Goal: Task Accomplishment & Management: Complete application form

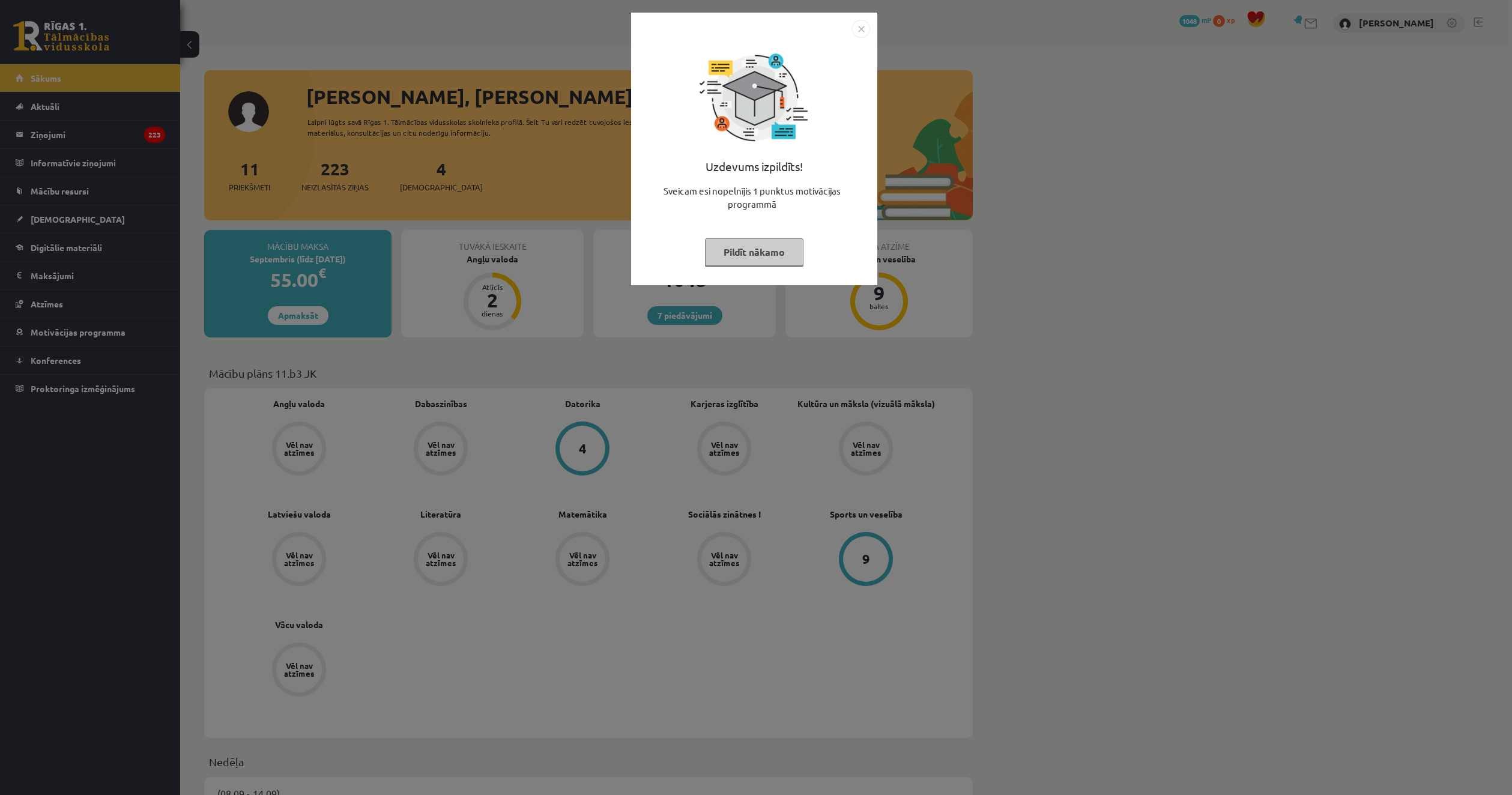
click at [492, 303] on div "Uzdevums izpildīts! Sveicam esi nopelnījis 1 punktus motivācijas programmā Pild…" at bounding box center [756, 397] width 1512 height 795
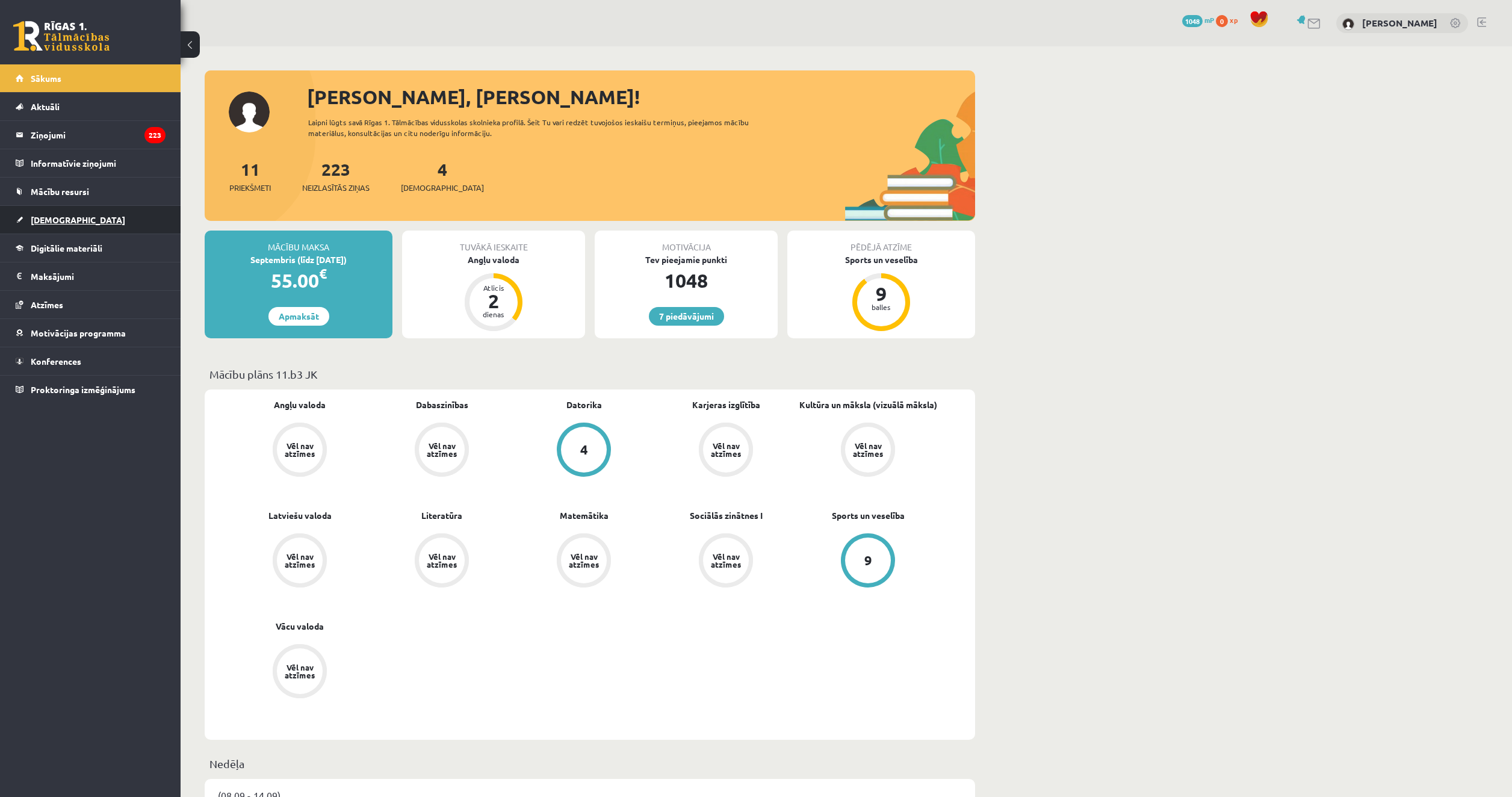
click at [55, 215] on link "[DEMOGRAPHIC_DATA]" at bounding box center [90, 219] width 150 height 27
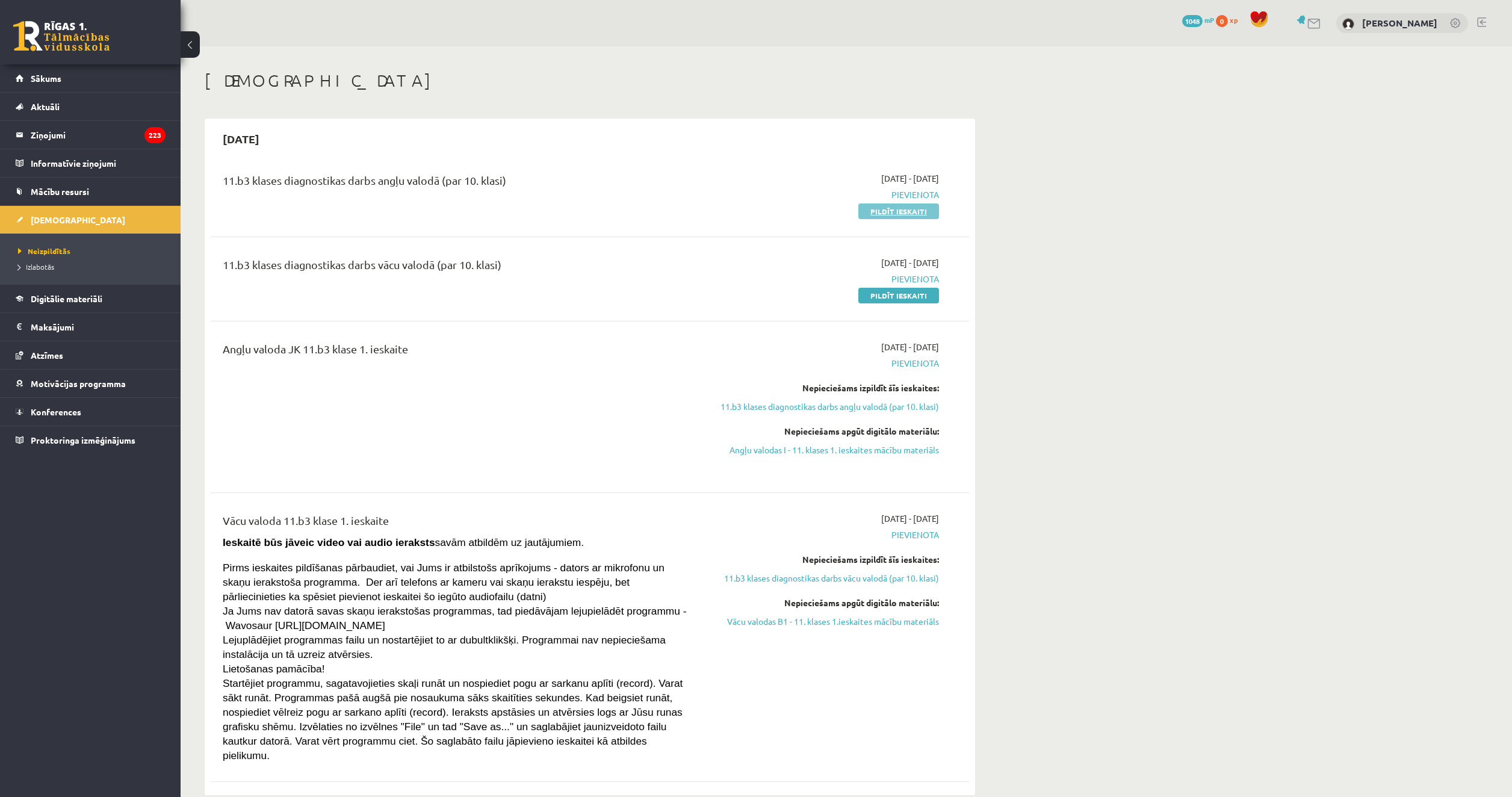
click at [904, 212] on link "Pildīt ieskaiti" at bounding box center [898, 211] width 81 height 16
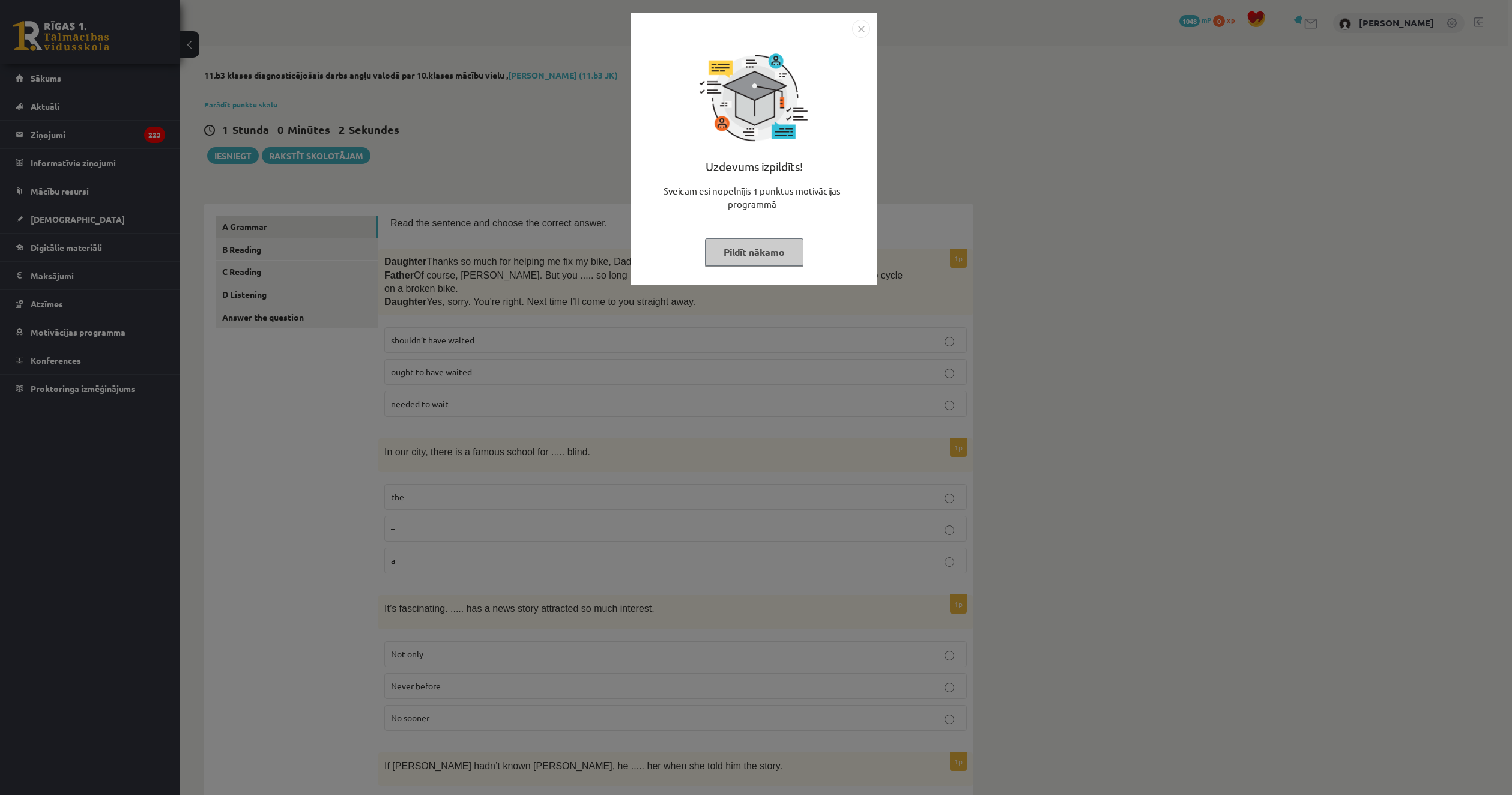
click at [760, 251] on button "Pildīt nākamo" at bounding box center [753, 252] width 98 height 27
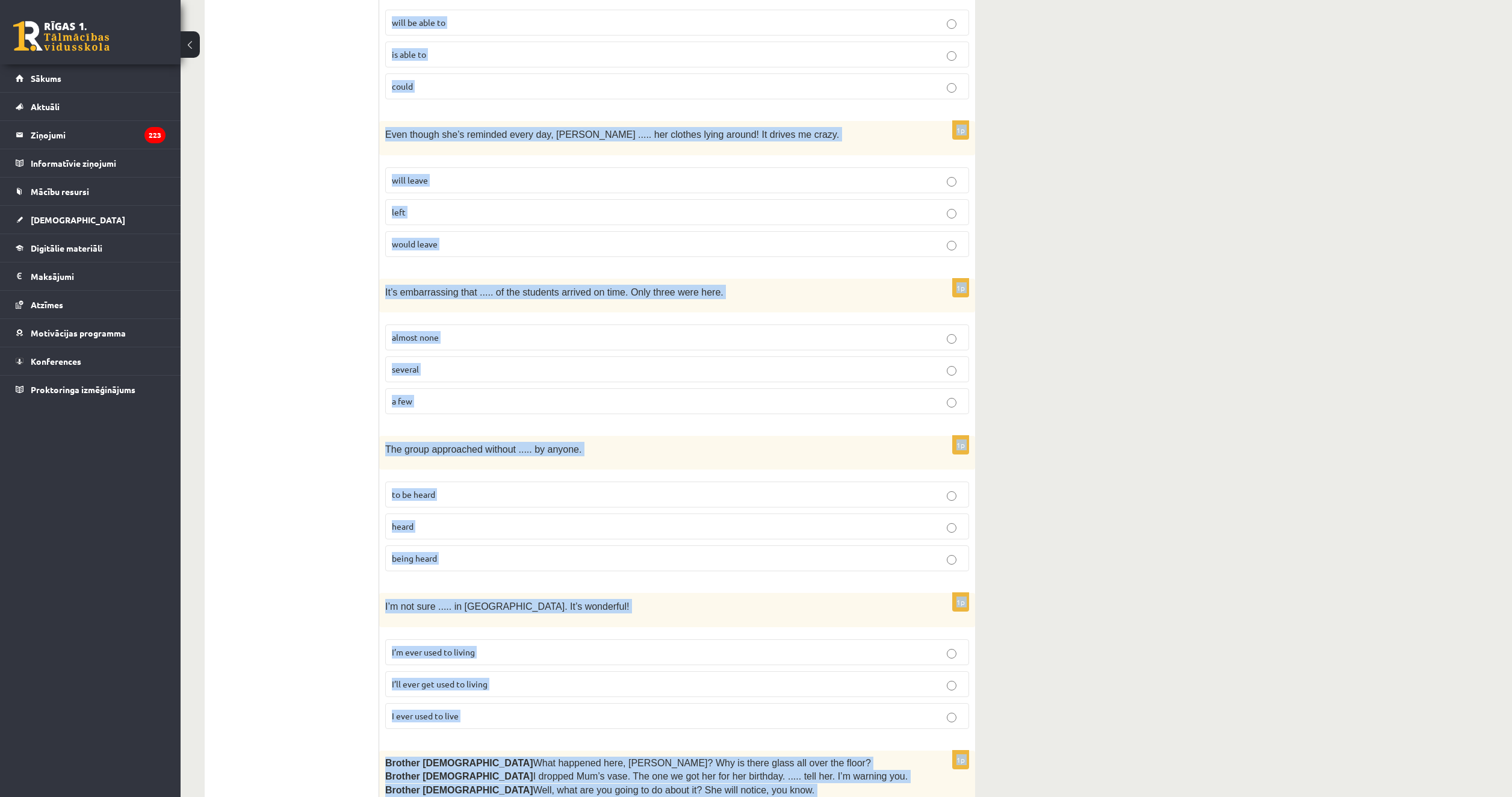
scroll to position [2645, 0]
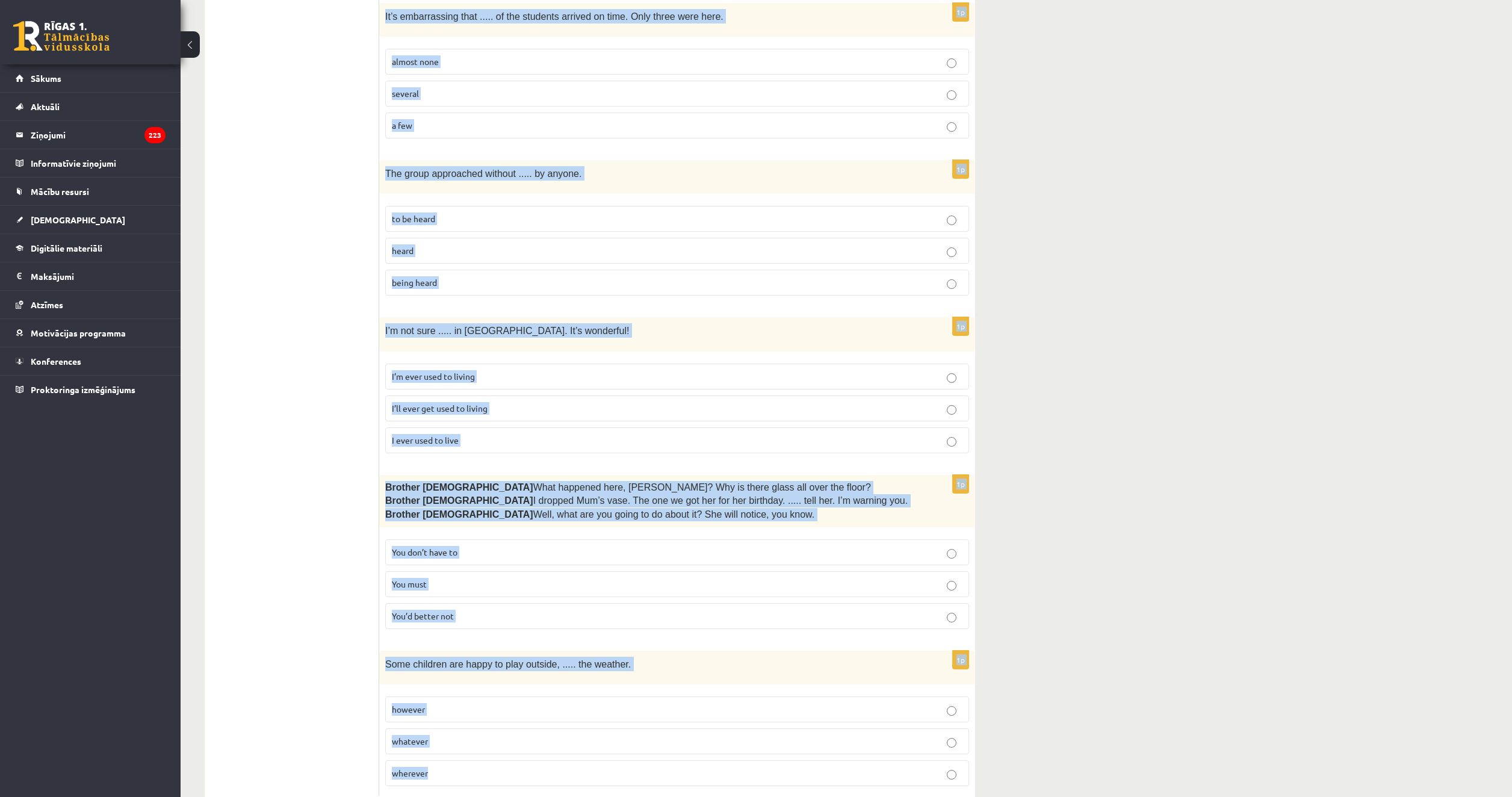
drag, startPoint x: 389, startPoint y: 221, endPoint x: 701, endPoint y: 738, distance: 603.8
copy form "Read the sentence and choose the correct answer. 1p Daughter  Thanks so much fo…"
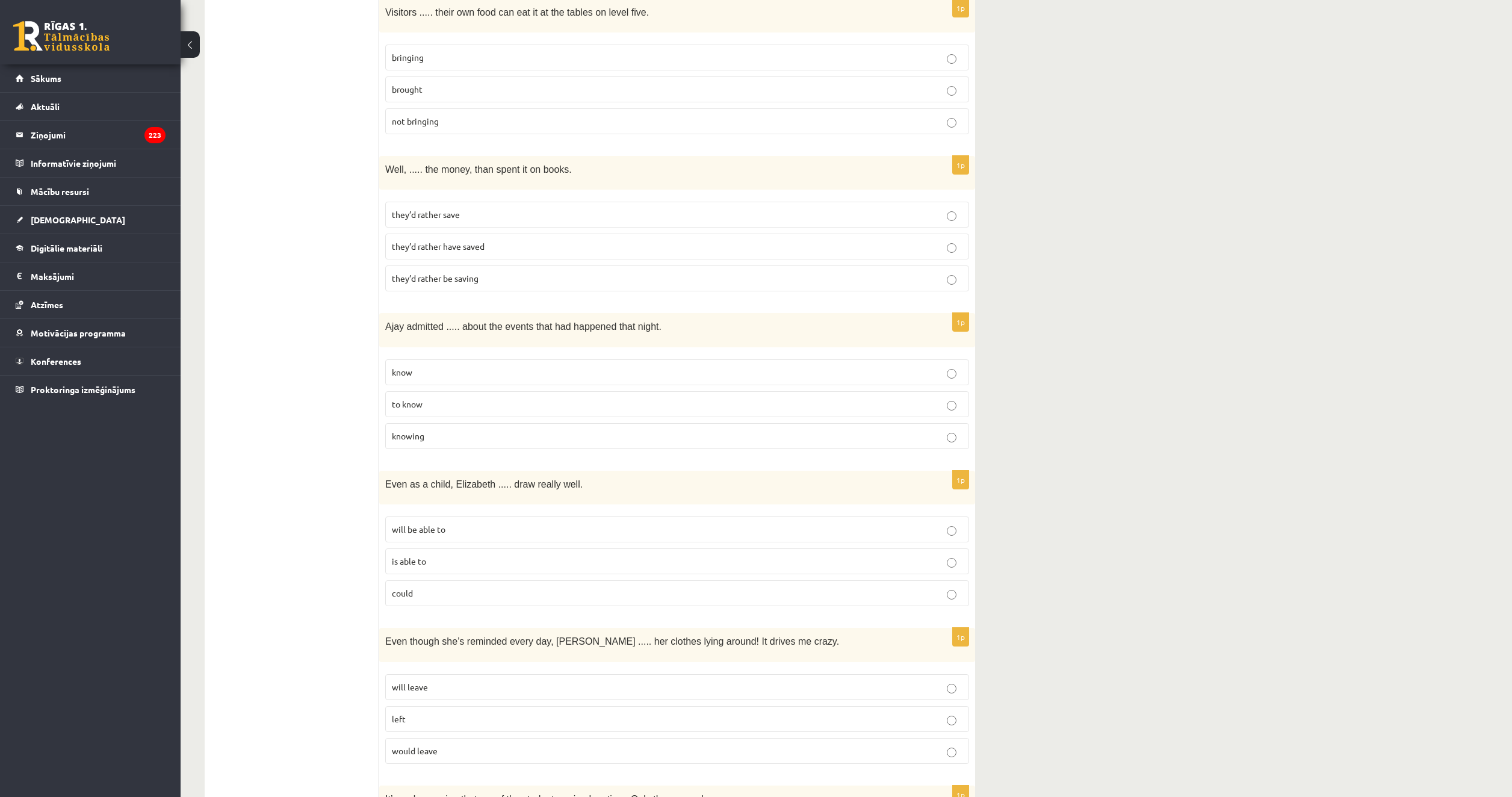
drag, startPoint x: 339, startPoint y: 383, endPoint x: 351, endPoint y: 397, distance: 18.4
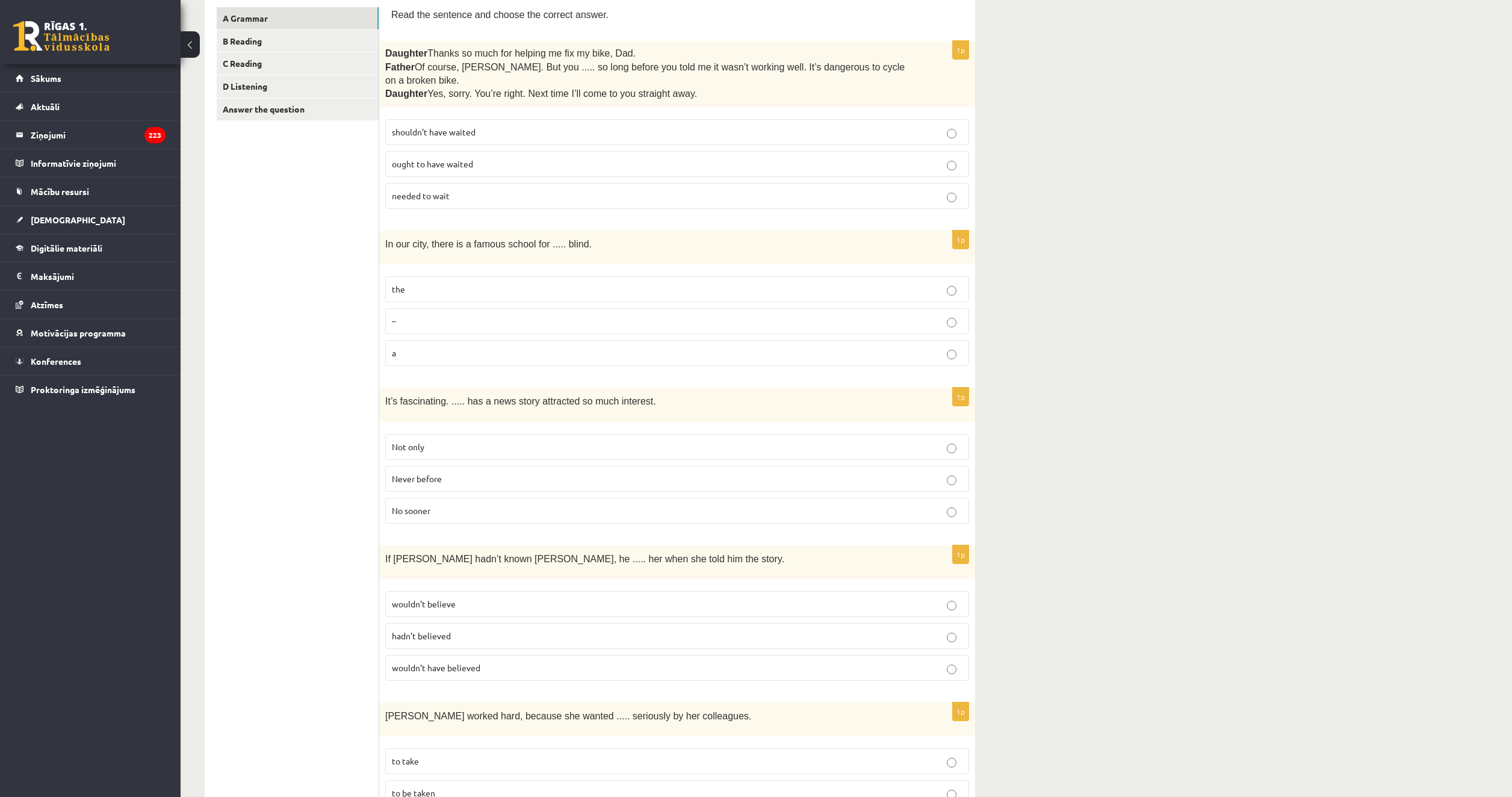
scroll to position [0, 0]
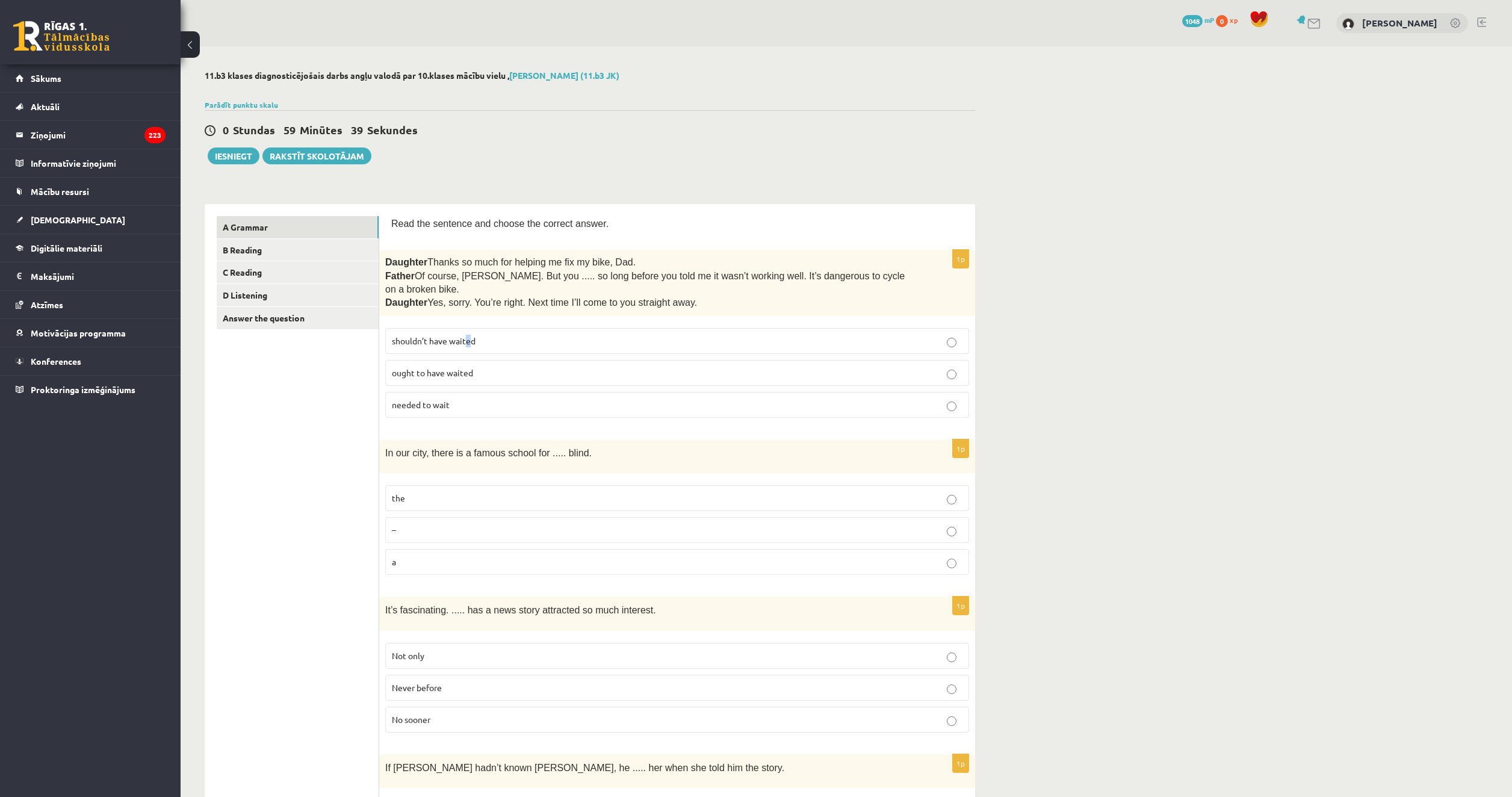
click at [459, 333] on label "shouldn’t have waited" at bounding box center [677, 340] width 584 height 26
click at [681, 334] on p "shouldn’t have waited" at bounding box center [677, 340] width 570 height 13
click at [446, 488] on label "the" at bounding box center [677, 498] width 584 height 26
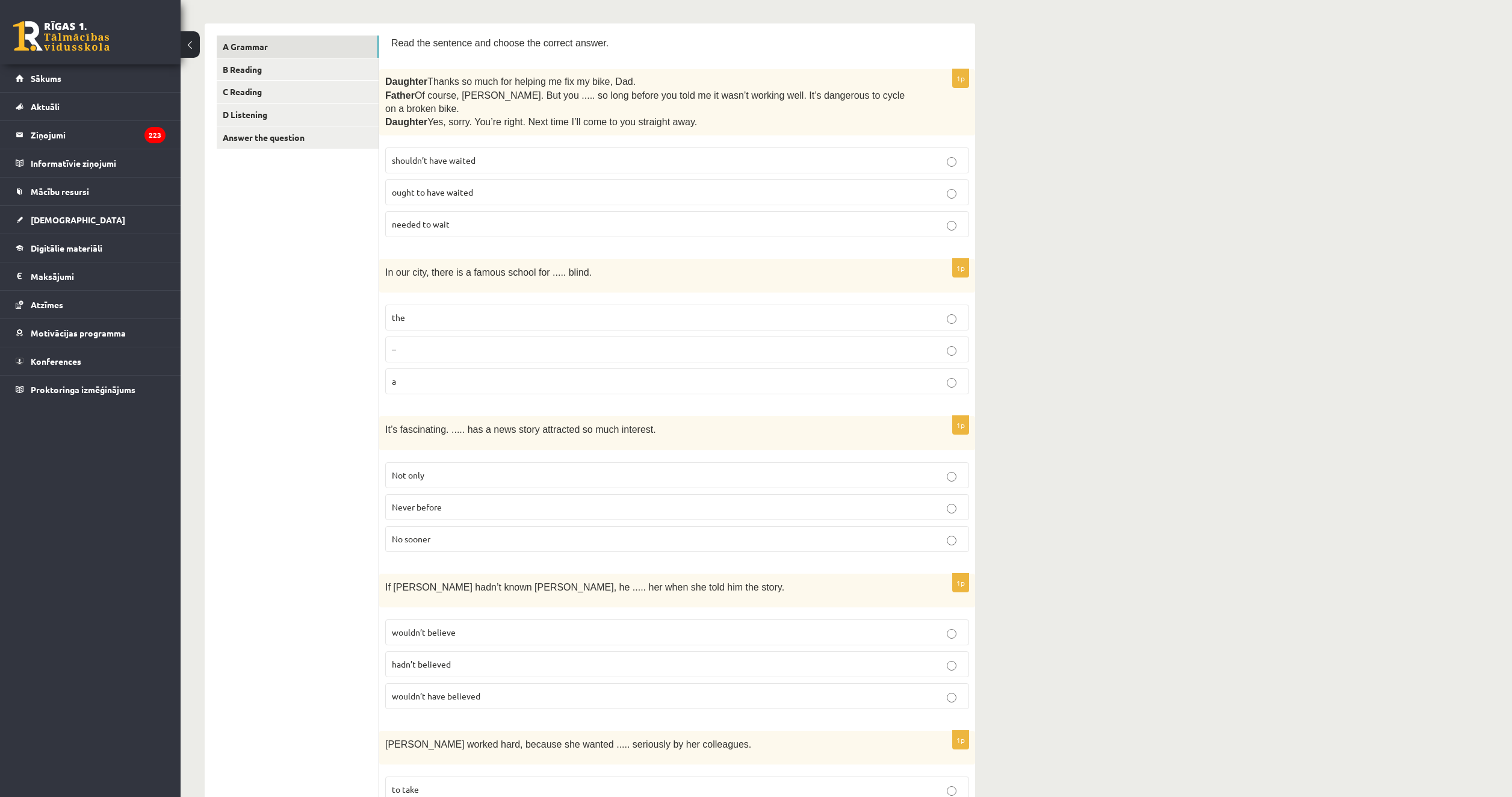
click at [454, 501] on p "Never before" at bounding box center [677, 507] width 570 height 13
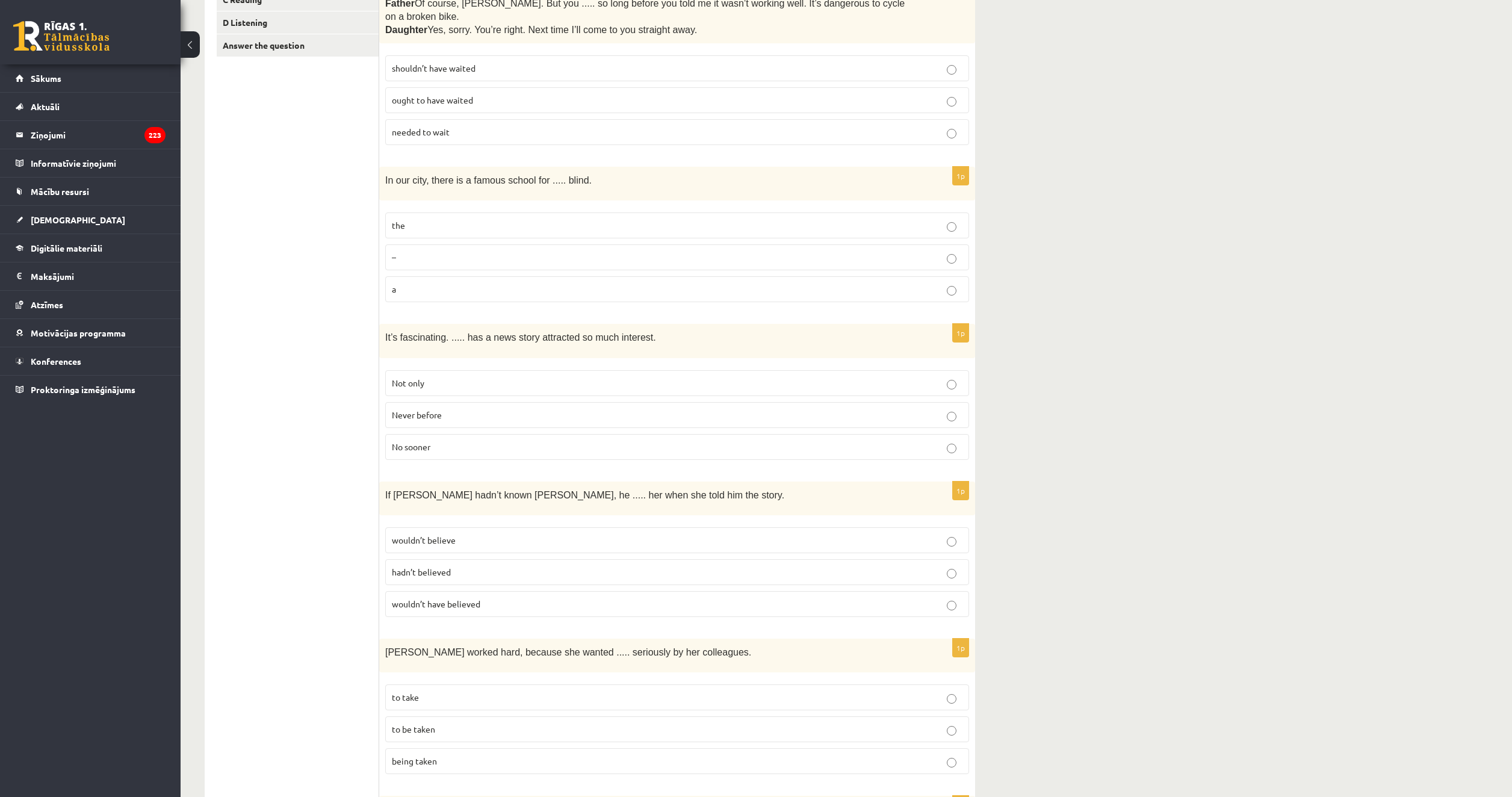
scroll to position [301, 0]
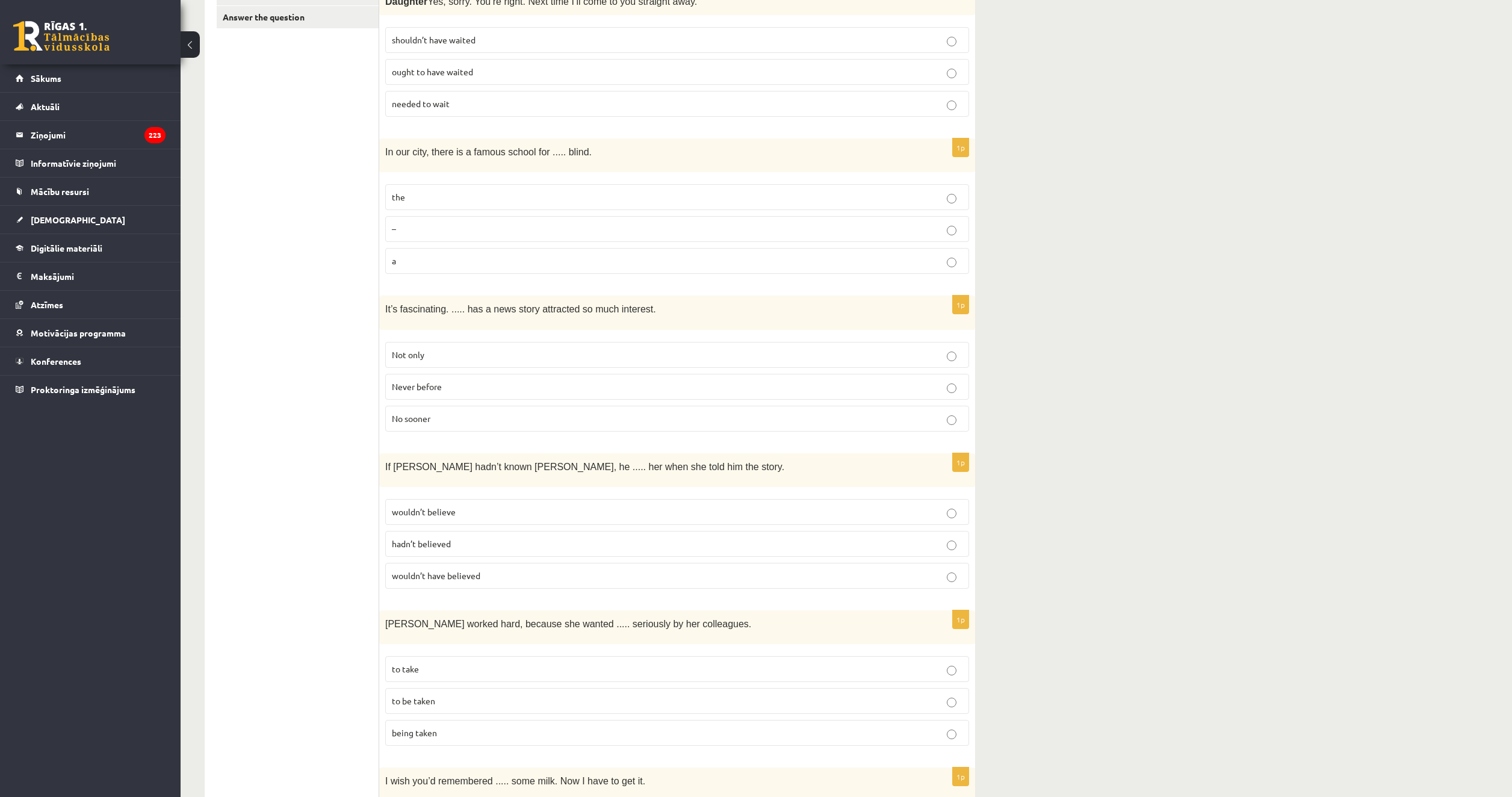
click at [456, 505] on p "wouldn’t believe" at bounding box center [677, 511] width 570 height 13
click at [451, 570] on p "wouldn’t have believed" at bounding box center [677, 576] width 570 height 13
click at [506, 570] on p "wouldn’t have believed" at bounding box center [677, 576] width 570 height 13
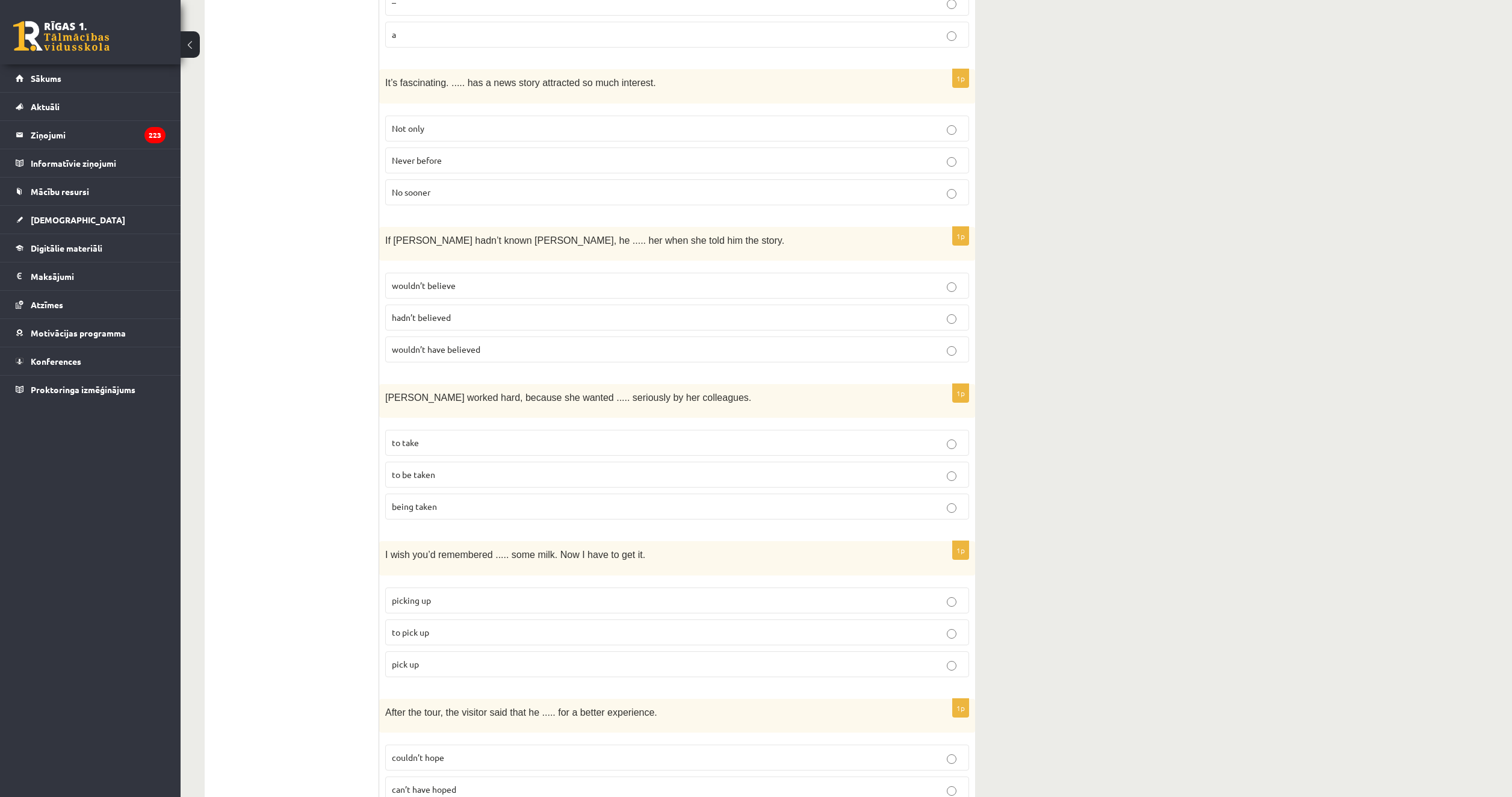
scroll to position [542, 0]
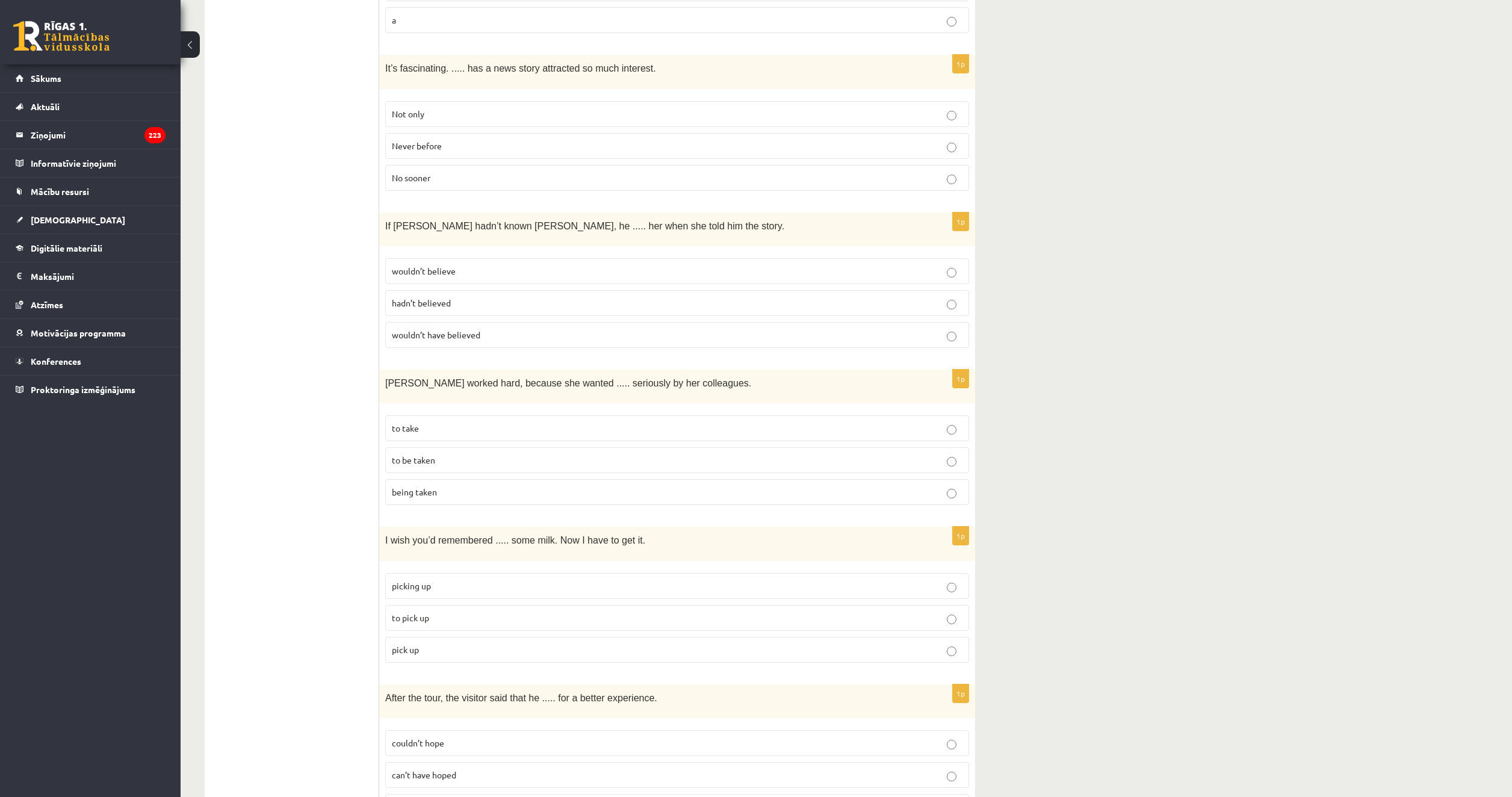
click at [484, 454] on p "to be taken" at bounding box center [677, 460] width 570 height 13
click at [461, 612] on p "to pick up" at bounding box center [677, 618] width 570 height 13
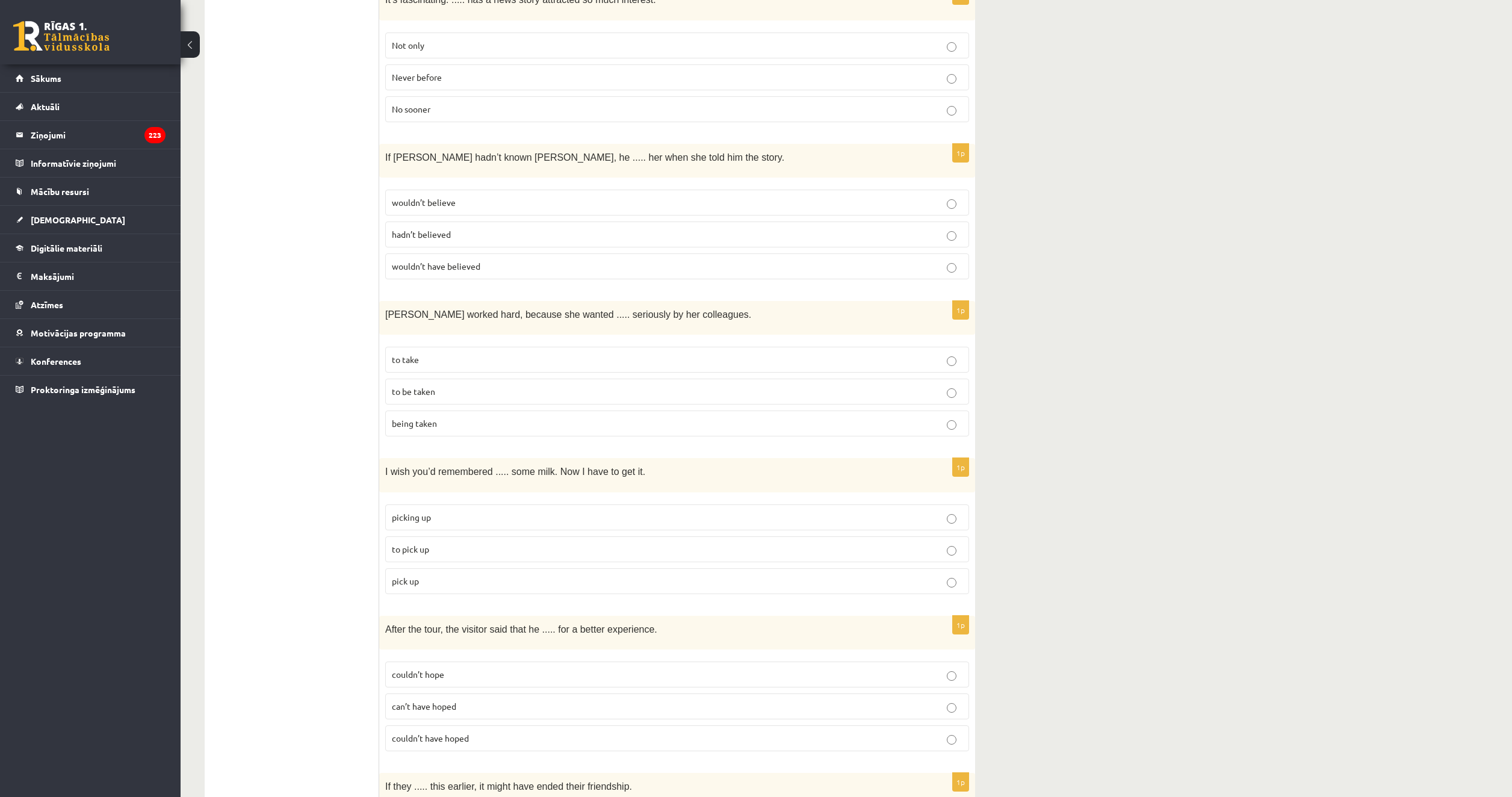
scroll to position [783, 0]
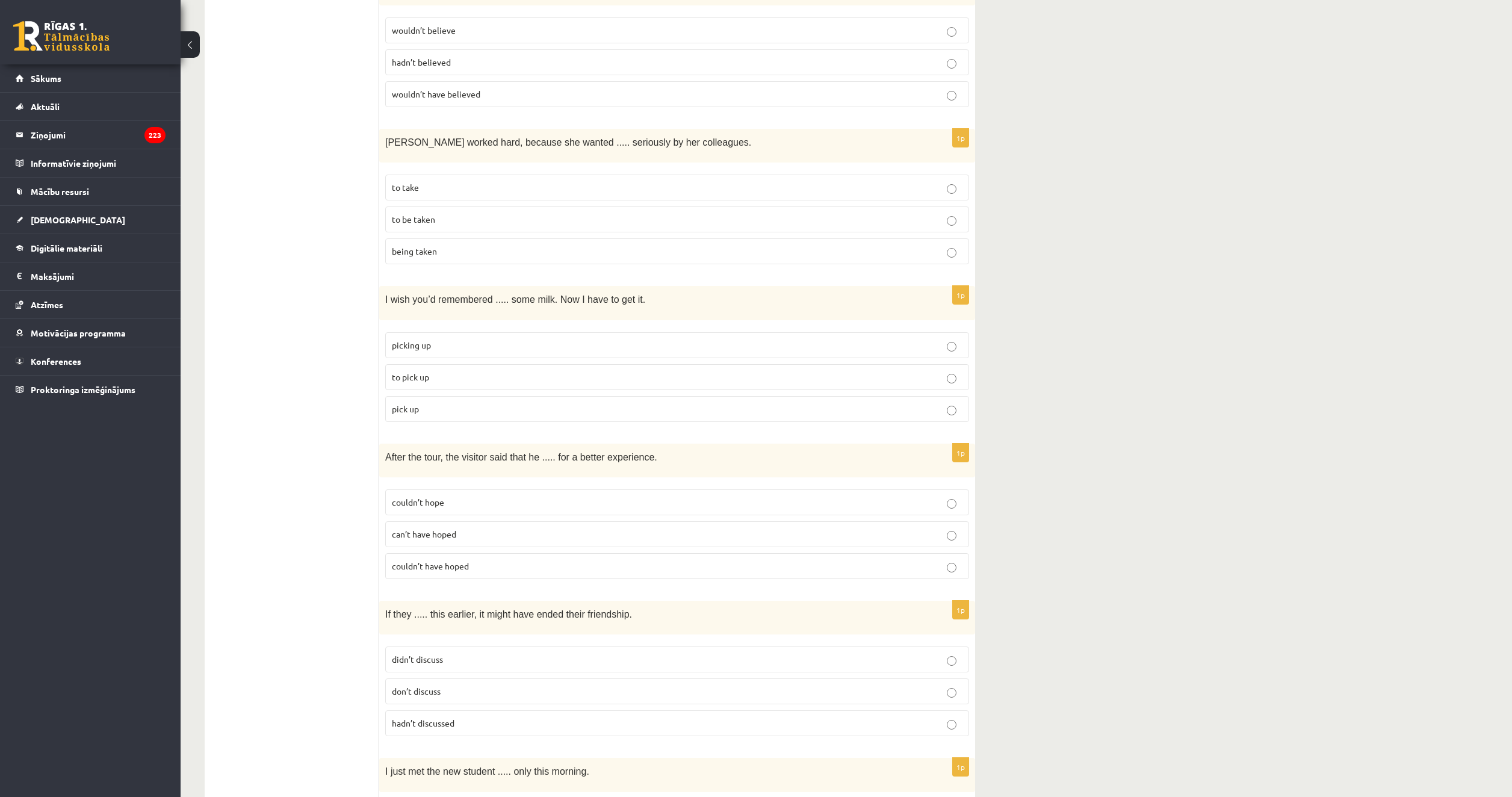
click at [545, 554] on label "couldn’t have hoped" at bounding box center [677, 566] width 584 height 26
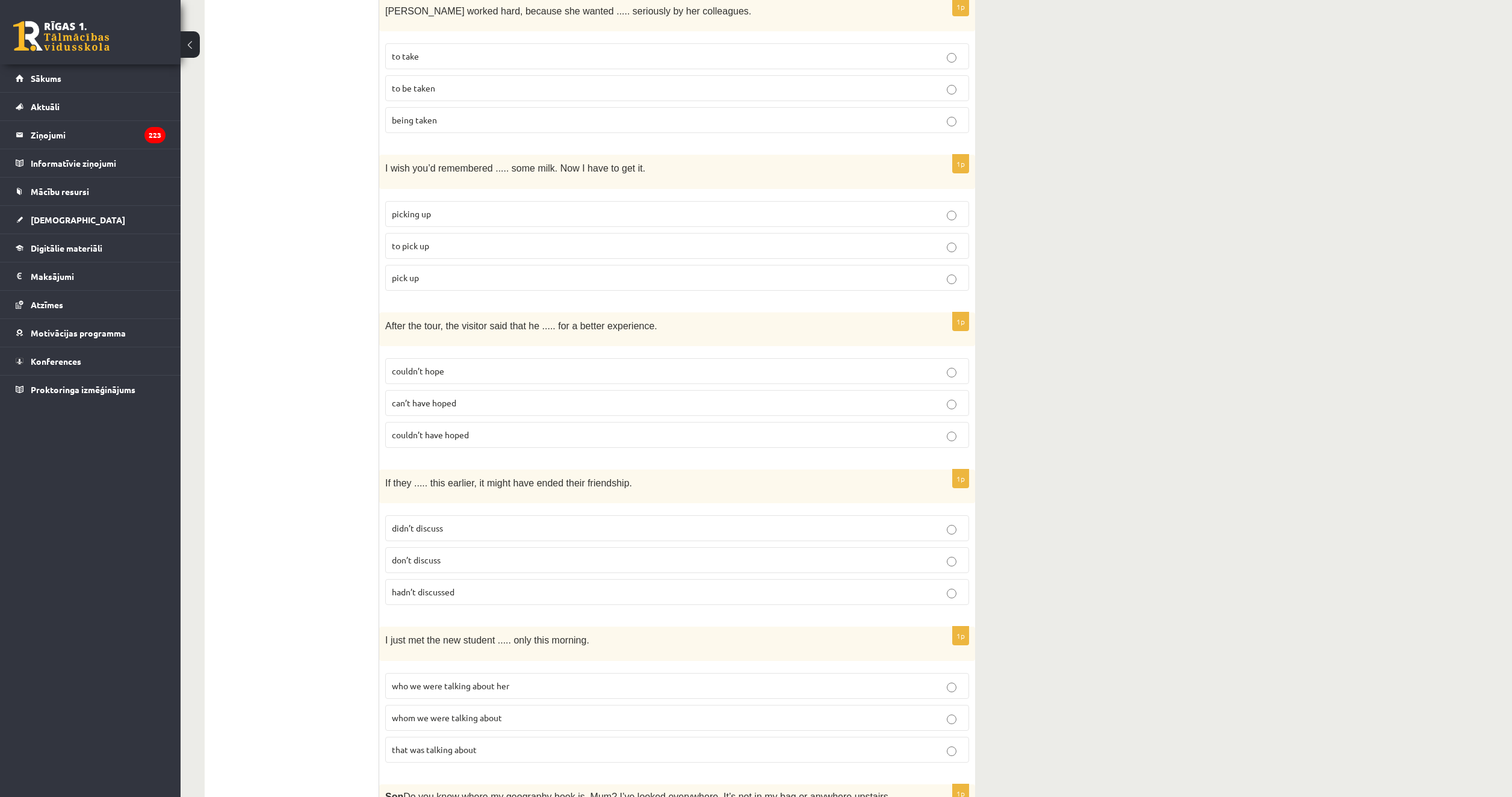
scroll to position [964, 0]
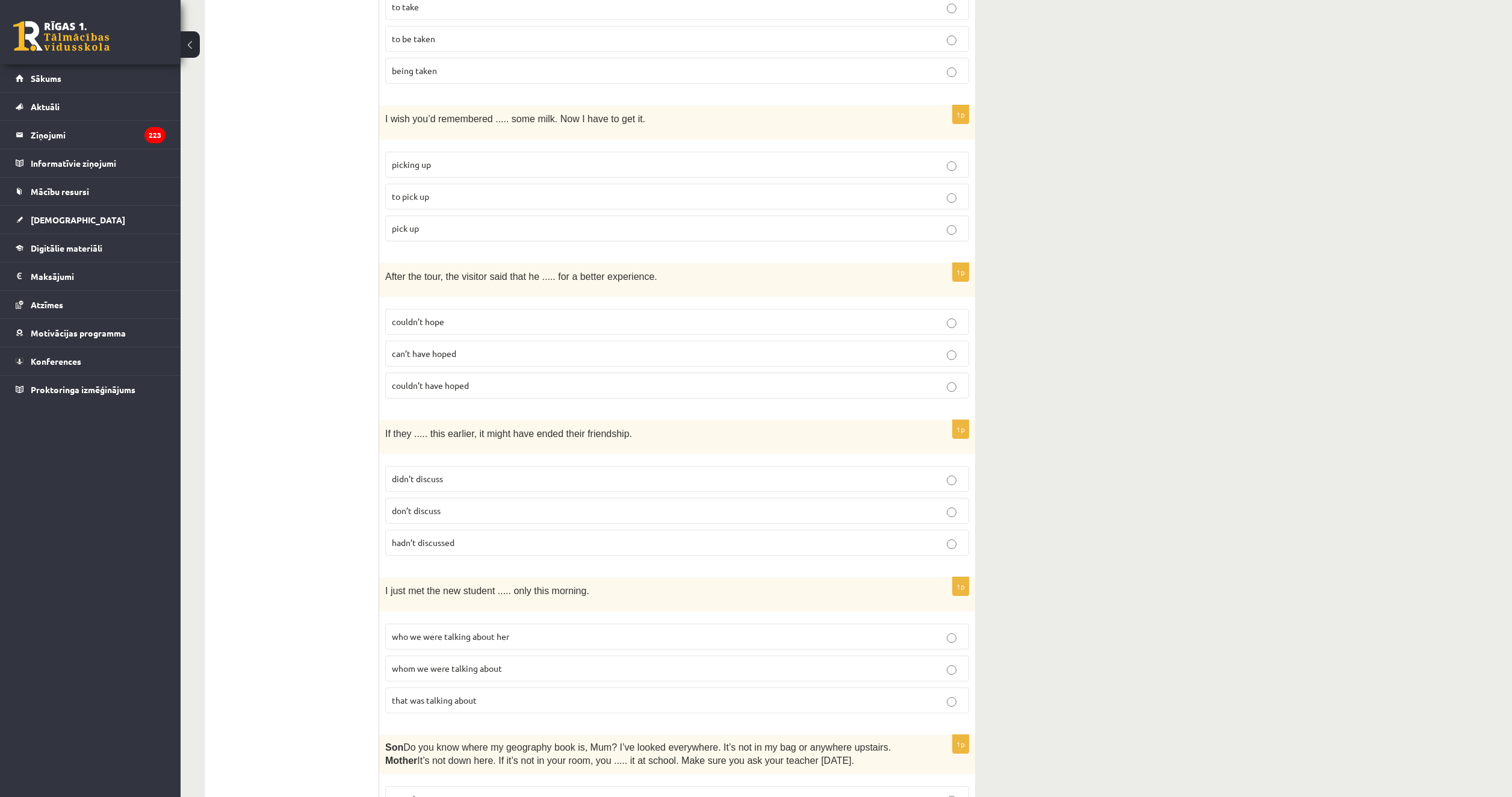
click at [490, 530] on label "hadn’t discussed" at bounding box center [677, 542] width 584 height 26
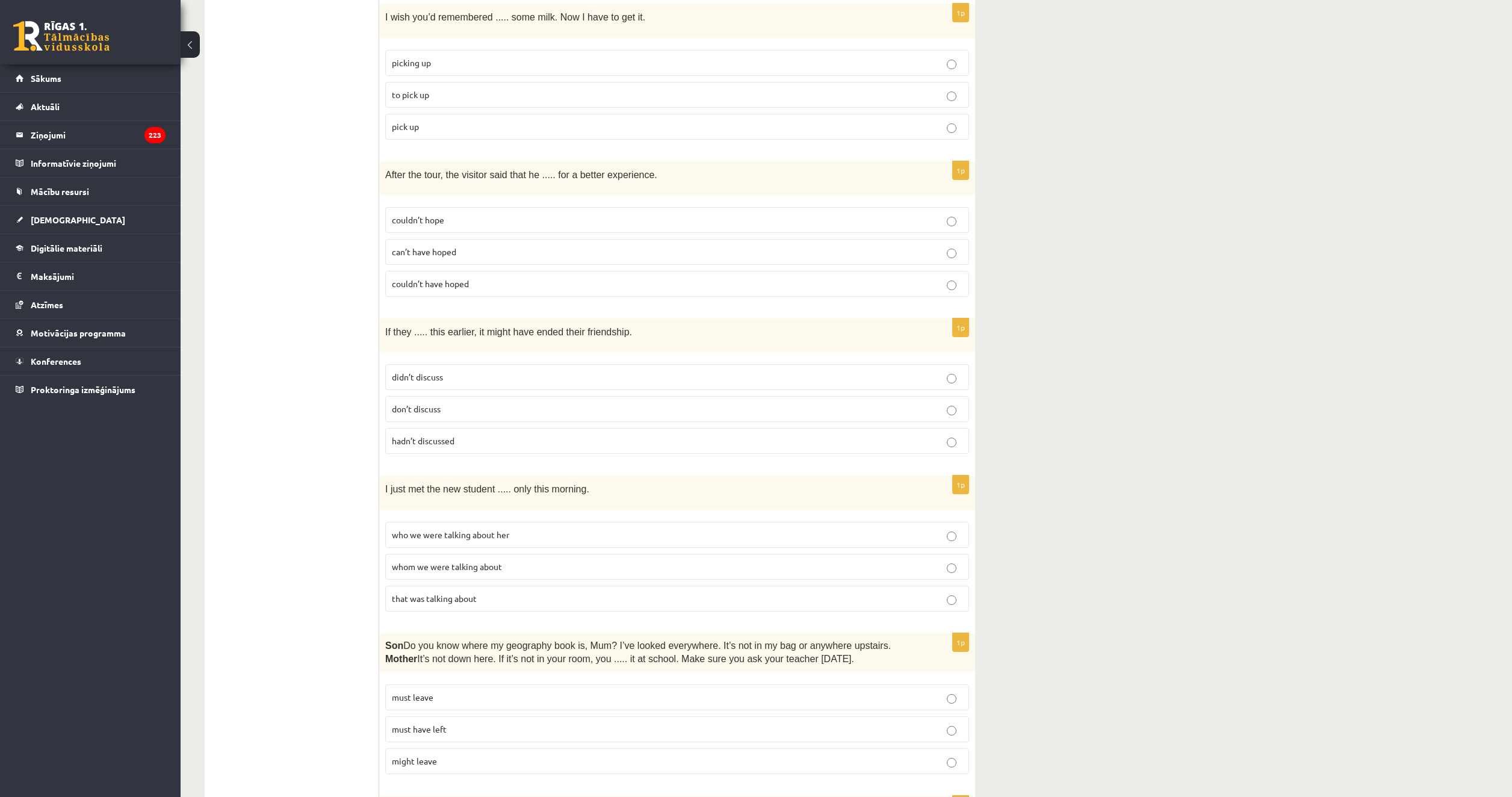
scroll to position [1083, 0]
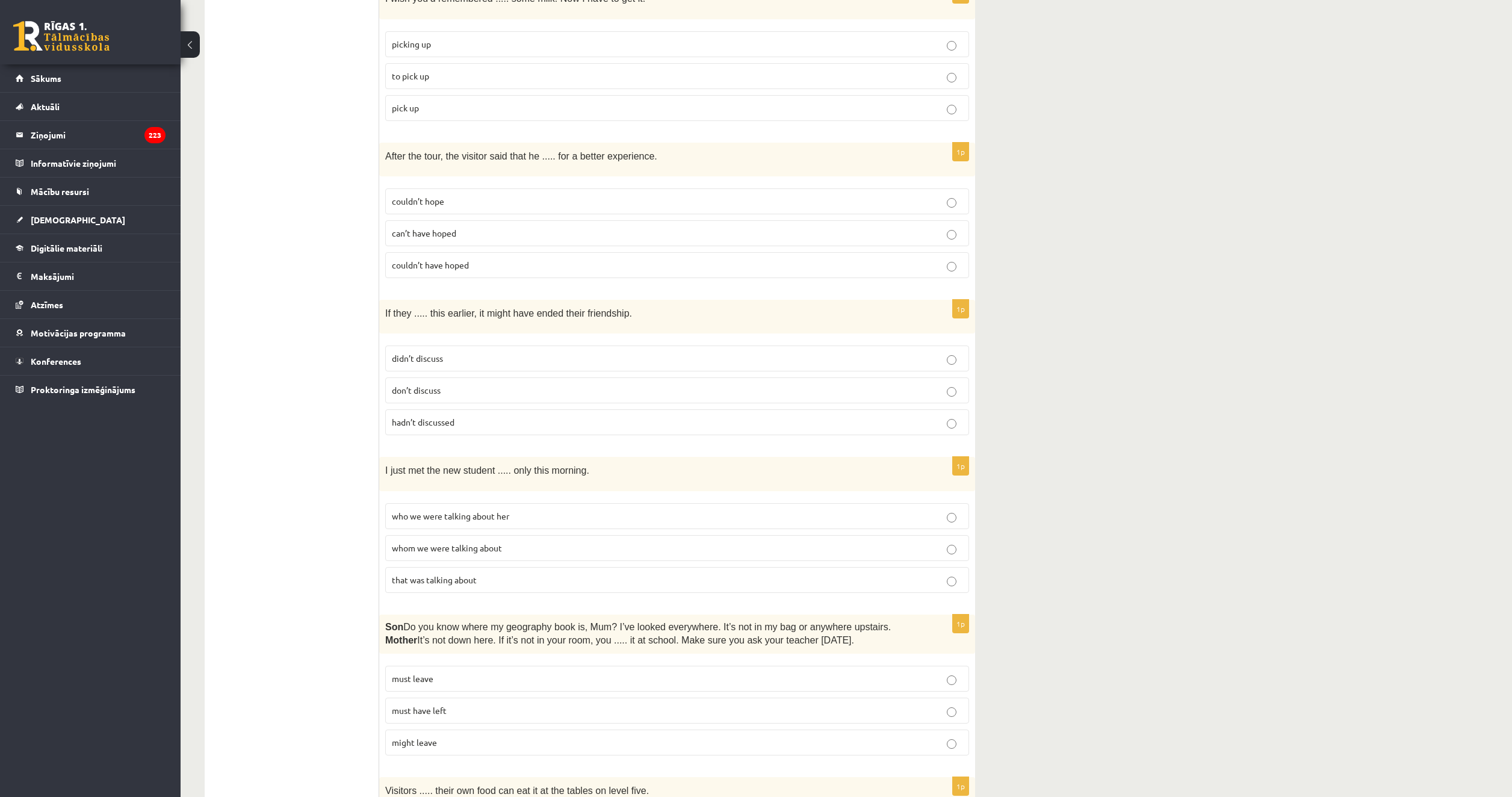
click at [499, 542] on p "whom we were talking about" at bounding box center [677, 548] width 570 height 13
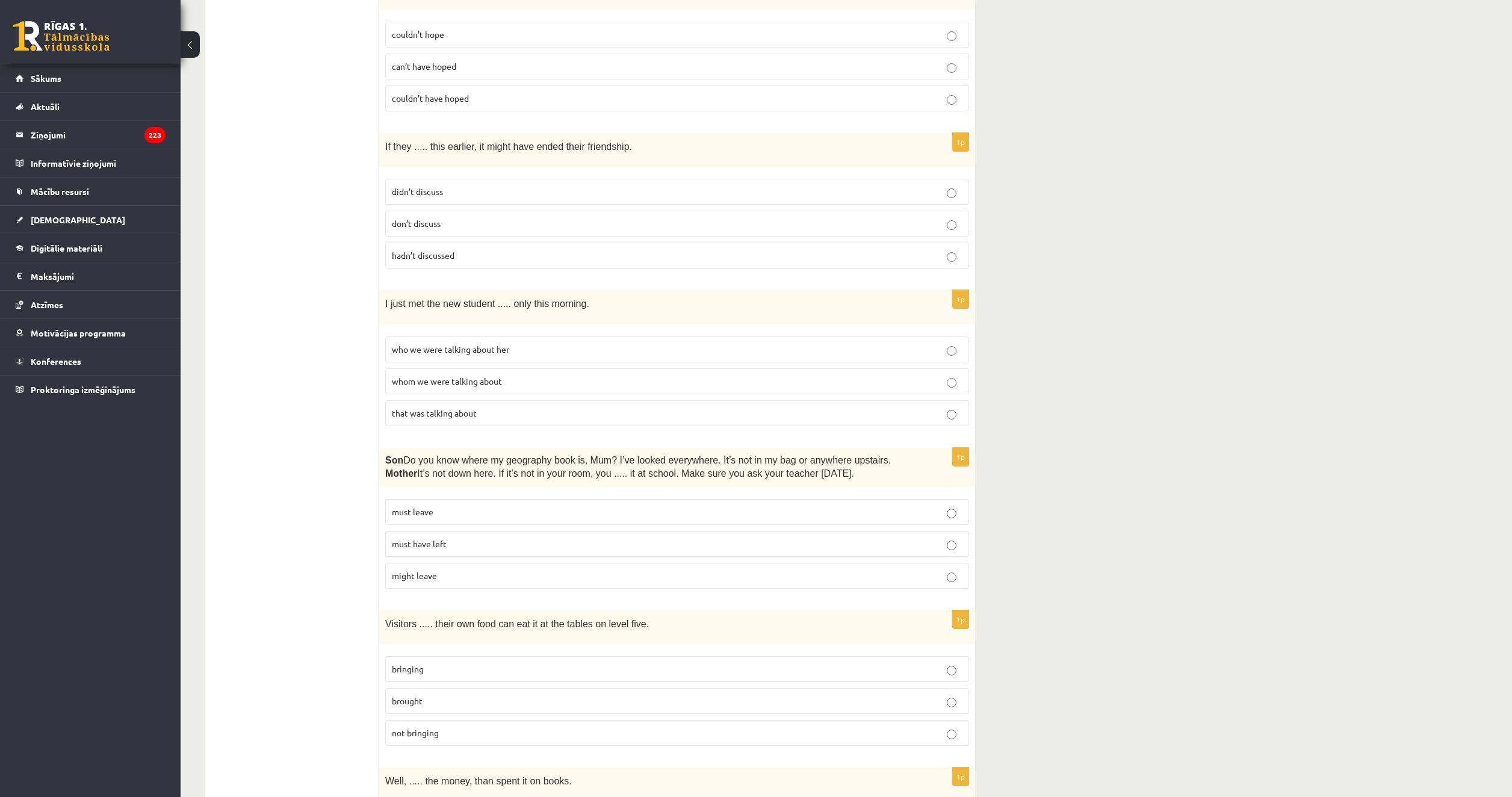
scroll to position [1445, 0]
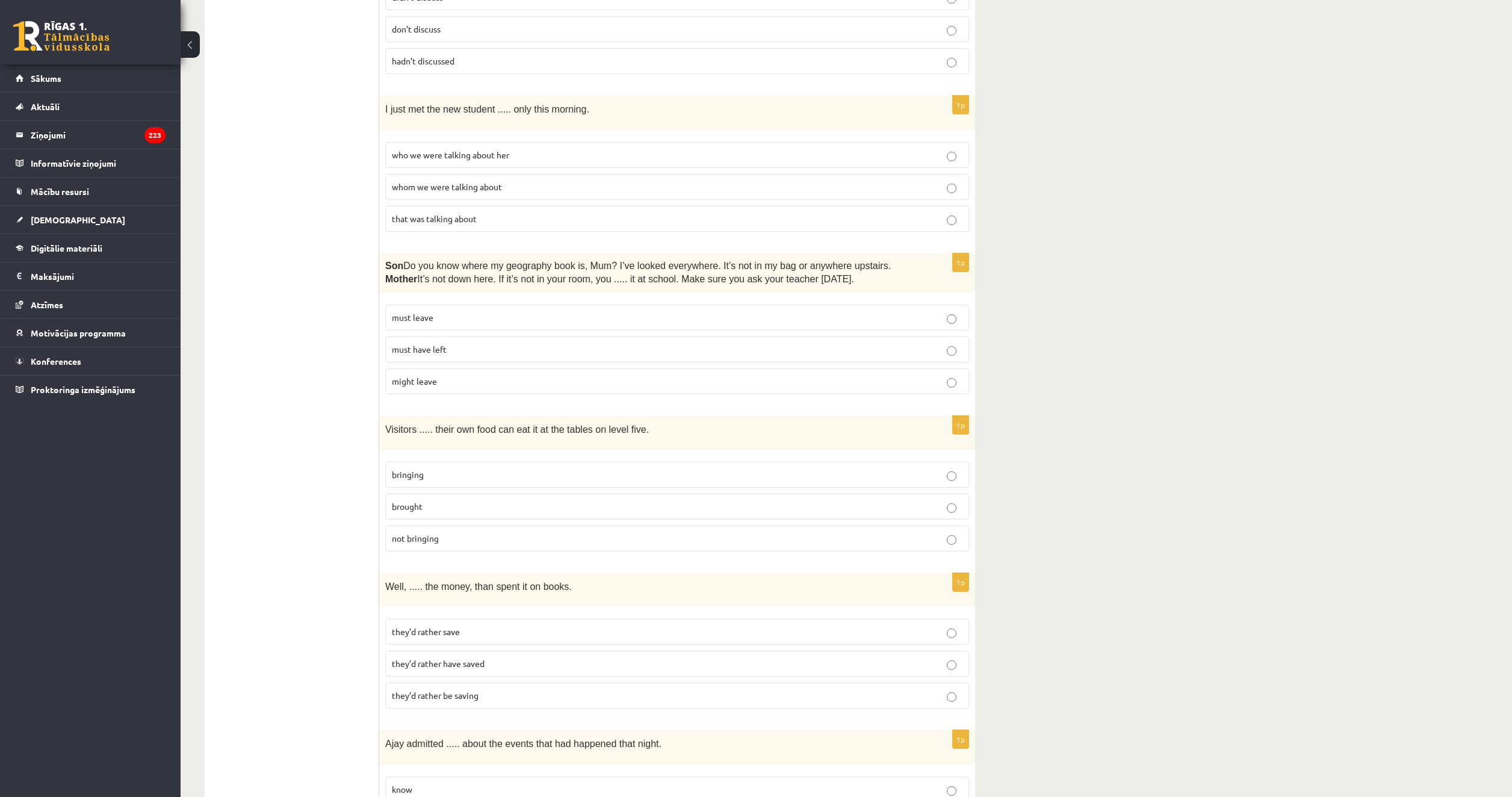
click at [465, 343] on p "must have left" at bounding box center [677, 349] width 570 height 13
click at [454, 468] on p "bringing" at bounding box center [677, 474] width 570 height 13
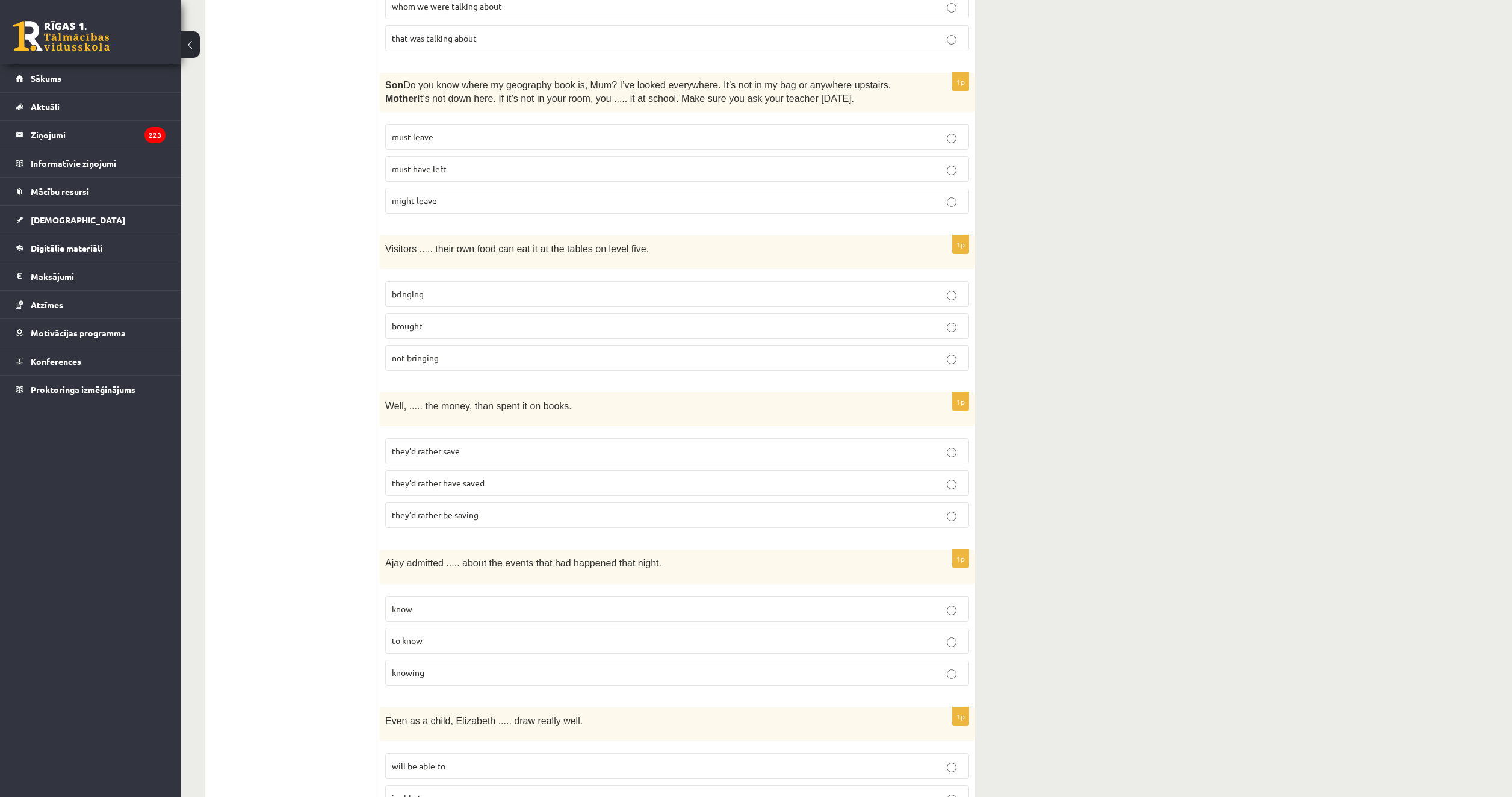
click at [490, 477] on p "they’d rather have saved" at bounding box center [677, 482] width 570 height 13
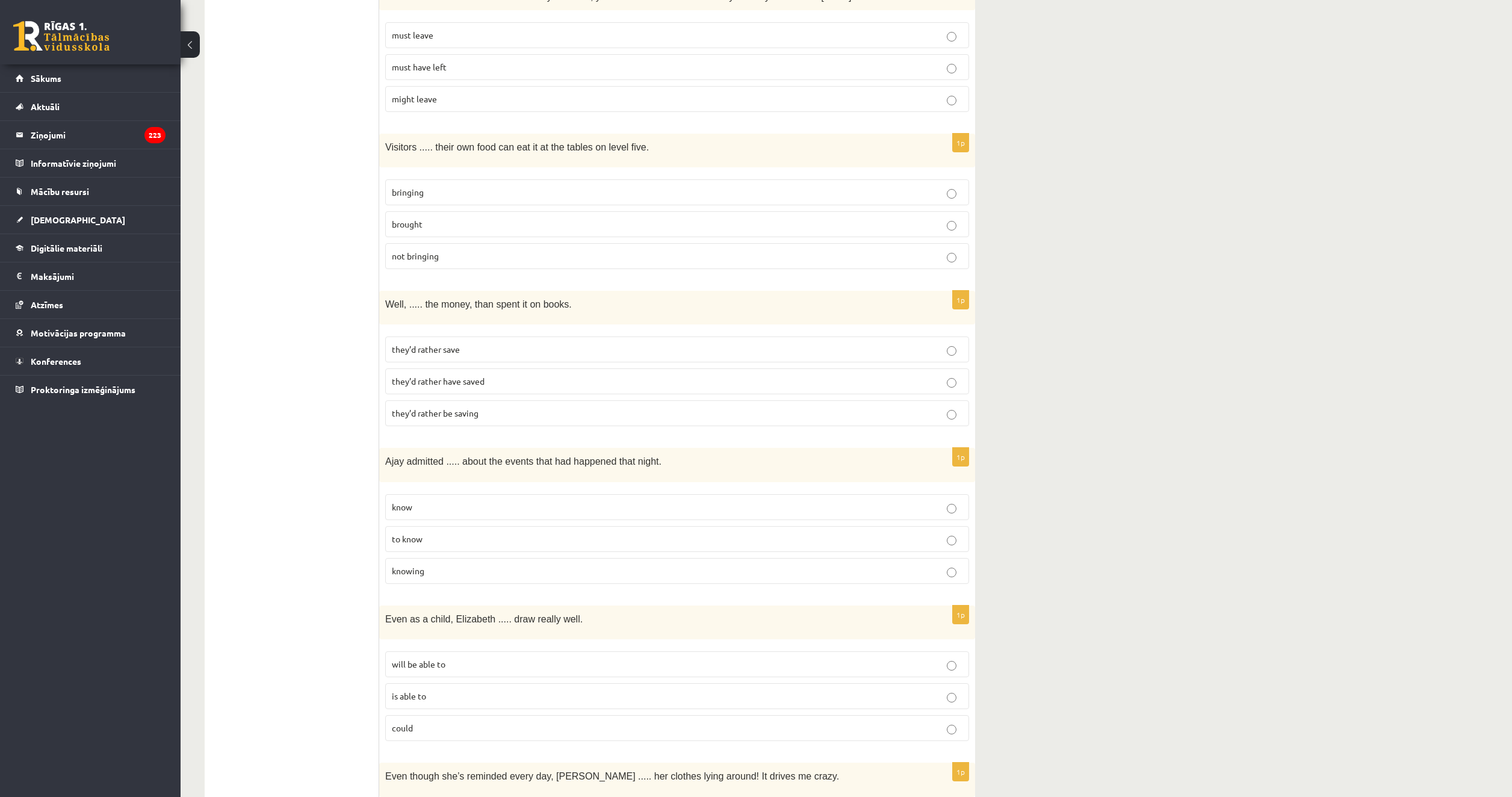
scroll to position [1746, 0]
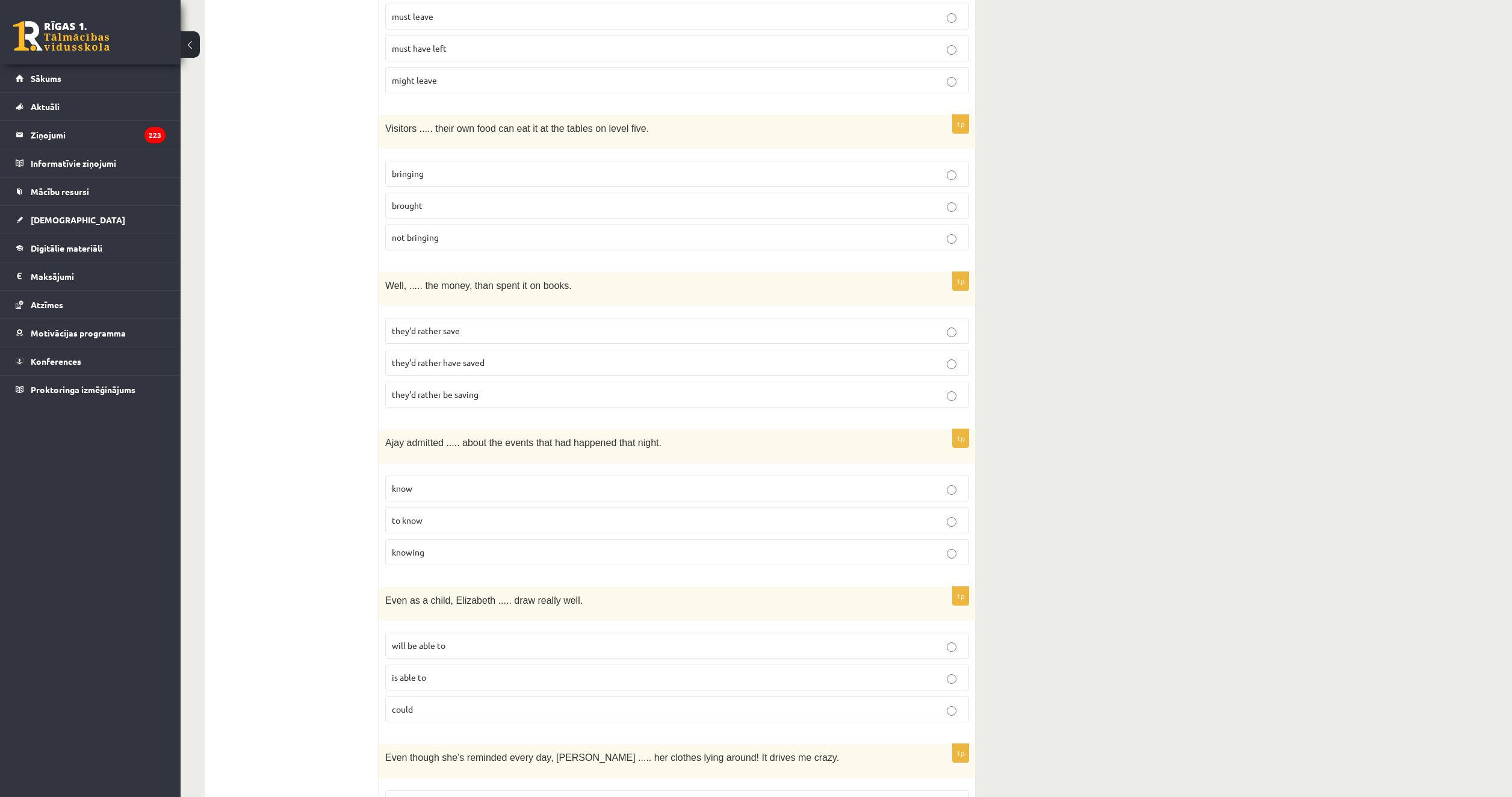
click at [473, 546] on p "knowing" at bounding box center [677, 552] width 570 height 13
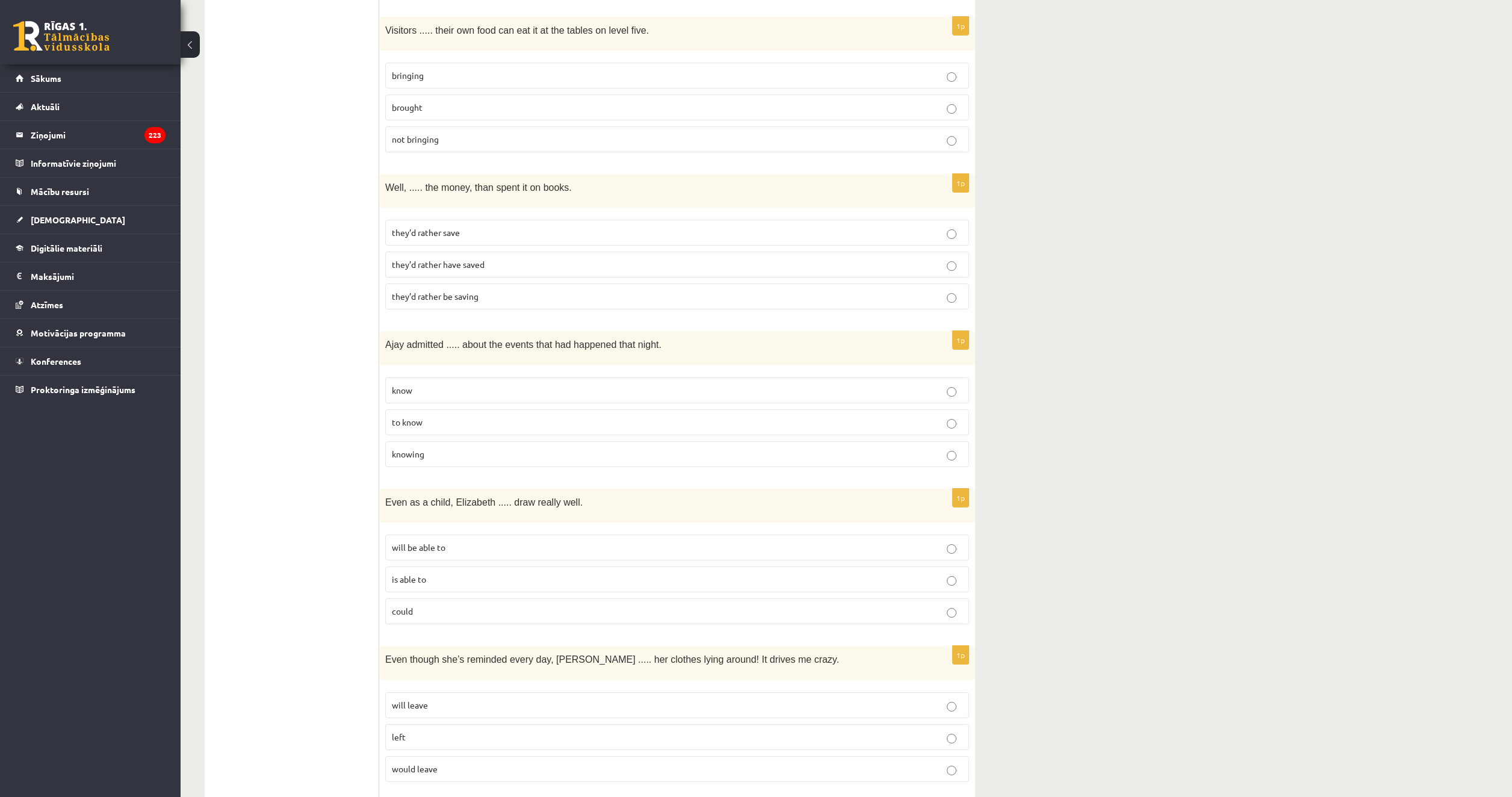
scroll to position [1866, 0]
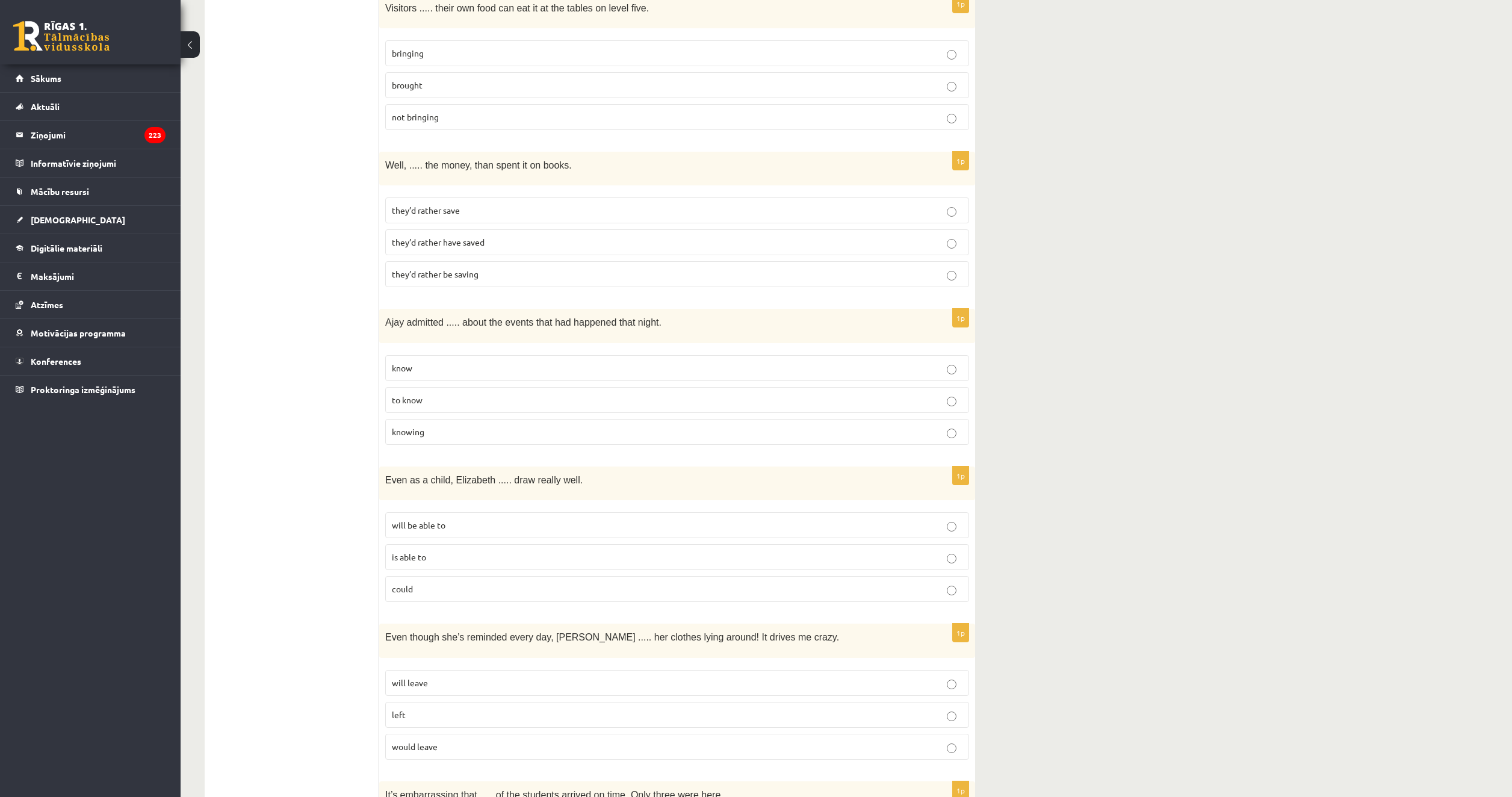
click at [499, 583] on p "could" at bounding box center [677, 589] width 570 height 13
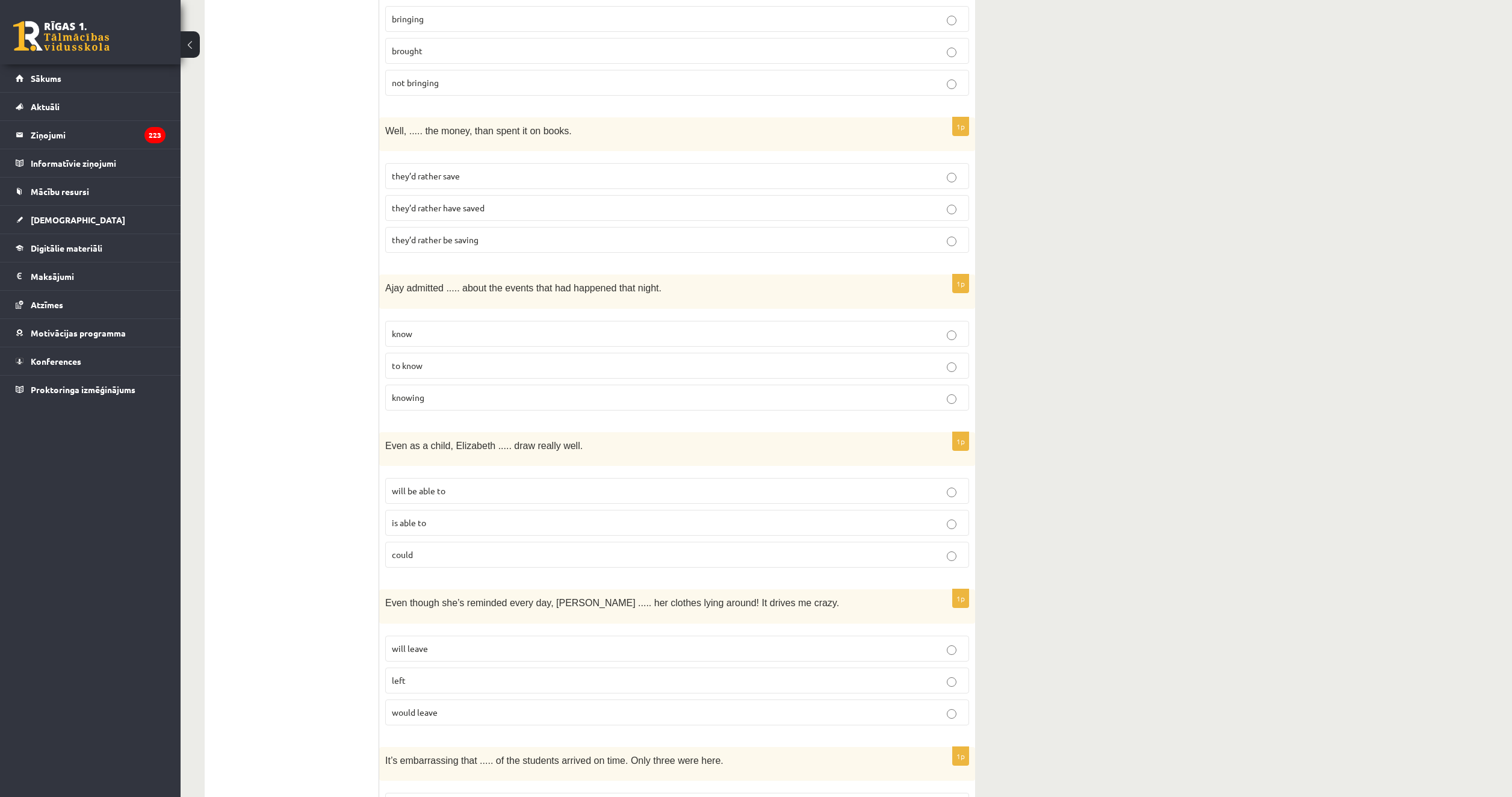
scroll to position [2107, 0]
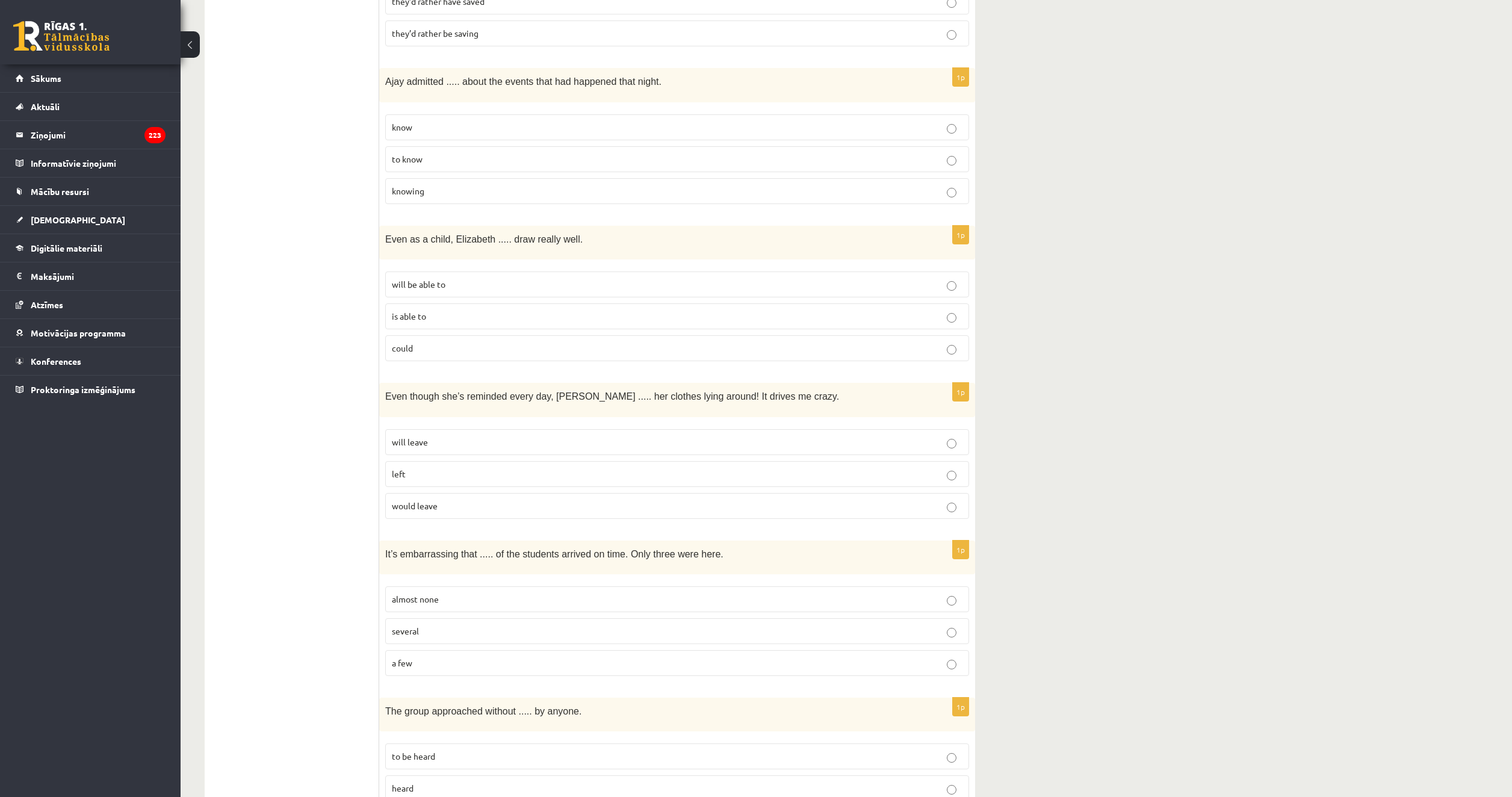
click at [432, 468] on p "left" at bounding box center [677, 474] width 570 height 13
click at [443, 436] on p "will leave" at bounding box center [677, 442] width 570 height 13
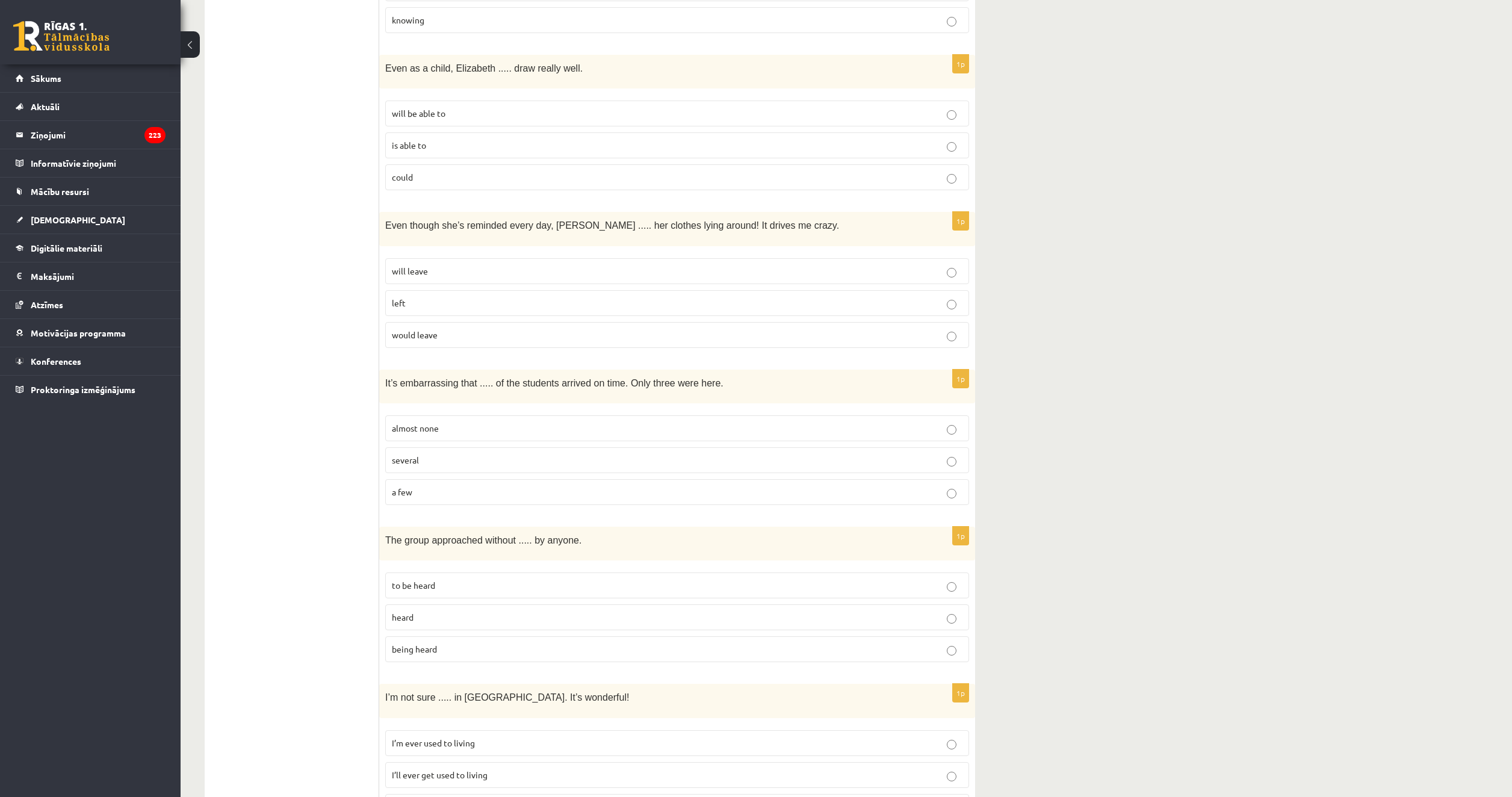
scroll to position [2288, 0]
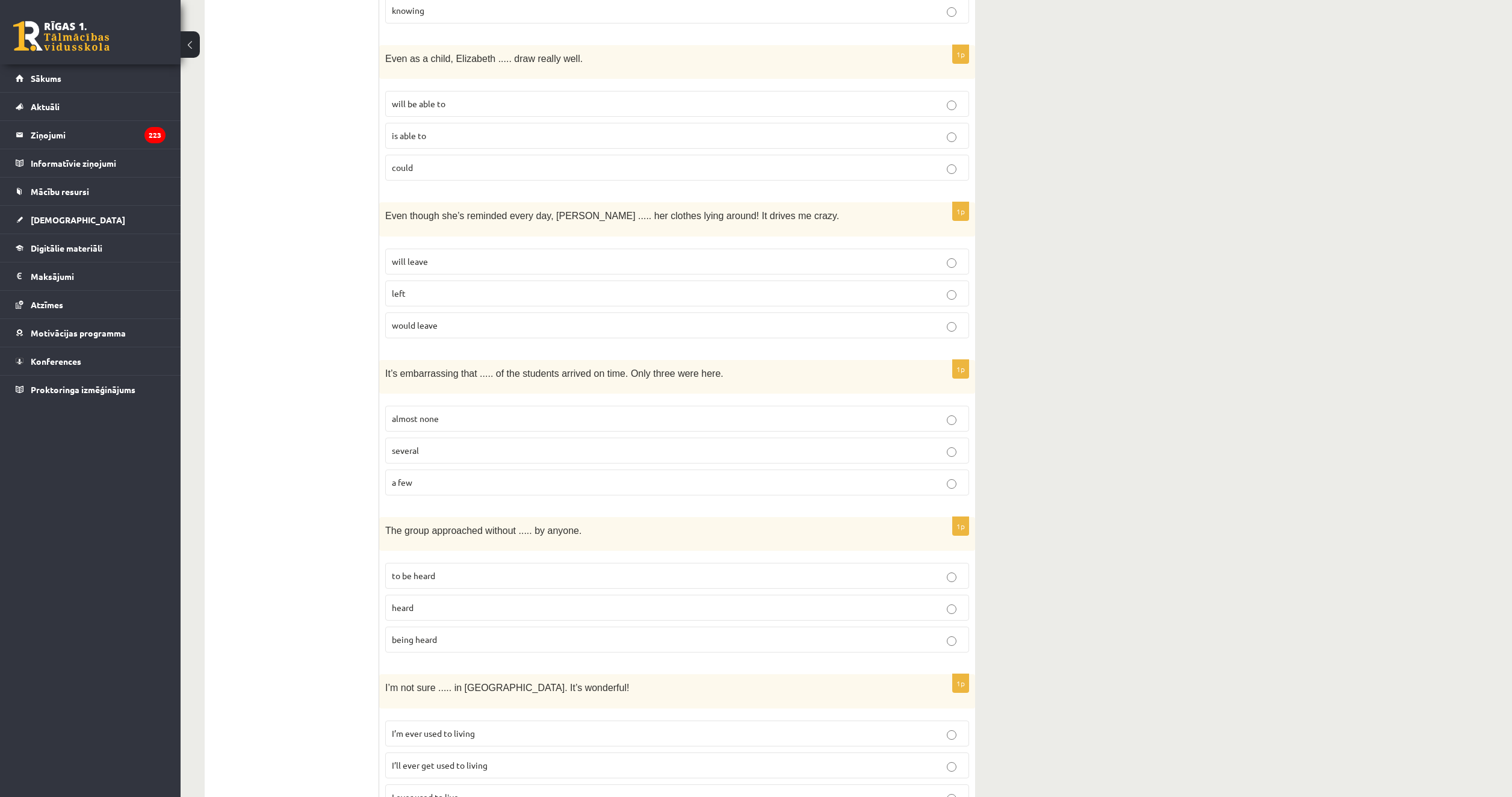
click at [463, 412] on p "almost none" at bounding box center [677, 418] width 570 height 13
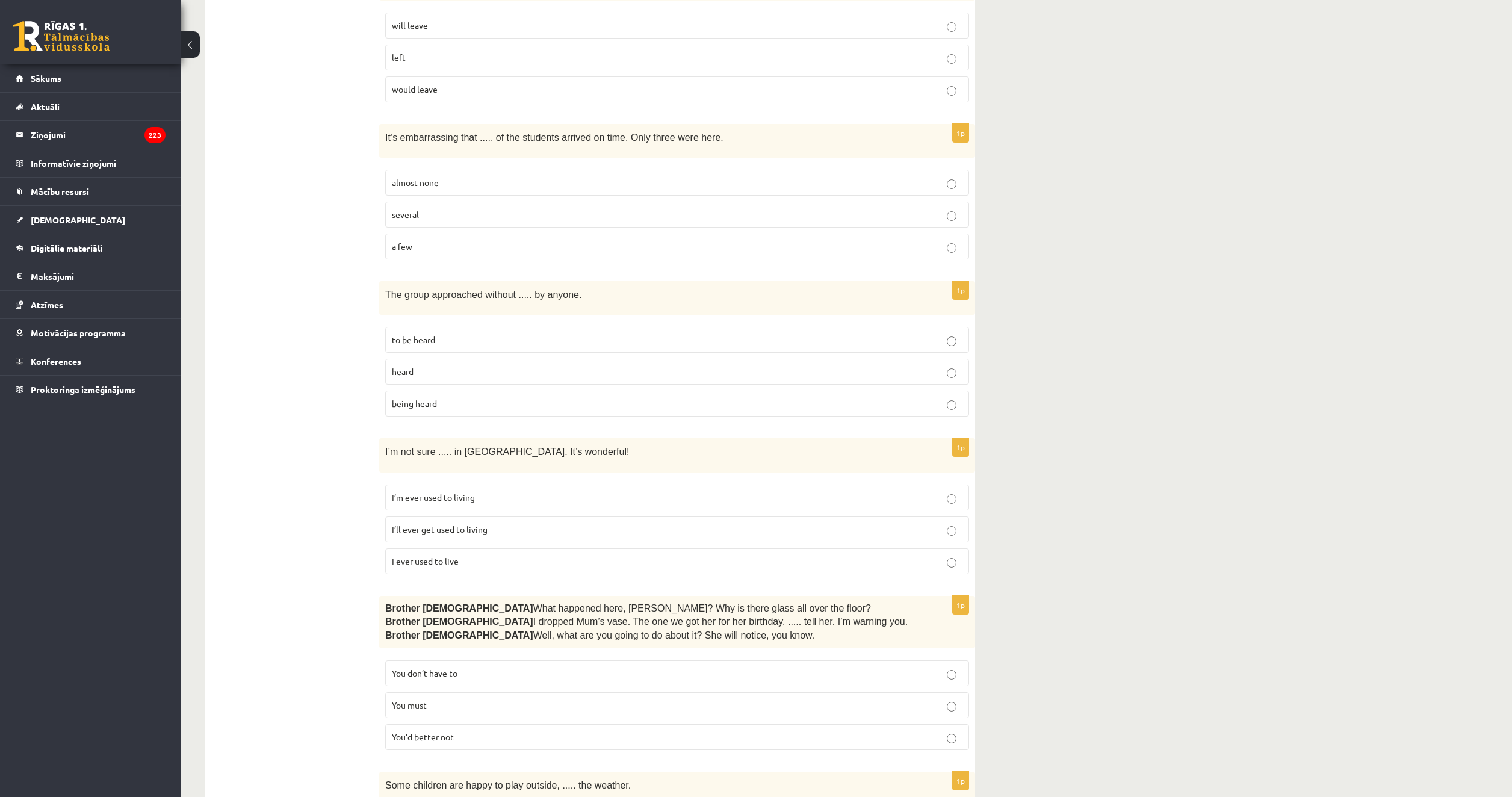
scroll to position [2529, 0]
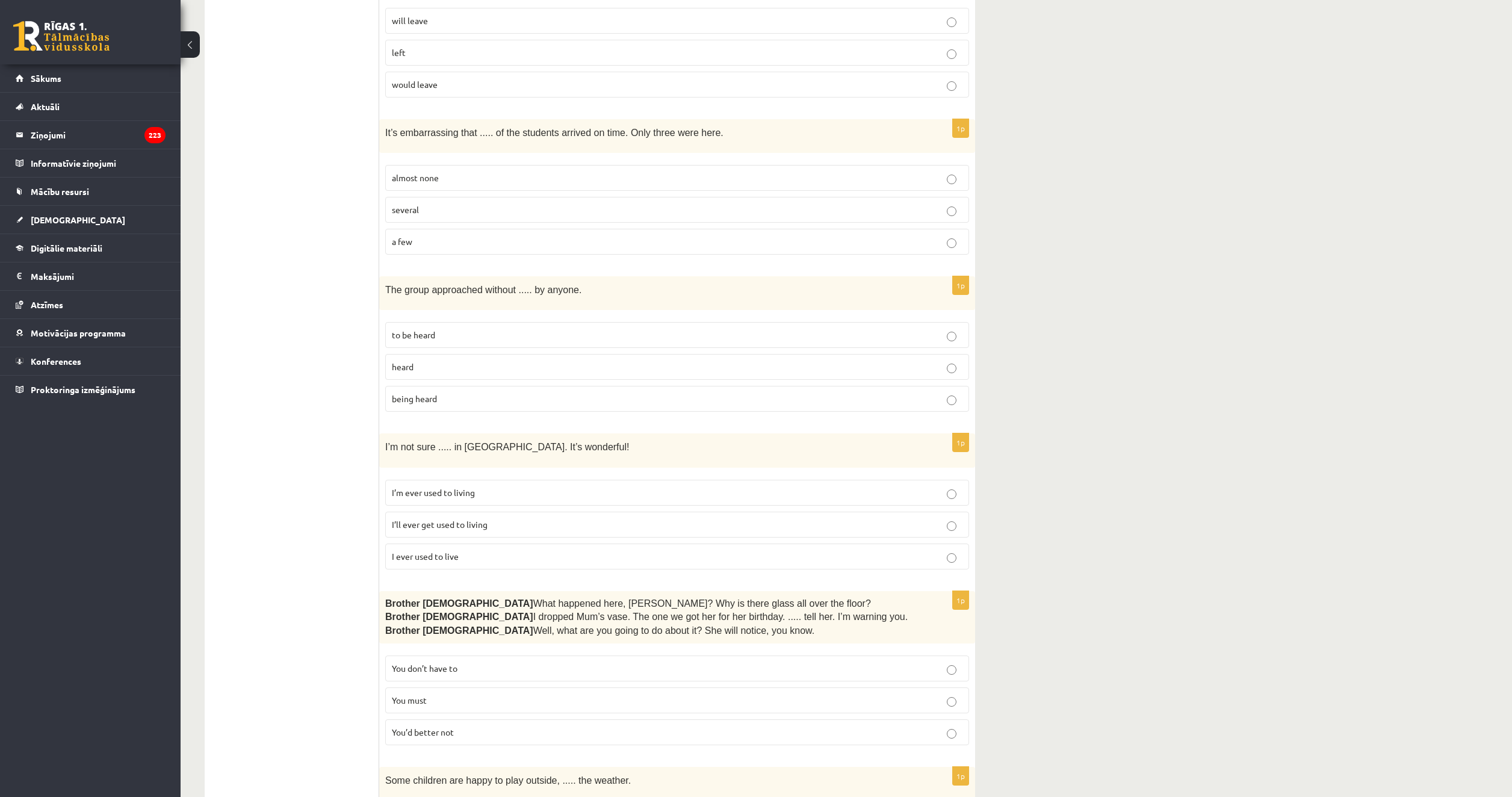
click at [474, 392] on p "being heard" at bounding box center [677, 398] width 570 height 13
click at [531, 476] on fieldset "I’m ever used to living I’ll ever get used to living I ever used to live" at bounding box center [677, 523] width 584 height 99
click at [539, 518] on p "I’ll ever get used to living" at bounding box center [677, 524] width 570 height 13
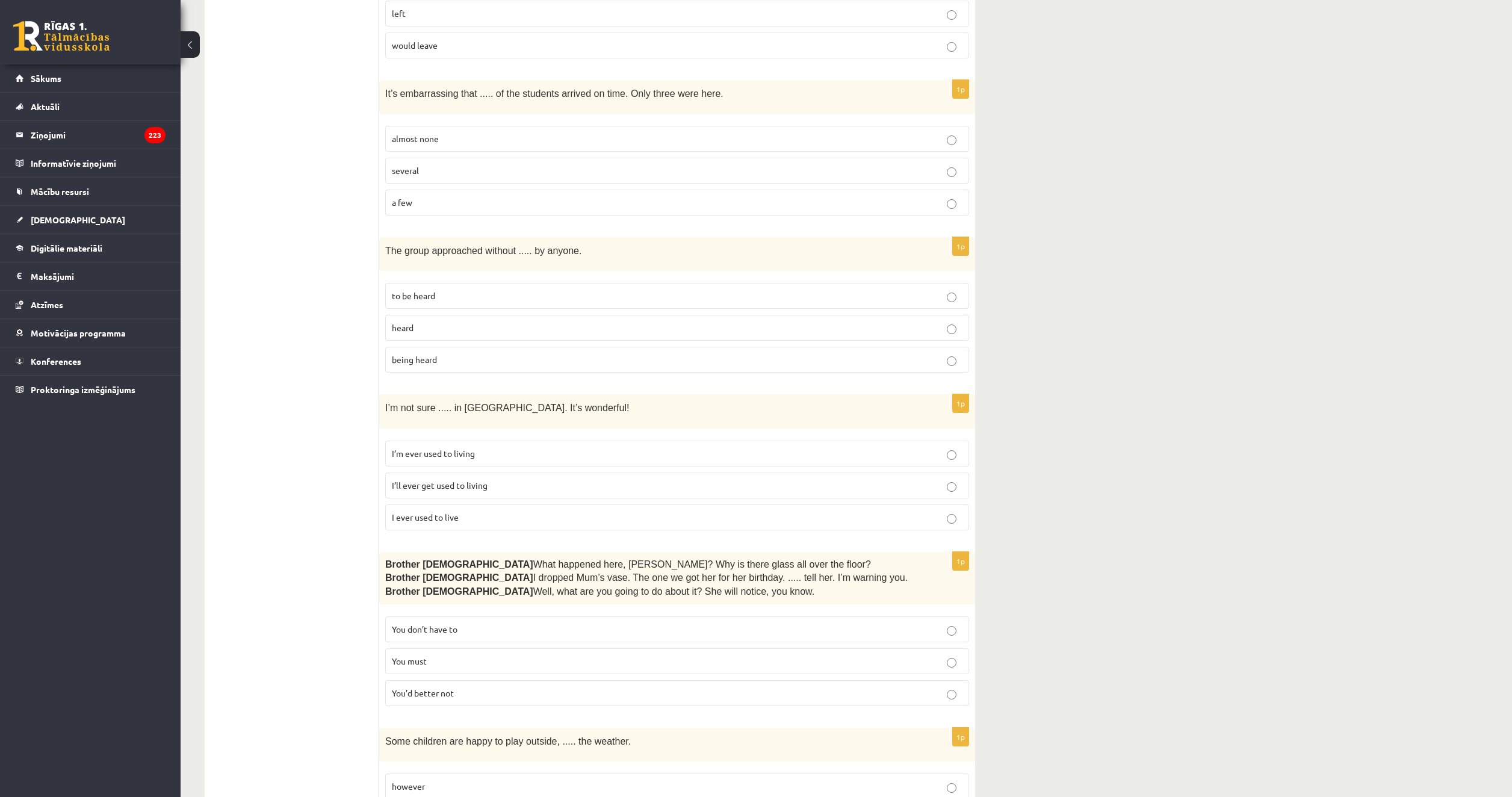
scroll to position [2645, 0]
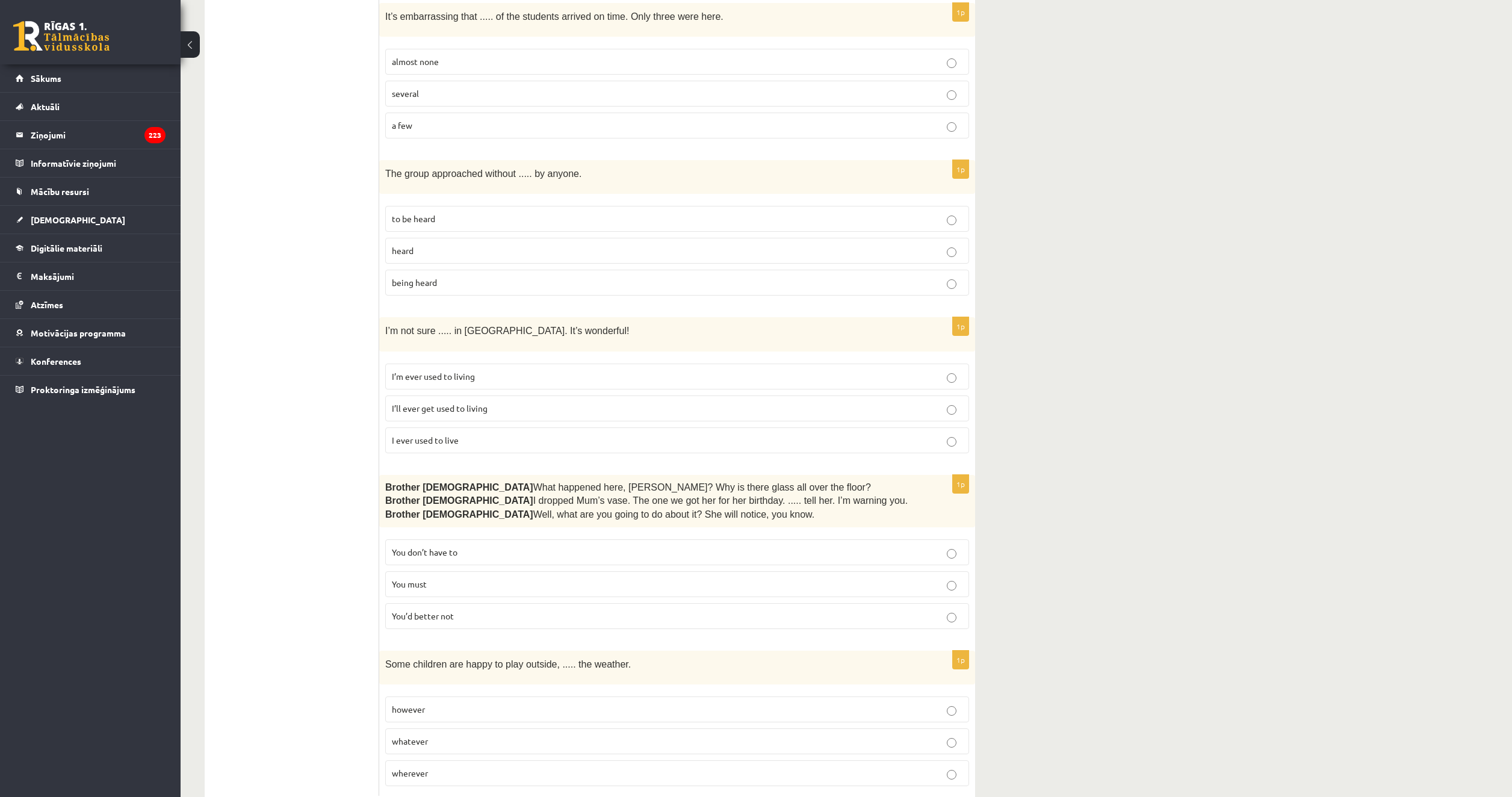
click at [459, 610] on p "You’d better not" at bounding box center [677, 616] width 570 height 13
click at [488, 735] on p "whatever" at bounding box center [677, 741] width 570 height 13
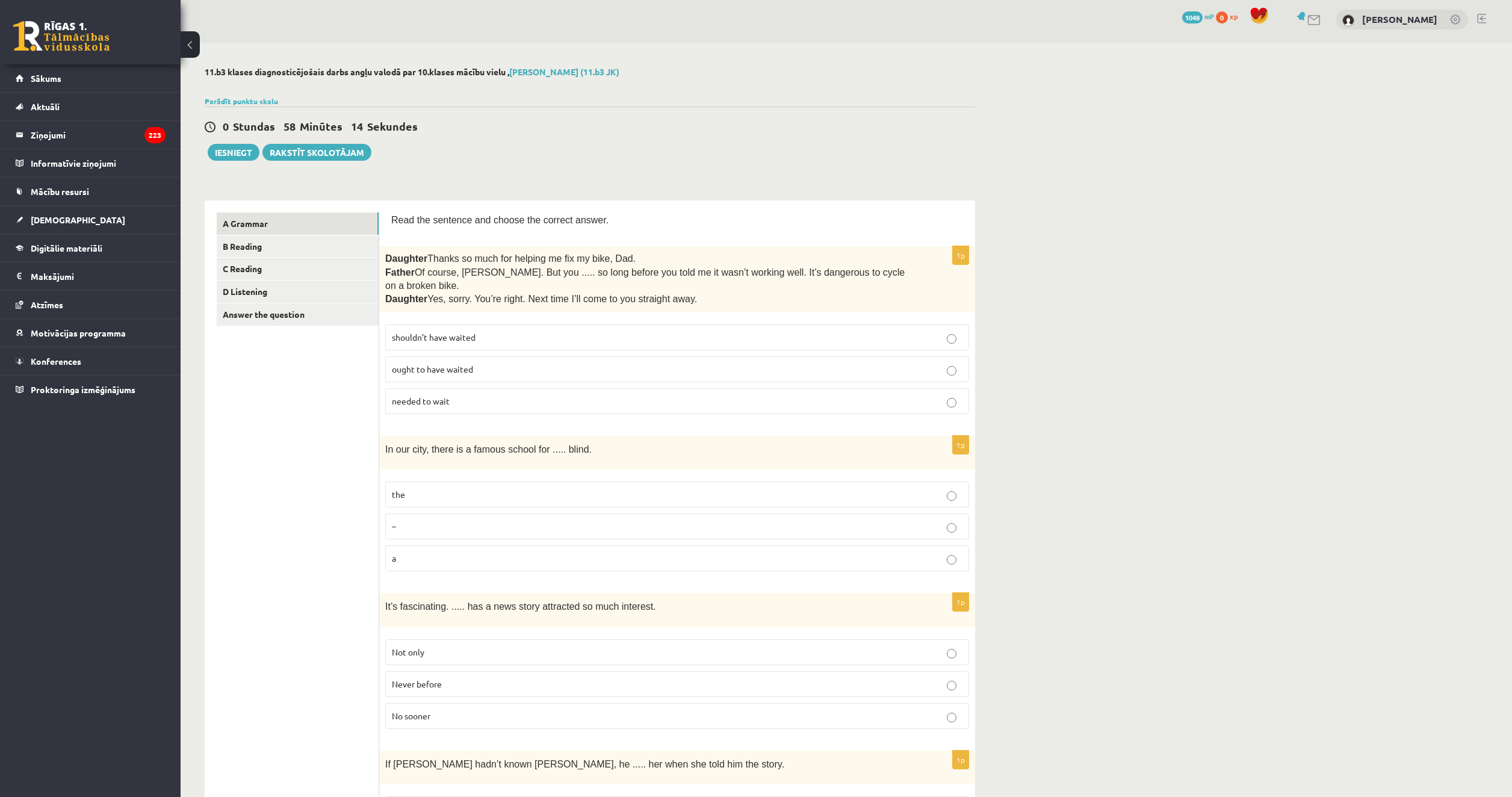
scroll to position [0, 0]
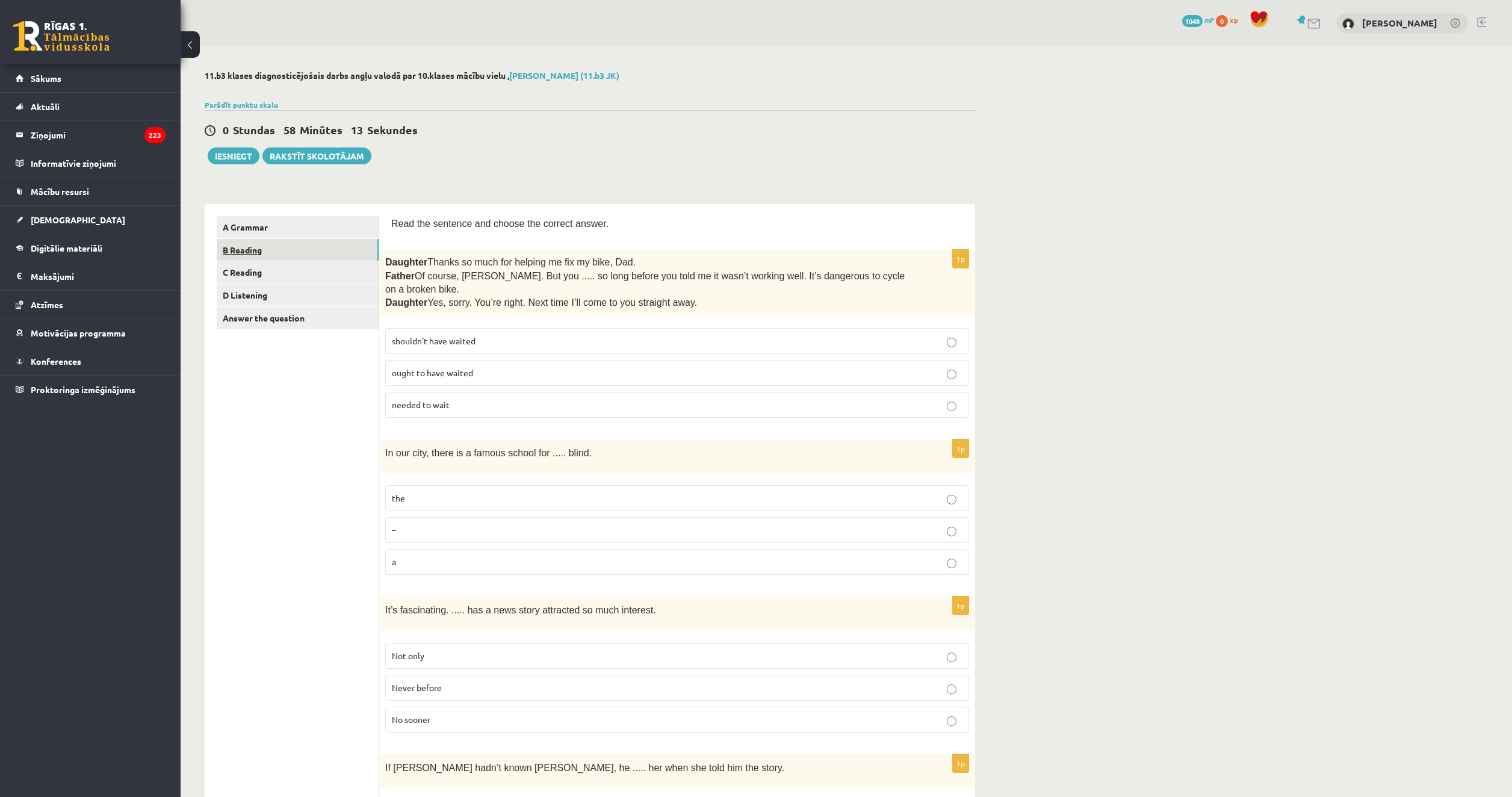
click at [292, 254] on link "B Reading" at bounding box center [297, 250] width 162 height 22
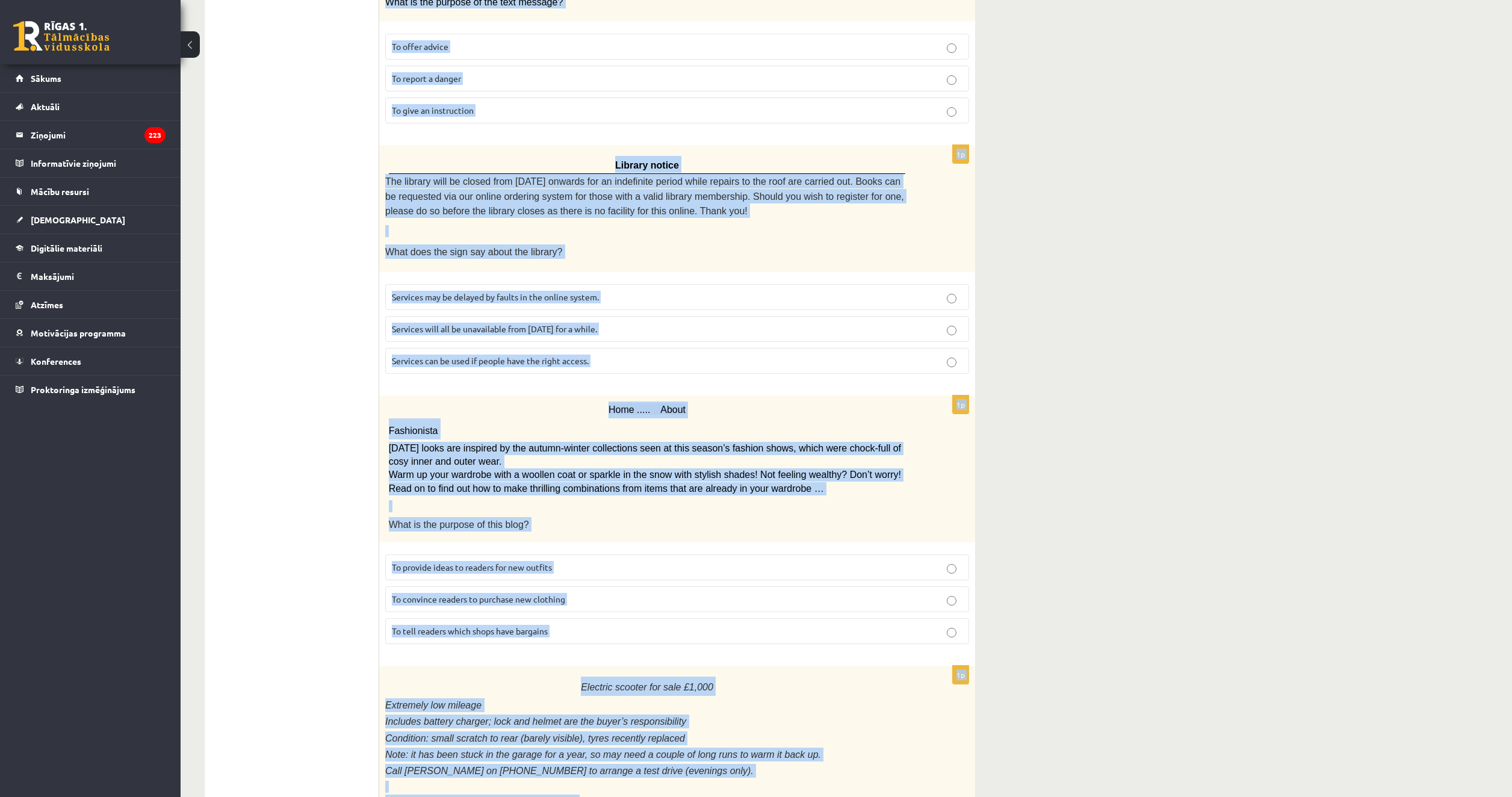
scroll to position [1032, 0]
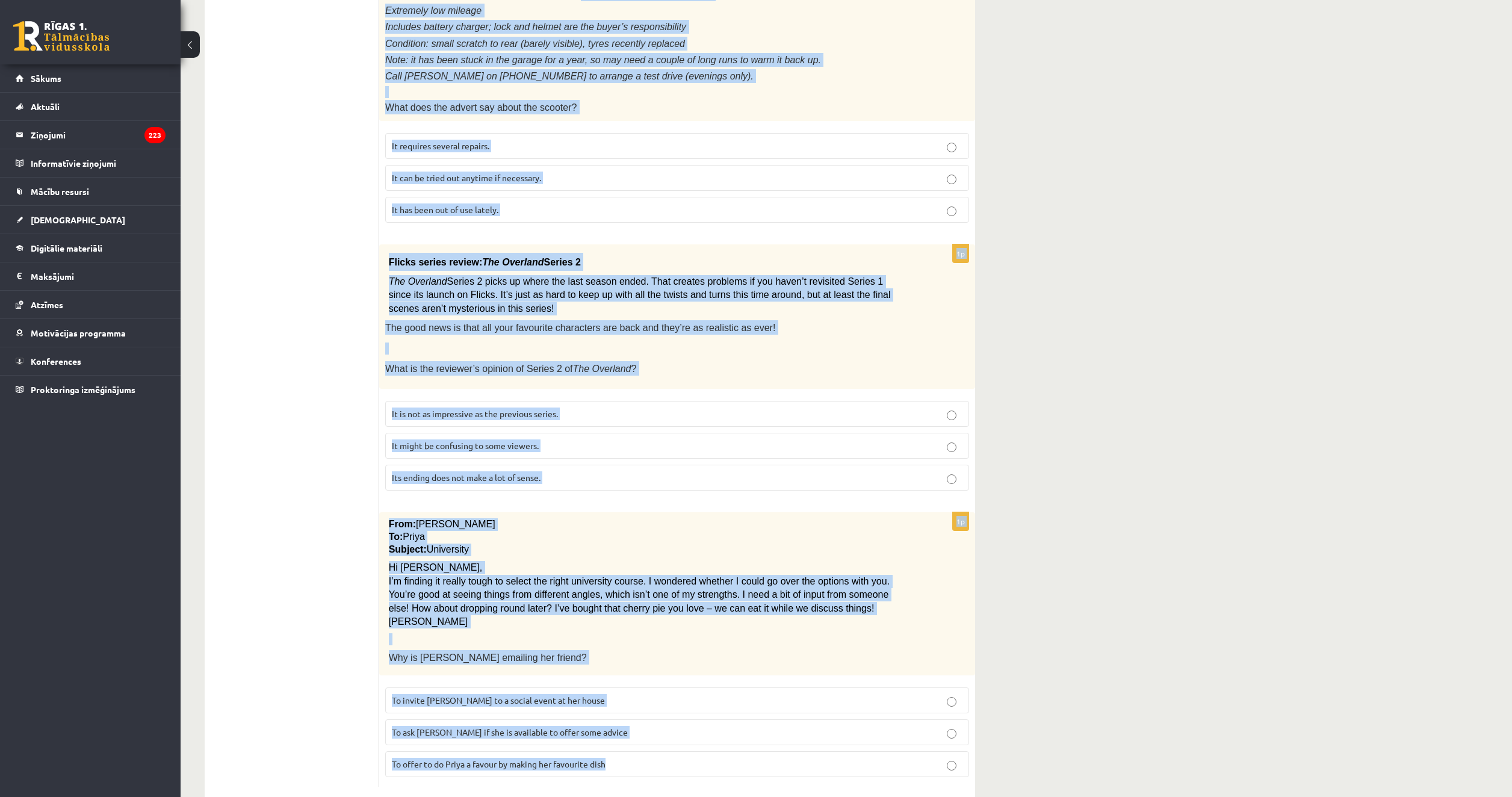
drag, startPoint x: 384, startPoint y: 220, endPoint x: 827, endPoint y: 722, distance: 669.5
copy form "Read the text and choose the correct answer. 1p Oscar! Dad’s on his way! Are yo…"
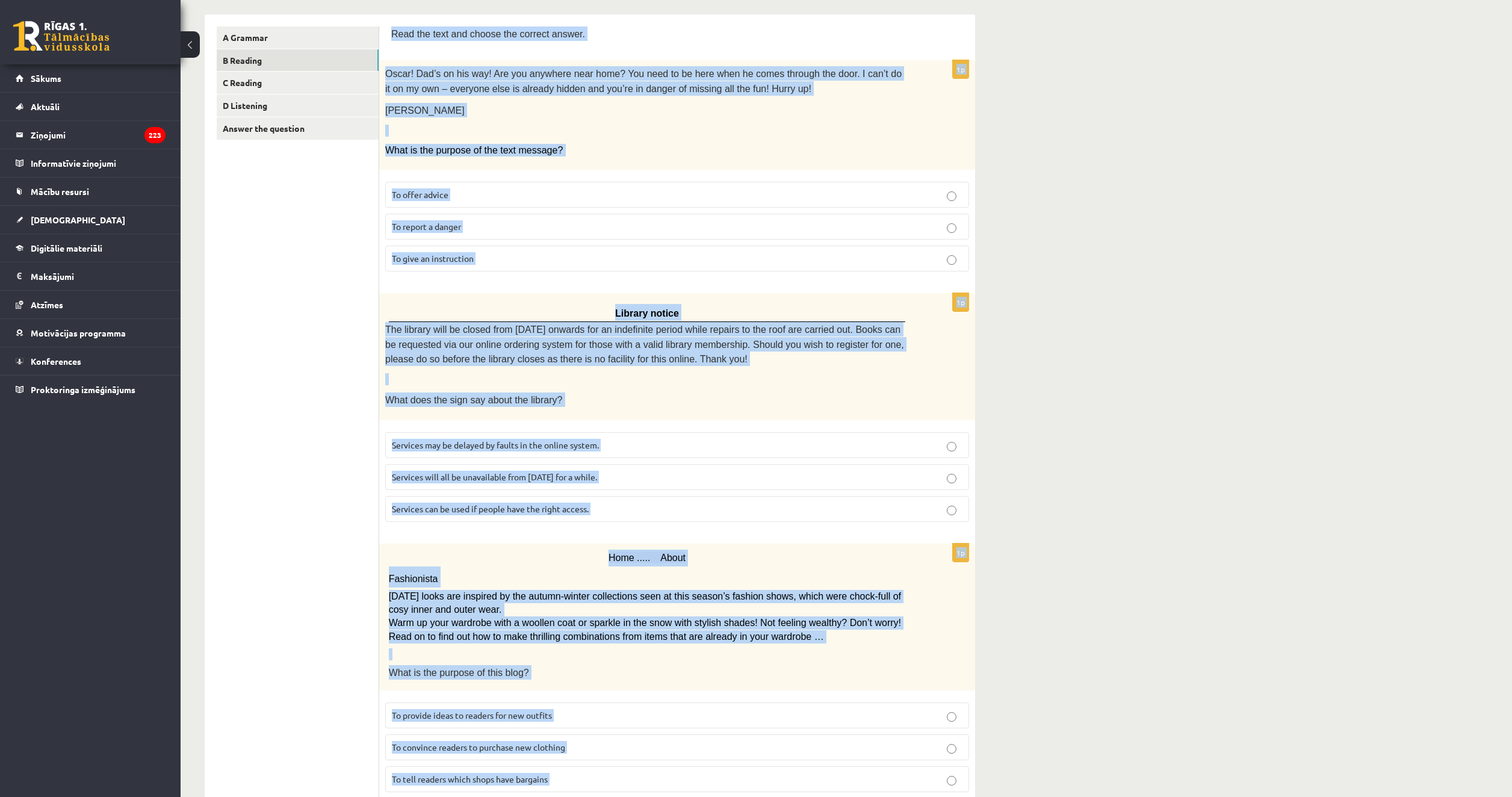
click at [1078, 410] on div "11.b3 klases diagnosticējošais darbs angļu valodā par 10.klases mācību vielu , …" at bounding box center [846, 761] width 1332 height 1809
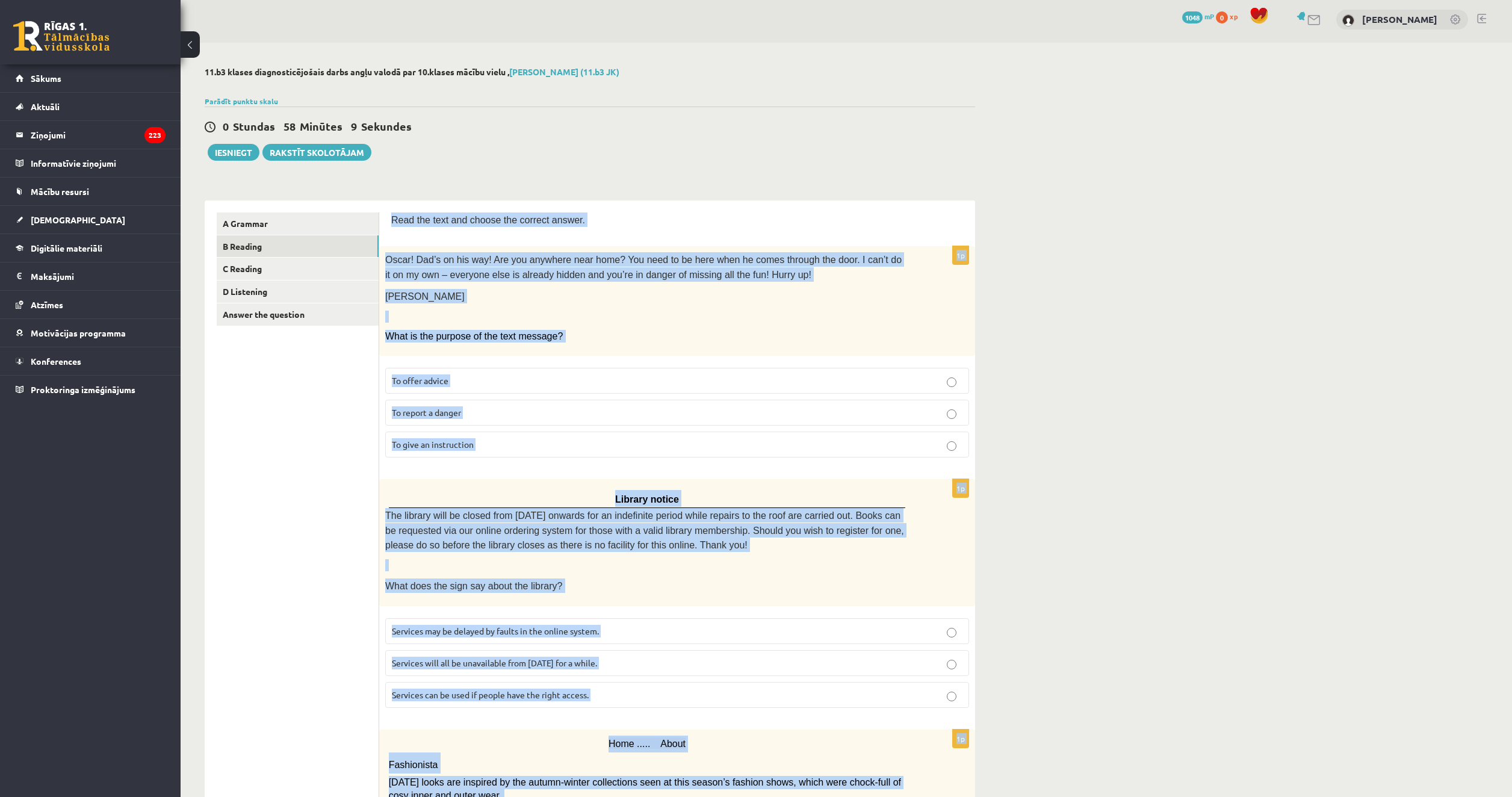
scroll to position [0, 0]
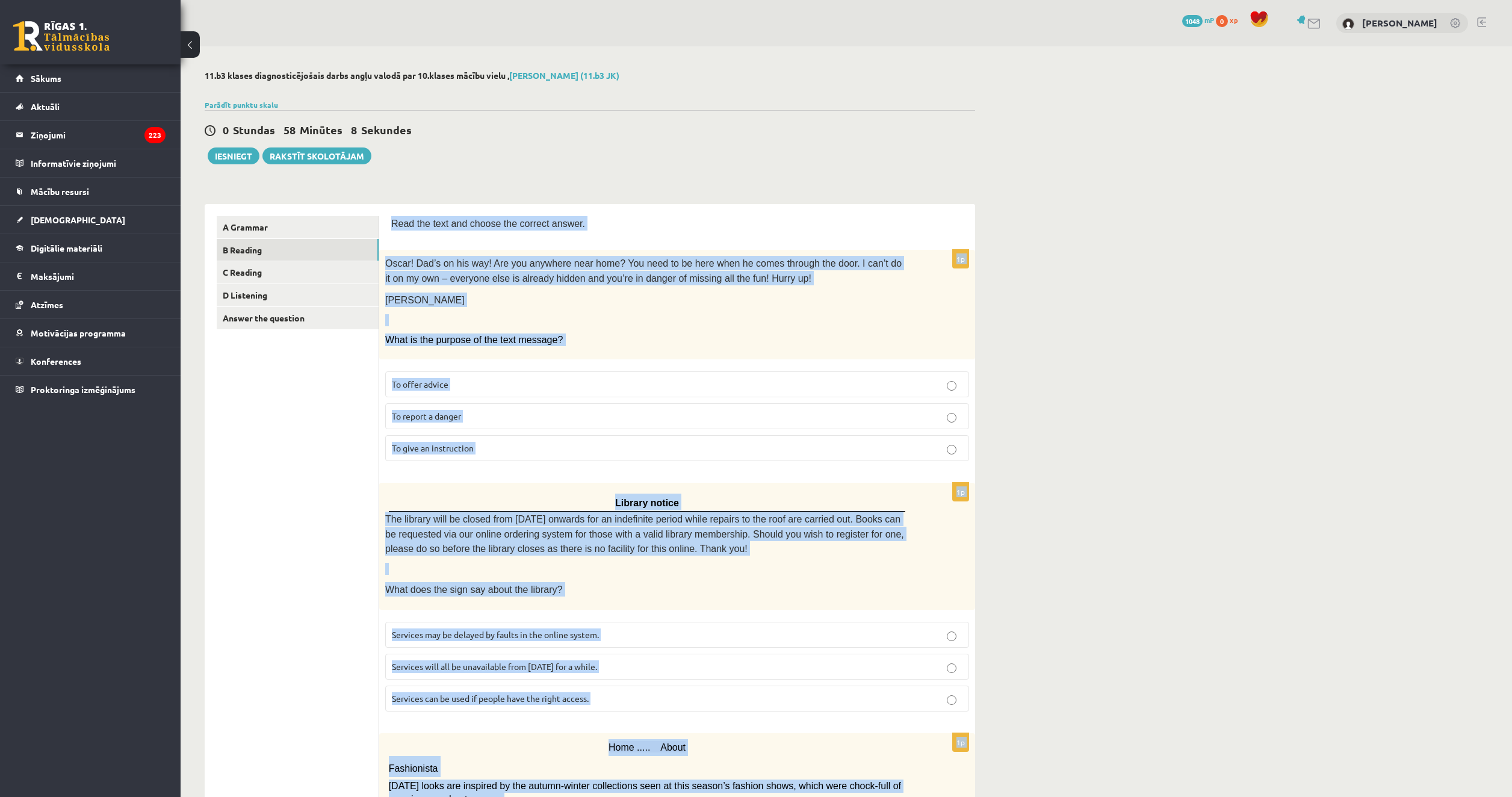
click at [755, 268] on p "Oscar! Dad’s on his way! Are you anywhere near home? You need to be here when h…" at bounding box center [647, 271] width 524 height 30
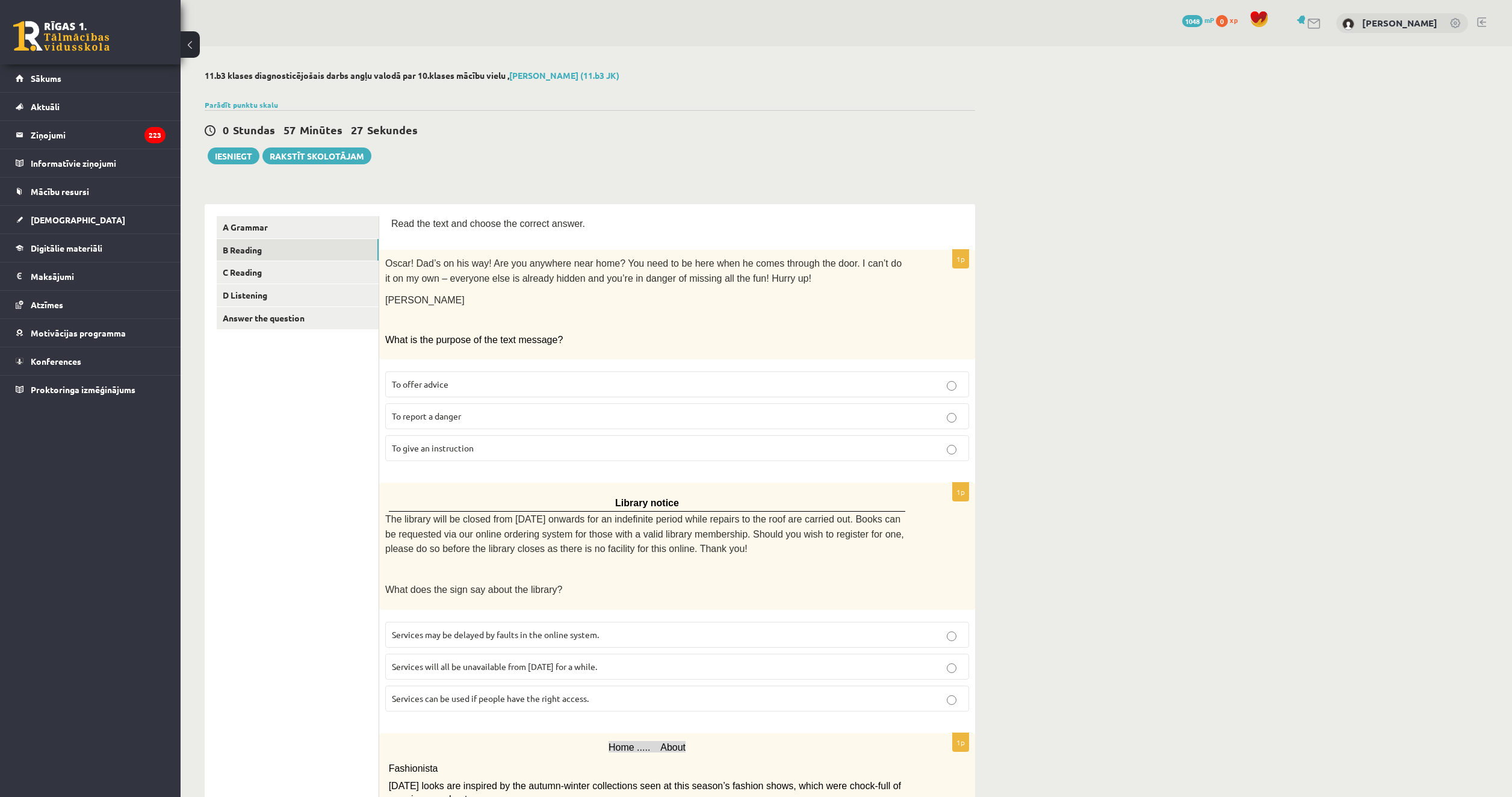
click at [459, 435] on label "To give an instruction" at bounding box center [677, 448] width 584 height 26
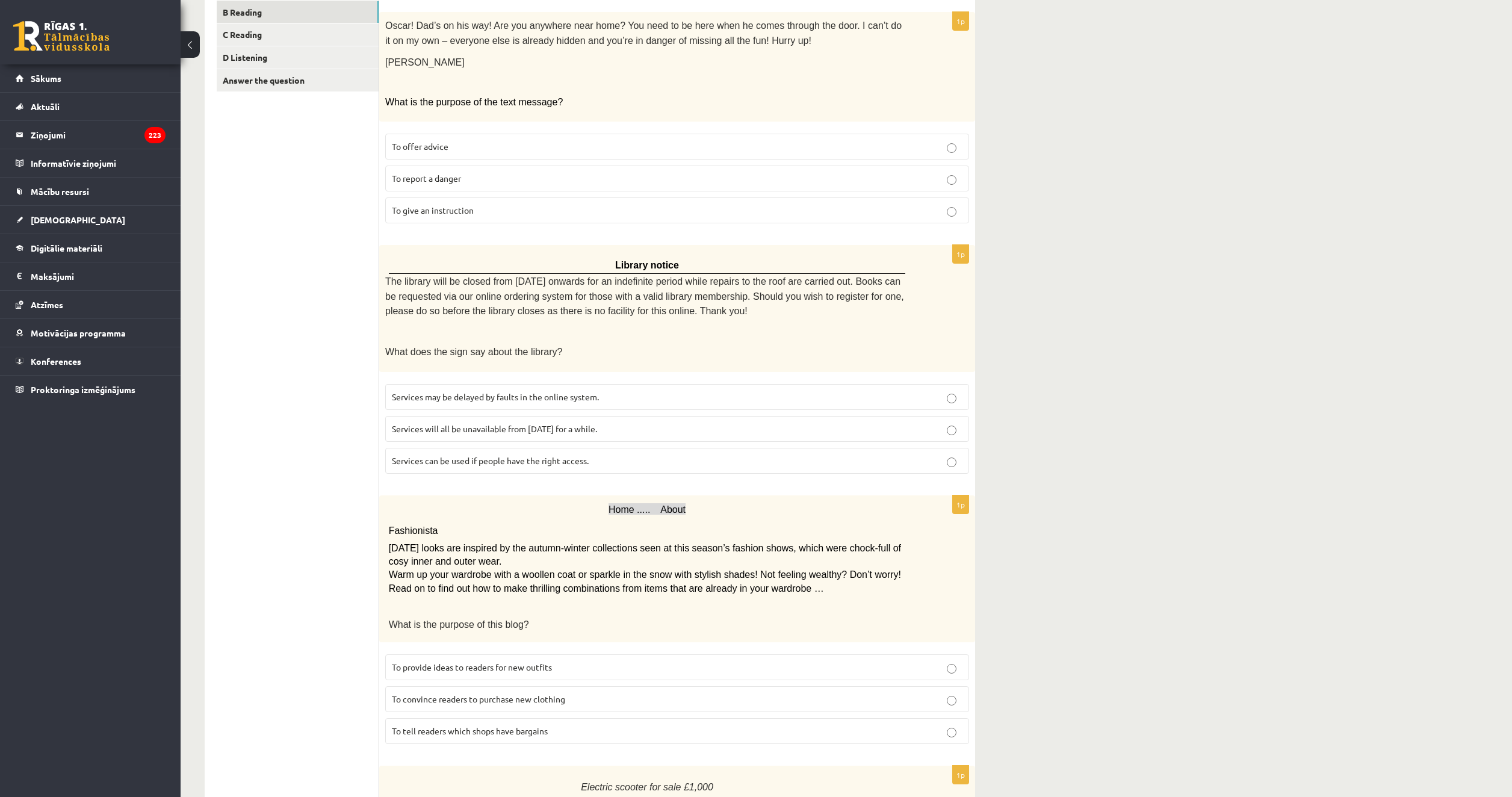
scroll to position [241, 0]
click at [585, 462] on fieldset "Services may be delayed by faults in the online system. Services will all be un…" at bounding box center [677, 425] width 584 height 99
click at [588, 451] on p "Services can be used if people have the right access." at bounding box center [677, 457] width 570 height 13
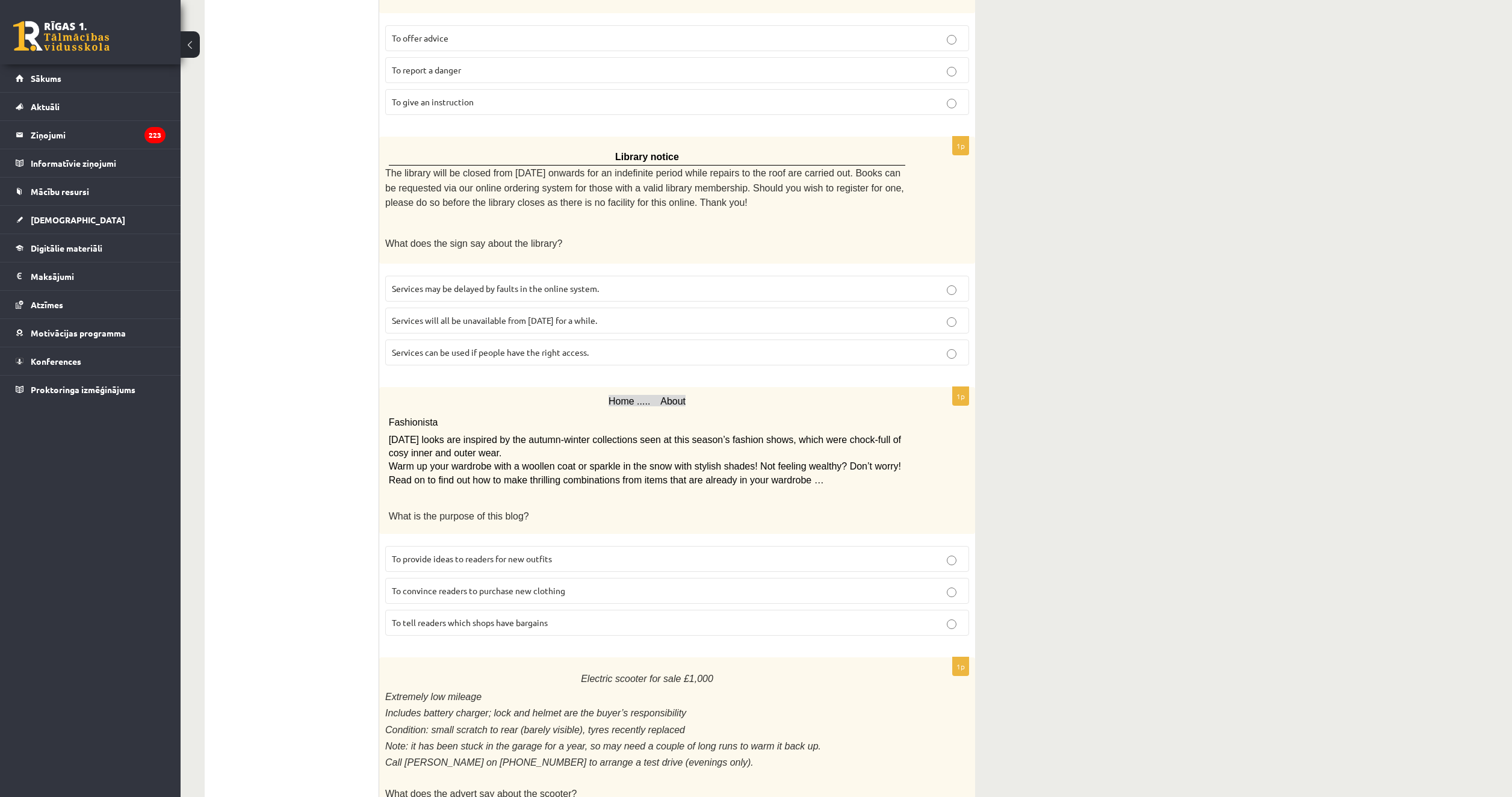
scroll to position [361, 0]
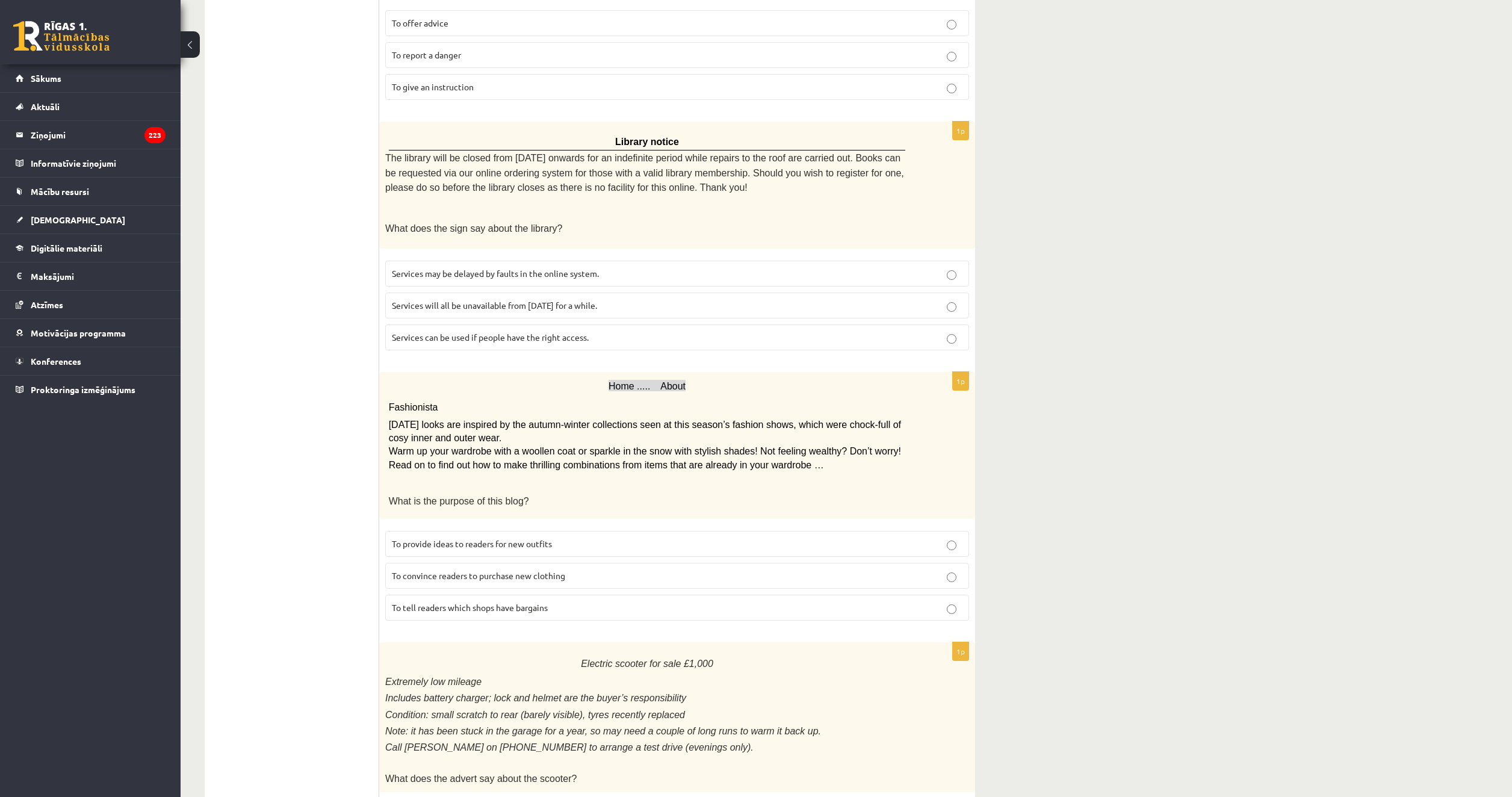
click at [658, 537] on label "To provide ideas to readers for new outfits" at bounding box center [677, 544] width 584 height 26
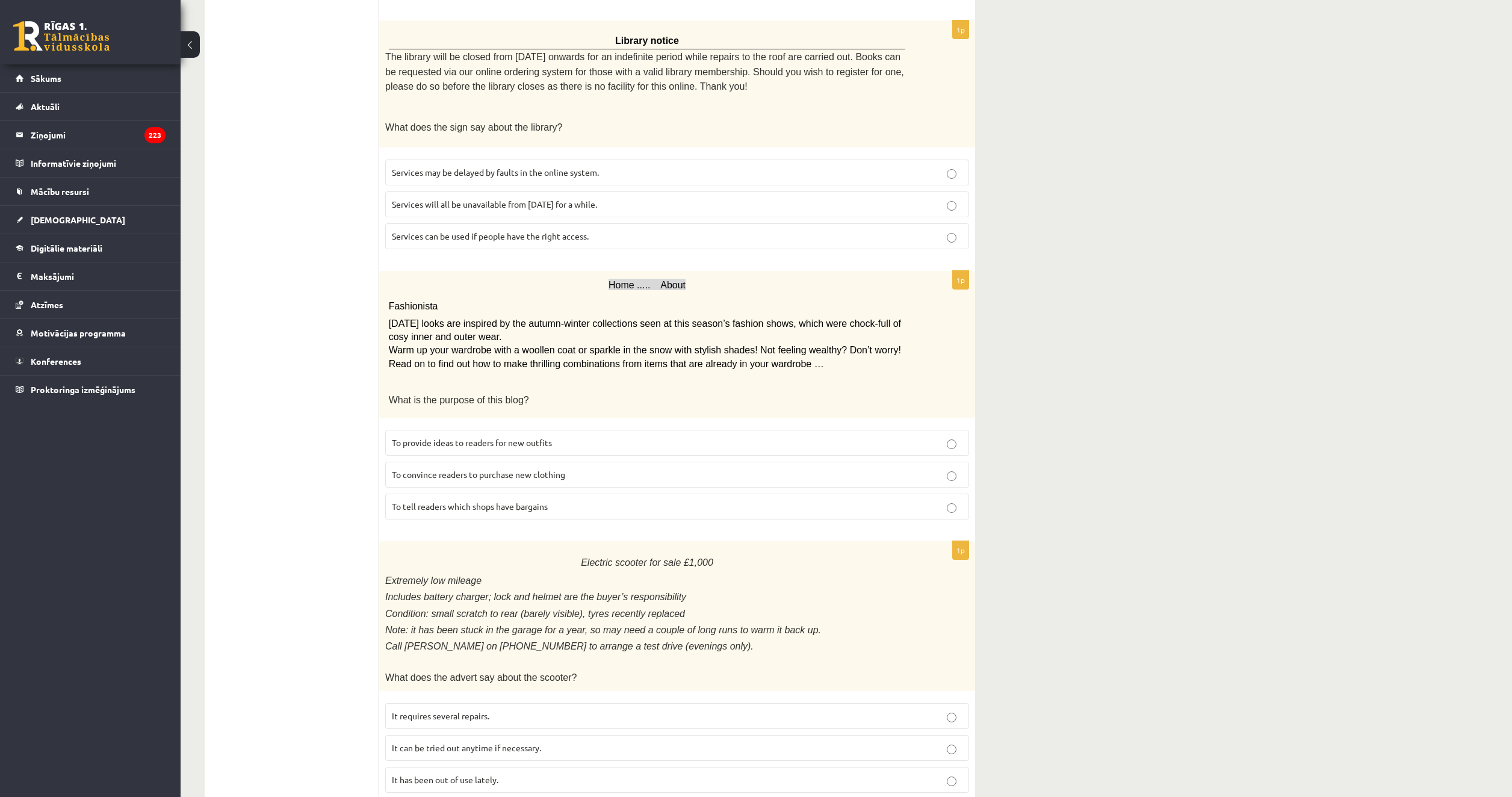
scroll to position [662, 0]
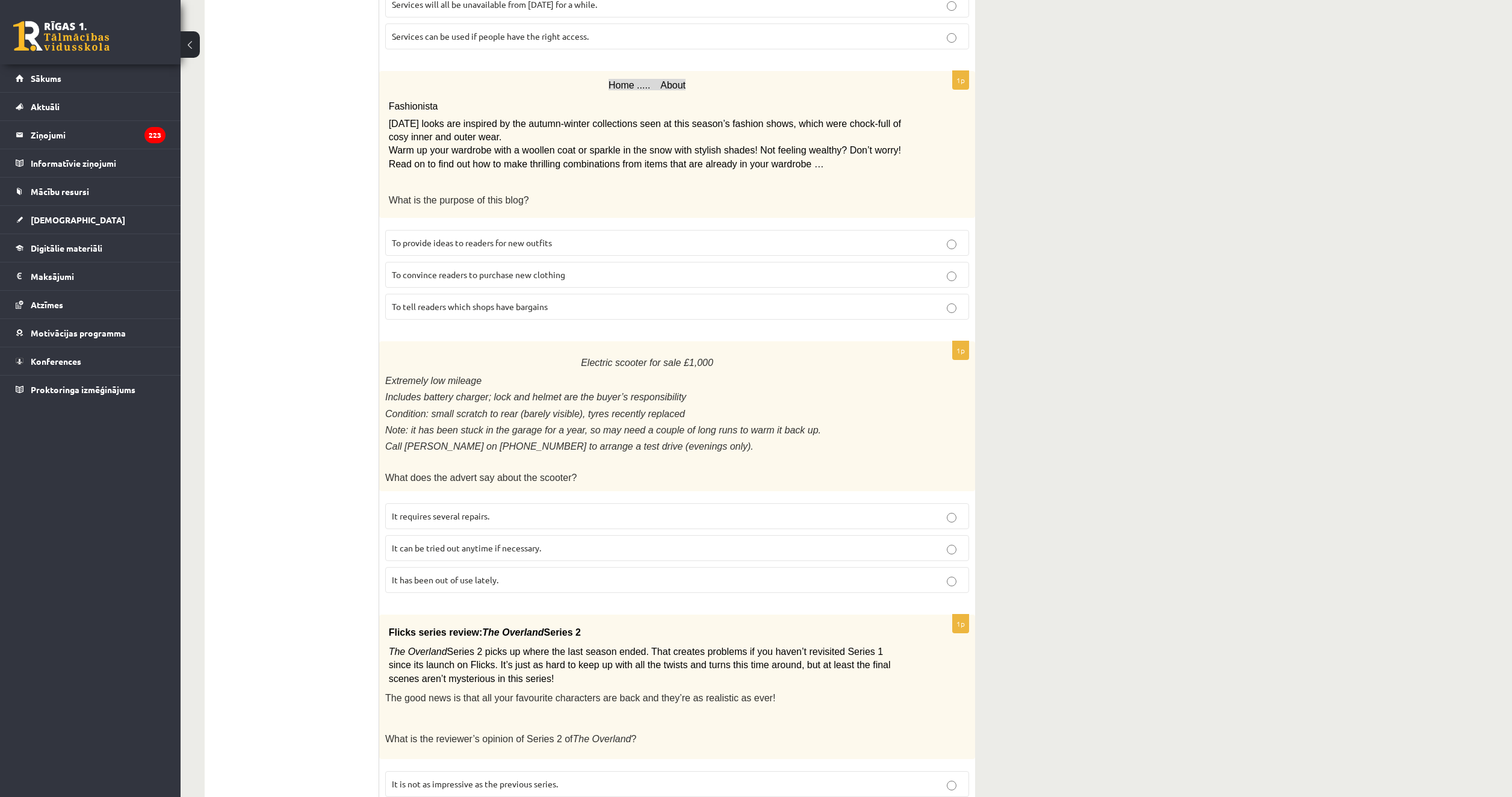
drag, startPoint x: 626, startPoint y: 566, endPoint x: 581, endPoint y: 437, distance: 136.6
click at [624, 567] on label "It has been out of use lately." at bounding box center [677, 579] width 584 height 26
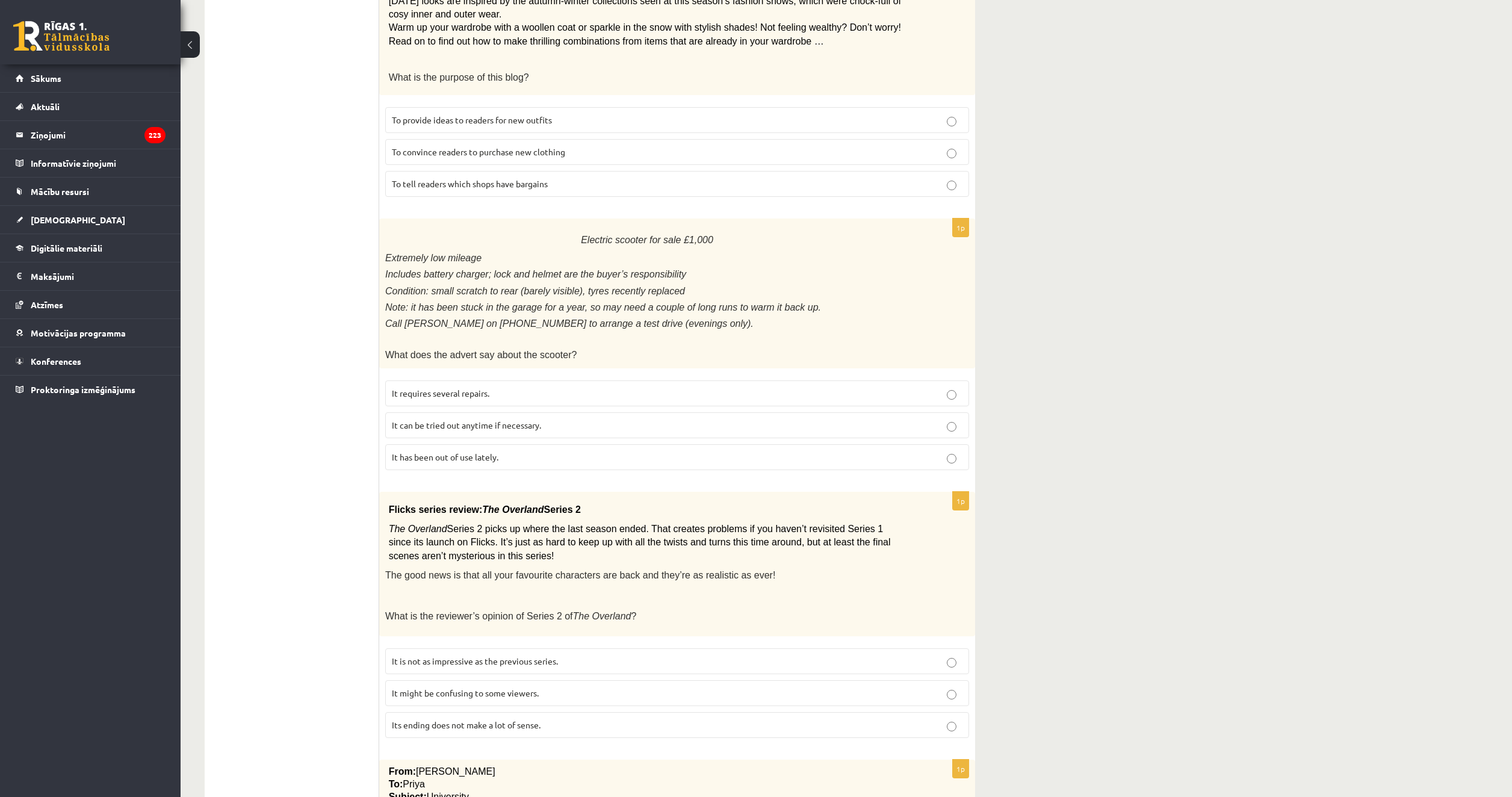
scroll to position [964, 0]
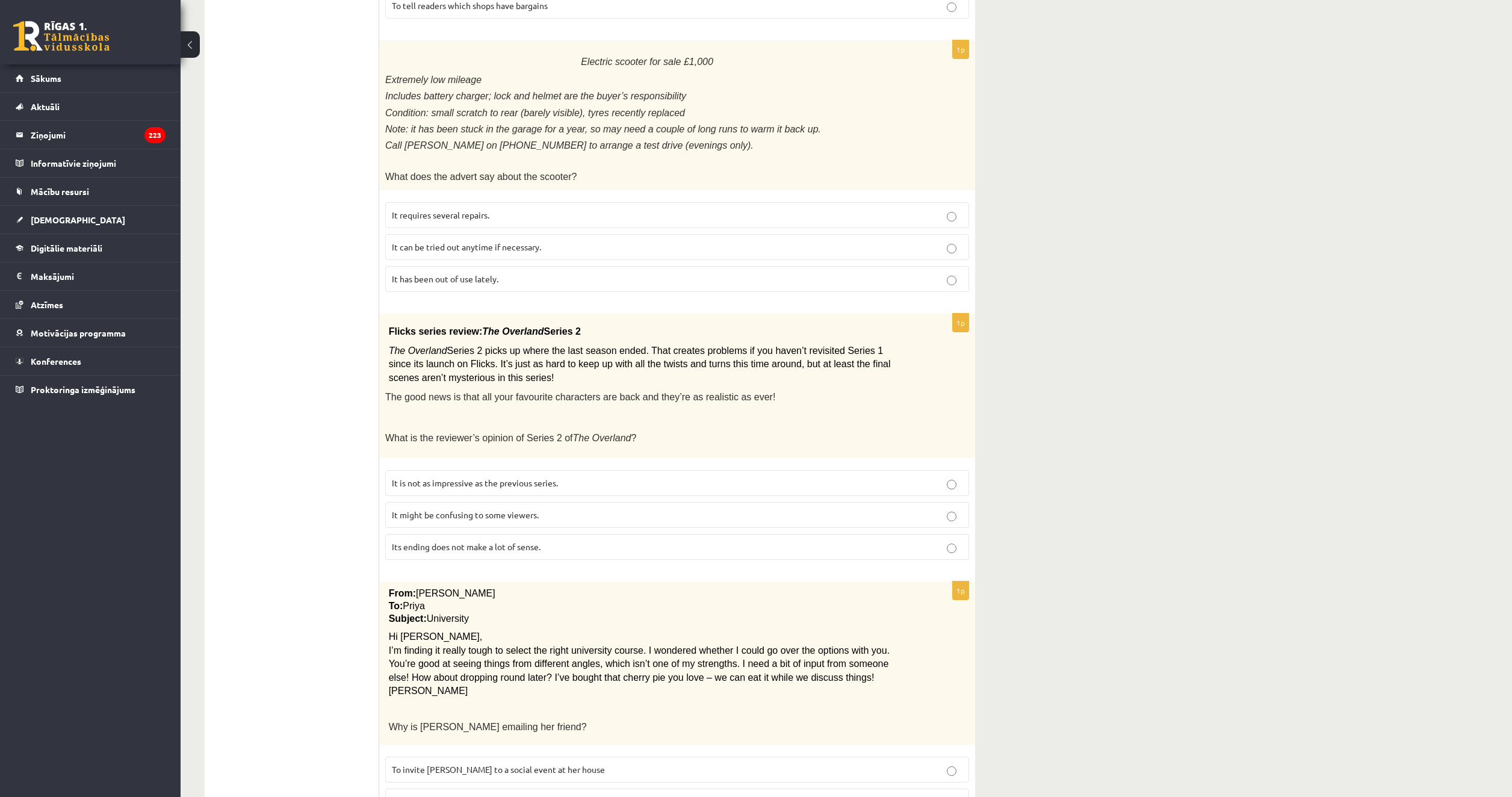
drag, startPoint x: 544, startPoint y: 486, endPoint x: 493, endPoint y: 428, distance: 77.2
click at [544, 508] on p "It might be confusing to some viewers." at bounding box center [677, 514] width 570 height 13
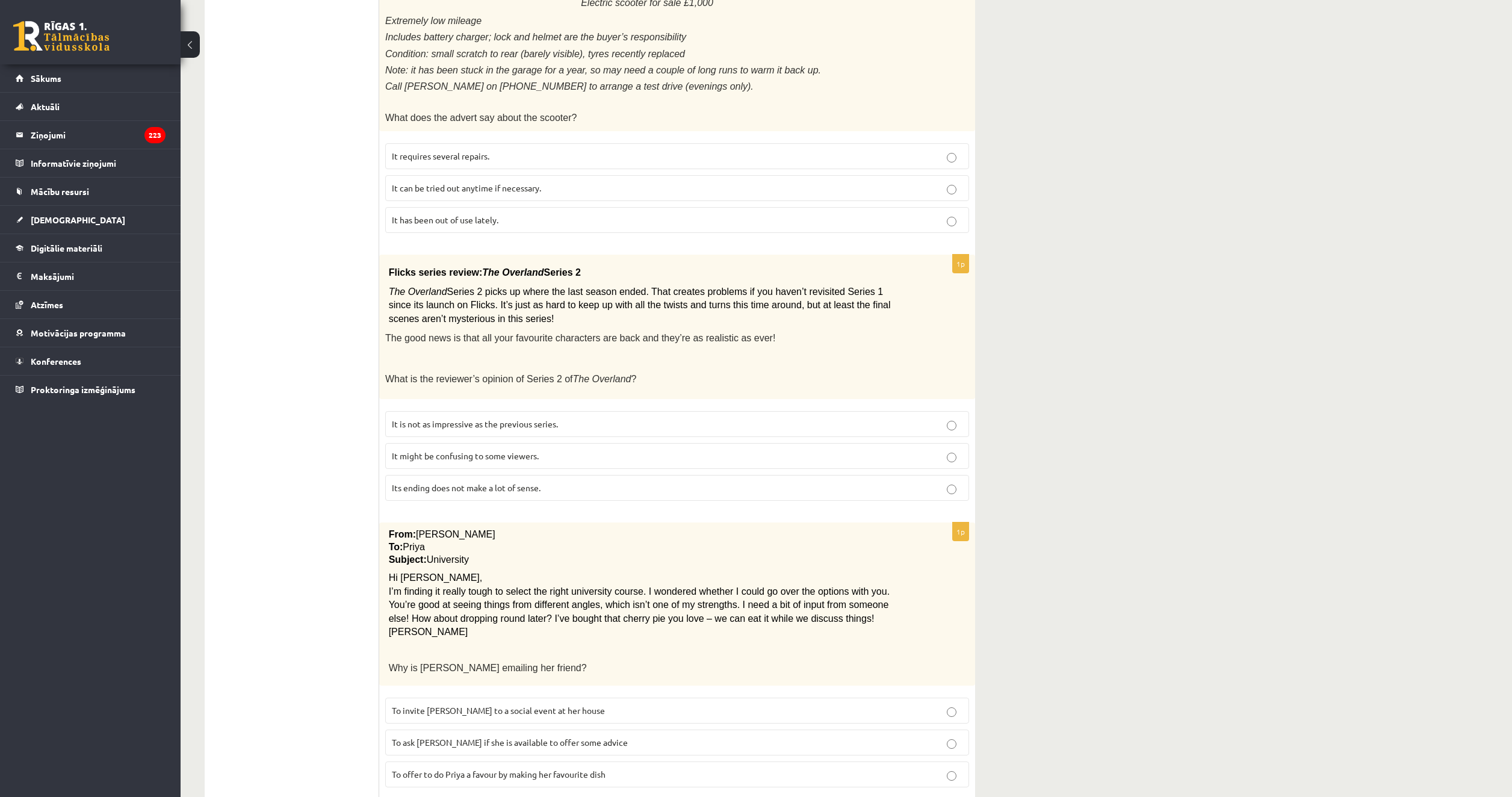
scroll to position [1032, 0]
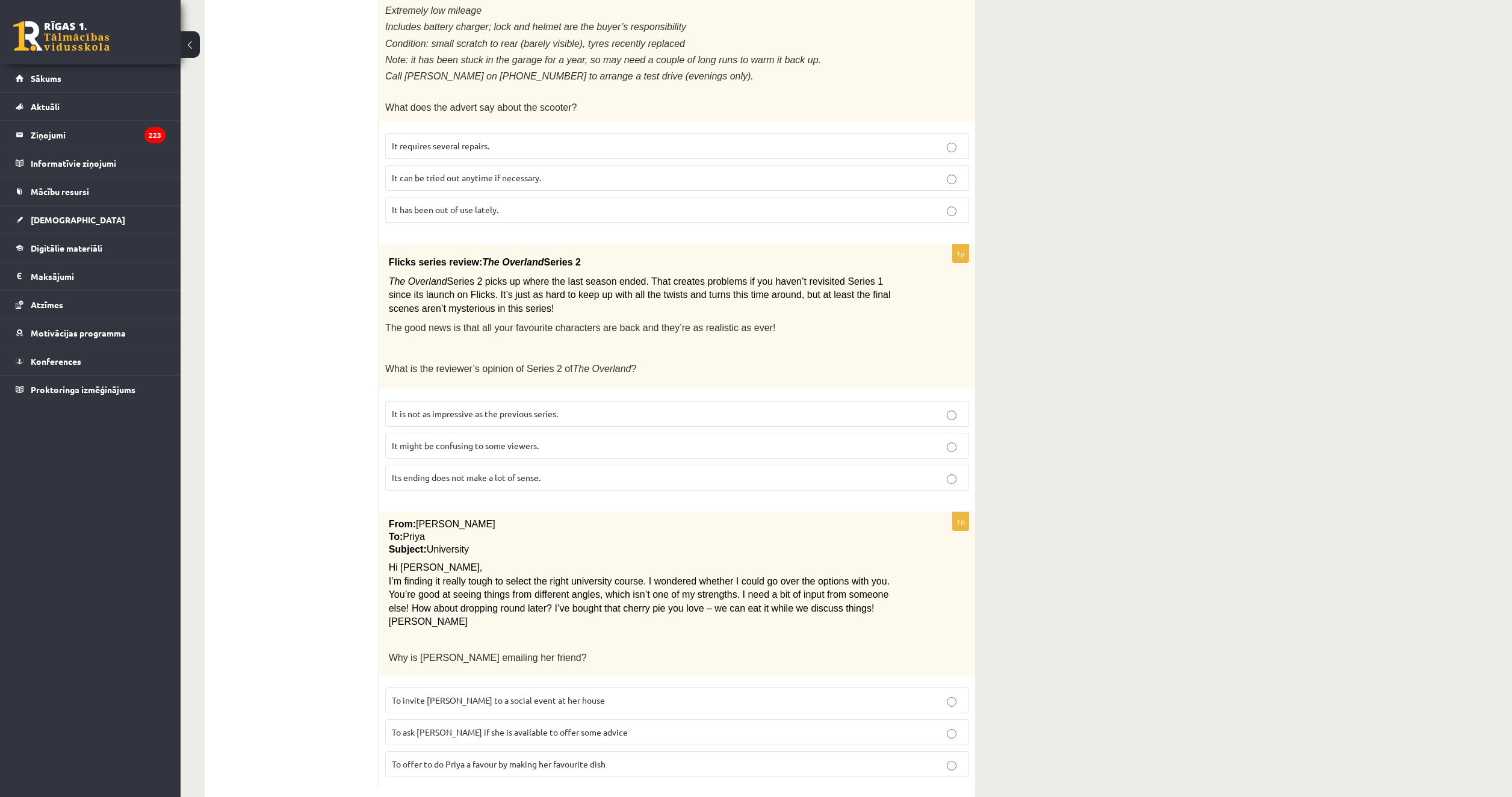
click at [583, 719] on label "To ask Priya if she is available to offer some advice" at bounding box center [677, 732] width 584 height 26
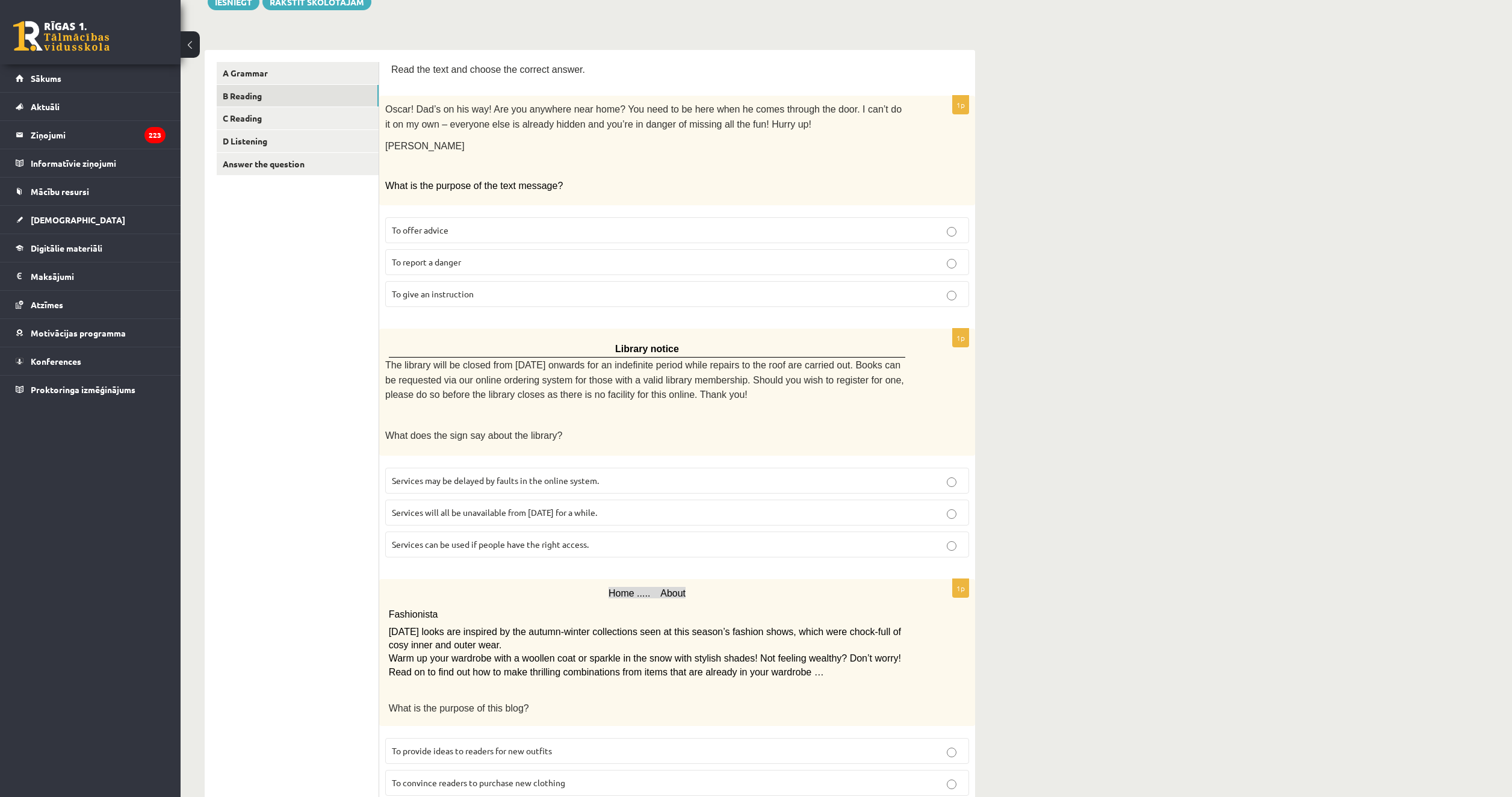
scroll to position [0, 0]
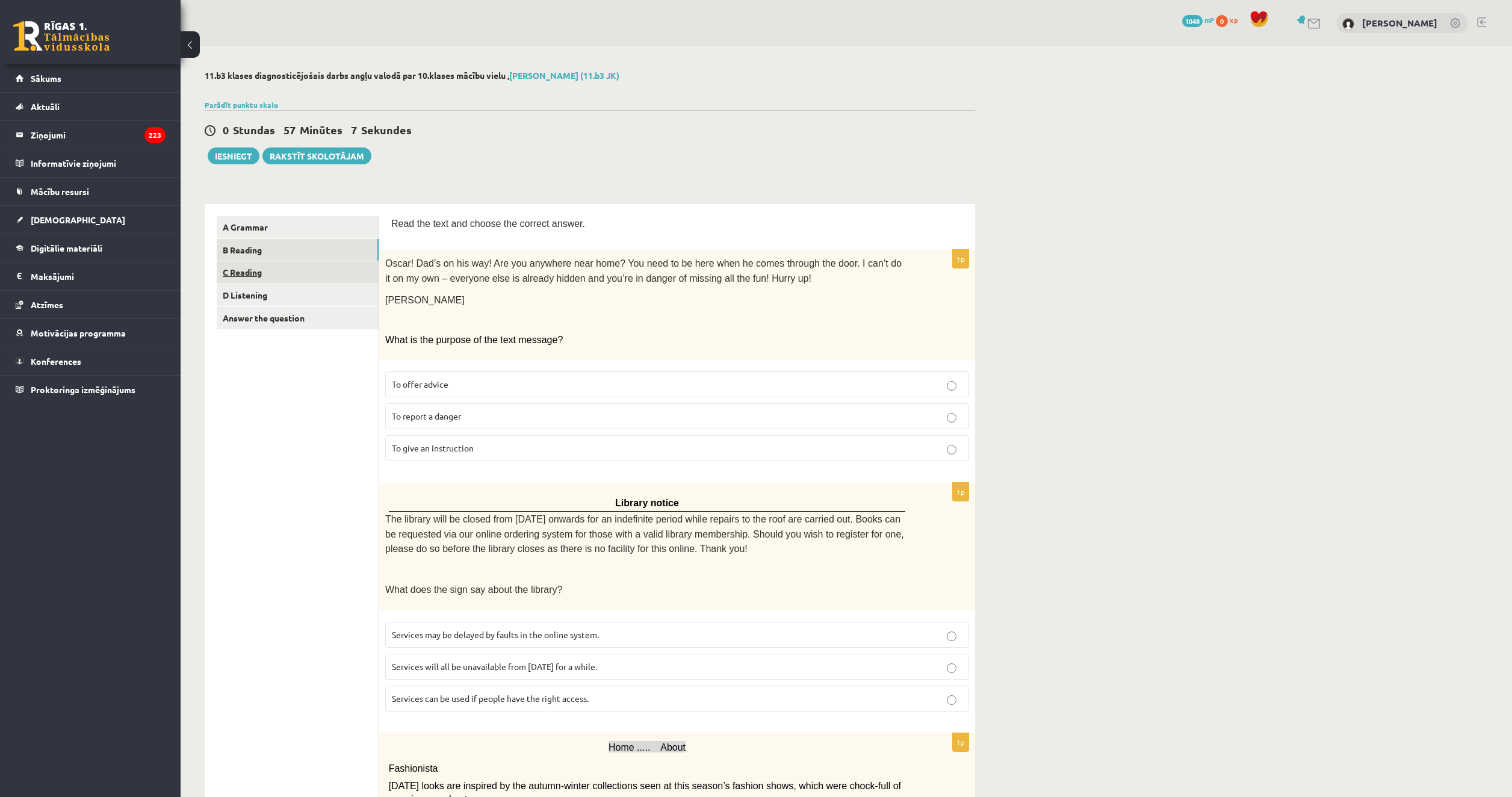
click at [270, 272] on link "C Reading" at bounding box center [297, 272] width 162 height 22
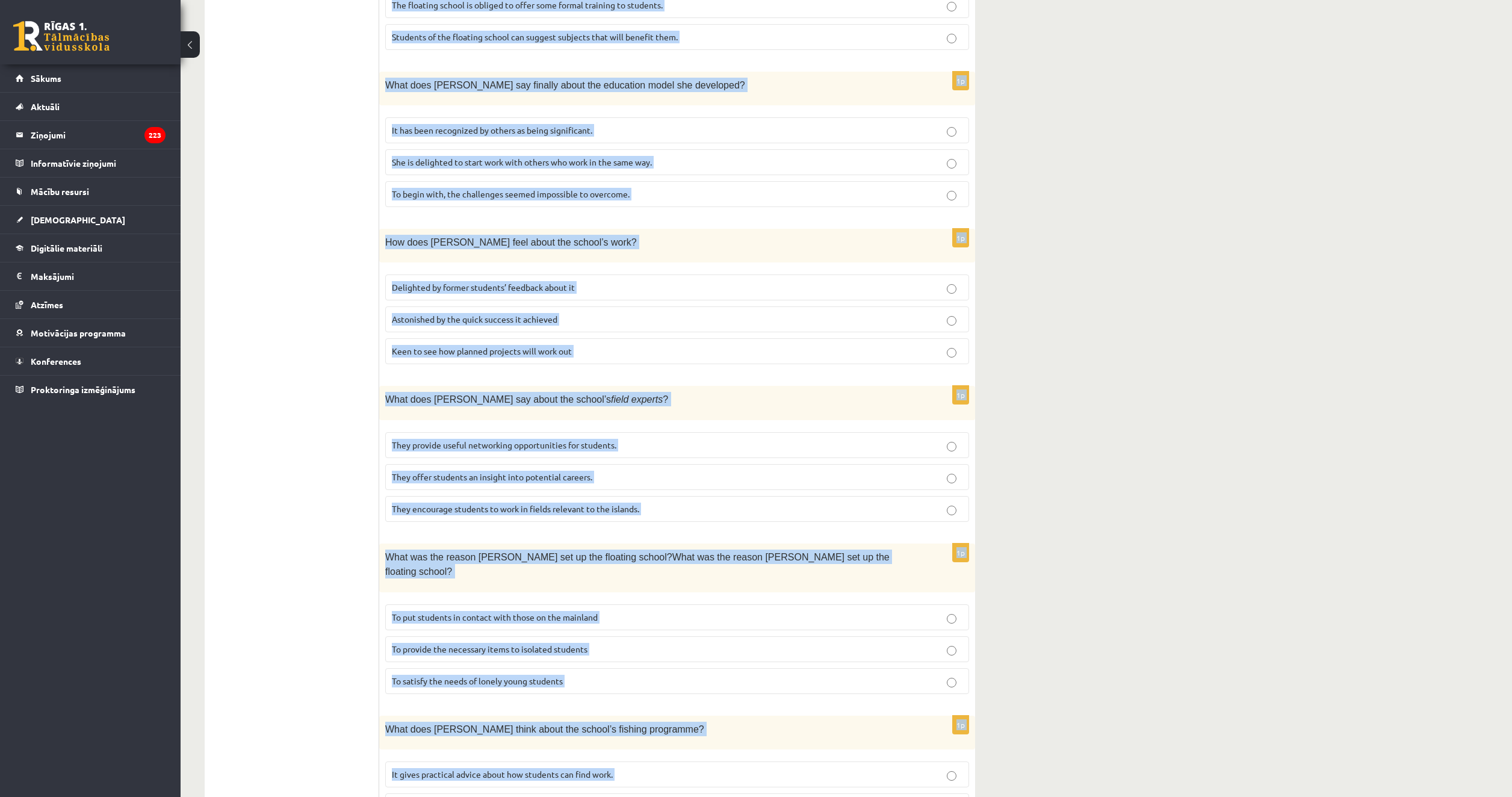
scroll to position [773, 0]
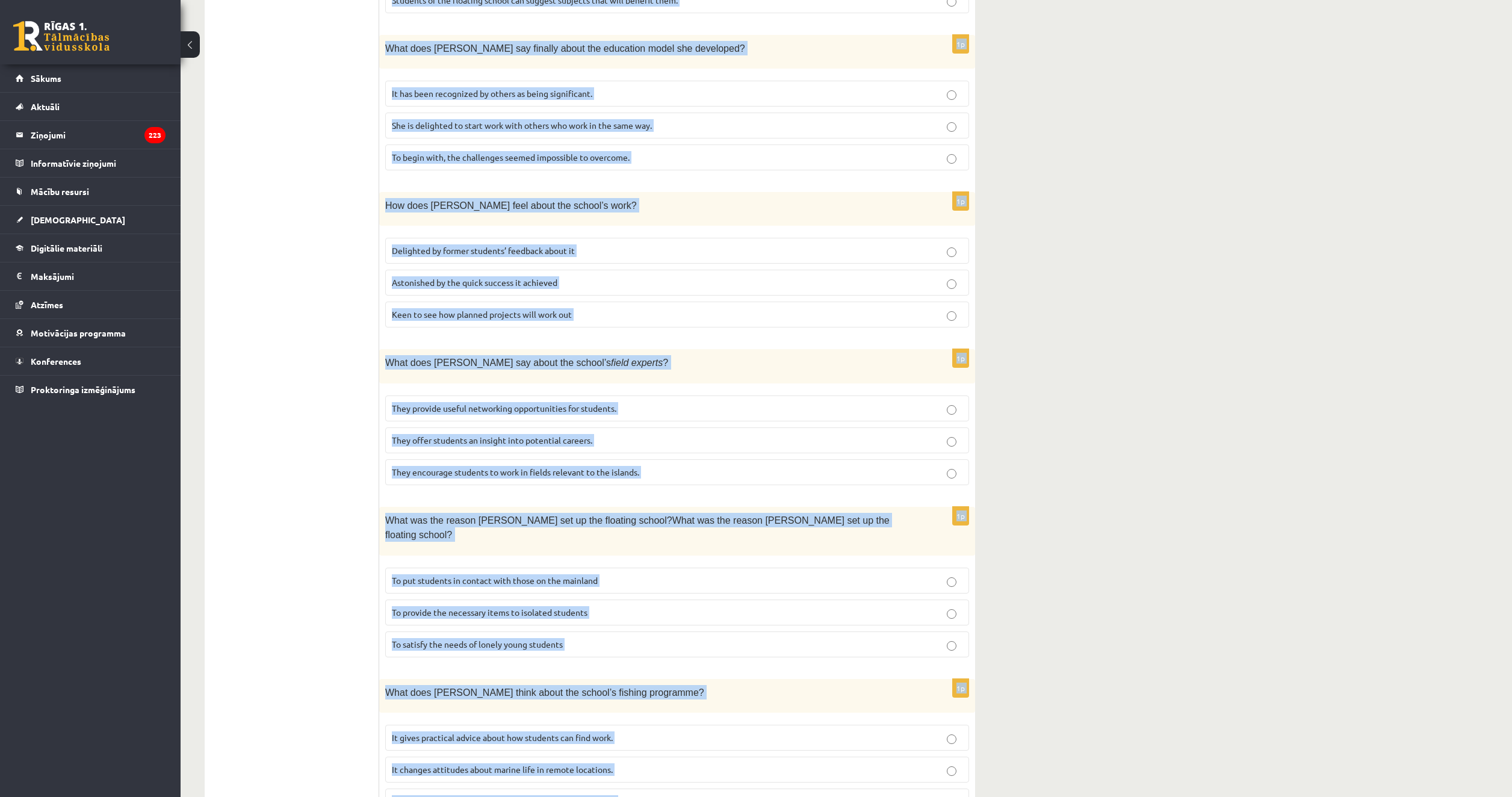
drag, startPoint x: 379, startPoint y: 213, endPoint x: 745, endPoint y: 753, distance: 652.3
click at [745, 753] on div "Read the article about an unusual school and choose the correct answer for each…" at bounding box center [677, 134] width 595 height 1405
copy form "Read the article about an unusual school and choose the correct answer for each…"
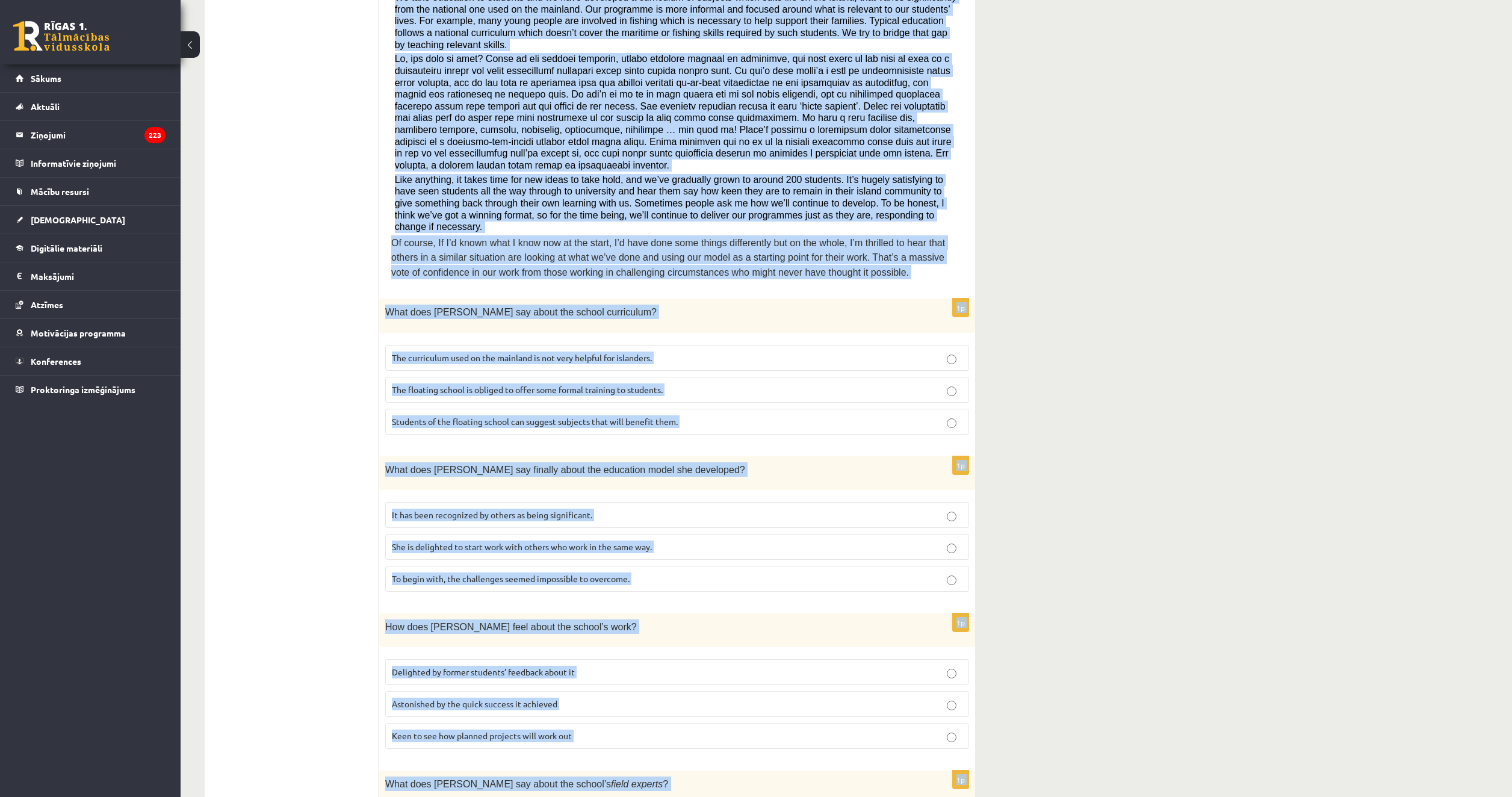
scroll to position [0, 0]
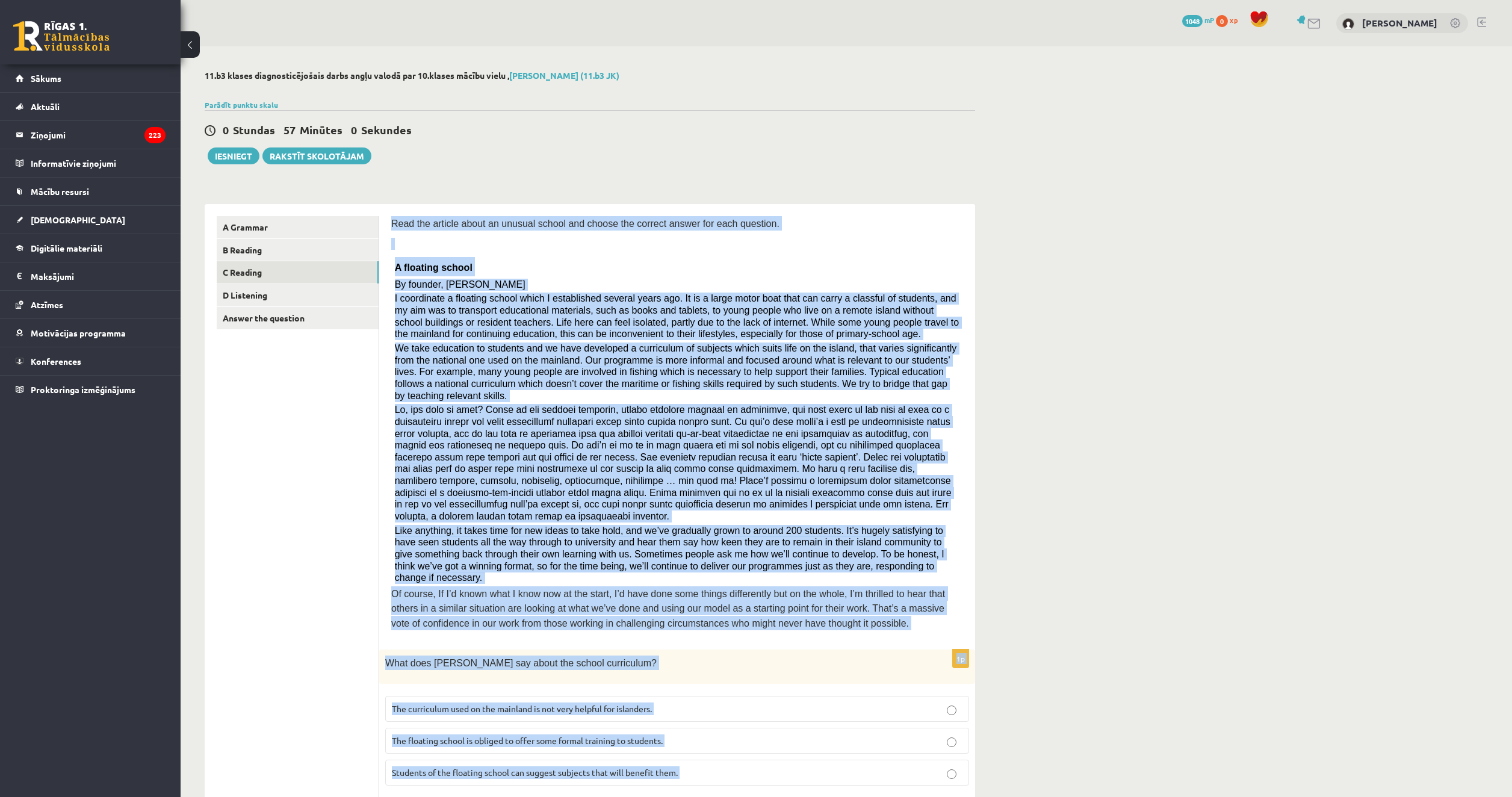
click at [923, 337] on p "I coordinate a floating school which I established several years ago. It is a l…" at bounding box center [678, 316] width 565 height 47
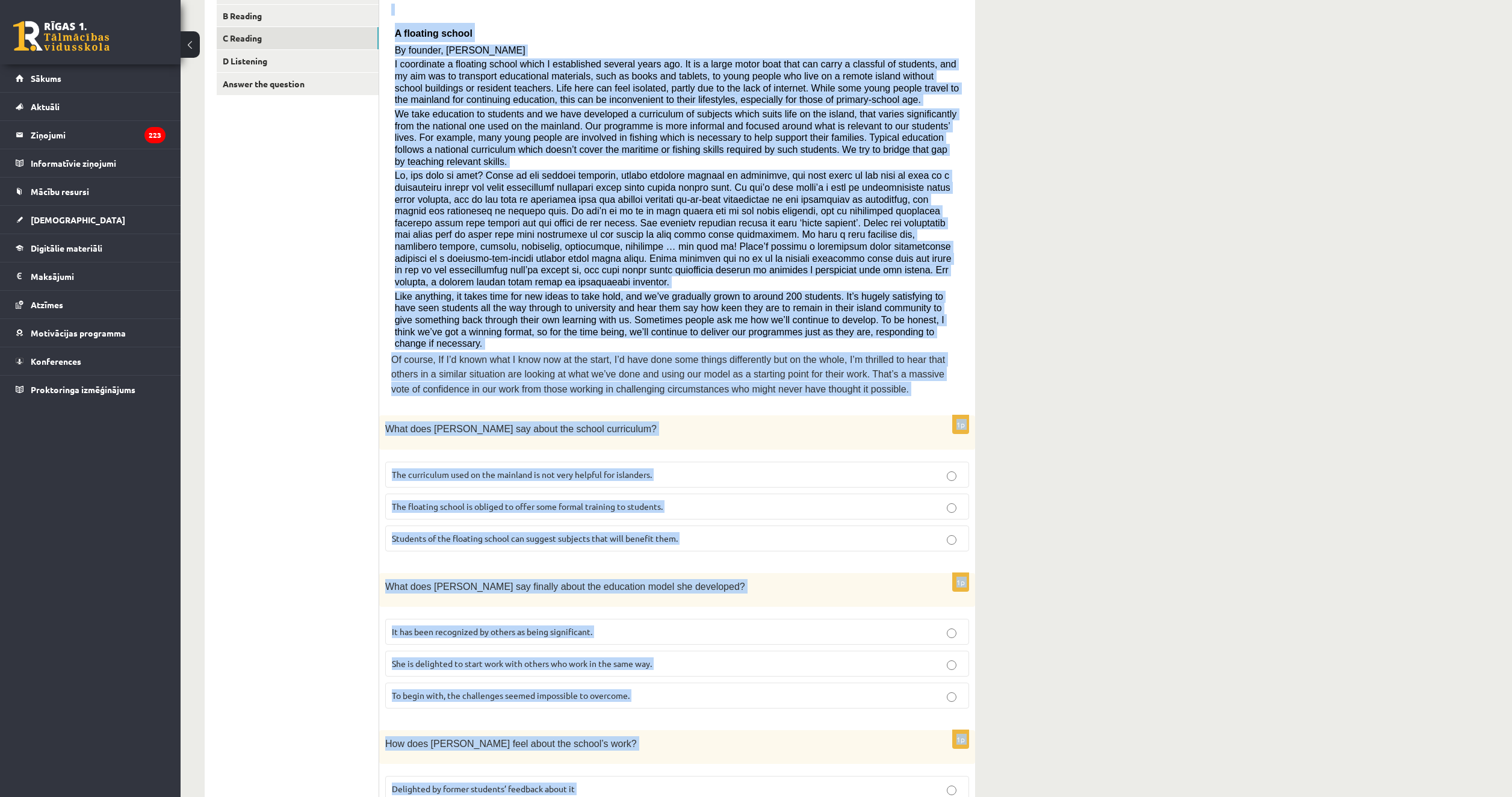
scroll to position [241, 0]
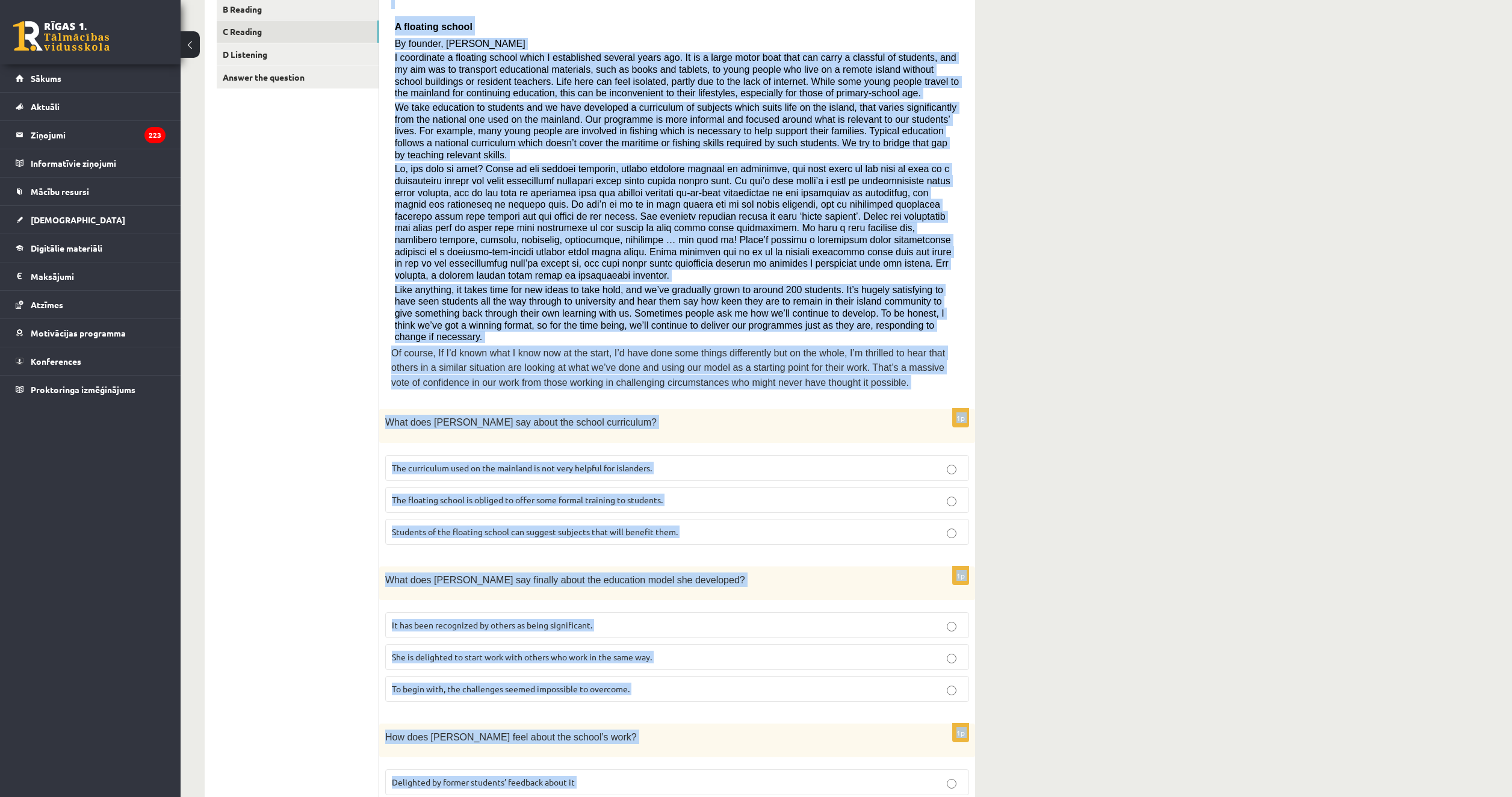
click at [709, 210] on span at bounding box center [673, 222] width 557 height 117
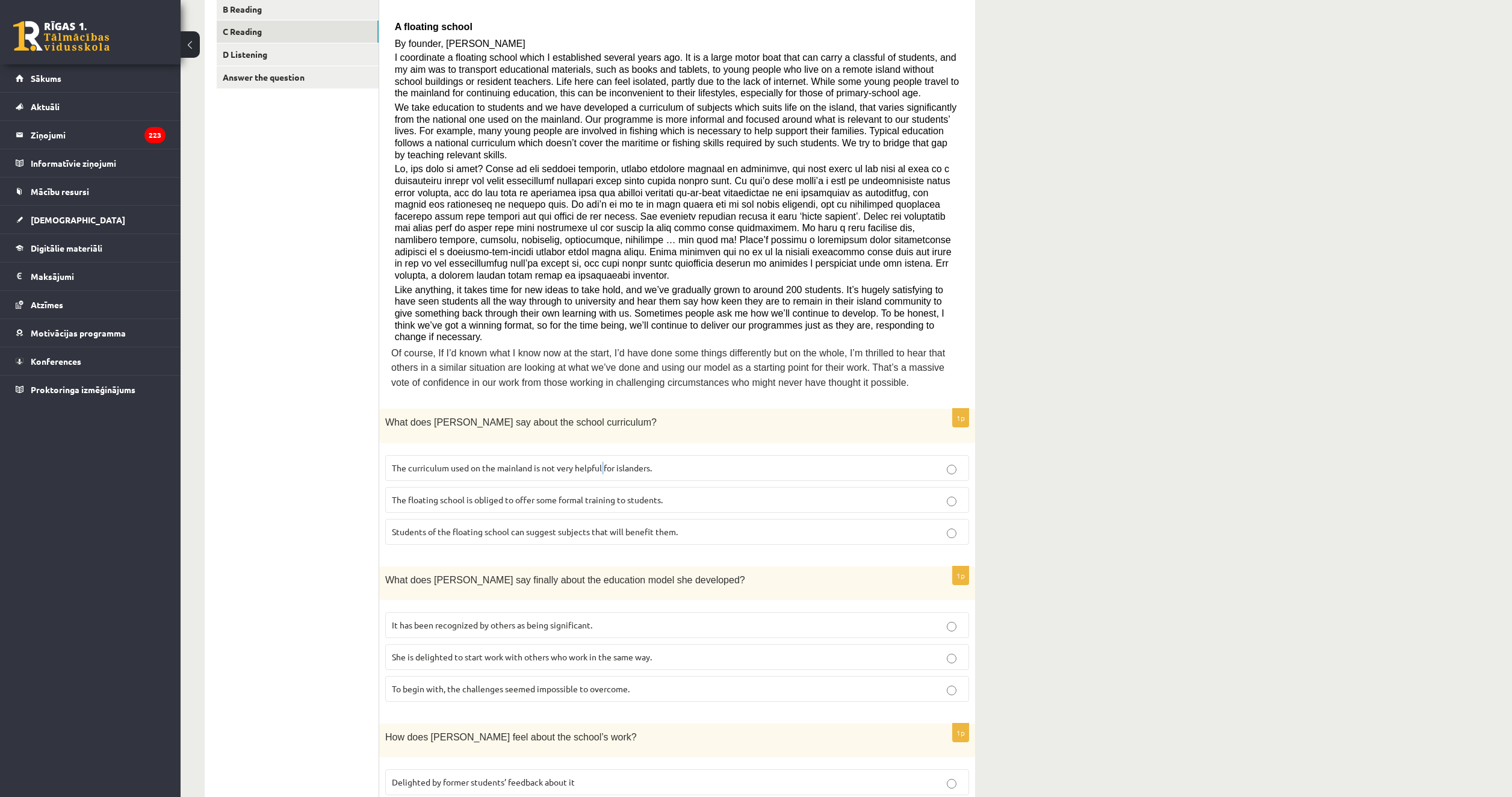
click at [584, 455] on label "The curriculum used on the mainland is not very helpful for islanders." at bounding box center [677, 468] width 584 height 26
click at [692, 455] on label "The curriculum used on the mainland is not very helpful for islanders." at bounding box center [677, 468] width 584 height 26
click at [570, 619] on span "It has been recognized by others as being significant." at bounding box center [492, 625] width 200 height 11
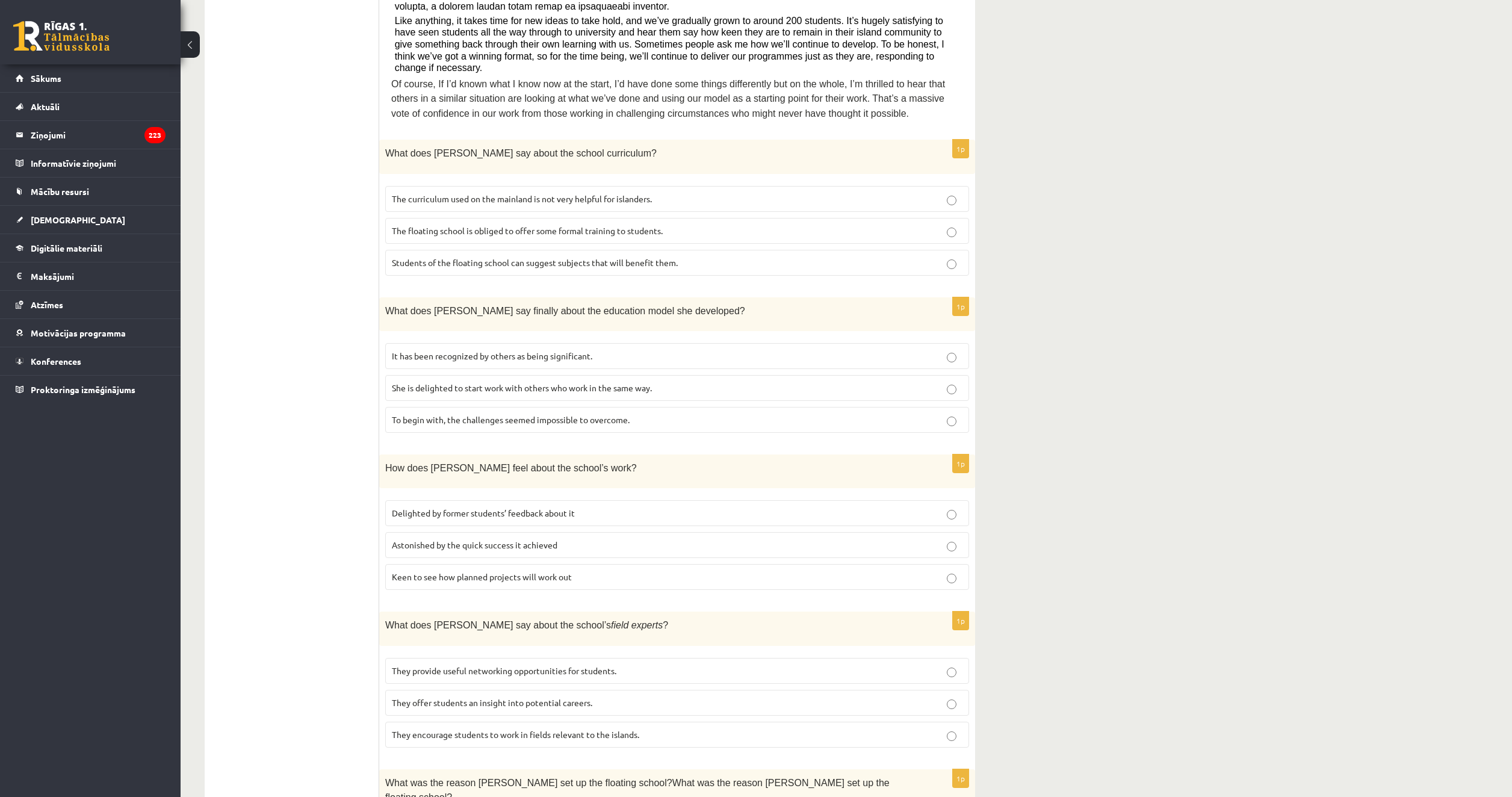
scroll to position [542, 0]
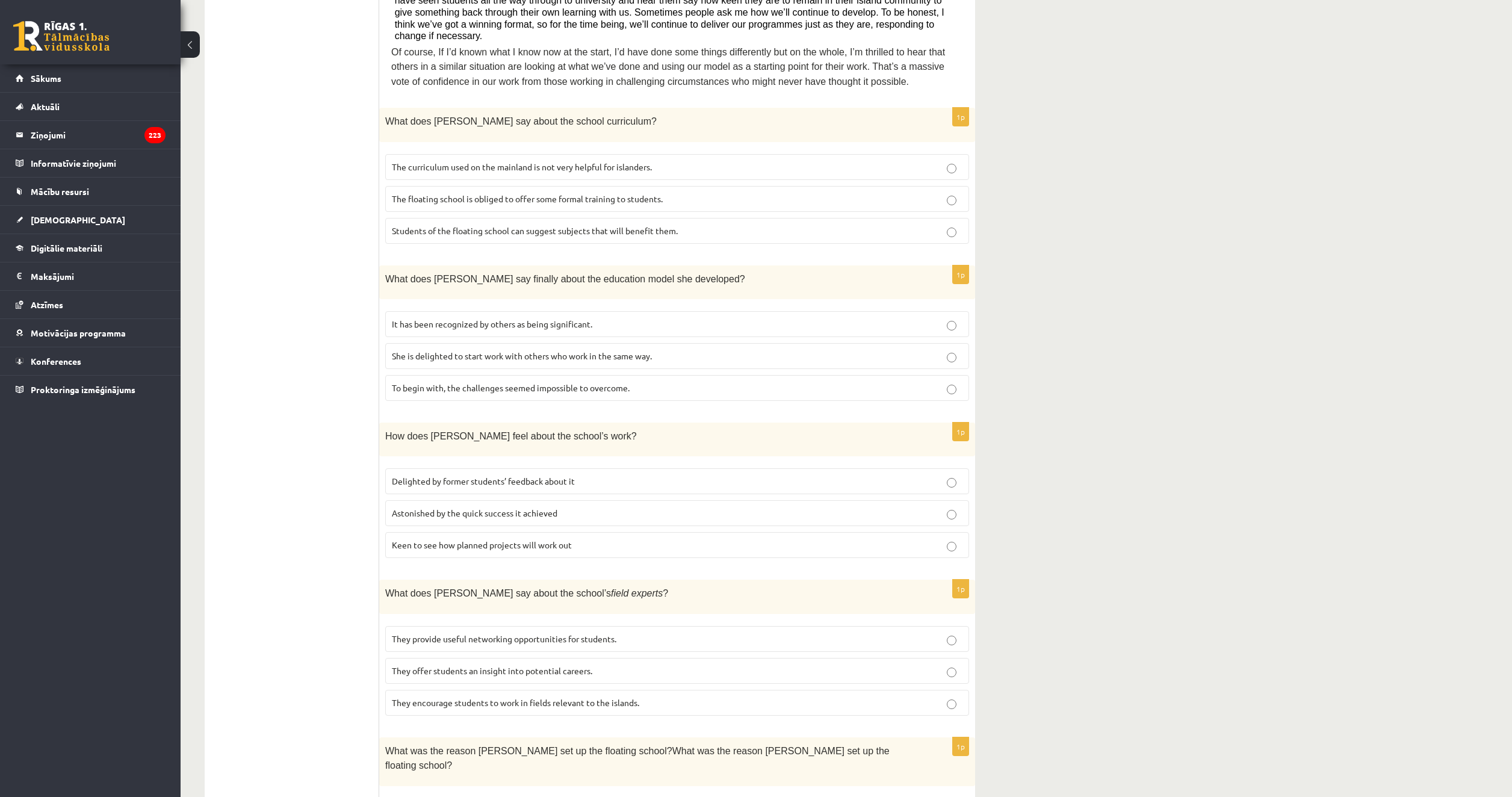
click at [512, 476] on span "Delighted by former students’ feedback about it" at bounding box center [483, 481] width 183 height 11
click at [510, 665] on span "They offer students an insight into potential careers." at bounding box center [492, 670] width 200 height 11
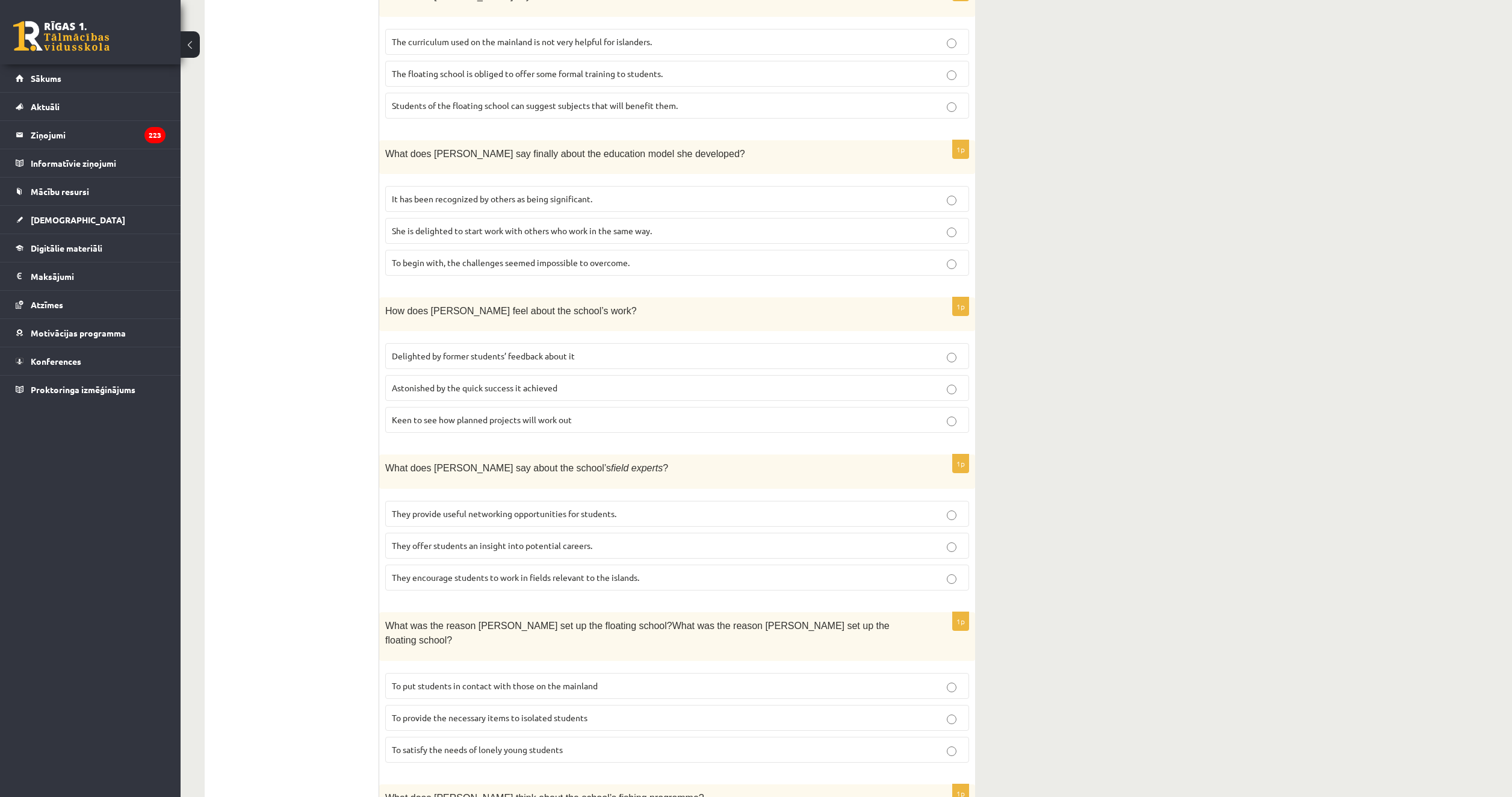
scroll to position [773, 0]
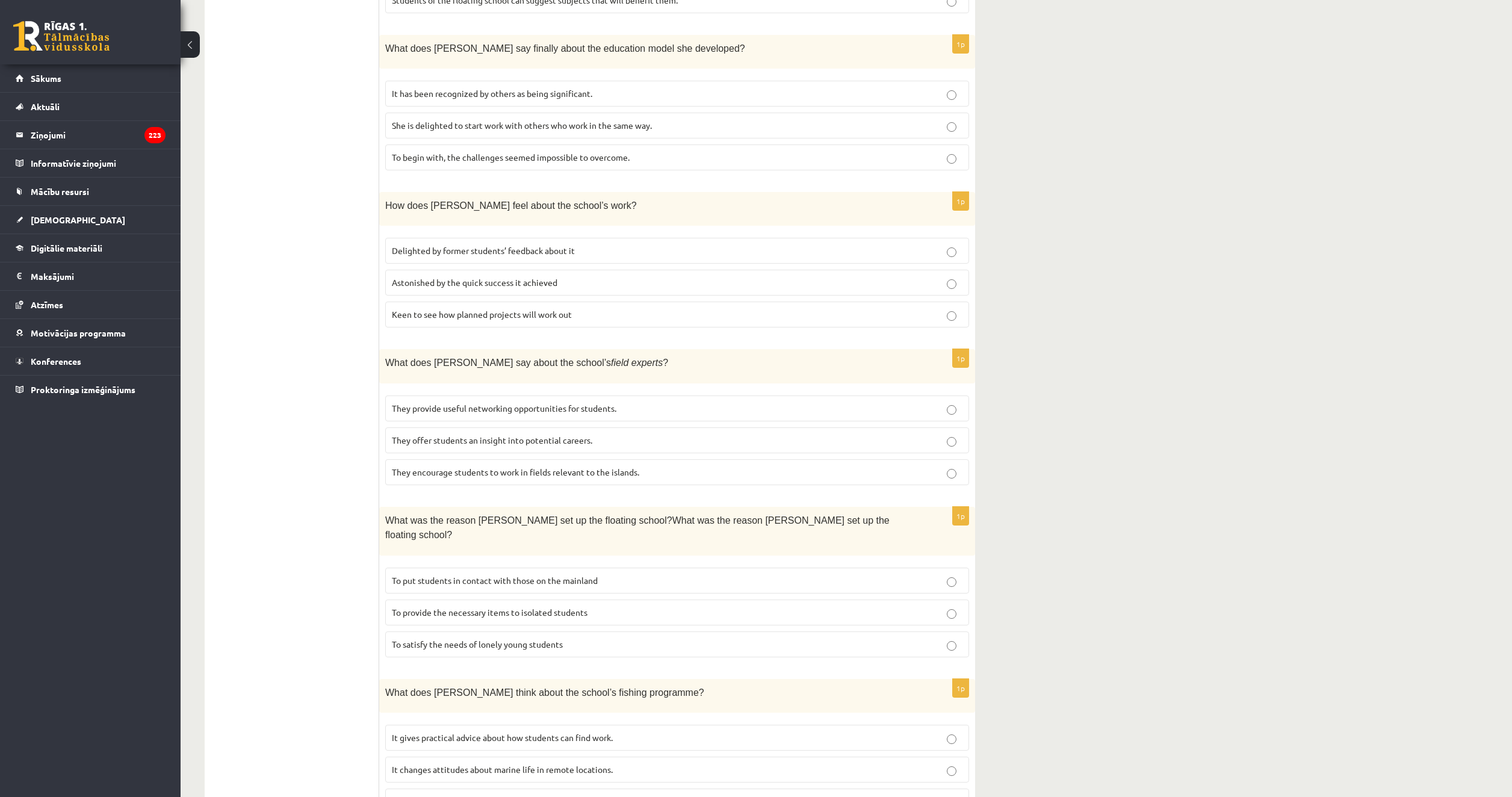
click at [574, 606] on p "To provide the necessary items to isolated students" at bounding box center [677, 612] width 570 height 13
click at [623, 789] on label "It informs students about developments in ecological areas." at bounding box center [677, 801] width 584 height 26
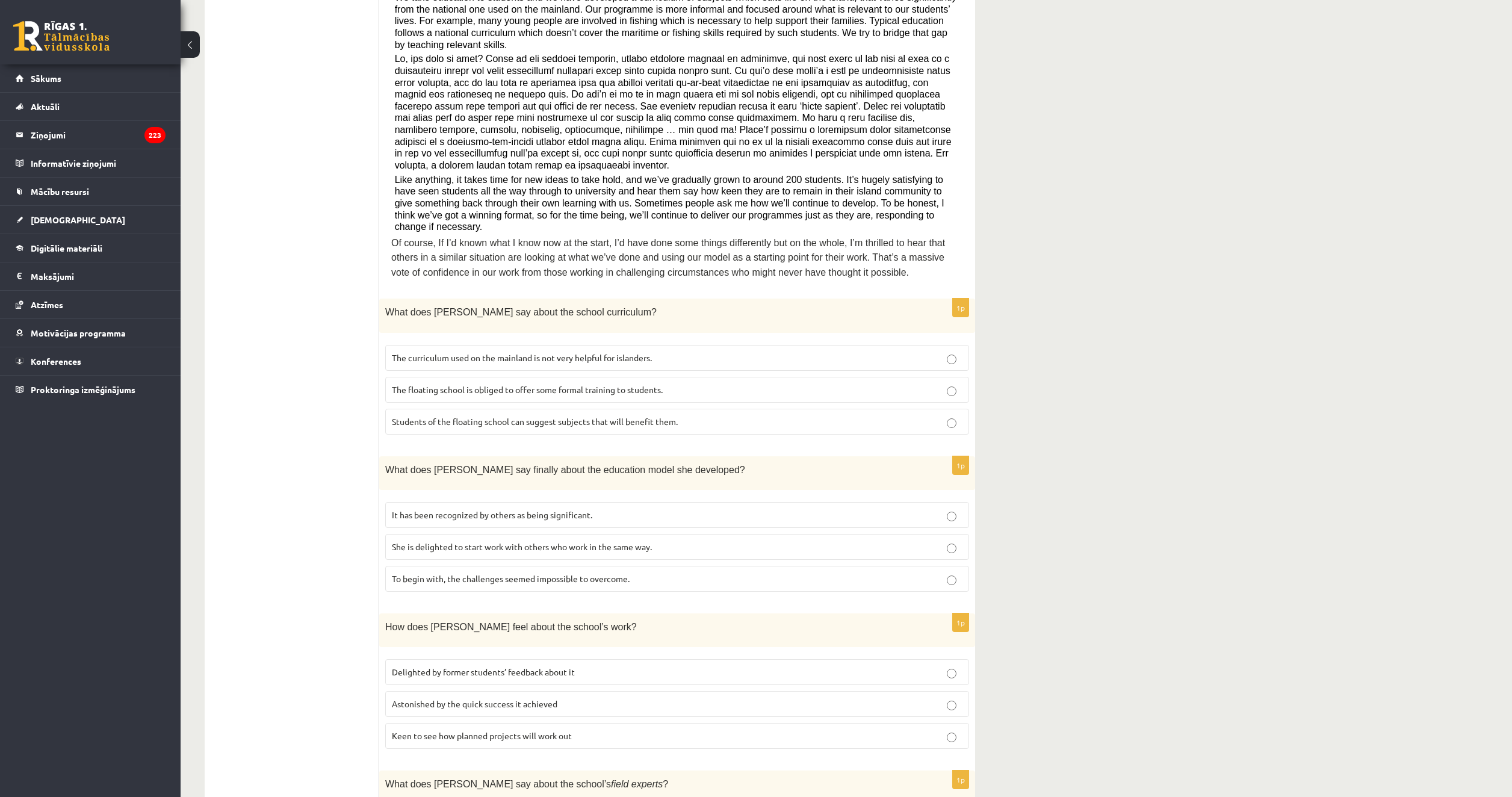
scroll to position [0, 0]
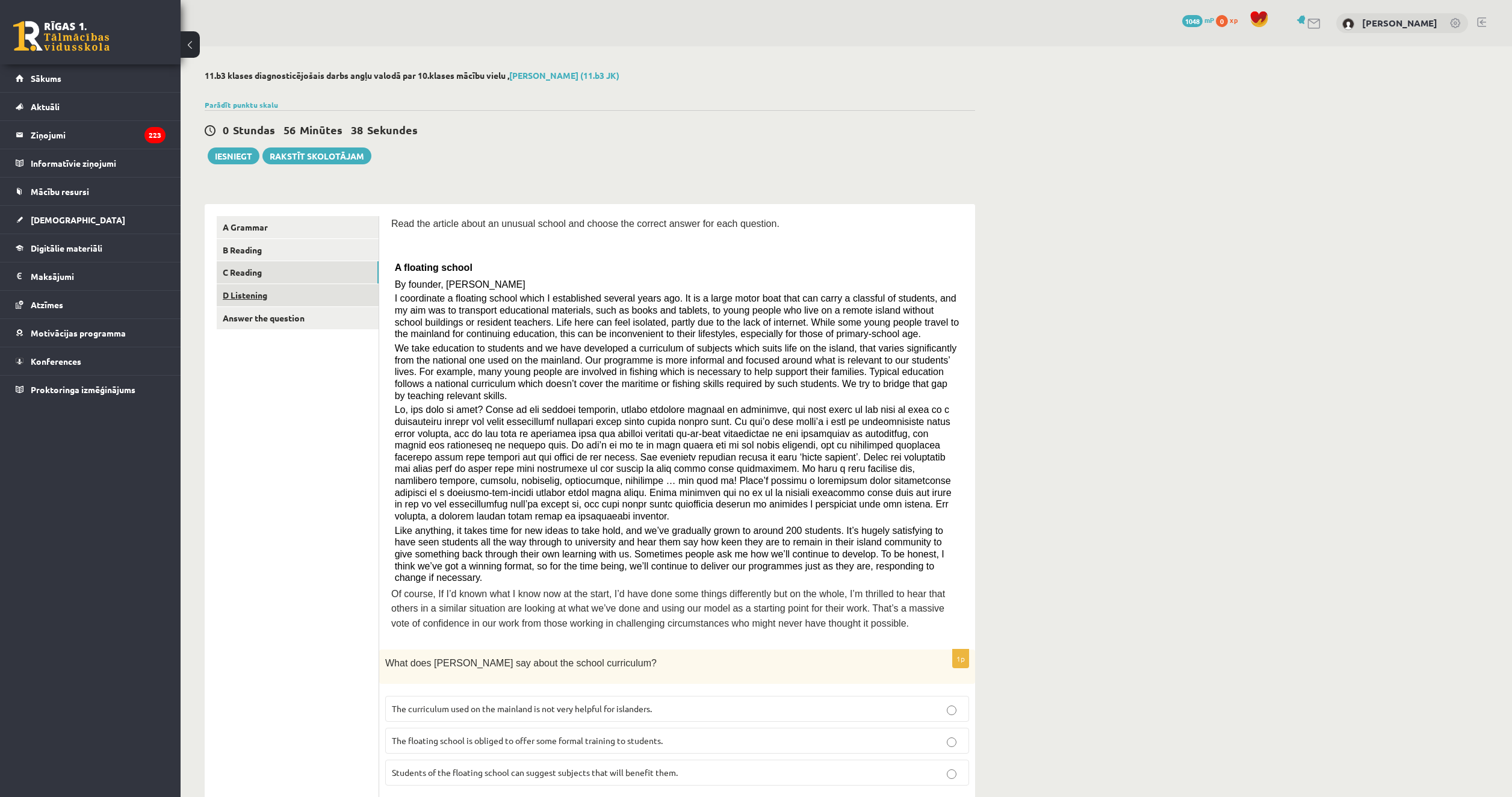
click at [246, 292] on link "D Listening" at bounding box center [297, 295] width 162 height 22
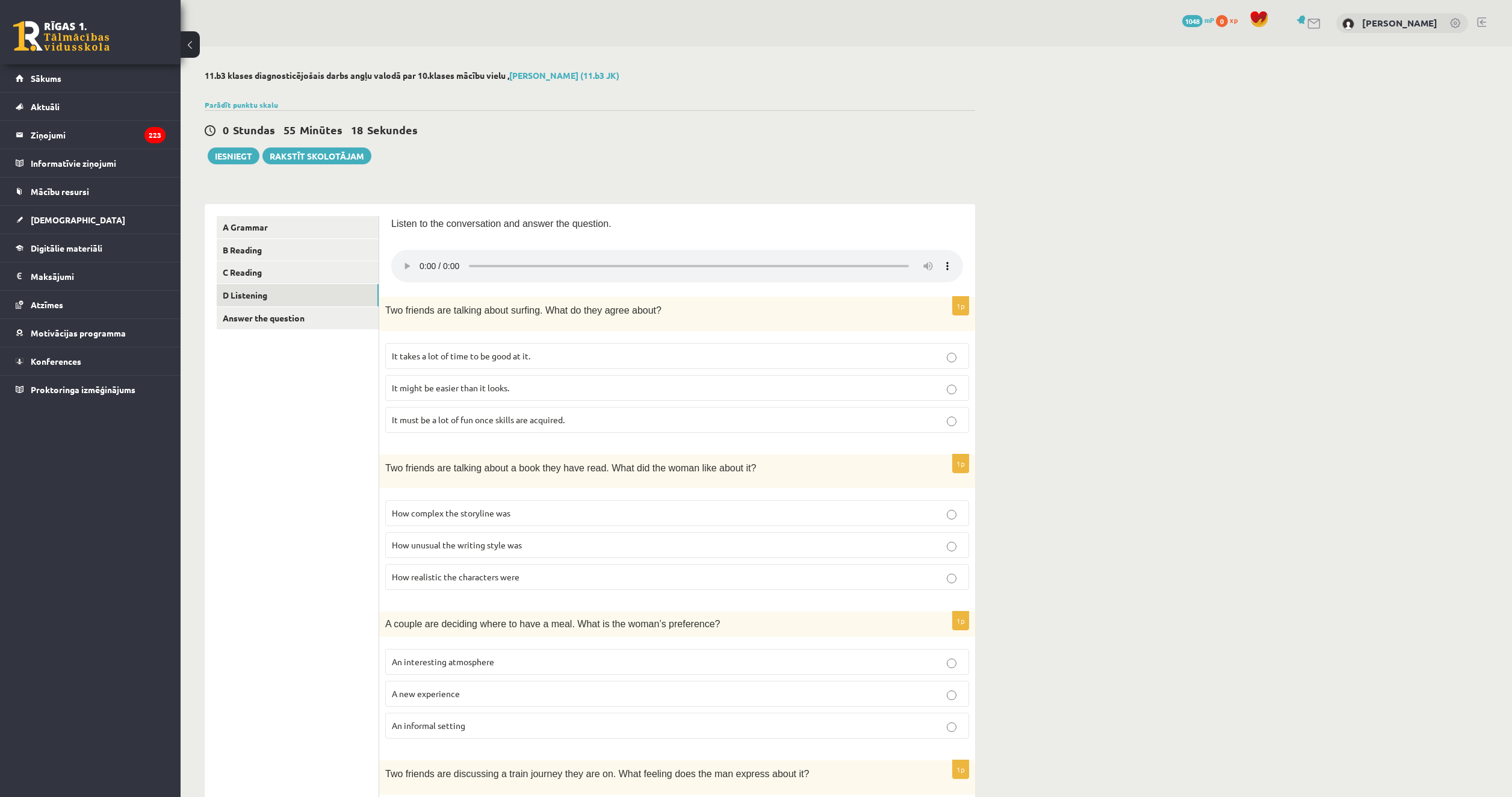
drag, startPoint x: 486, startPoint y: 411, endPoint x: 336, endPoint y: 422, distance: 150.4
click at [336, 422] on ul "A Grammar B Reading C Reading D Listening Answer the question" at bounding box center [298, 714] width 163 height 996
click at [460, 394] on label "It might be easier than it looks." at bounding box center [677, 388] width 584 height 26
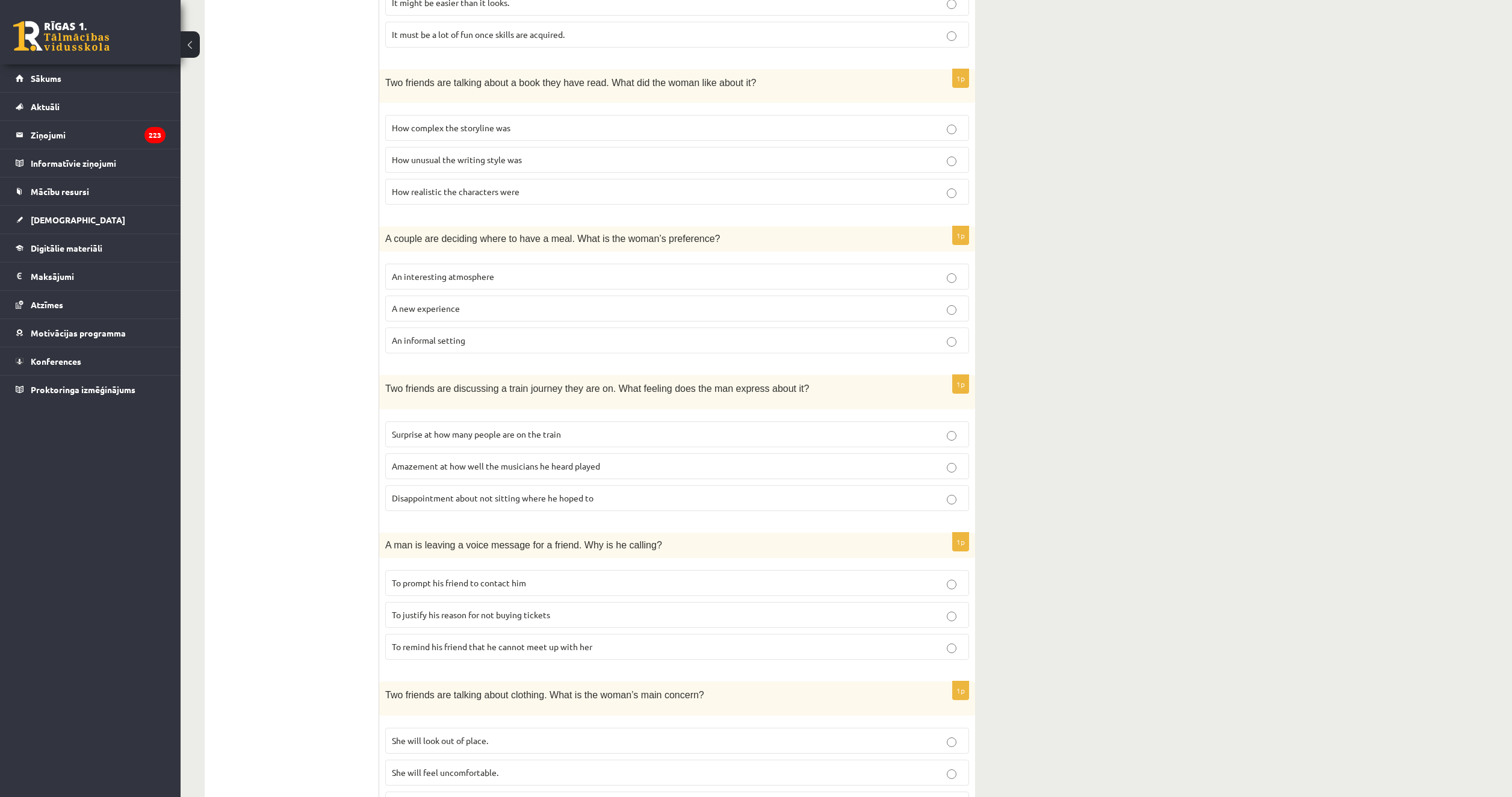
scroll to position [85, 0]
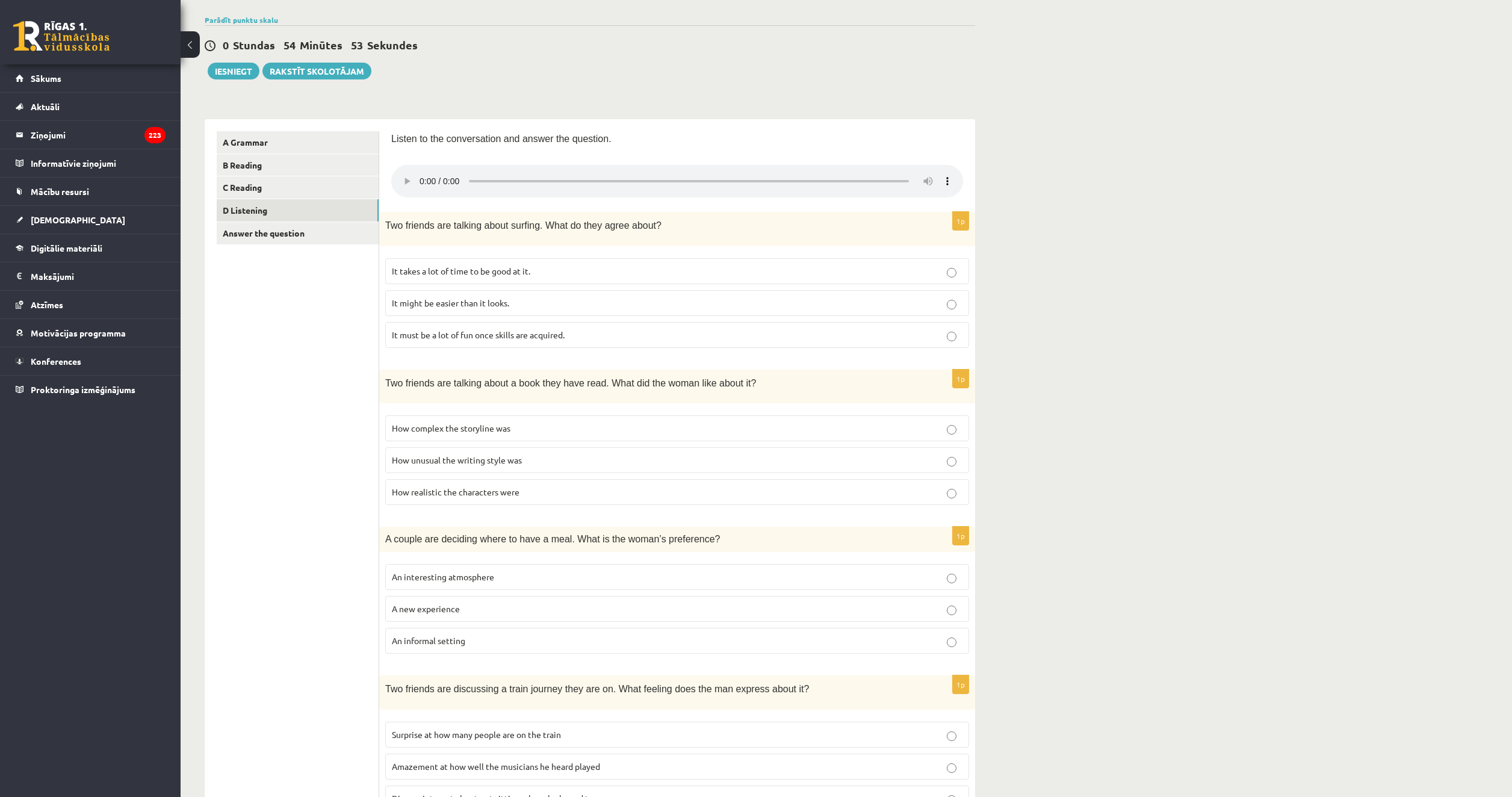
click at [604, 490] on p "How realistic the characters were" at bounding box center [677, 492] width 570 height 13
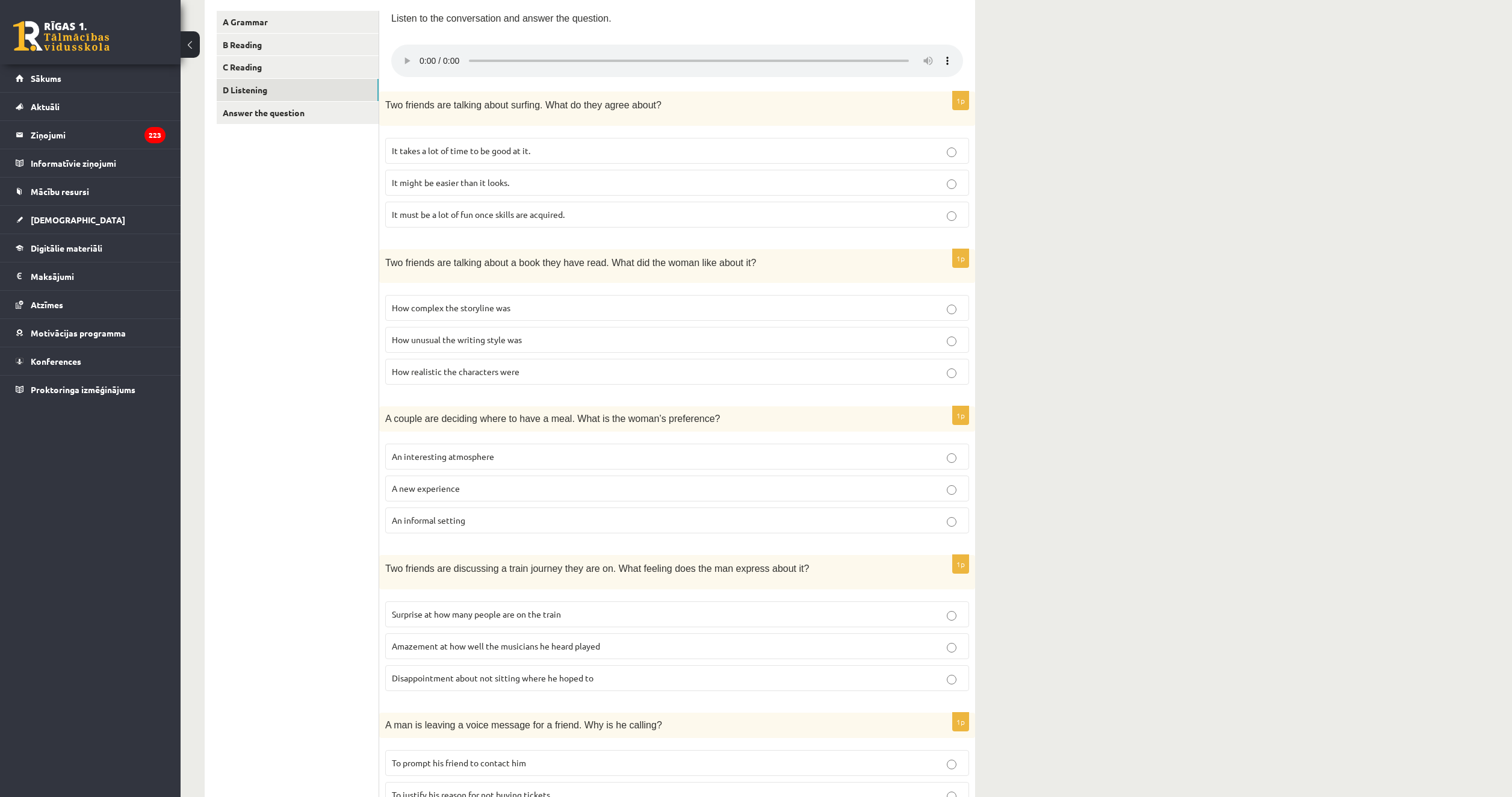
click at [577, 486] on p "A new experience" at bounding box center [677, 488] width 570 height 13
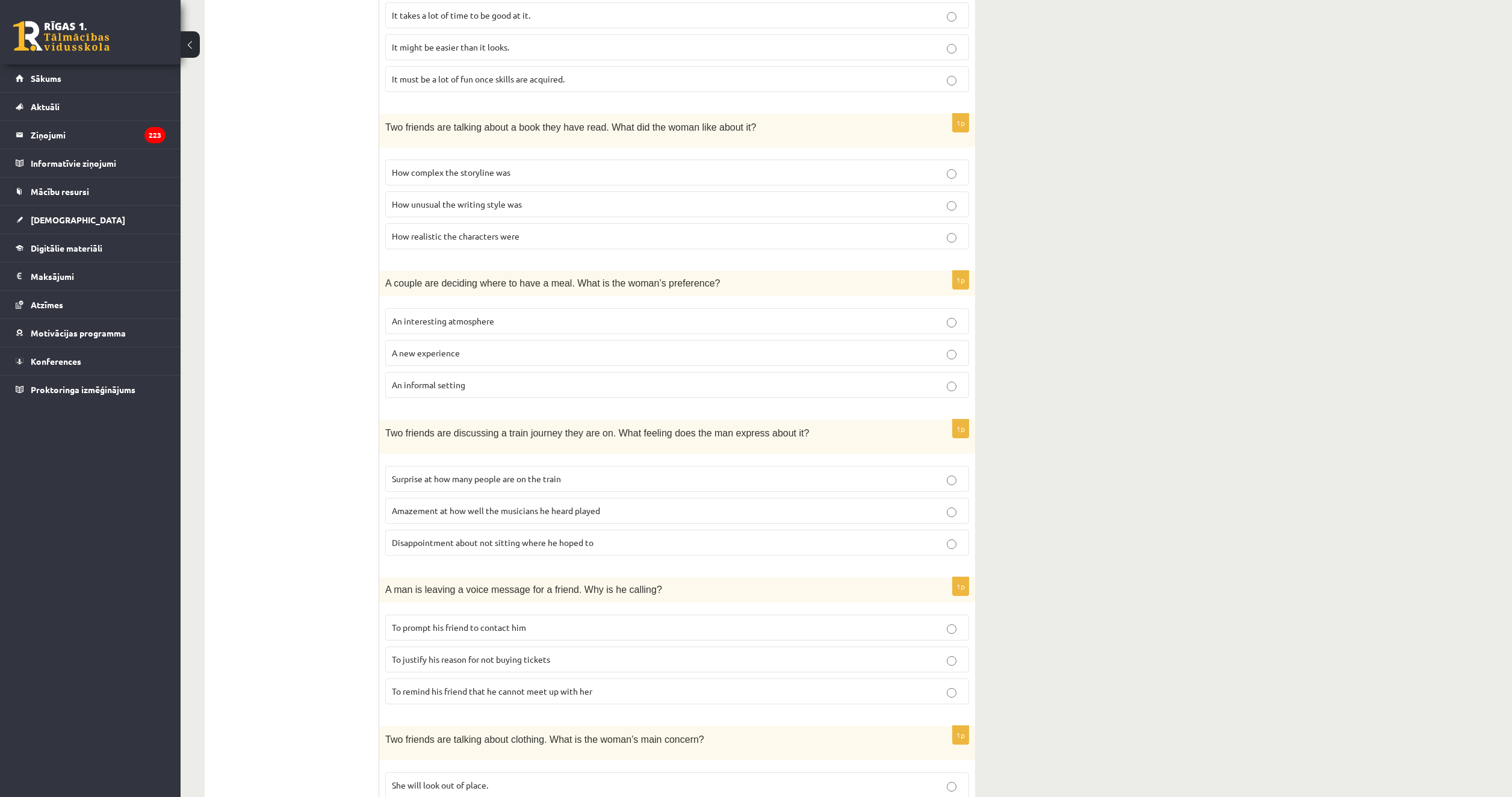
scroll to position [386, 0]
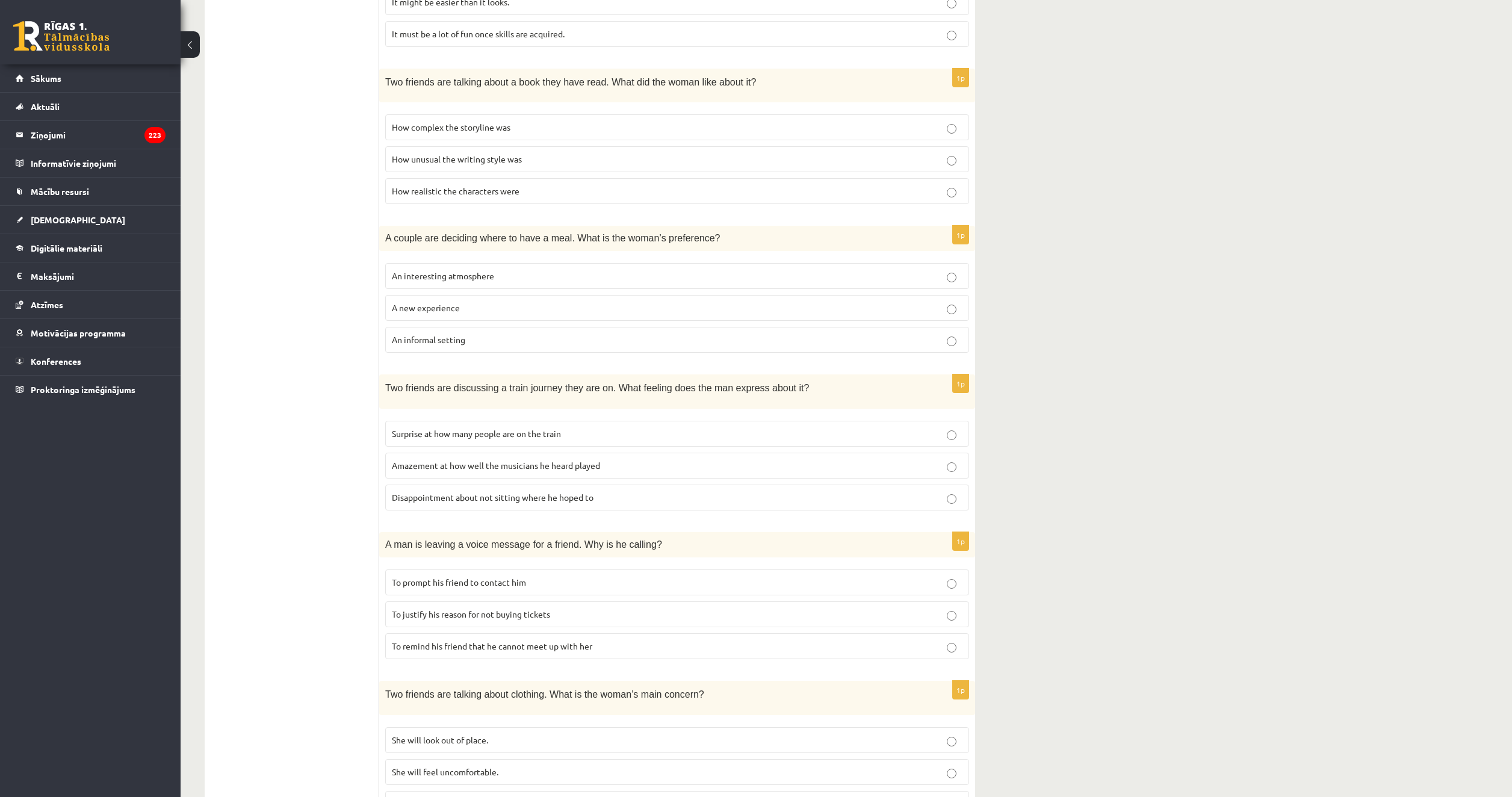
click at [631, 280] on label "An interesting atmosphere" at bounding box center [677, 276] width 584 height 26
drag, startPoint x: 644, startPoint y: 469, endPoint x: 642, endPoint y: 497, distance: 28.1
click at [645, 470] on label "Amazement at how well the musicians he heard played" at bounding box center [677, 465] width 584 height 26
click at [599, 491] on p "Disappointment about not sitting where he hoped to" at bounding box center [677, 497] width 570 height 13
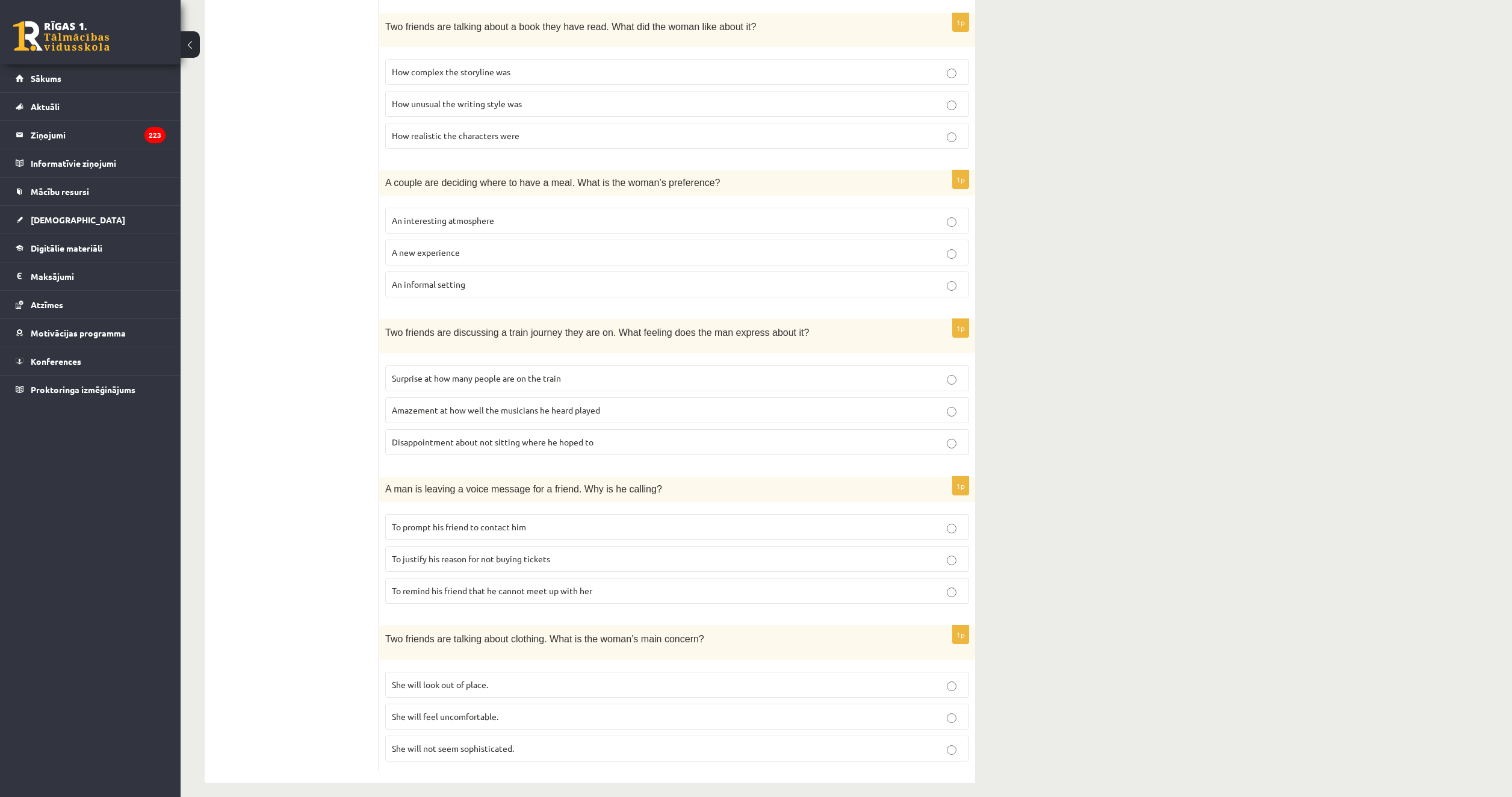
scroll to position [446, 0]
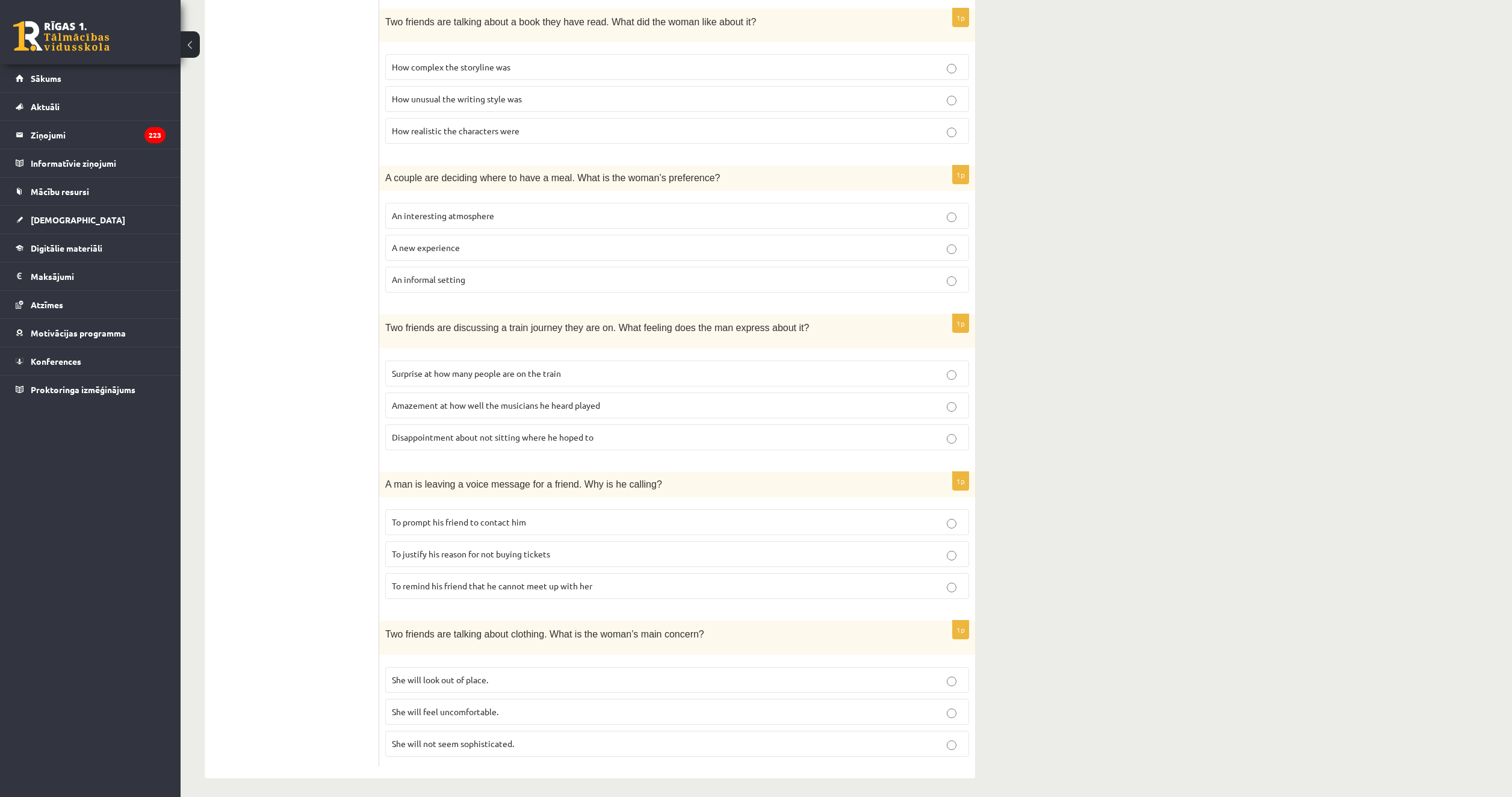
click at [512, 568] on fieldset "To prompt his friend to contact him To justify his reason for not buying ticket…" at bounding box center [677, 553] width 584 height 99
click at [506, 581] on span "To remind his friend that he cannot meet up with her" at bounding box center [492, 585] width 200 height 11
click at [473, 673] on p "She will look out of place." at bounding box center [677, 679] width 570 height 13
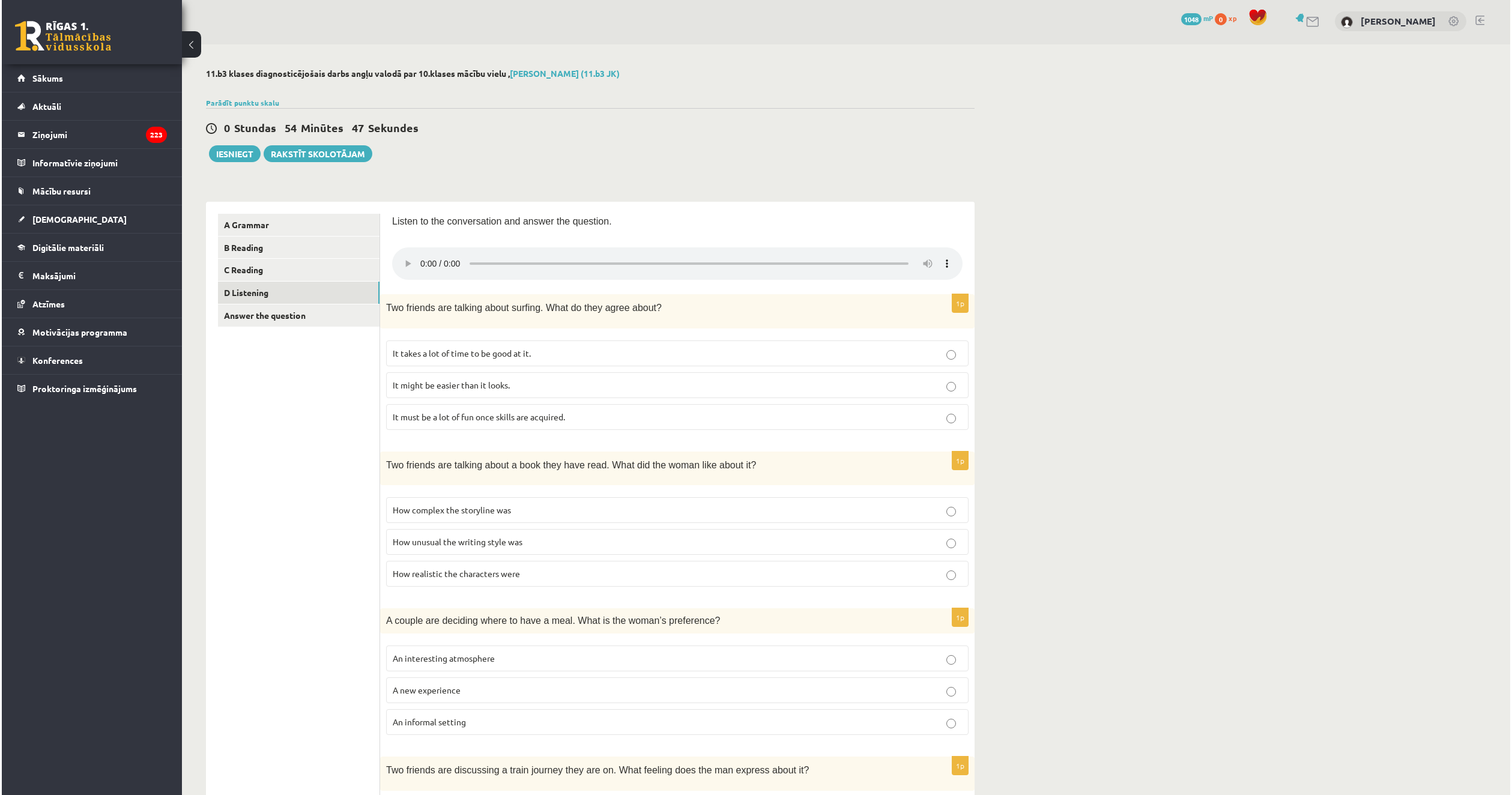
scroll to position [0, 0]
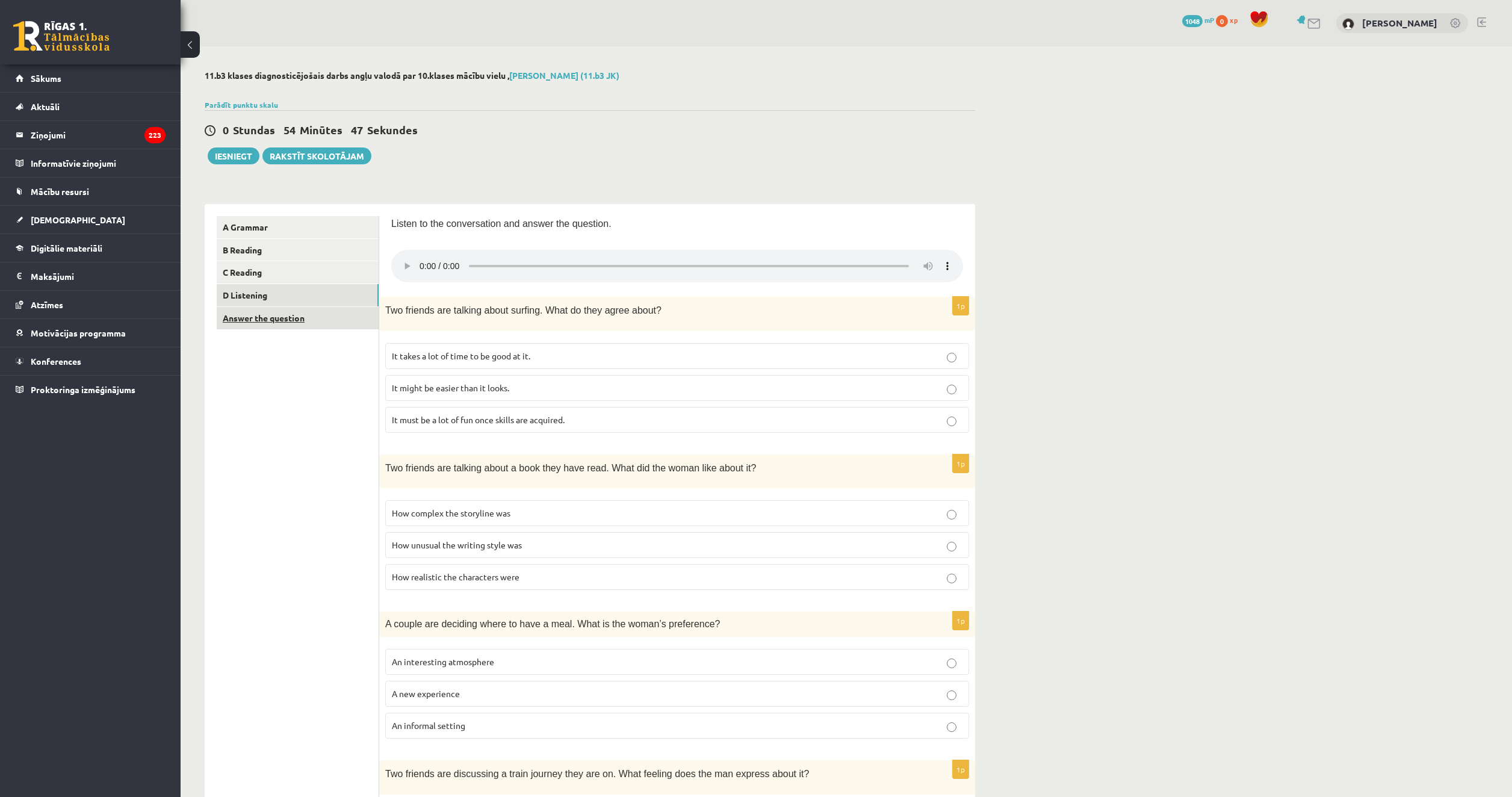
click at [311, 321] on link "Answer the question" at bounding box center [297, 318] width 162 height 22
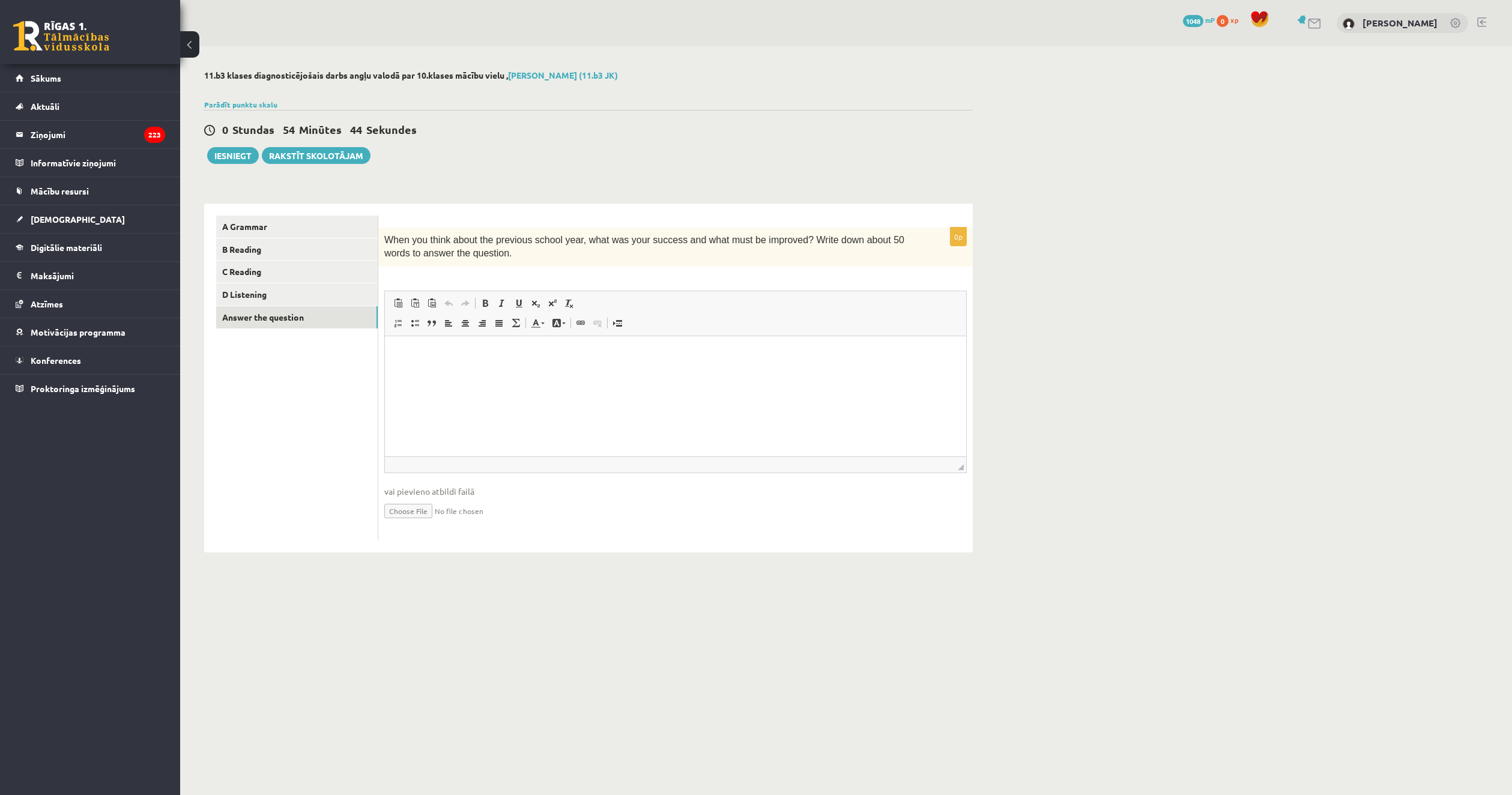
click at [423, 372] on html at bounding box center [675, 354] width 581 height 37
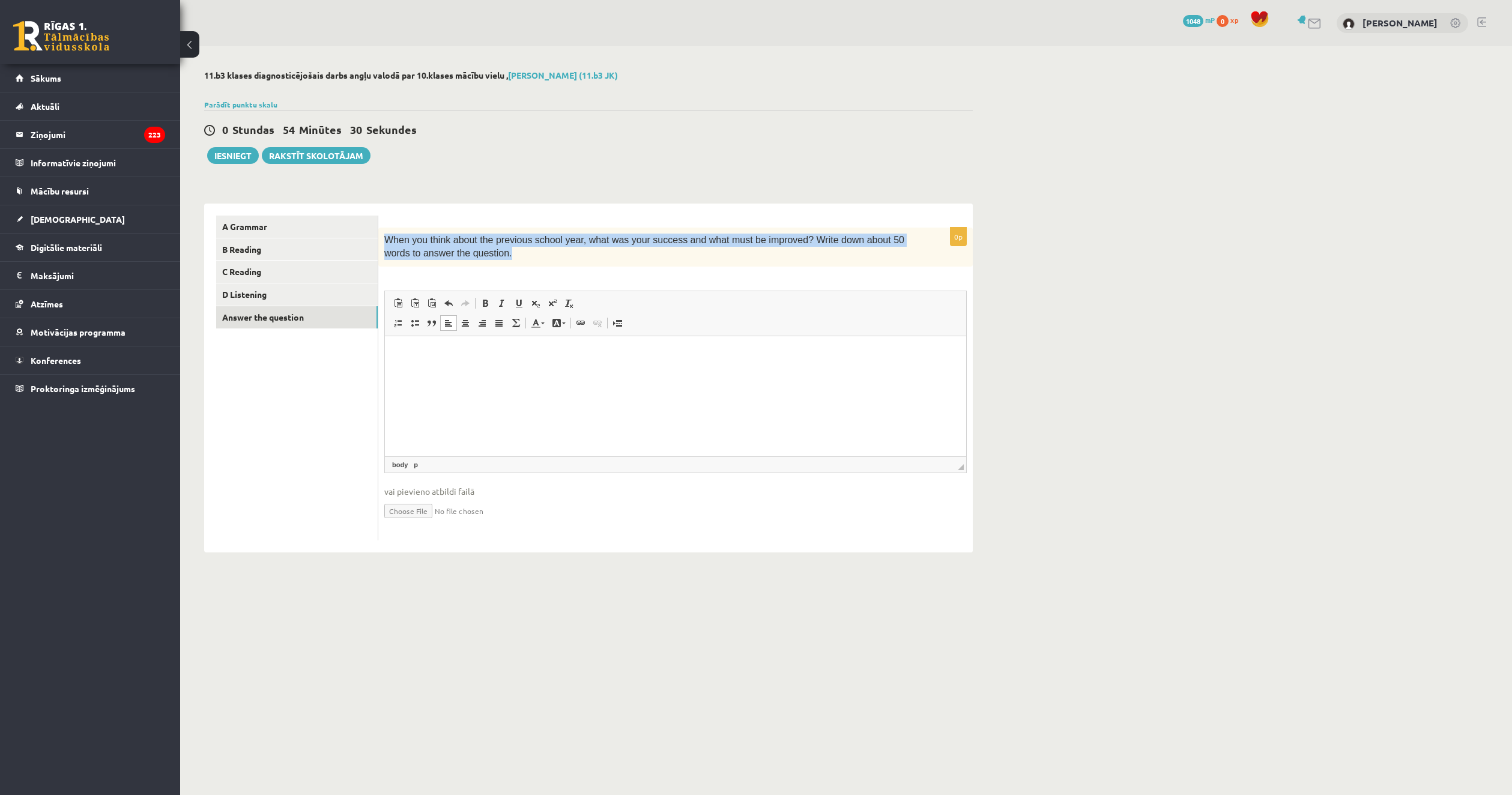
drag, startPoint x: 393, startPoint y: 242, endPoint x: 501, endPoint y: 269, distance: 111.3
click at [497, 266] on div "When you think about the previous school year, what was your success and what m…" at bounding box center [675, 247] width 594 height 39
copy span "When you think about the previous school year, what was your success and what m…"
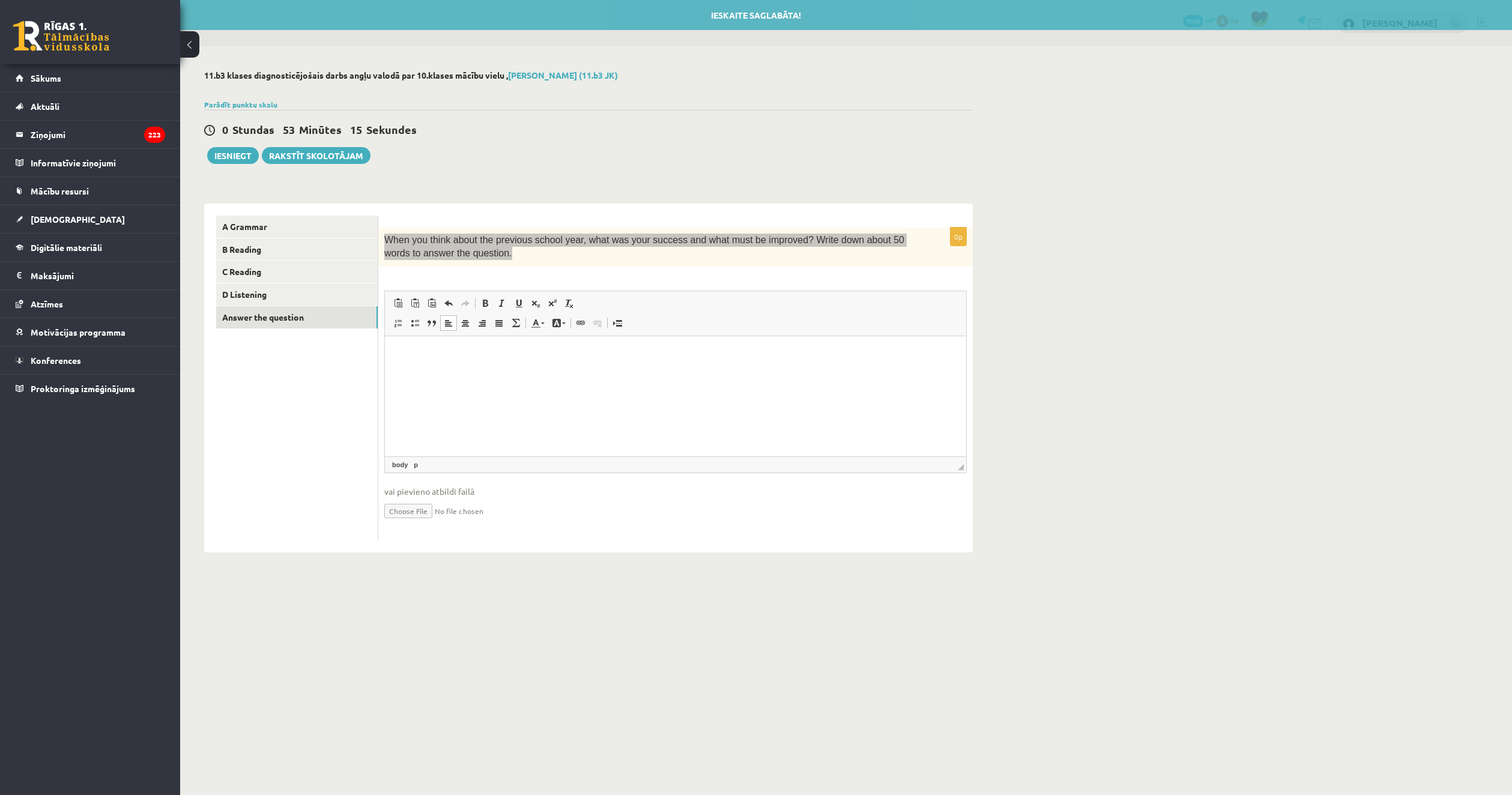
click at [514, 359] on p "Визуальный текстовый редактор, wiswyg-editor-user-answer-47024777382740" at bounding box center [675, 354] width 557 height 13
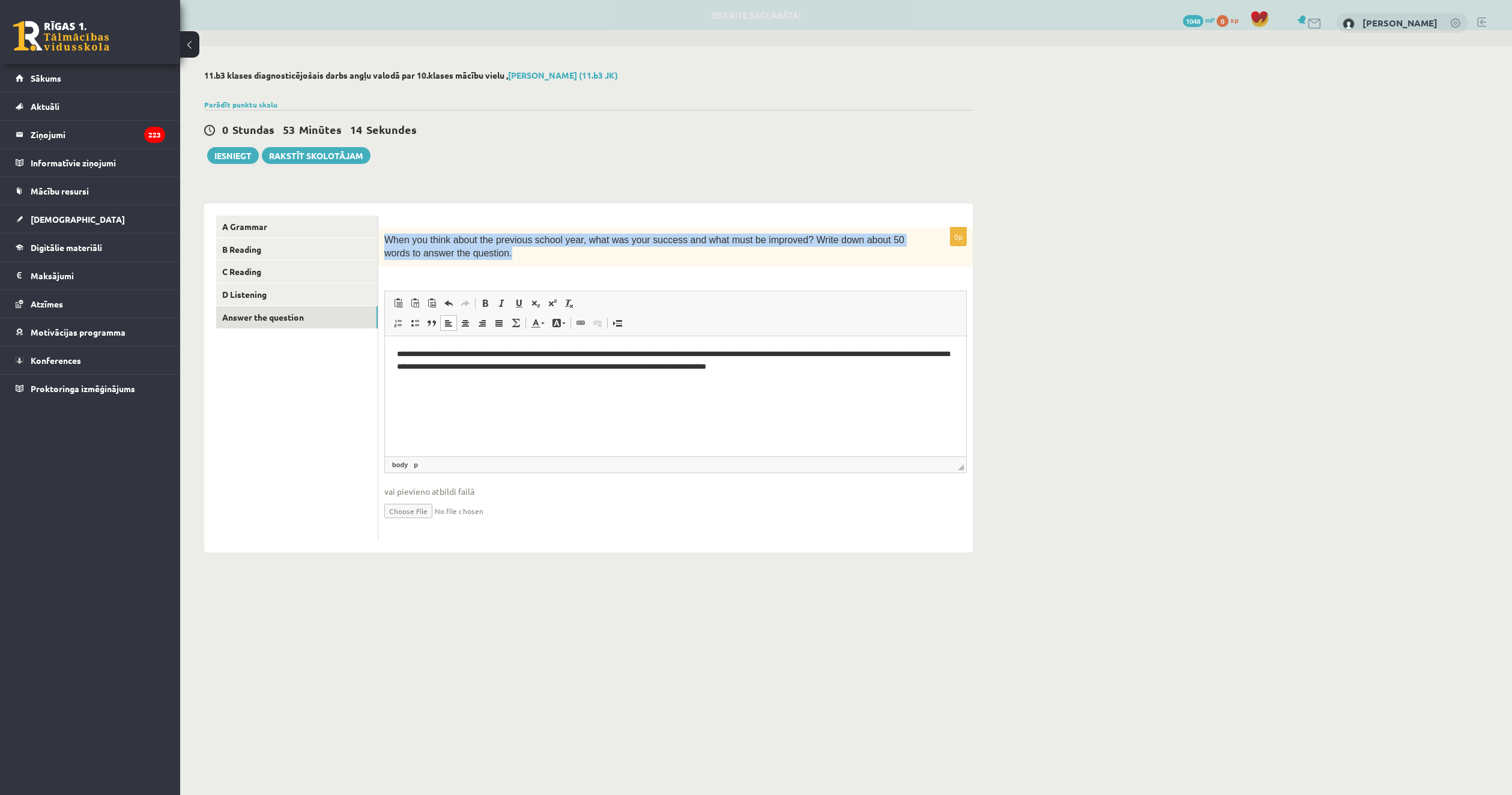
click at [645, 266] on div "When you think about the previous school year, what was your success and what m…" at bounding box center [675, 247] width 594 height 39
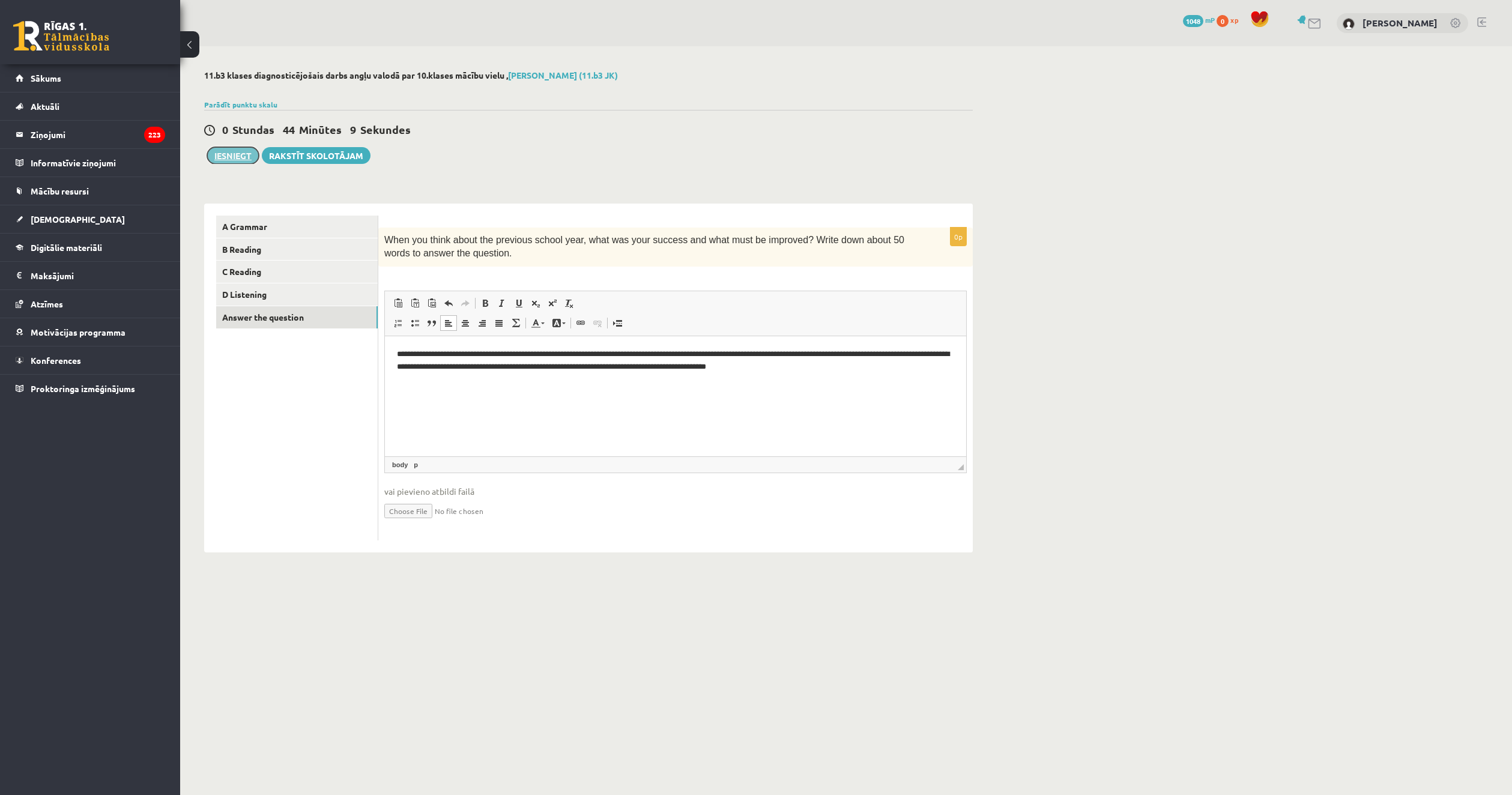
click at [242, 158] on button "Iesniegt" at bounding box center [233, 155] width 52 height 17
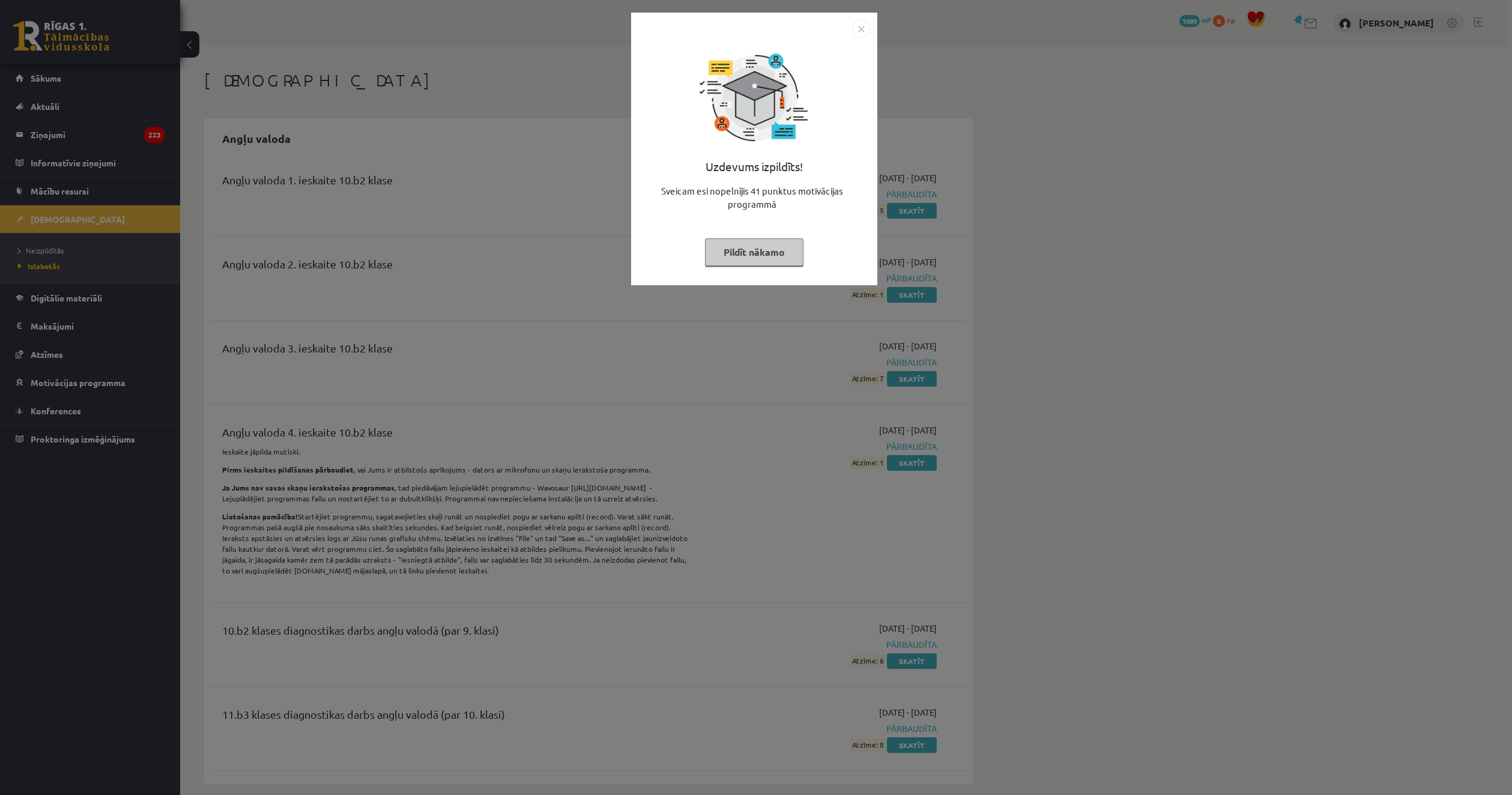
click at [565, 216] on div "Uzdevums izpildīts! Sveicam esi nopelnījis 41 punktus motivācijas programmā Pil…" at bounding box center [756, 397] width 1512 height 795
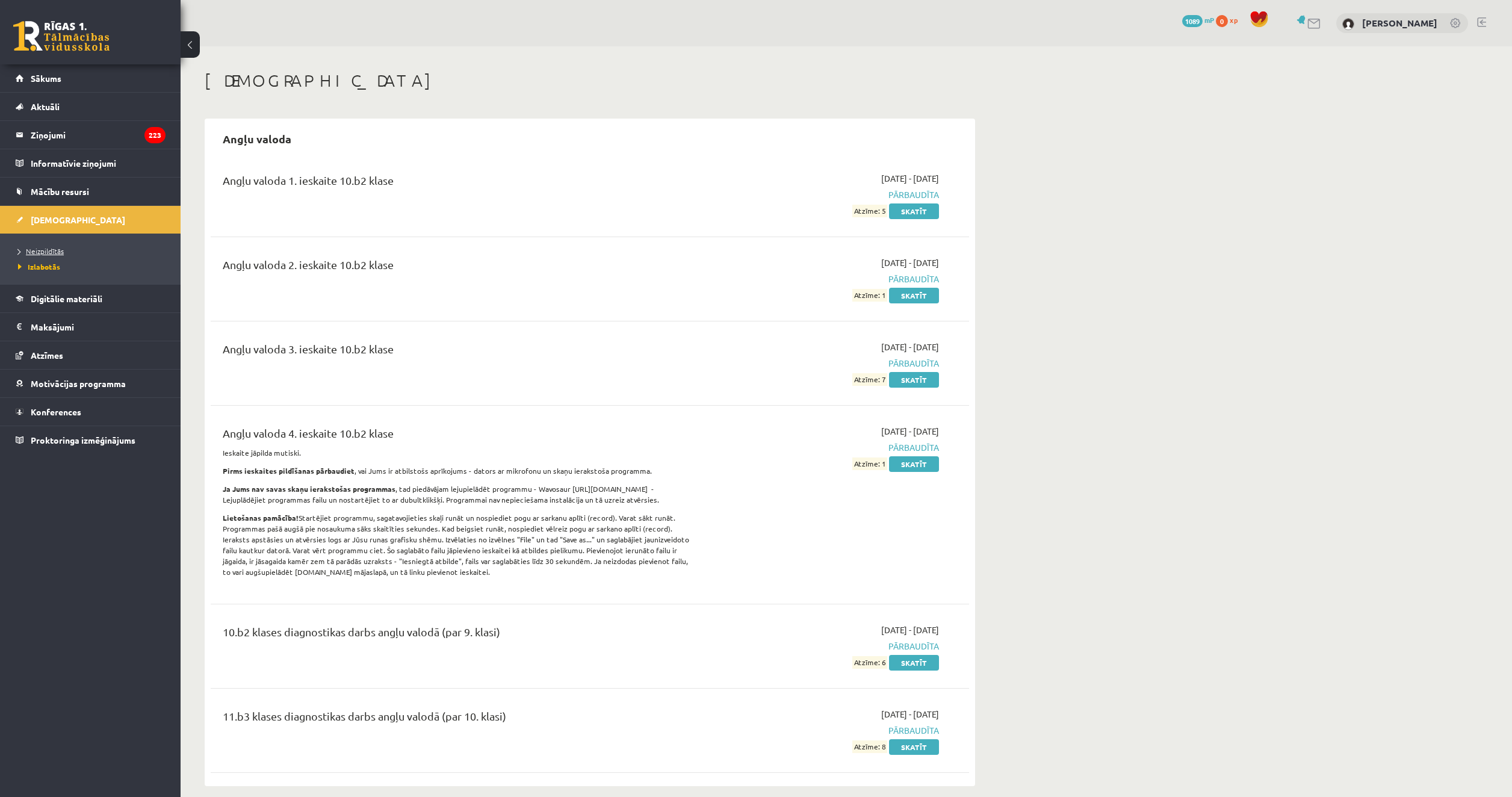
click at [47, 254] on span "Neizpildītās" at bounding box center [41, 251] width 46 height 10
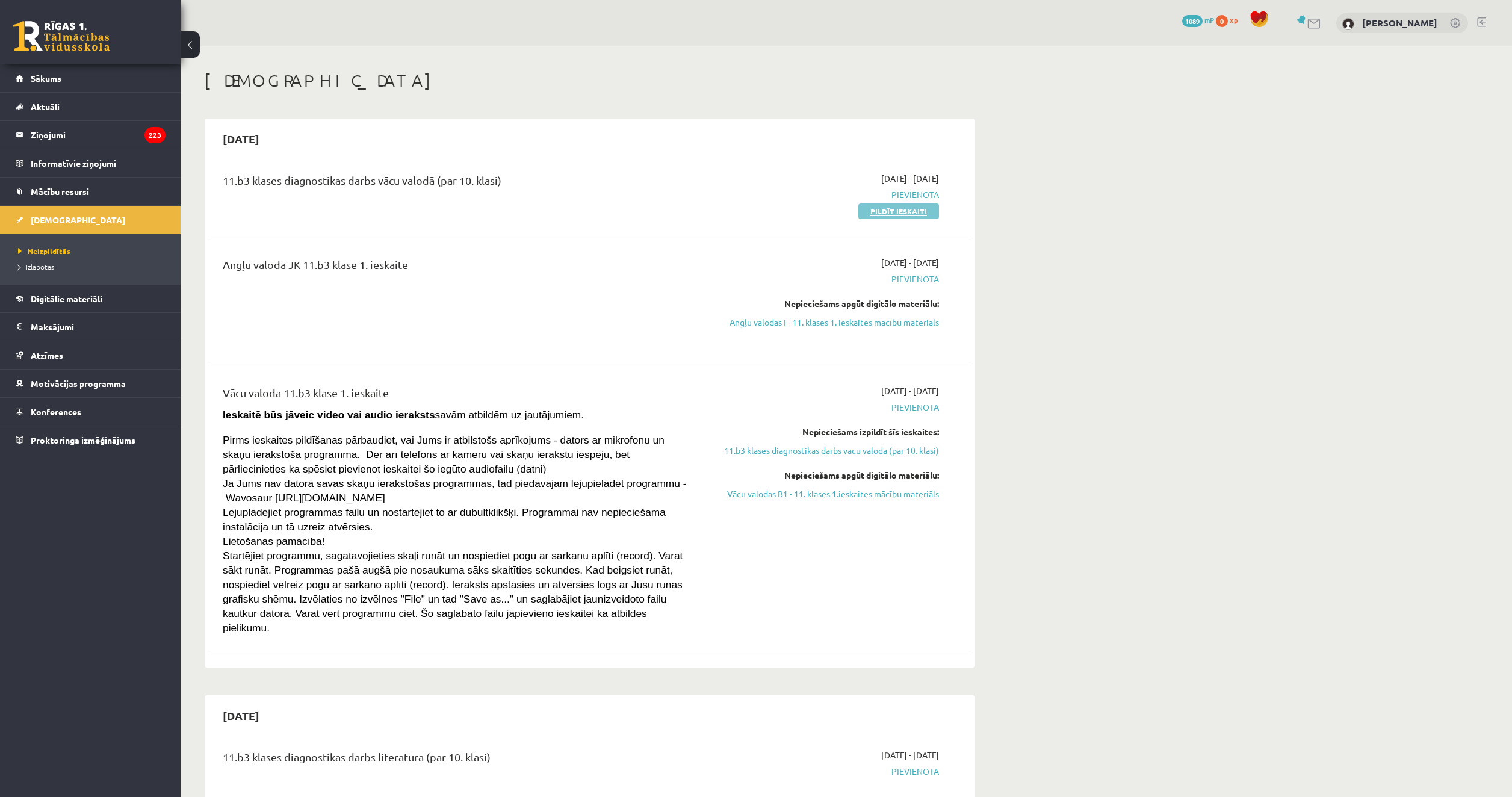
click at [877, 213] on link "Pildīt ieskaiti" at bounding box center [898, 211] width 81 height 16
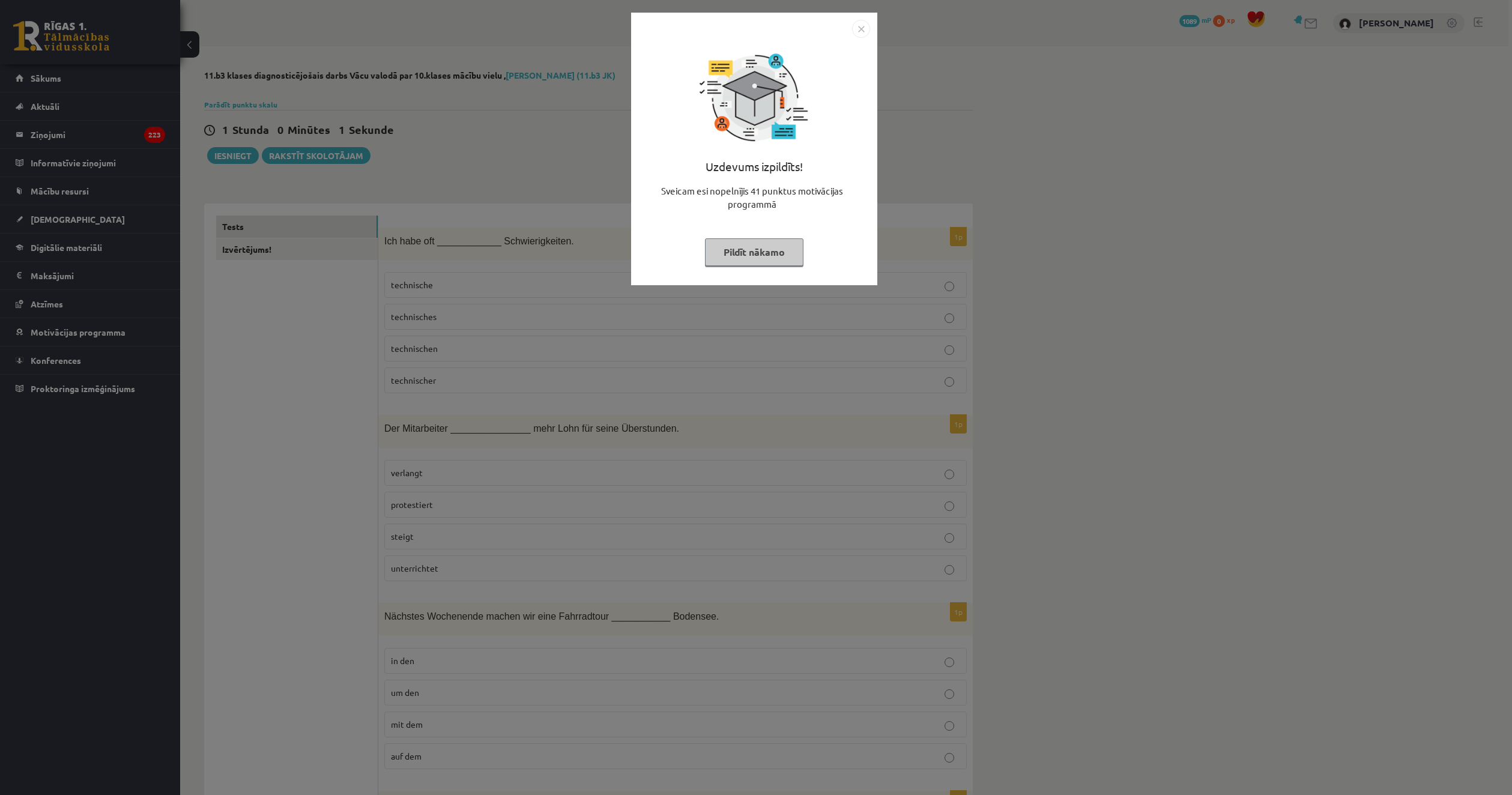
drag, startPoint x: 842, startPoint y: 19, endPoint x: 858, endPoint y: 21, distance: 16.1
click at [845, 19] on div "Uzdevums izpildīts! Sveicam esi nopelnījis 41 punktus motivācijas programmā Pil…" at bounding box center [754, 148] width 246 height 272
click at [858, 21] on img "Close" at bounding box center [860, 29] width 18 height 18
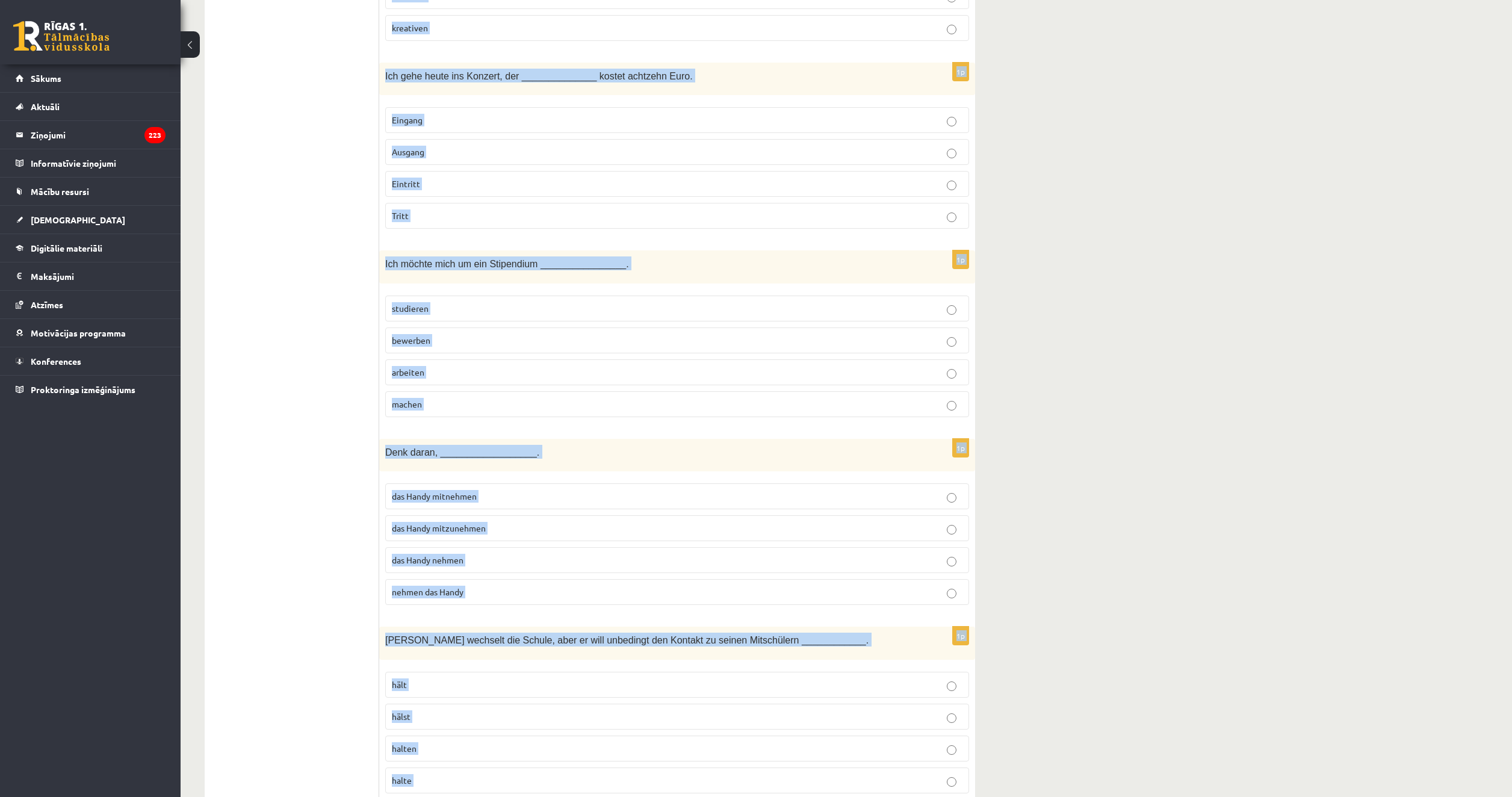
scroll to position [4907, 0]
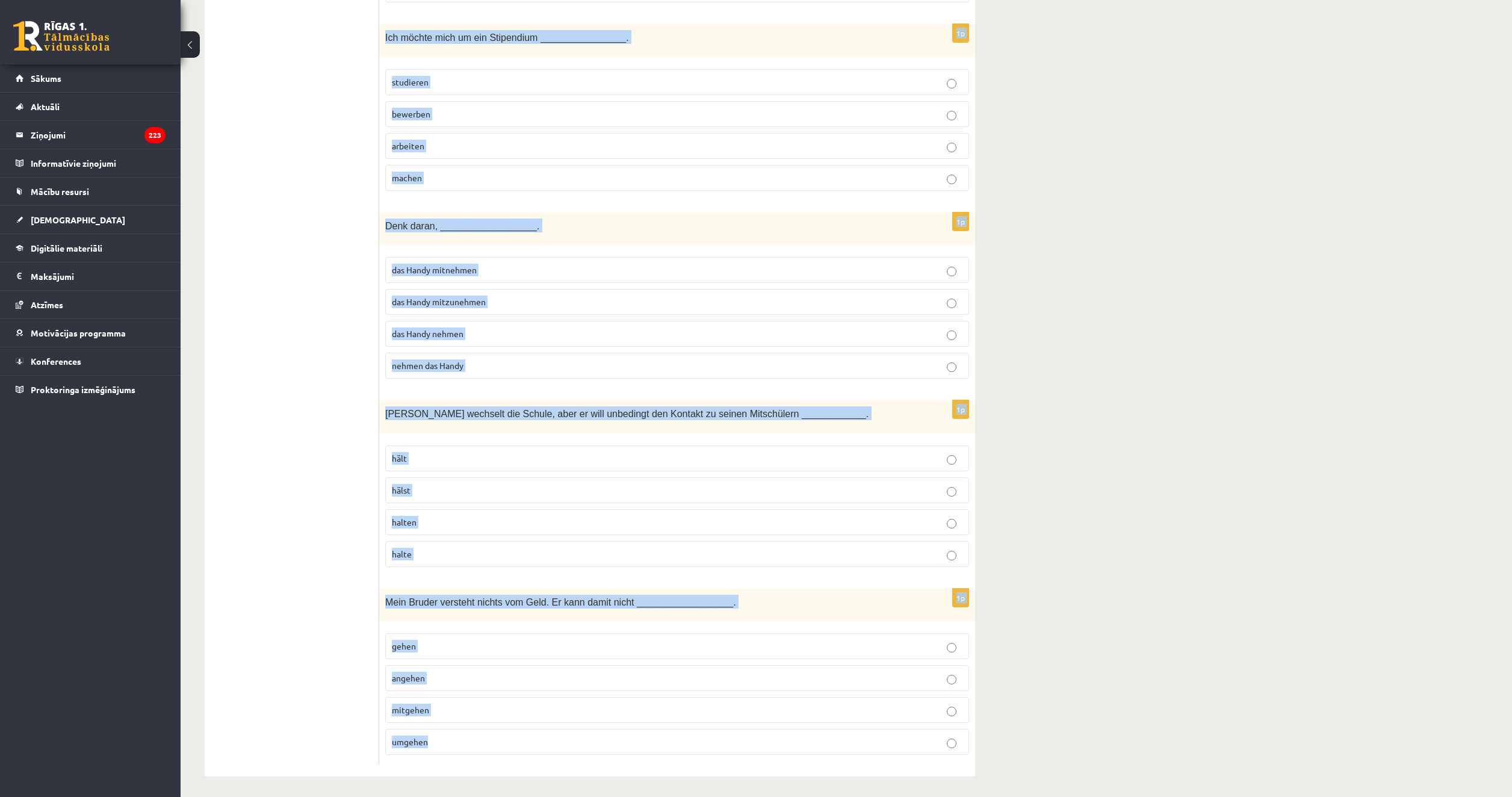
drag, startPoint x: 382, startPoint y: 238, endPoint x: 648, endPoint y: 743, distance: 570.8
copy form "Ich habe oft ____________ Schwierigkeiten. technische technisches technischen t…"
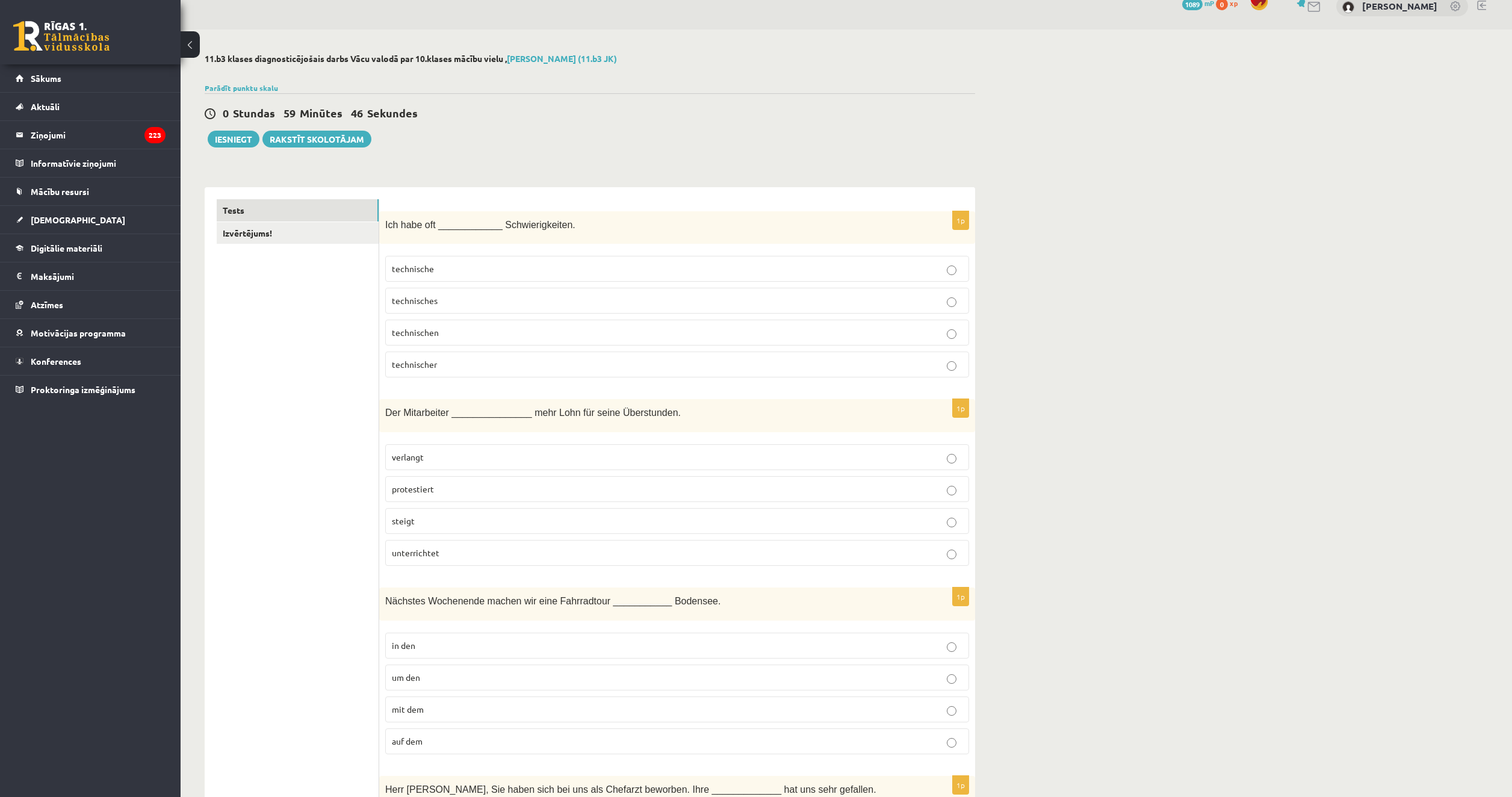
scroll to position [0, 0]
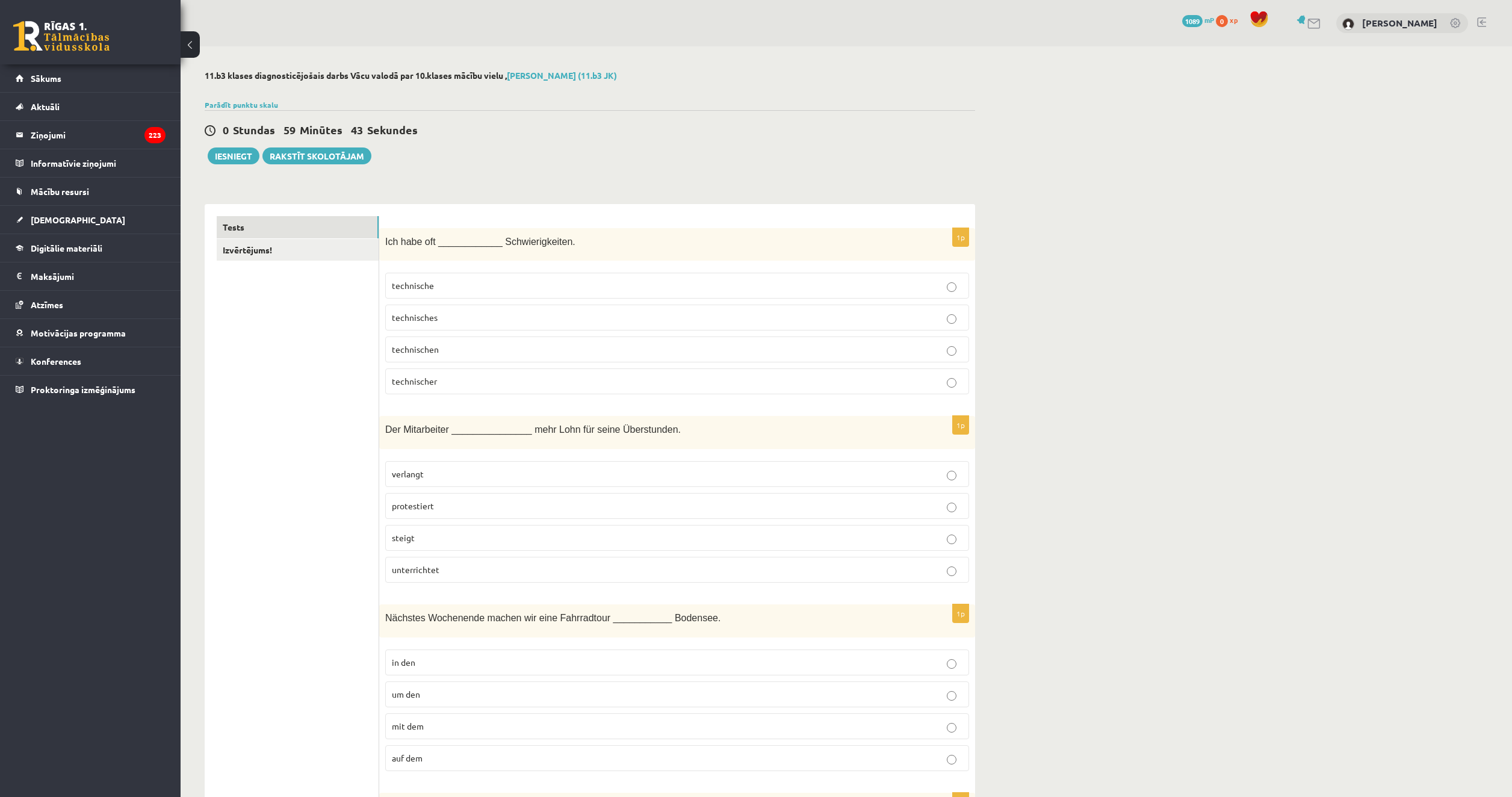
click at [447, 275] on label "technische" at bounding box center [677, 286] width 584 height 26
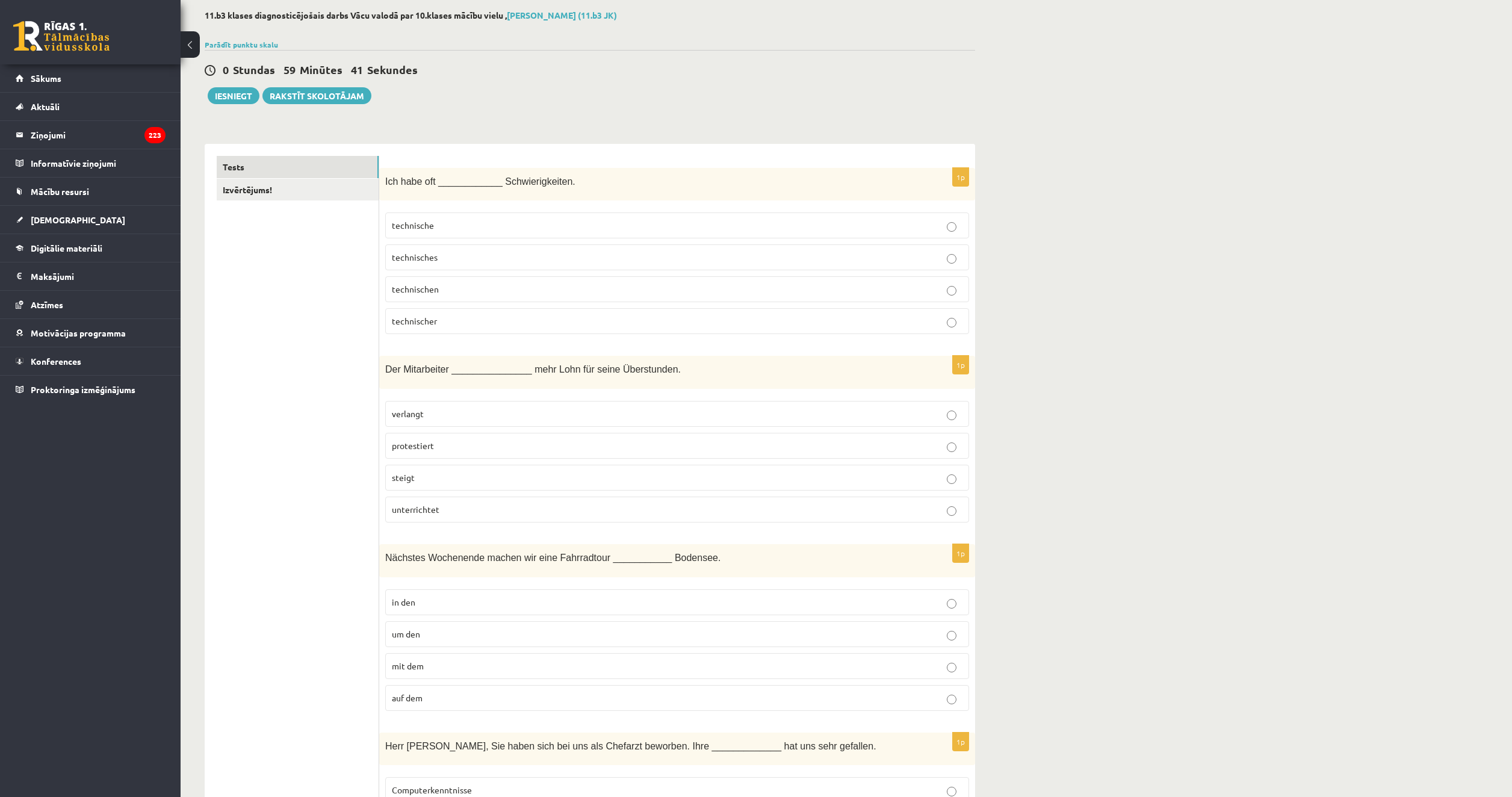
click at [437, 424] on label "verlangt" at bounding box center [677, 414] width 584 height 26
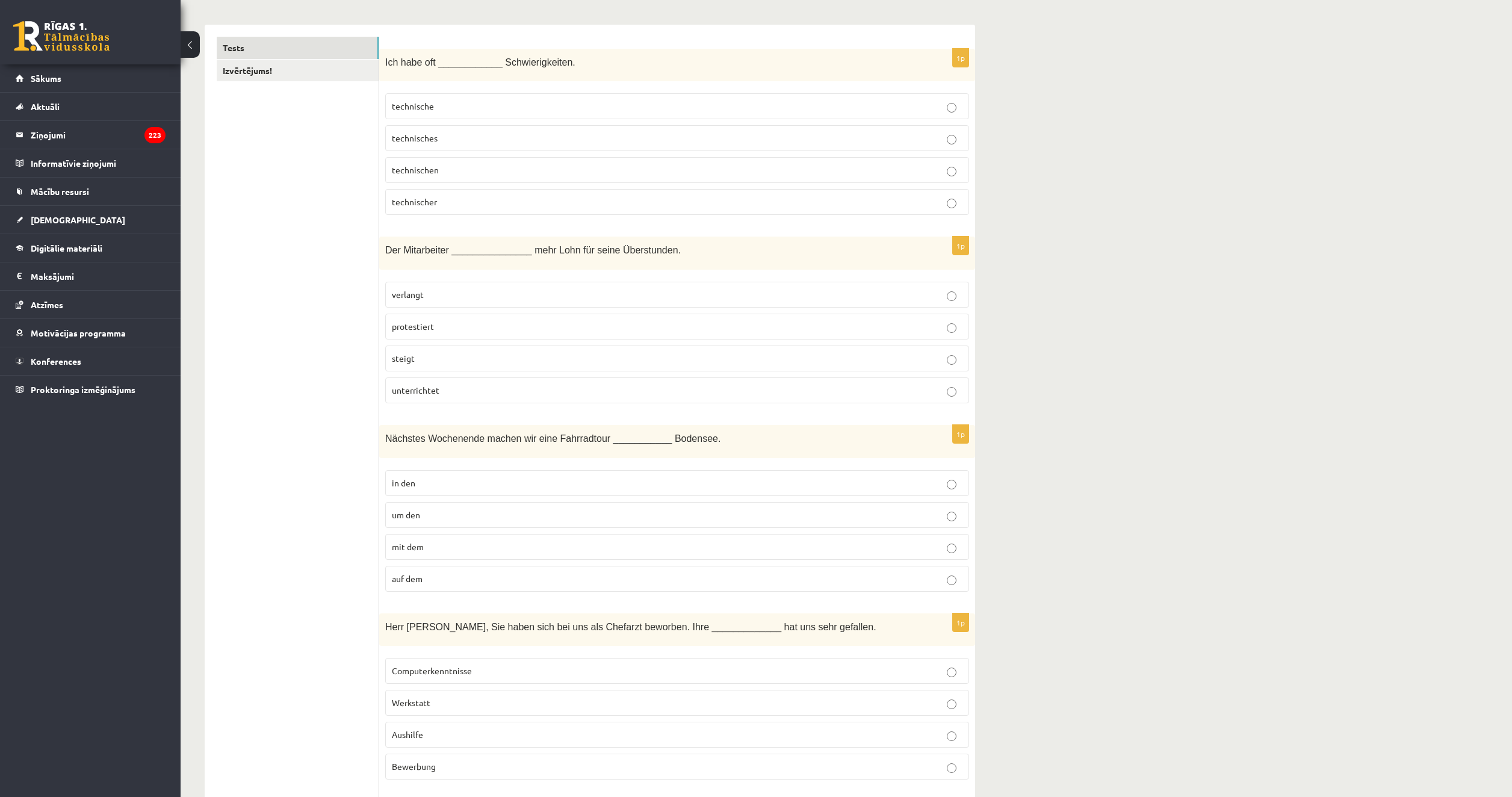
scroll to position [181, 0]
click at [437, 514] on p "um den" at bounding box center [677, 514] width 570 height 13
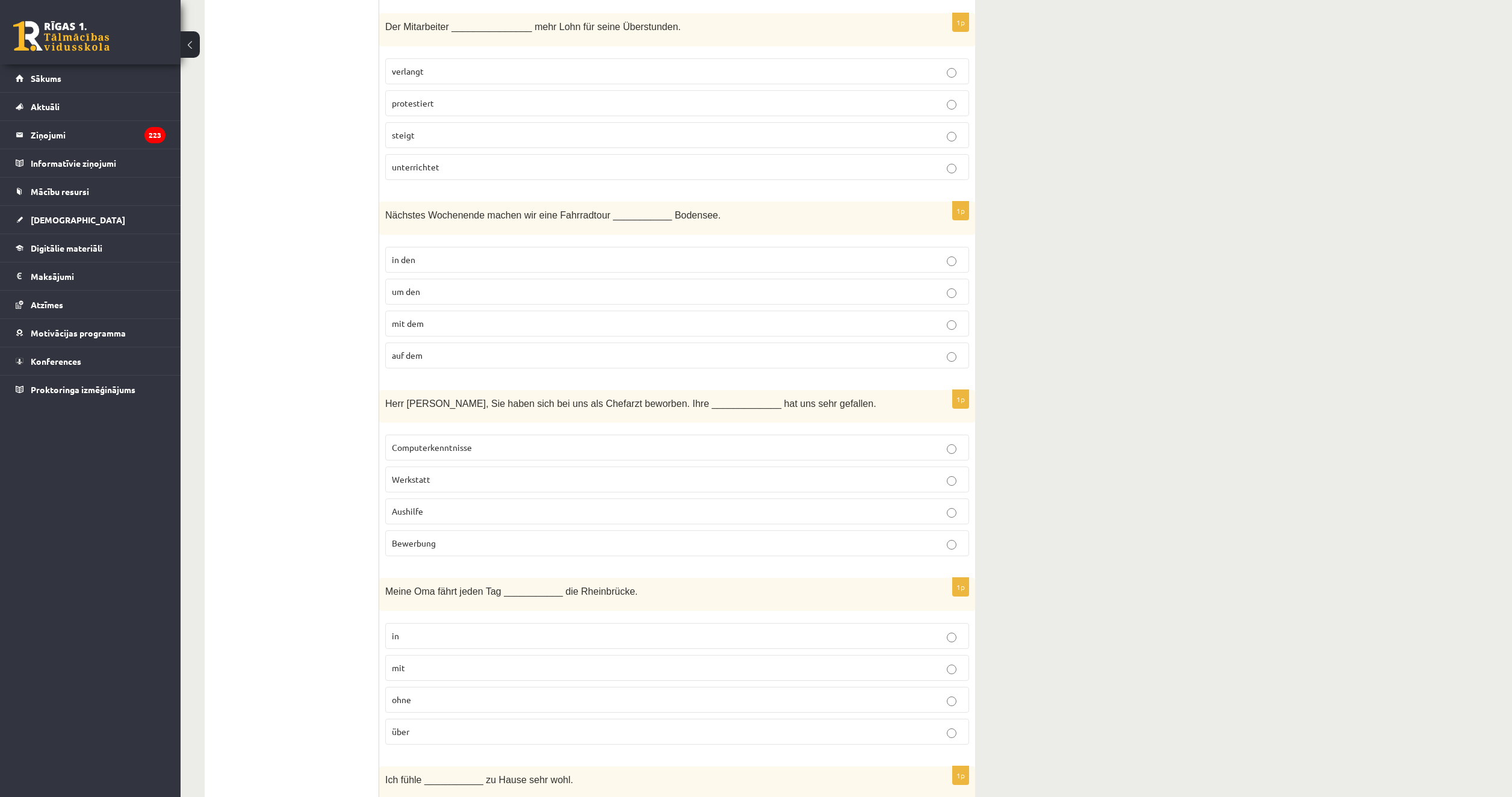
scroll to position [421, 0]
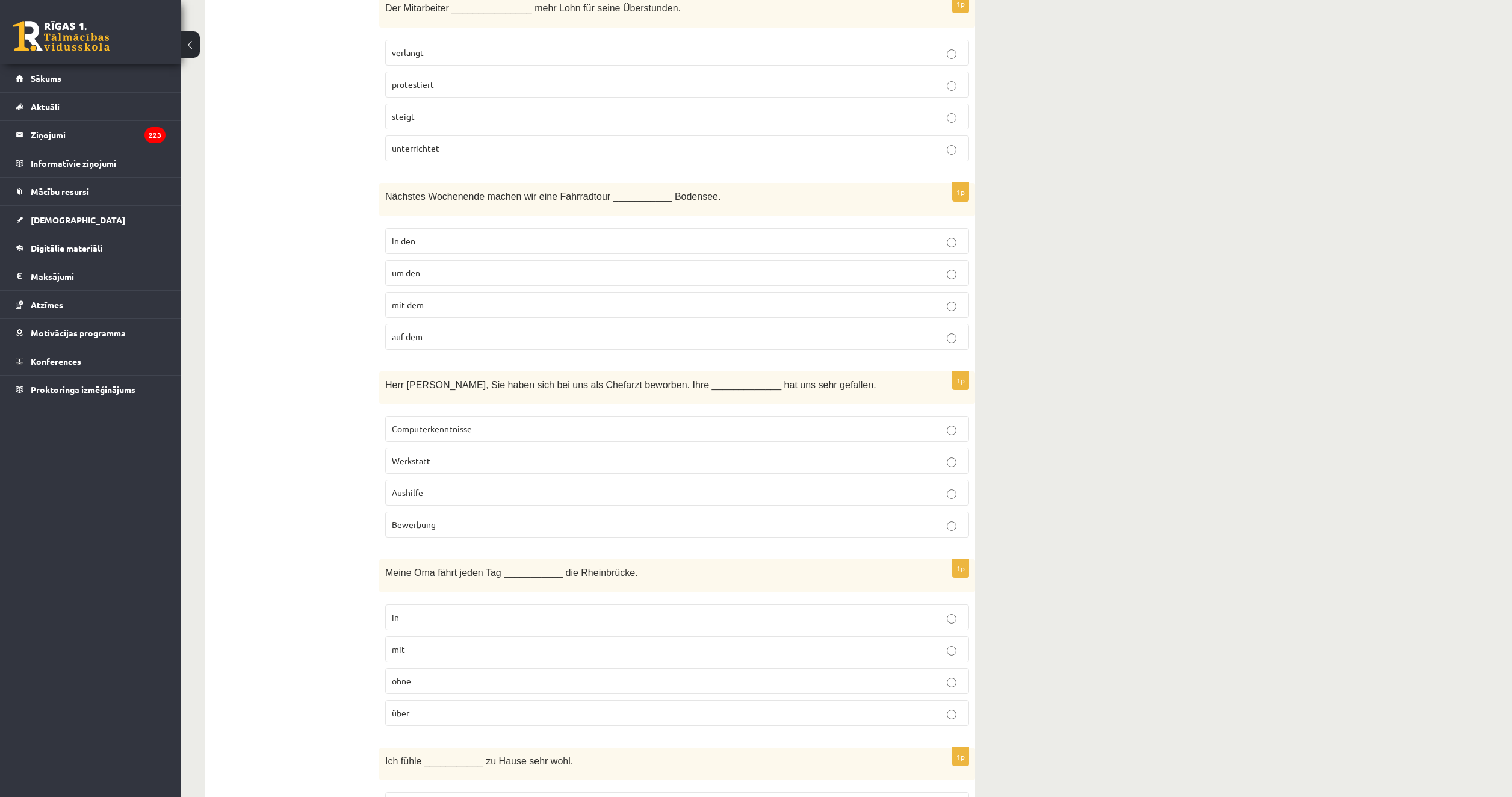
click at [487, 516] on label "Bewerbung" at bounding box center [677, 525] width 584 height 26
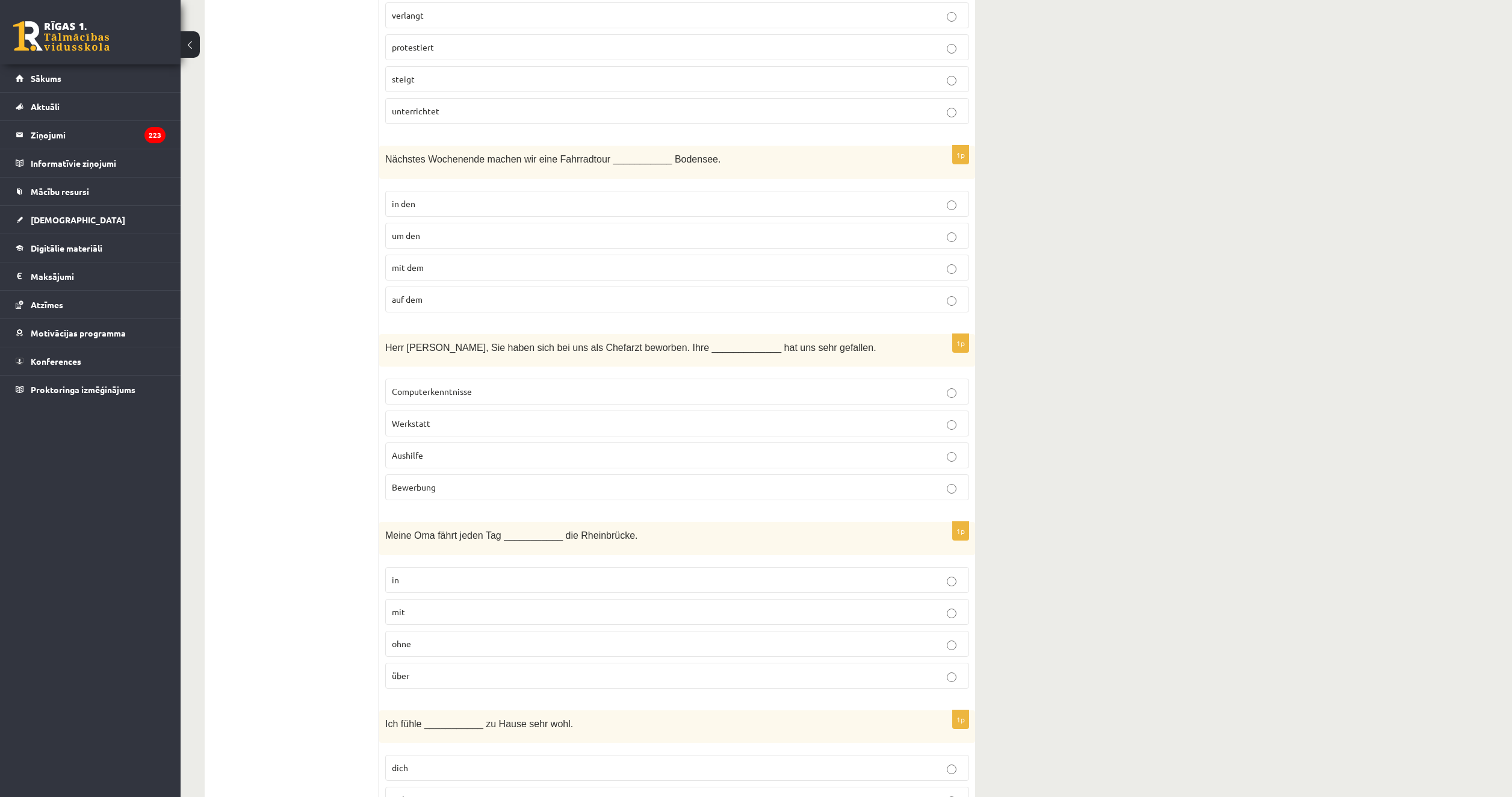
scroll to position [602, 0]
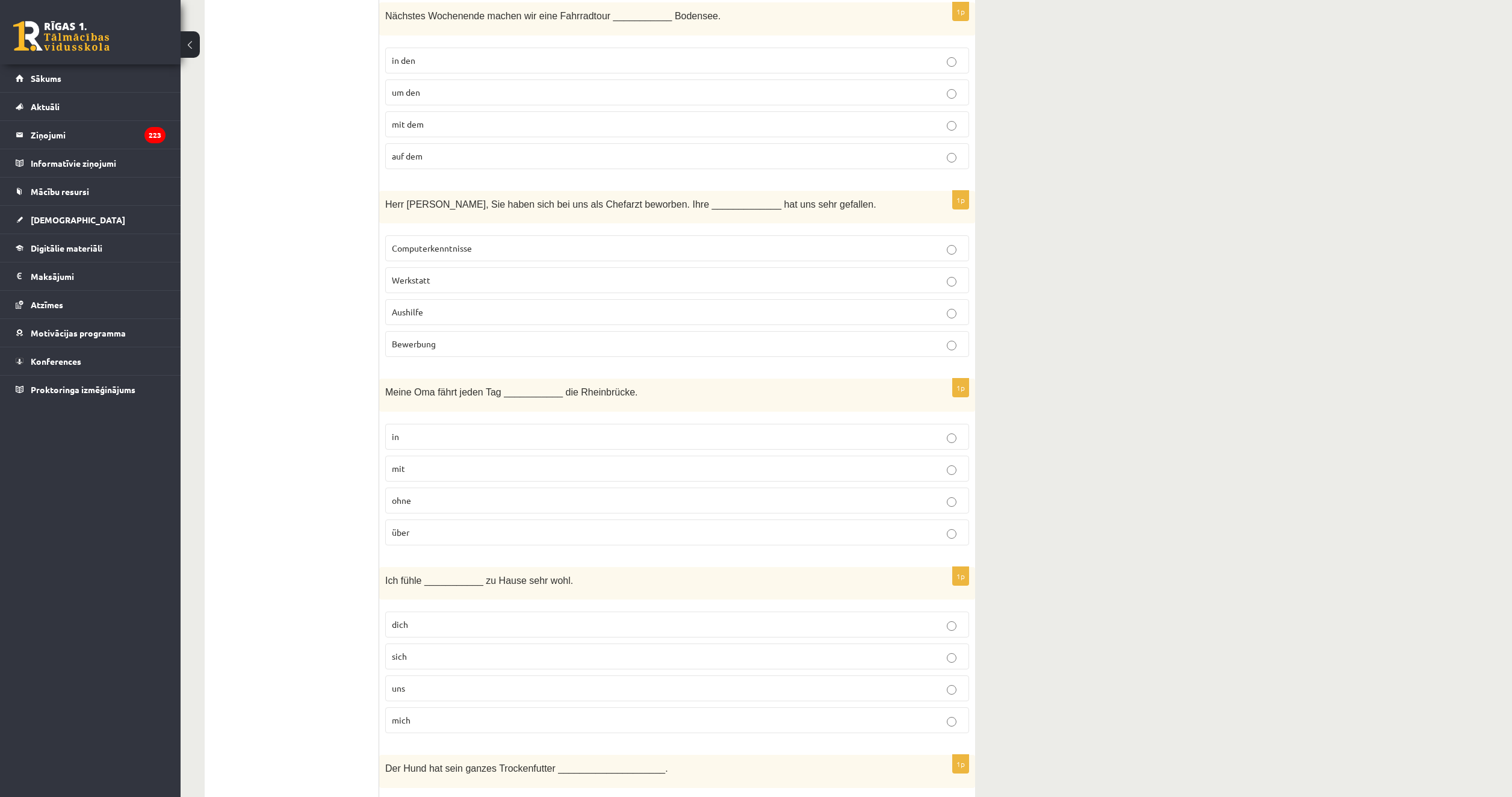
click at [444, 501] on p "ohne" at bounding box center [677, 500] width 570 height 13
click at [449, 531] on p "über" at bounding box center [677, 532] width 570 height 13
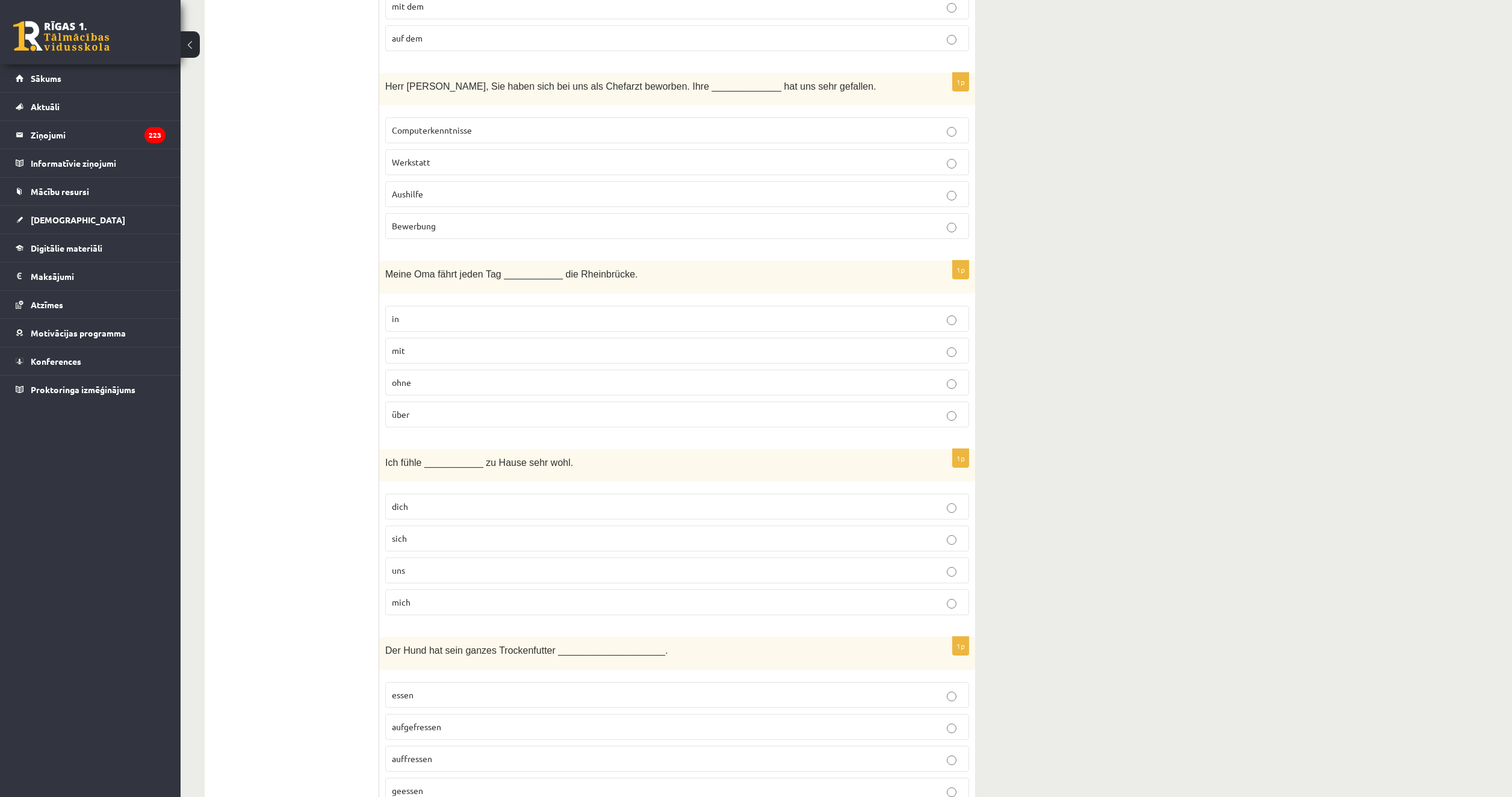
scroll to position [722, 0]
click at [435, 599] on p "mich" at bounding box center [677, 599] width 570 height 13
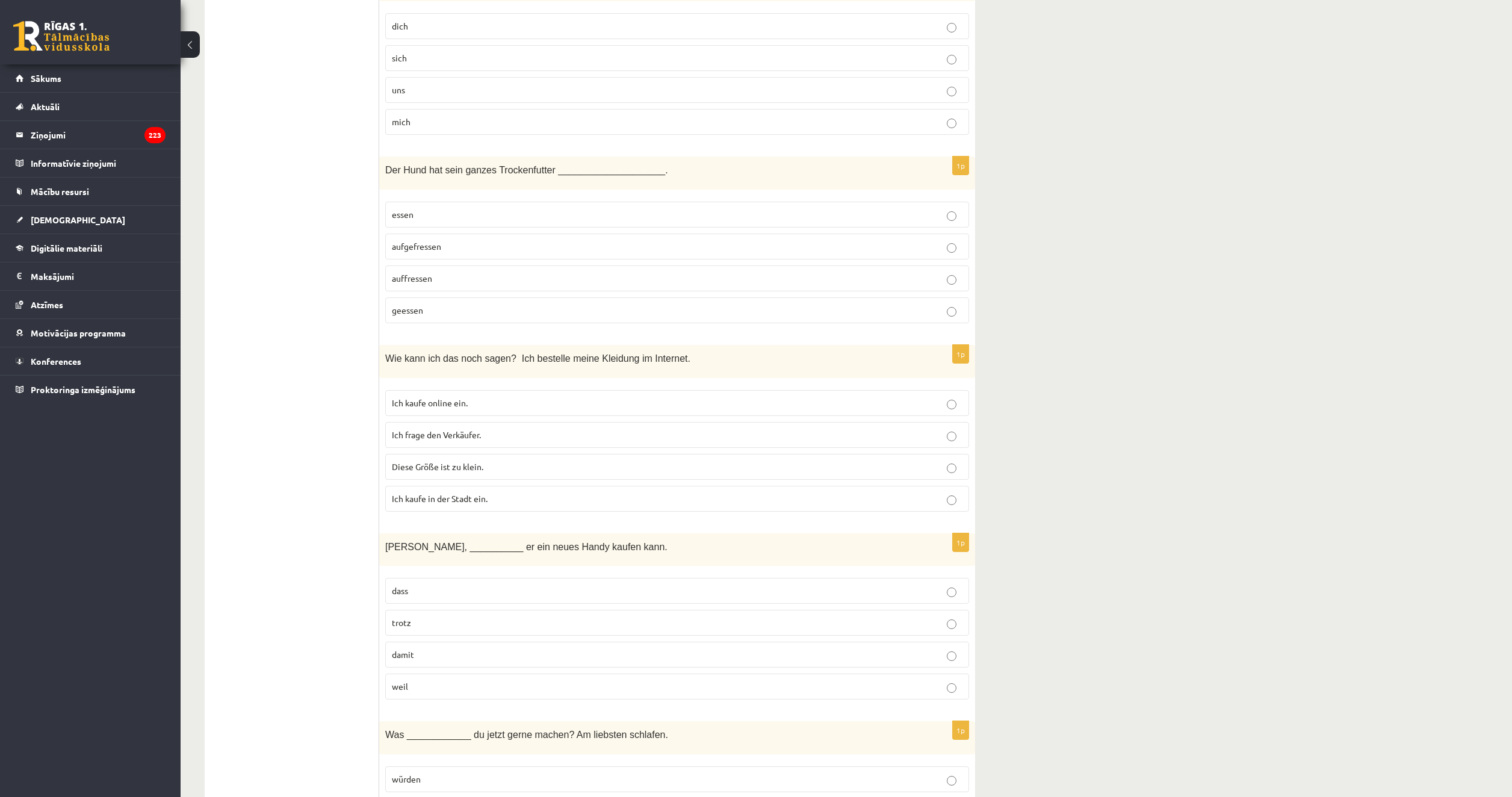
scroll to position [1204, 0]
click at [480, 254] on label "aufgefressen" at bounding box center [677, 243] width 584 height 26
click at [524, 406] on label "Ich kaufe online ein." at bounding box center [677, 399] width 584 height 26
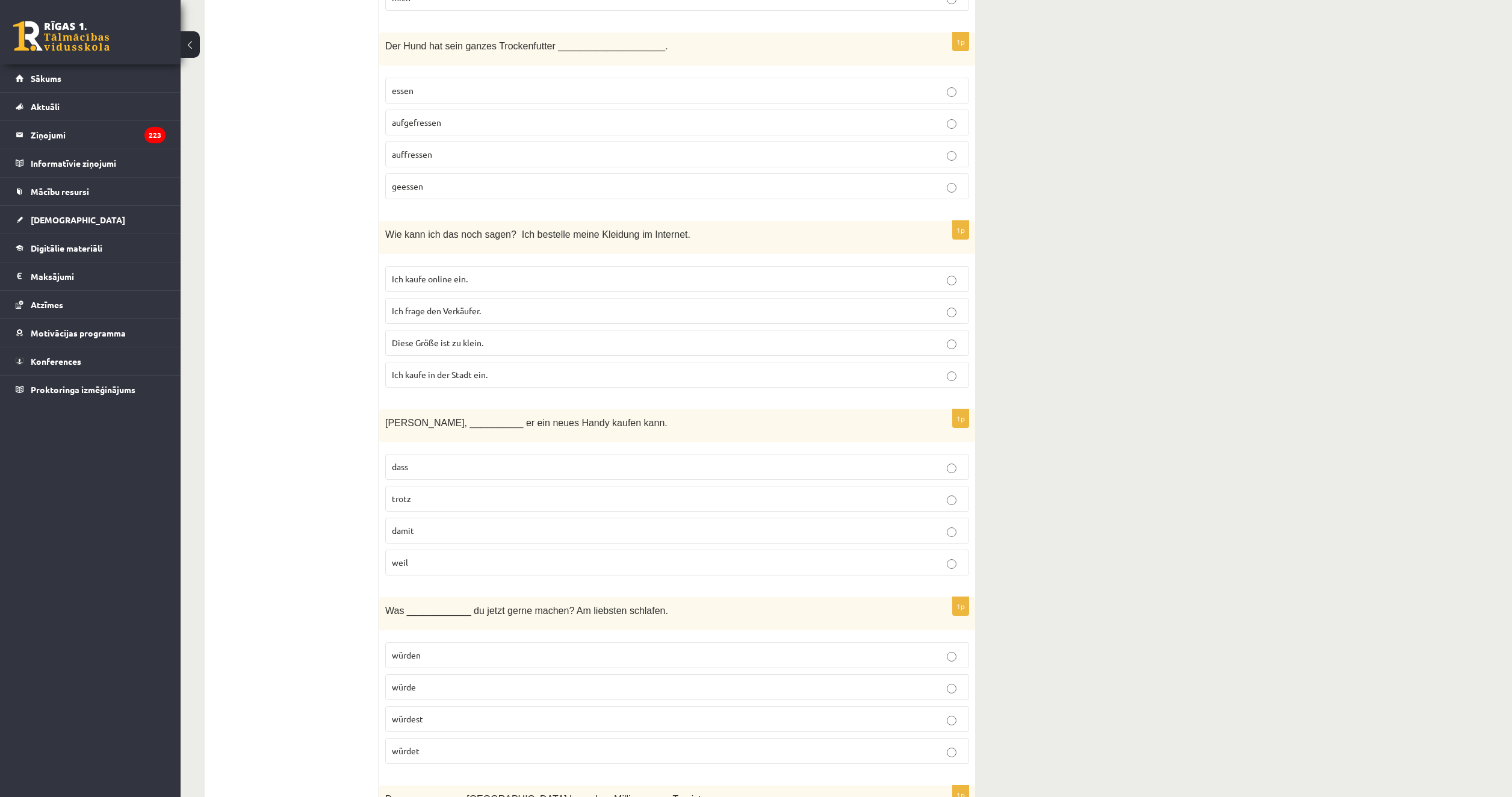
click at [432, 531] on p "damit" at bounding box center [677, 531] width 570 height 13
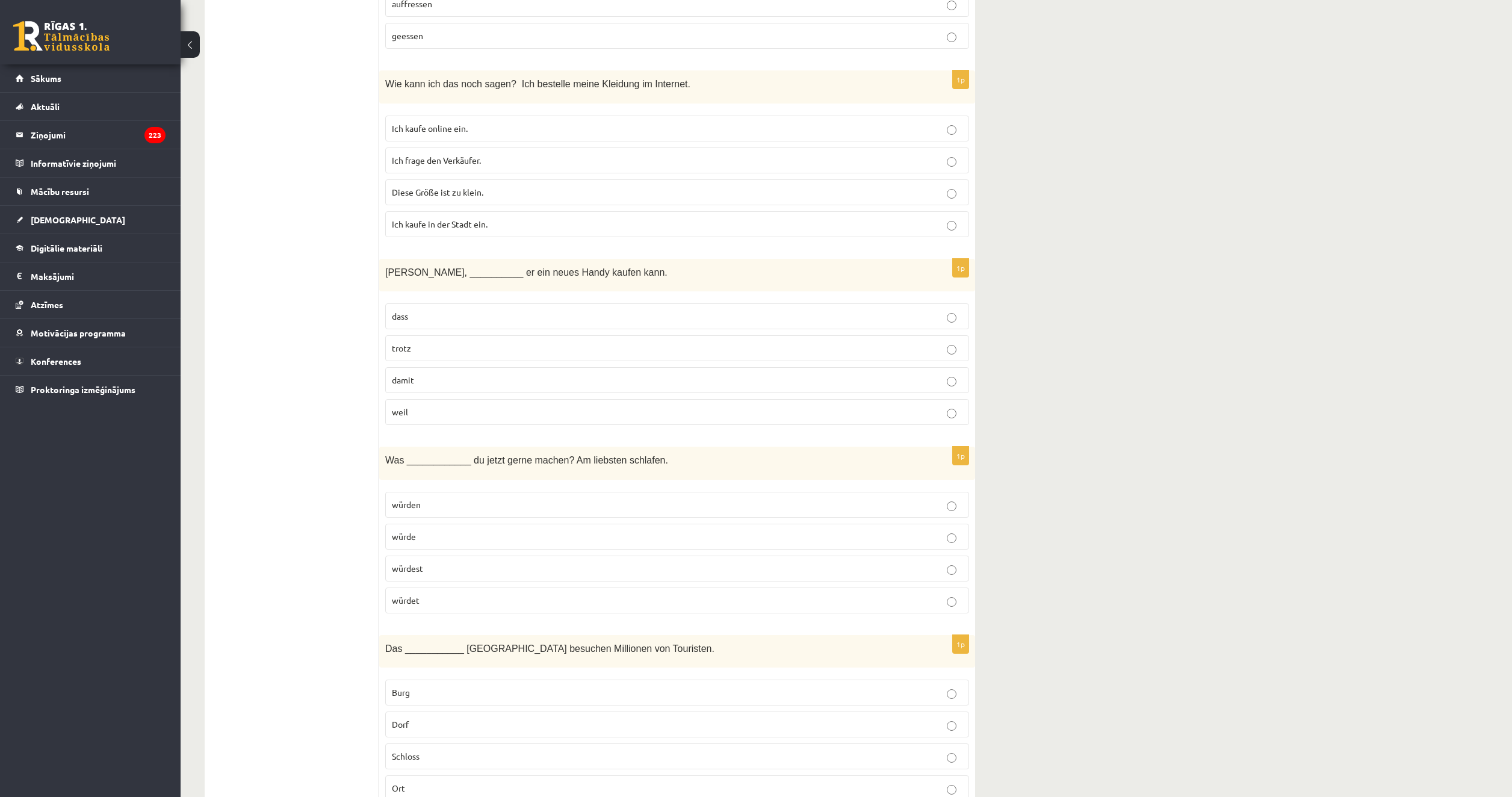
scroll to position [1565, 0]
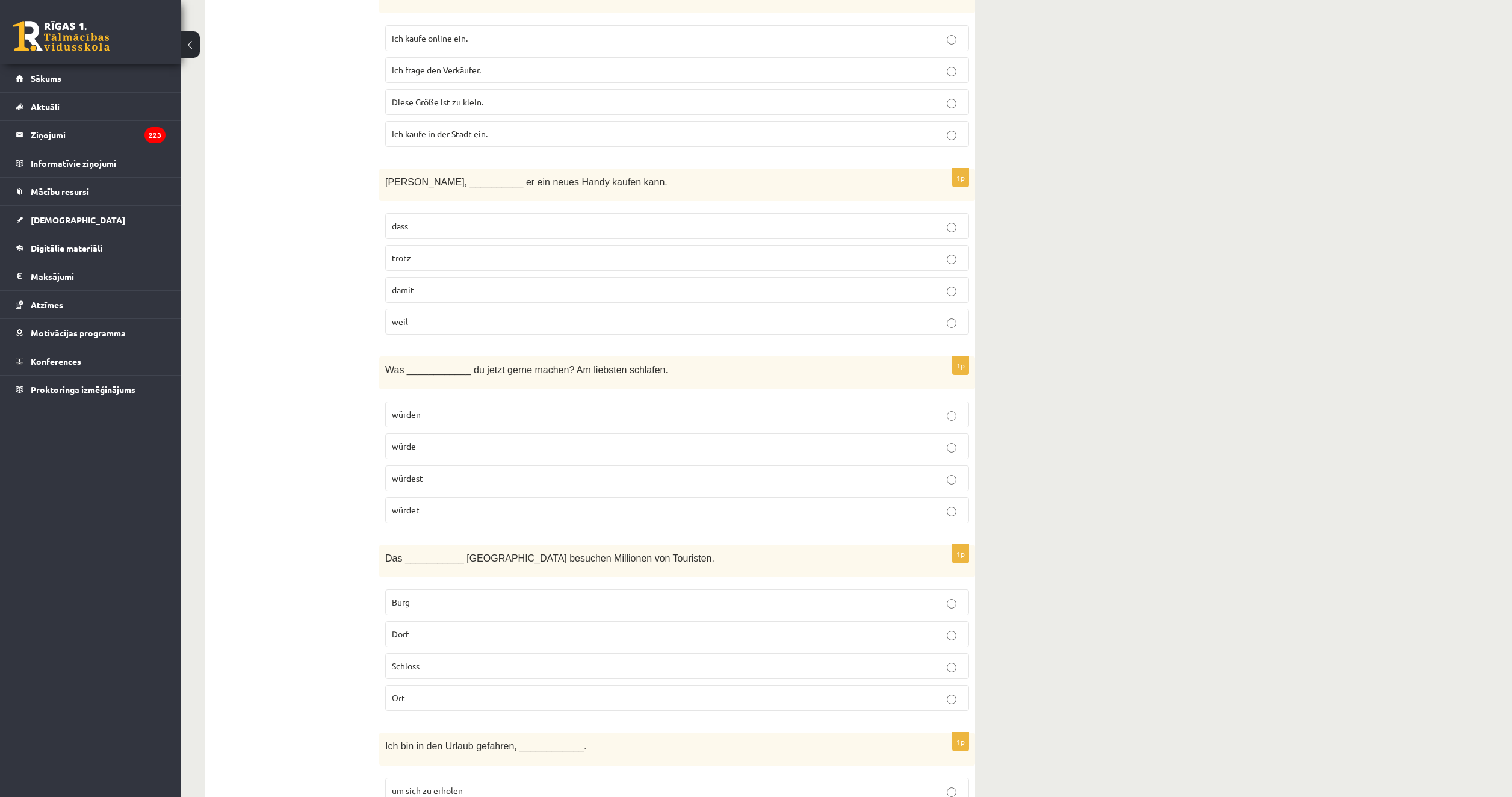
click at [499, 491] on fieldset "würden würde würdest würdet" at bounding box center [677, 461] width 584 height 131
click at [483, 477] on p "würdest" at bounding box center [677, 478] width 570 height 13
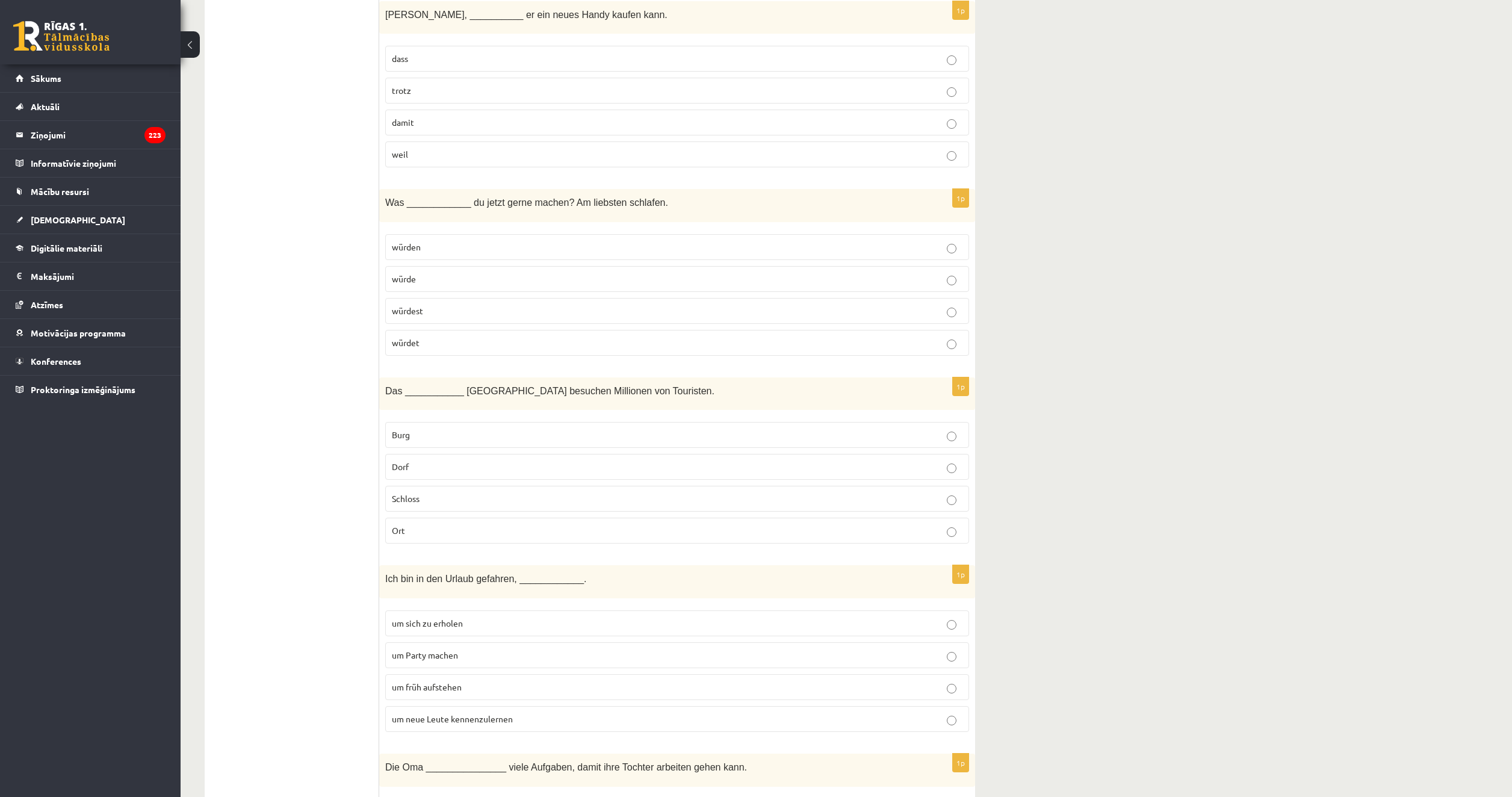
scroll to position [1746, 0]
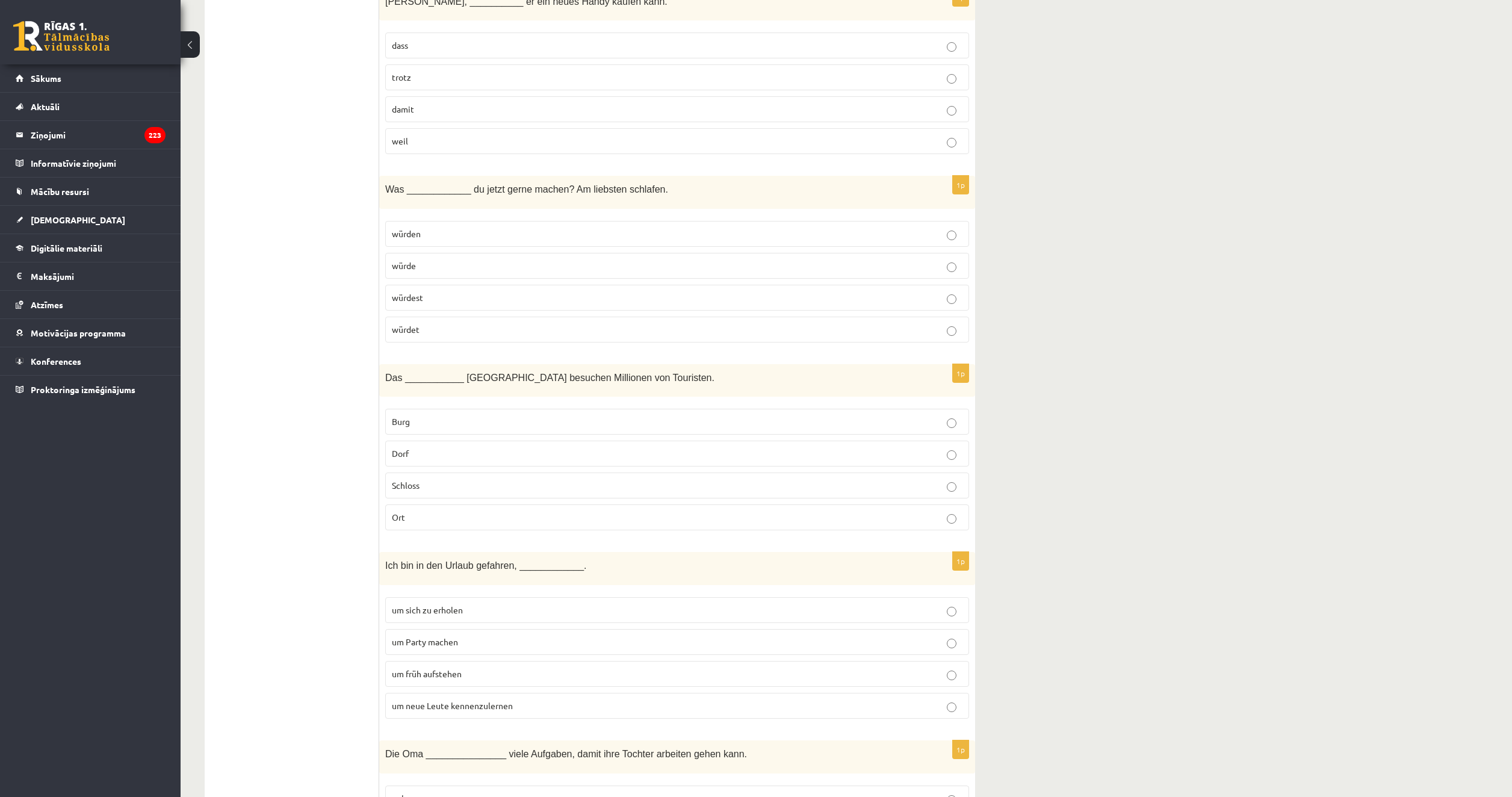
click at [450, 475] on label "Schloss" at bounding box center [677, 485] width 584 height 26
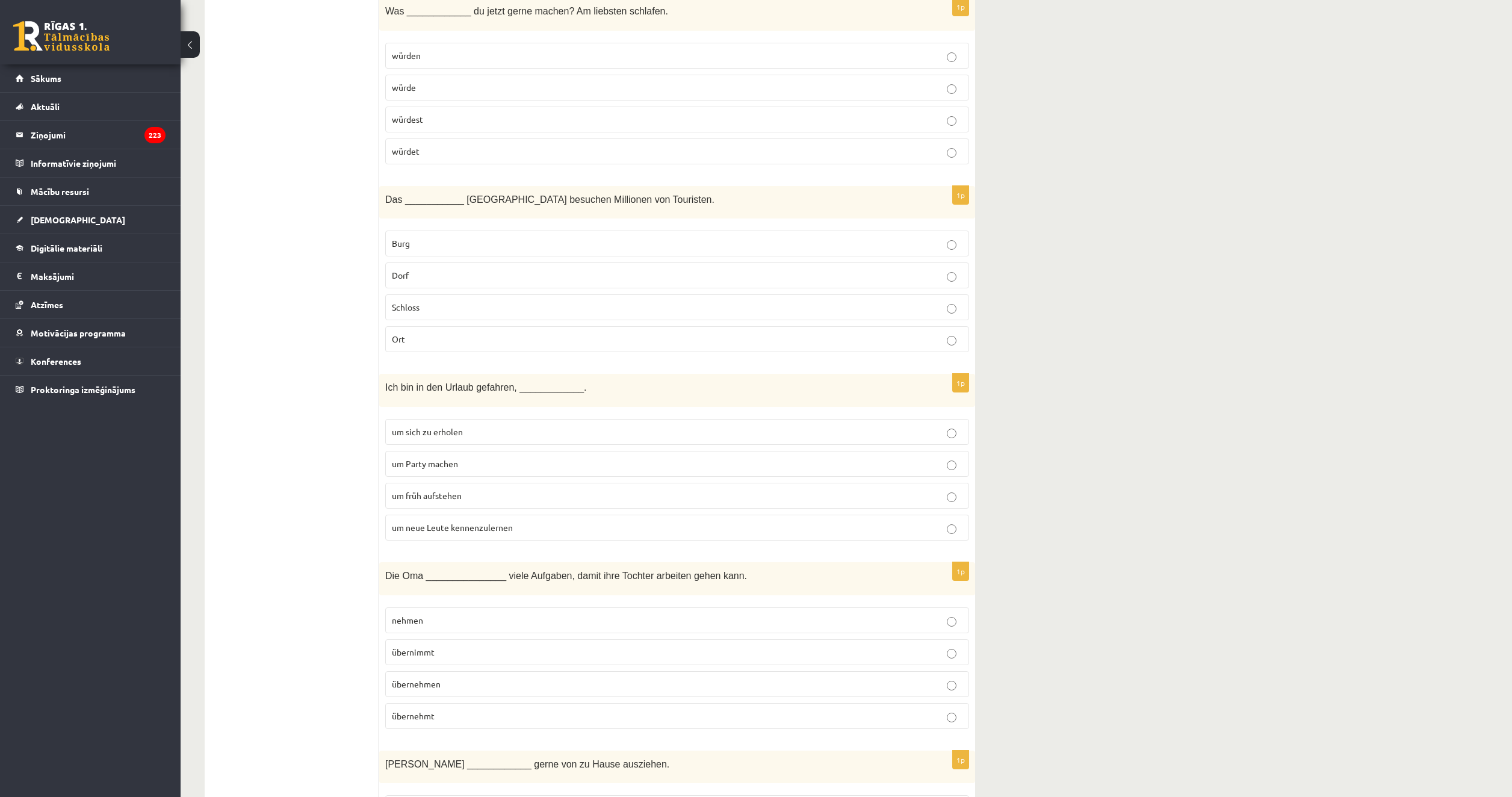
scroll to position [1926, 0]
click at [439, 525] on span "um neue Leute kennenzulernen" at bounding box center [453, 525] width 121 height 11
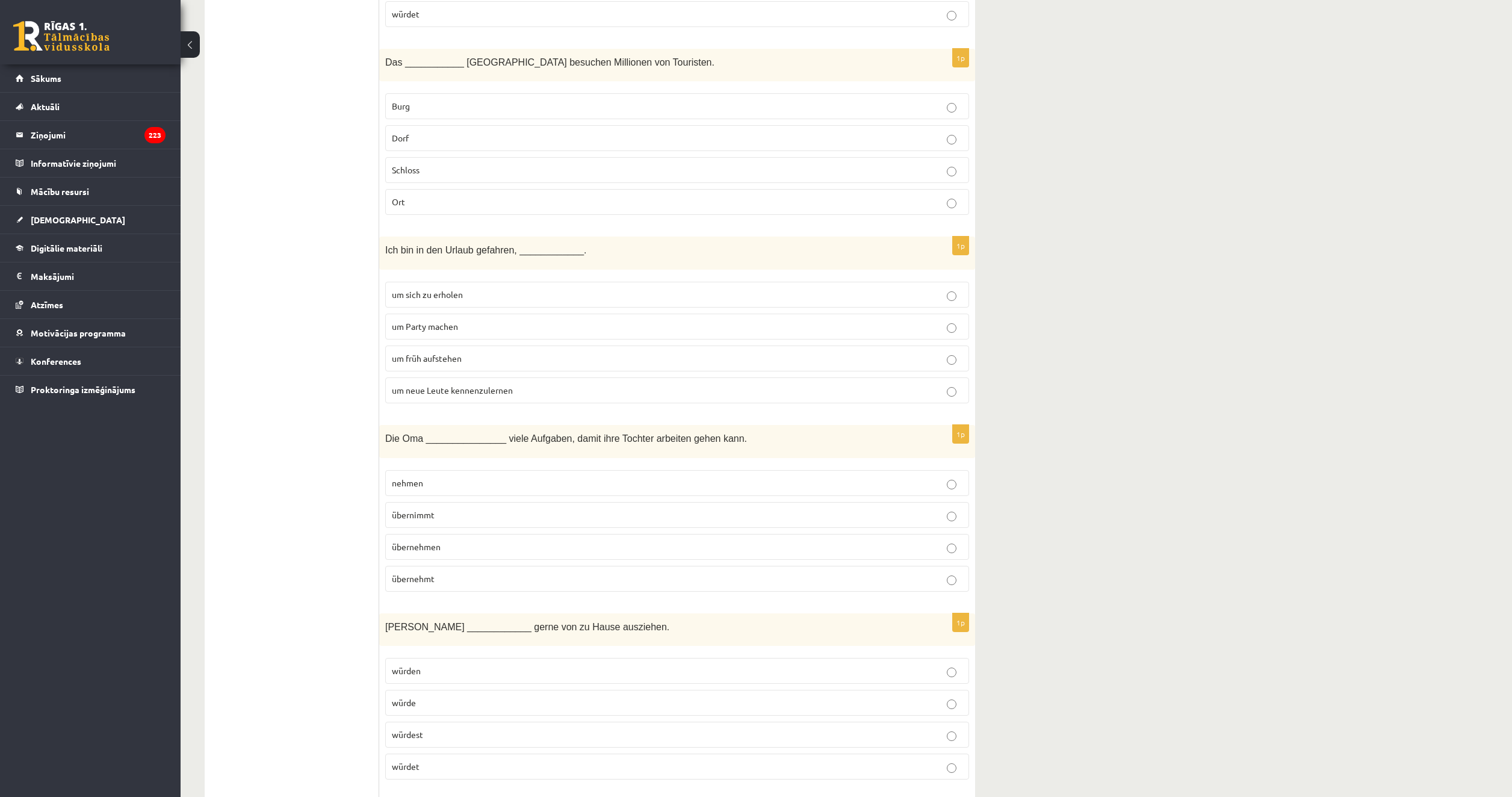
scroll to position [2107, 0]
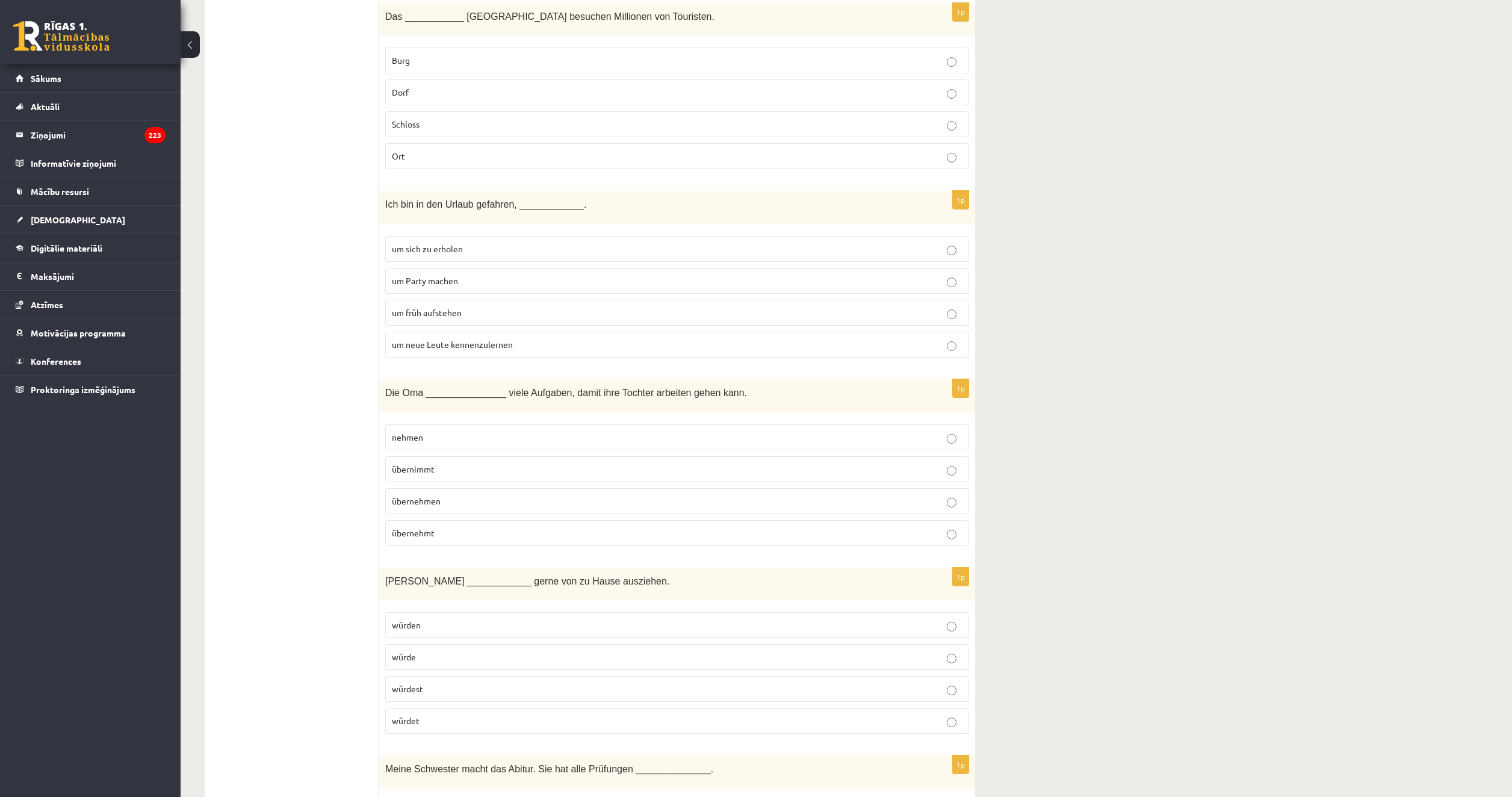
click at [453, 534] on p "übernehmt" at bounding box center [677, 533] width 570 height 13
click at [449, 479] on label "übernimmt" at bounding box center [677, 469] width 584 height 26
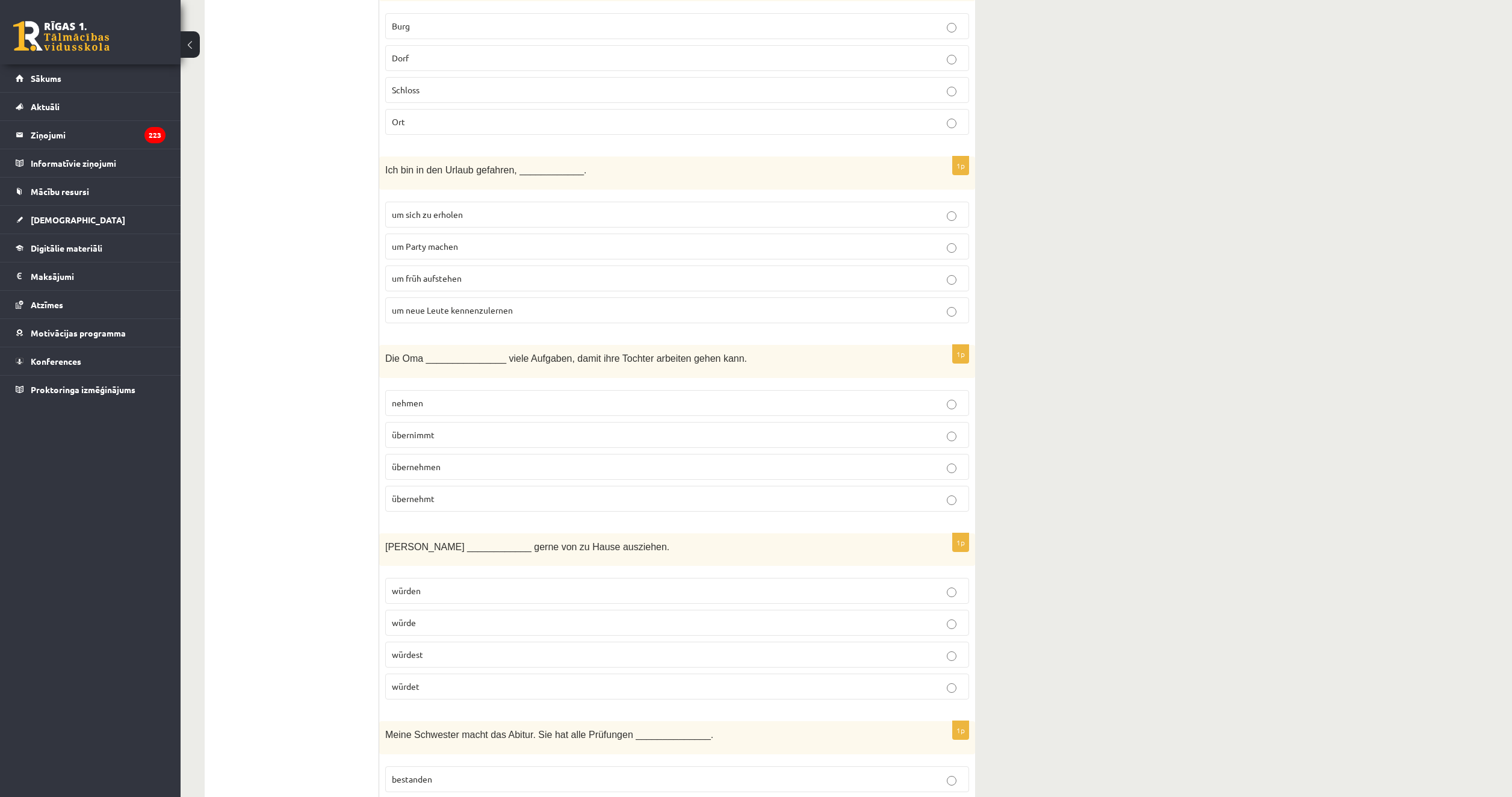
scroll to position [2288, 0]
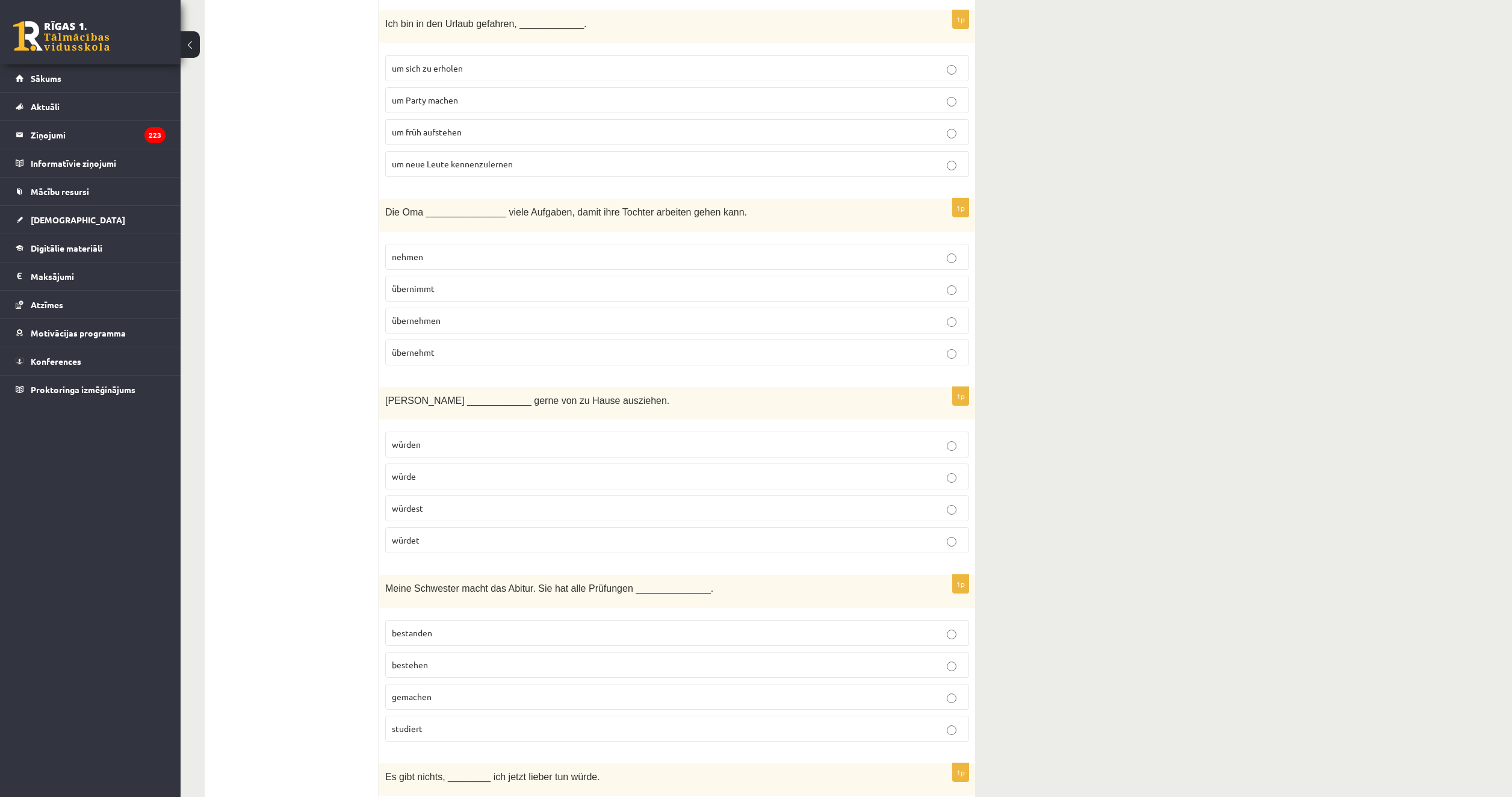
click at [463, 471] on p "würde" at bounding box center [677, 476] width 570 height 13
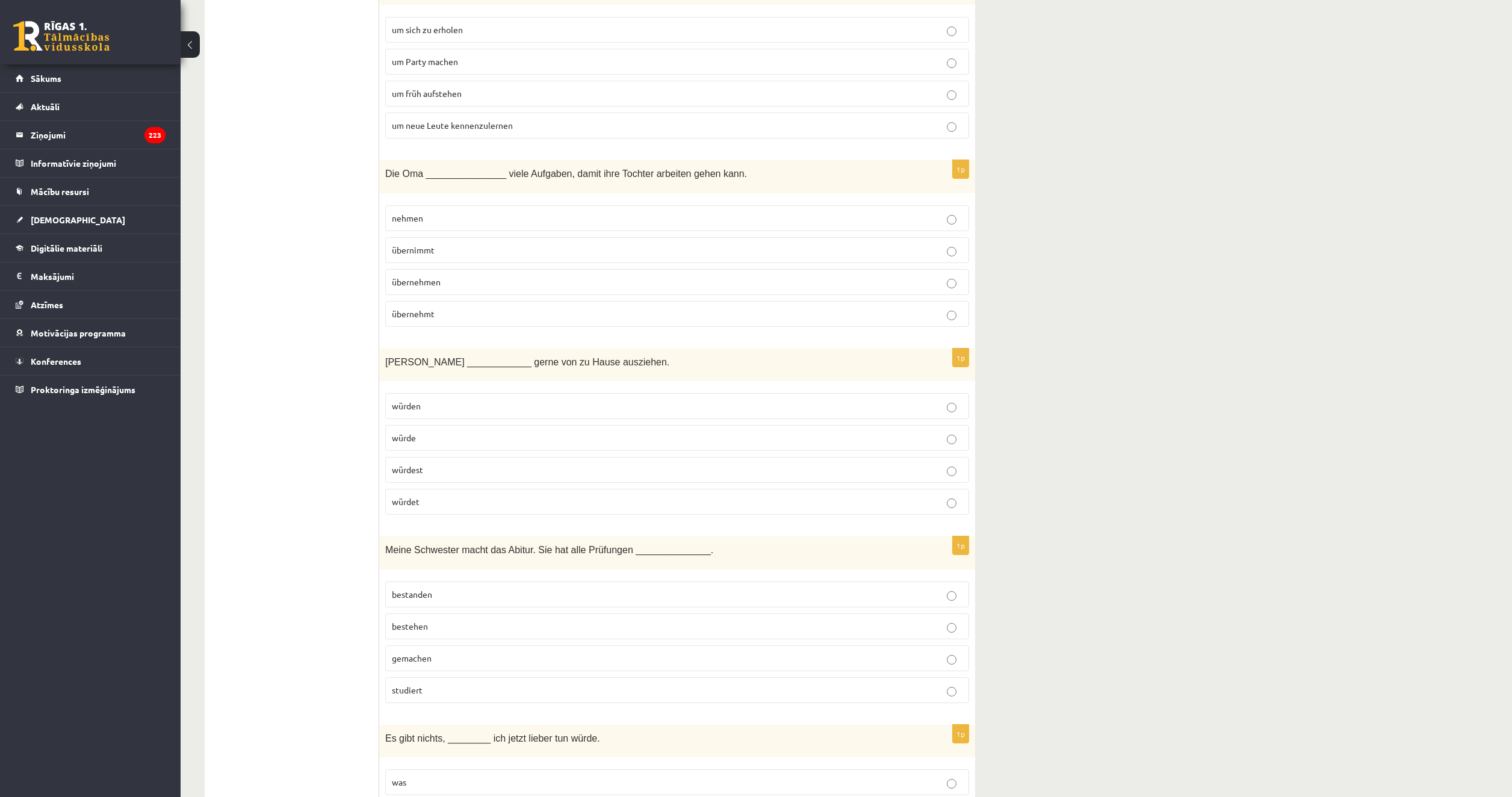
scroll to position [2469, 0]
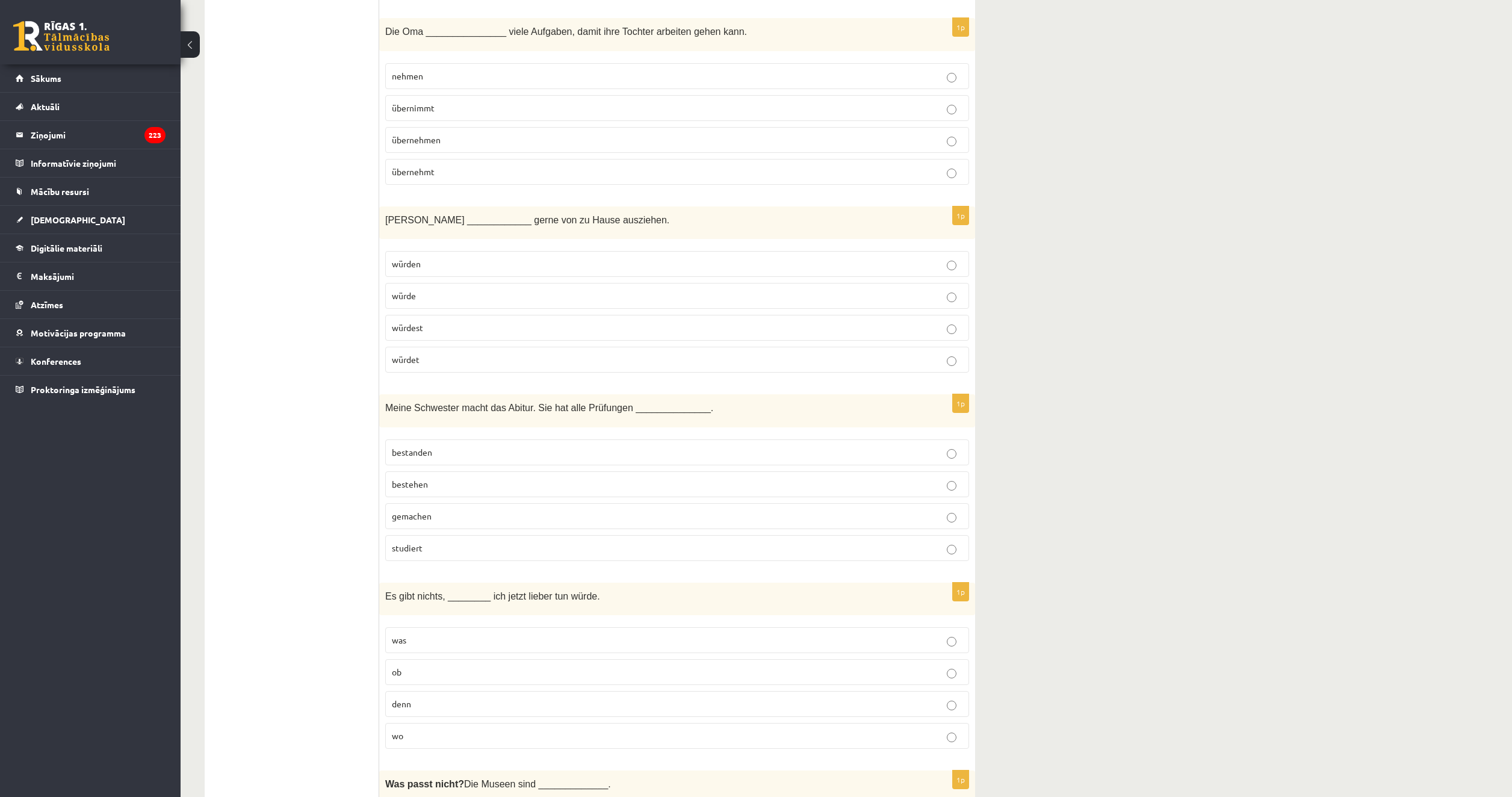
click at [456, 454] on p "bestanden" at bounding box center [677, 452] width 570 height 13
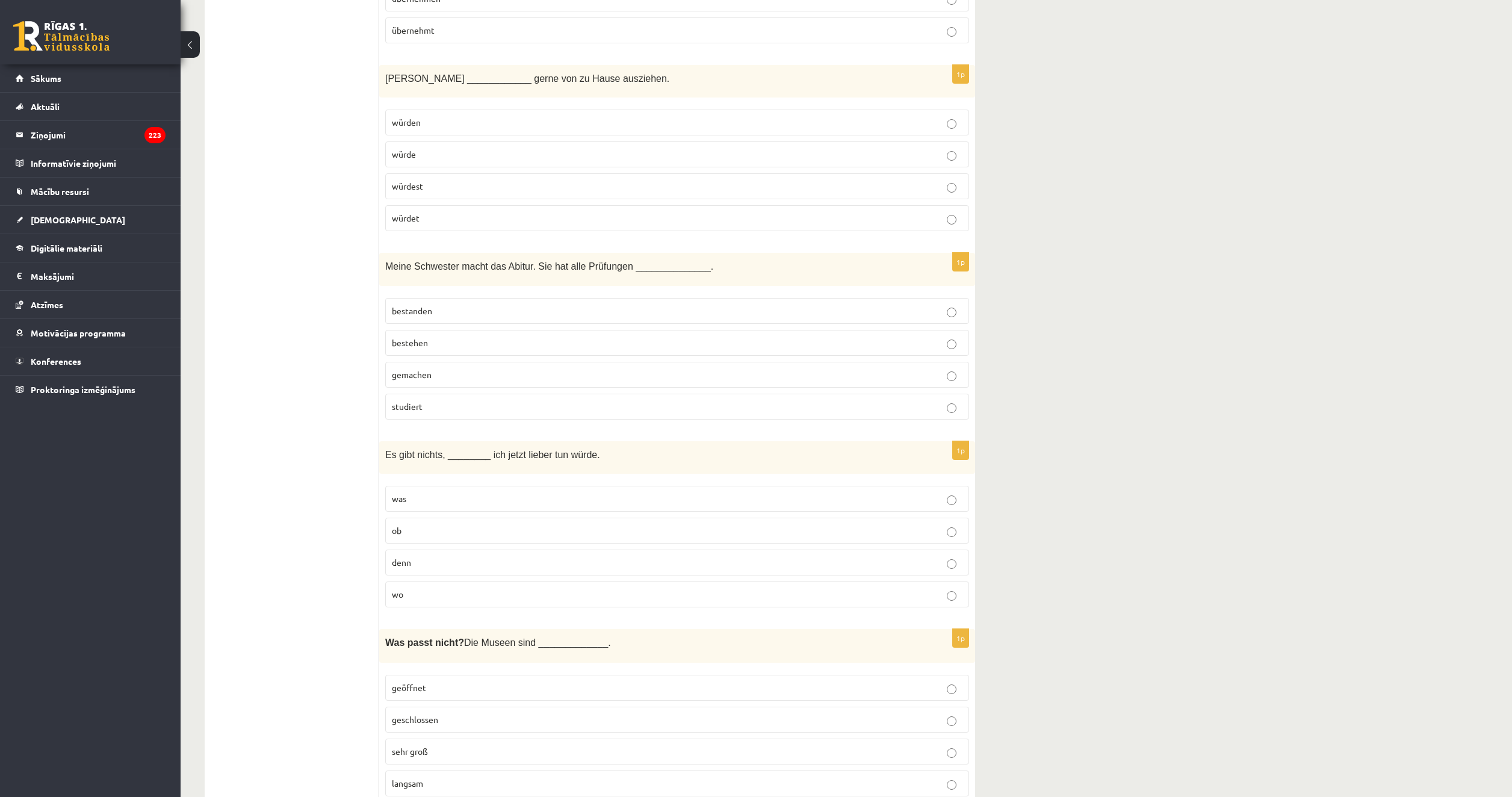
scroll to position [2649, 0]
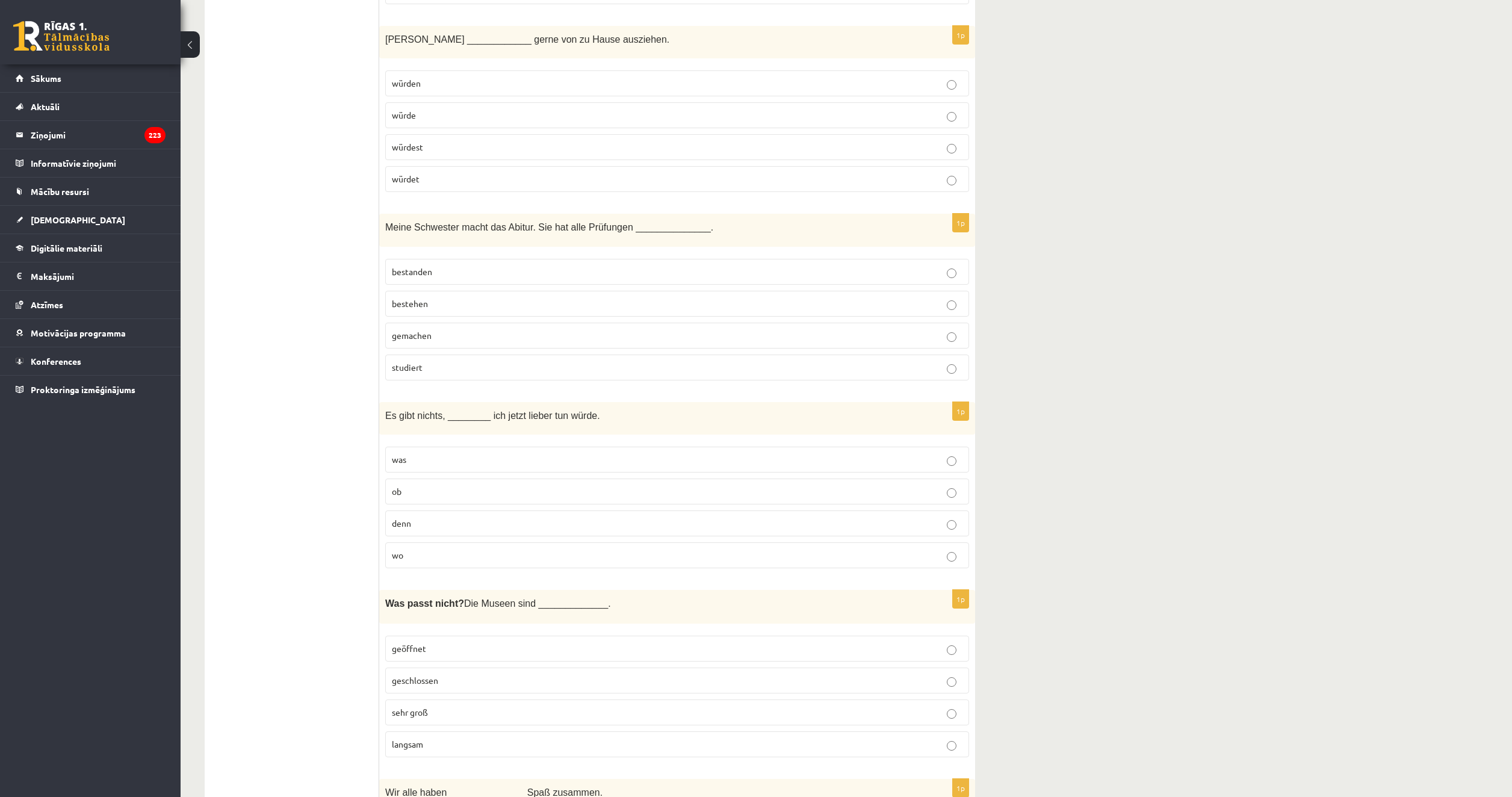
click at [456, 460] on p "was" at bounding box center [677, 460] width 570 height 13
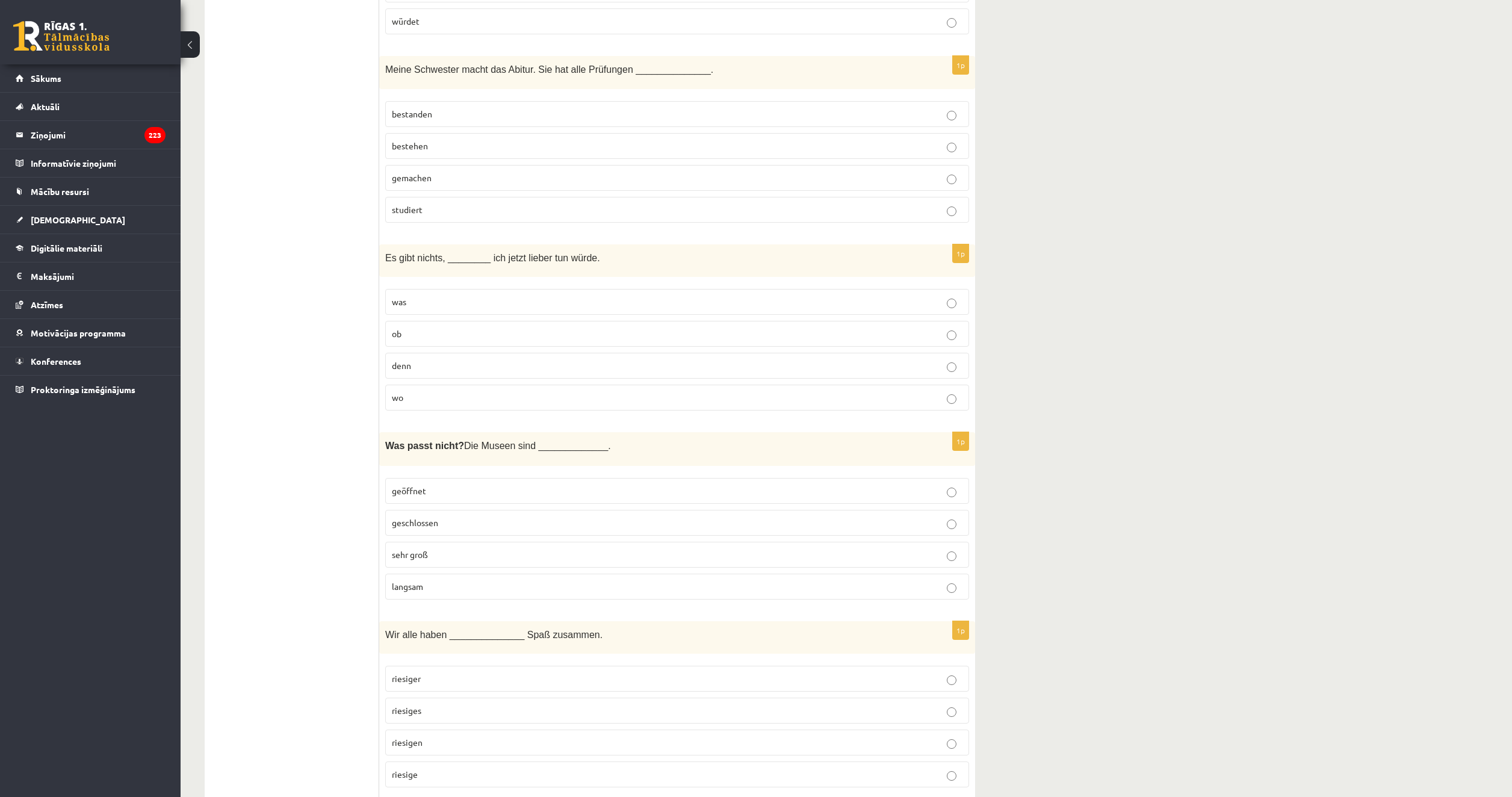
scroll to position [2830, 0]
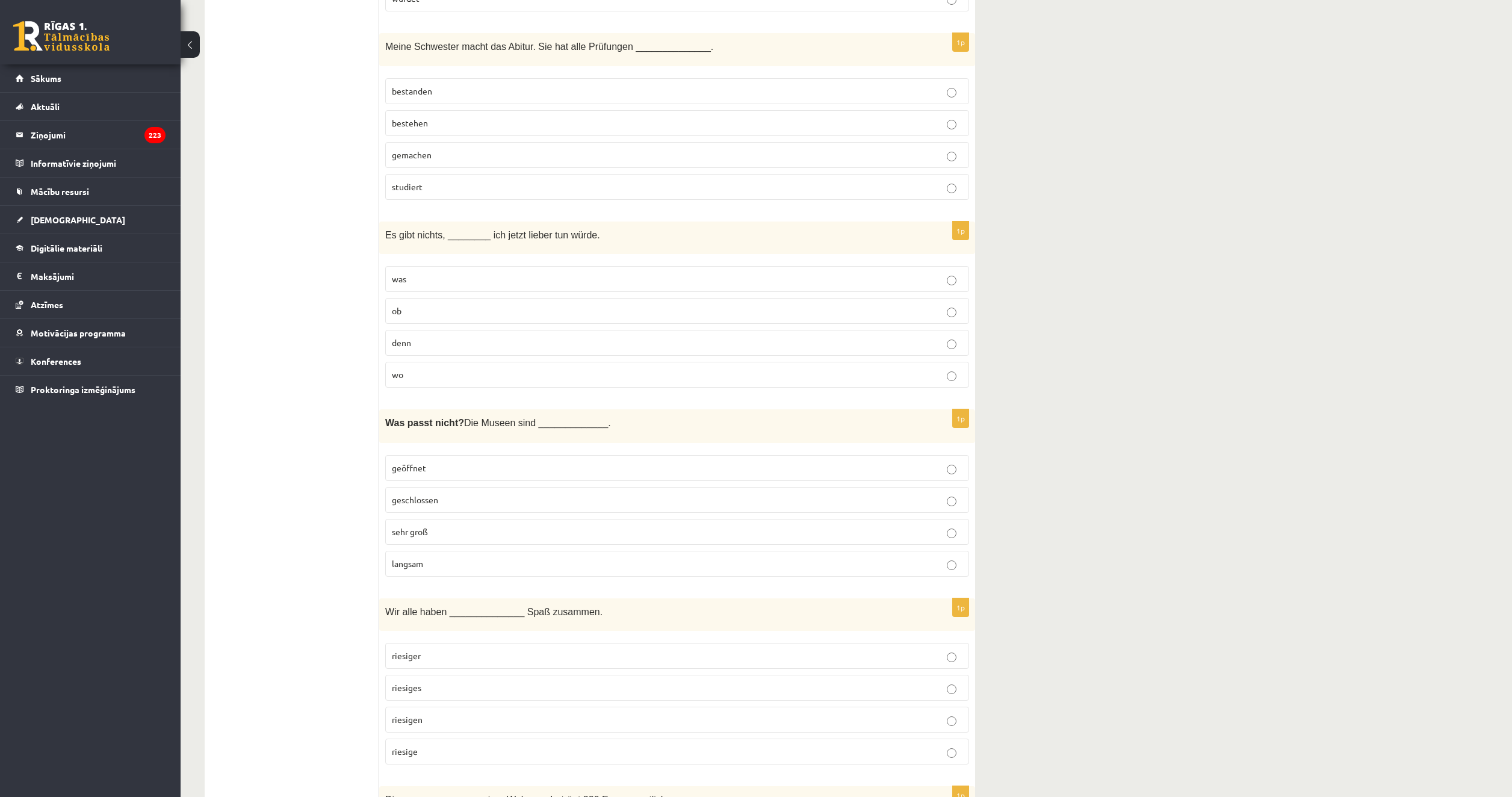
click at [483, 576] on fieldset "geöffnet geschlossen sehr groß langsam" at bounding box center [677, 514] width 584 height 131
click at [483, 560] on p "langsam" at bounding box center [677, 563] width 570 height 13
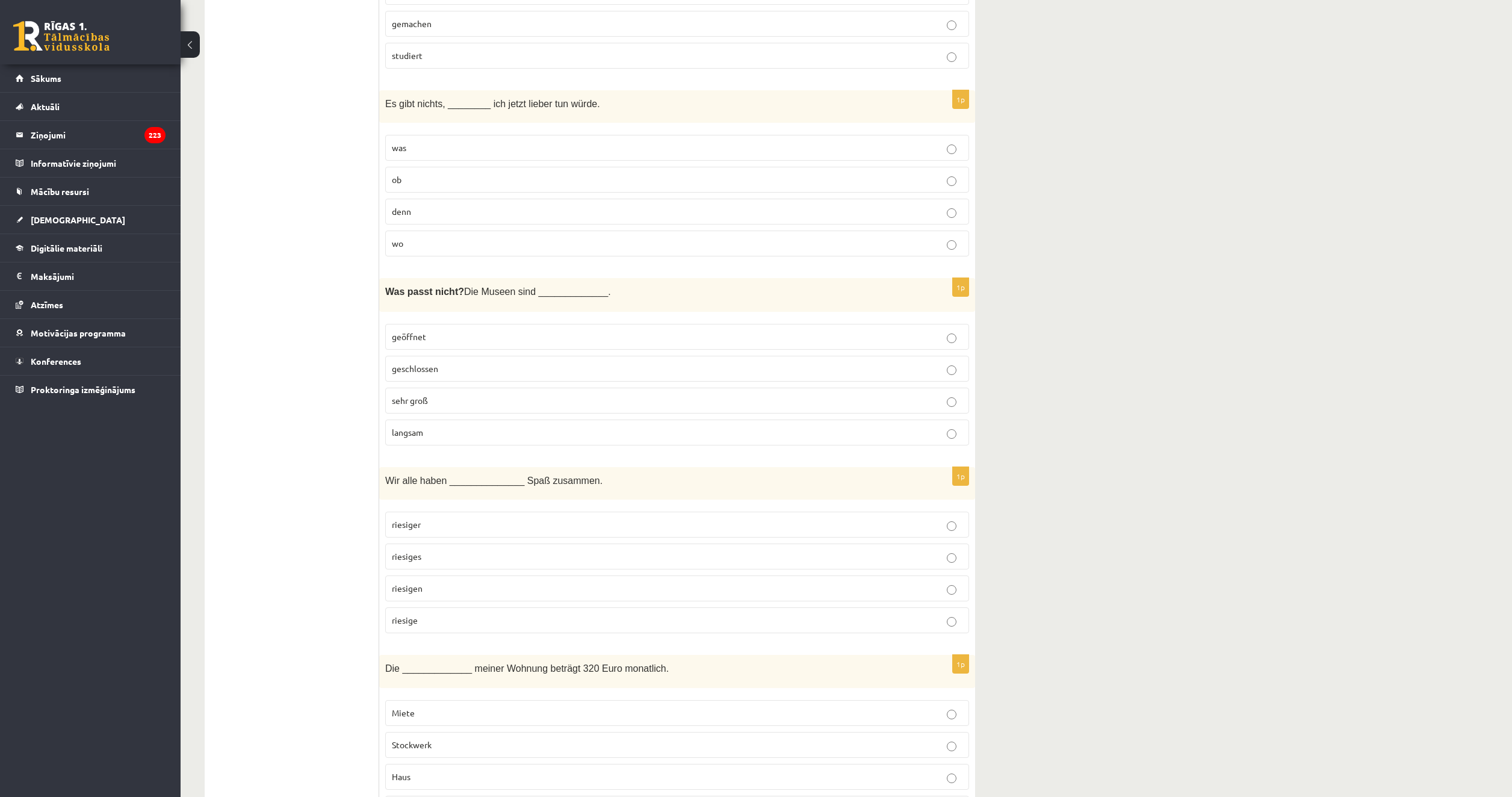
scroll to position [3010, 0]
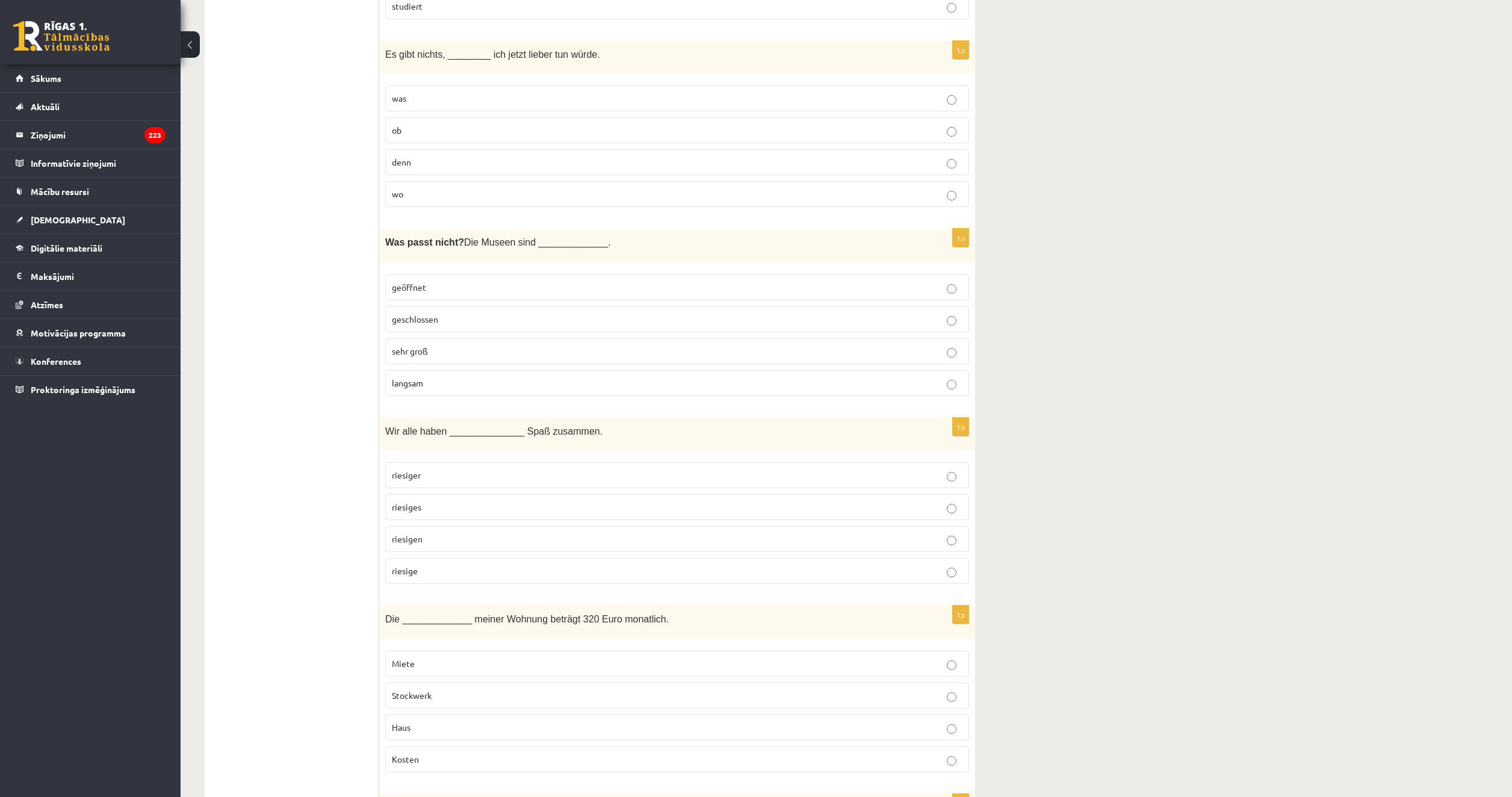
drag, startPoint x: 451, startPoint y: 541, endPoint x: 464, endPoint y: 505, distance: 38.3
click at [450, 541] on p "riesigen" at bounding box center [677, 539] width 570 height 13
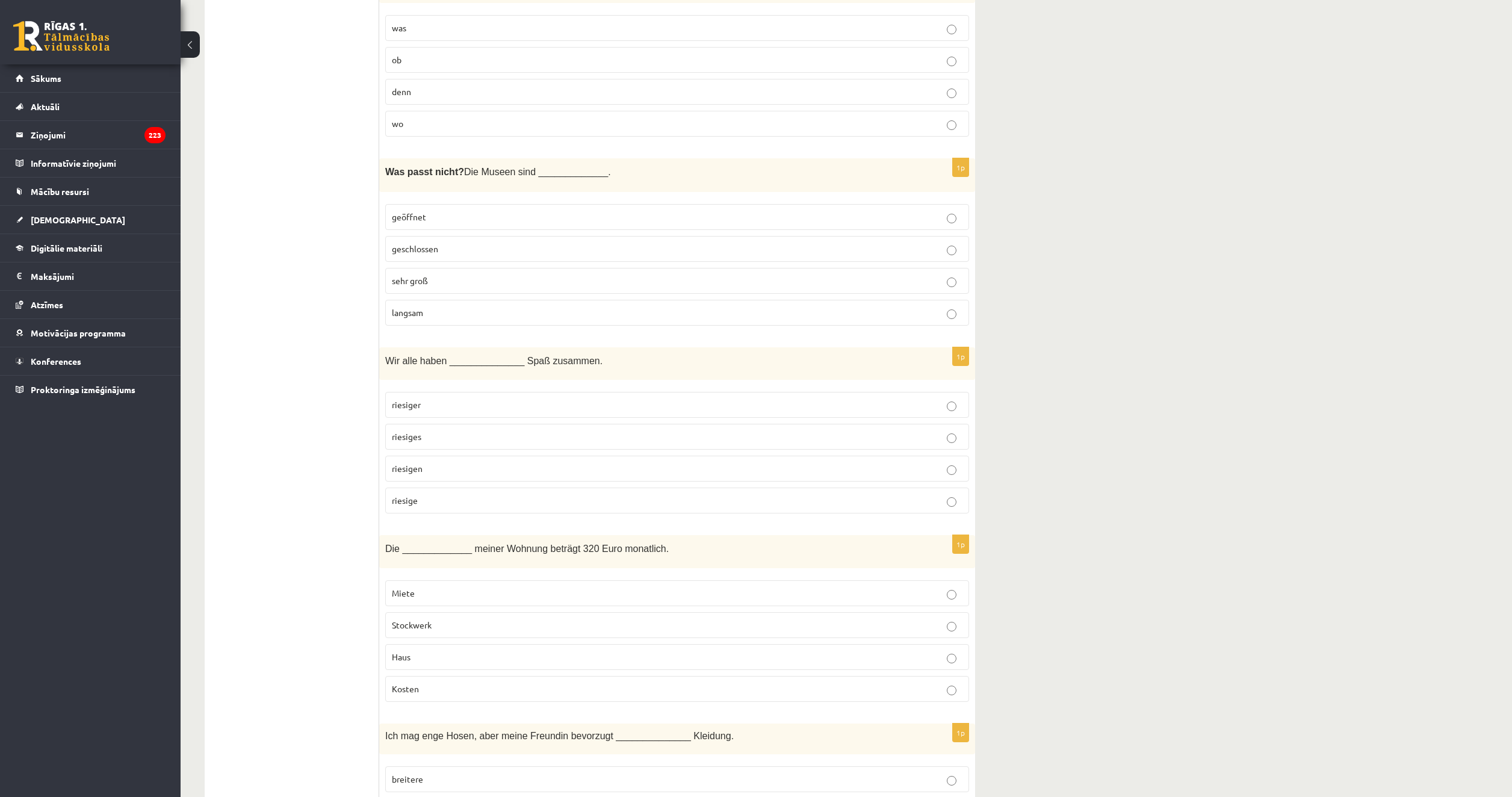
scroll to position [3251, 0]
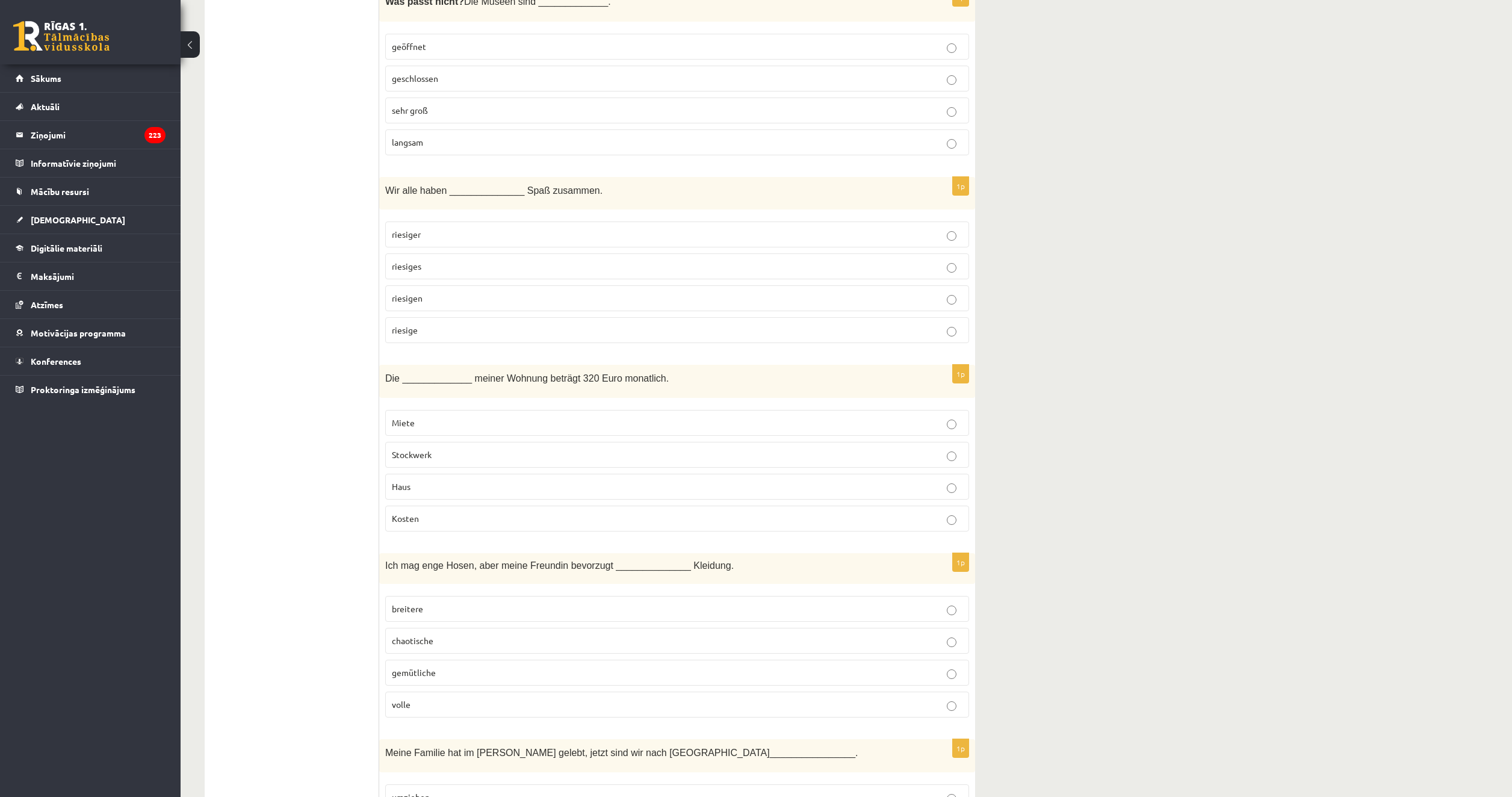
click at [437, 424] on p "Miete" at bounding box center [677, 423] width 570 height 13
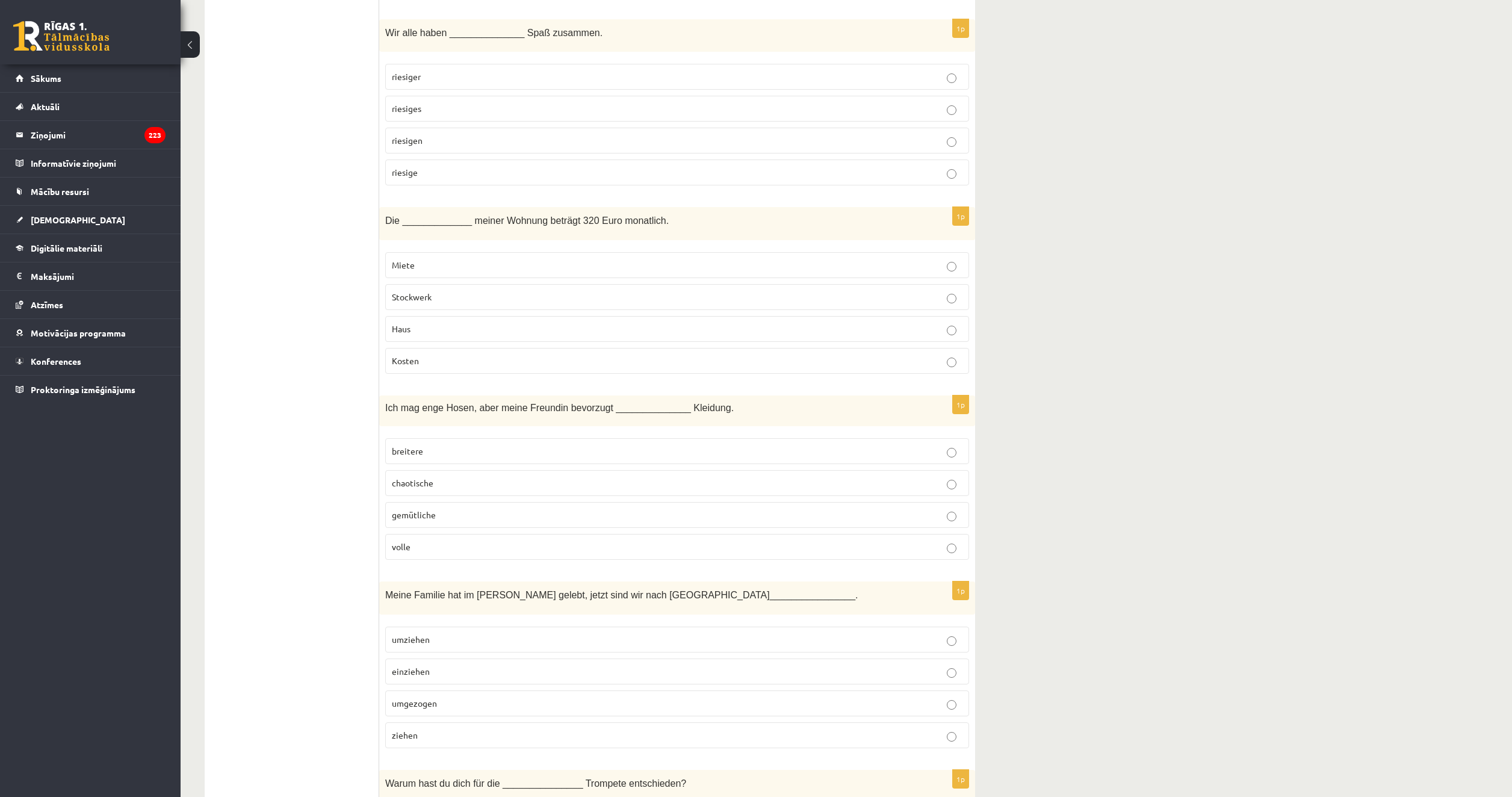
scroll to position [3431, 0]
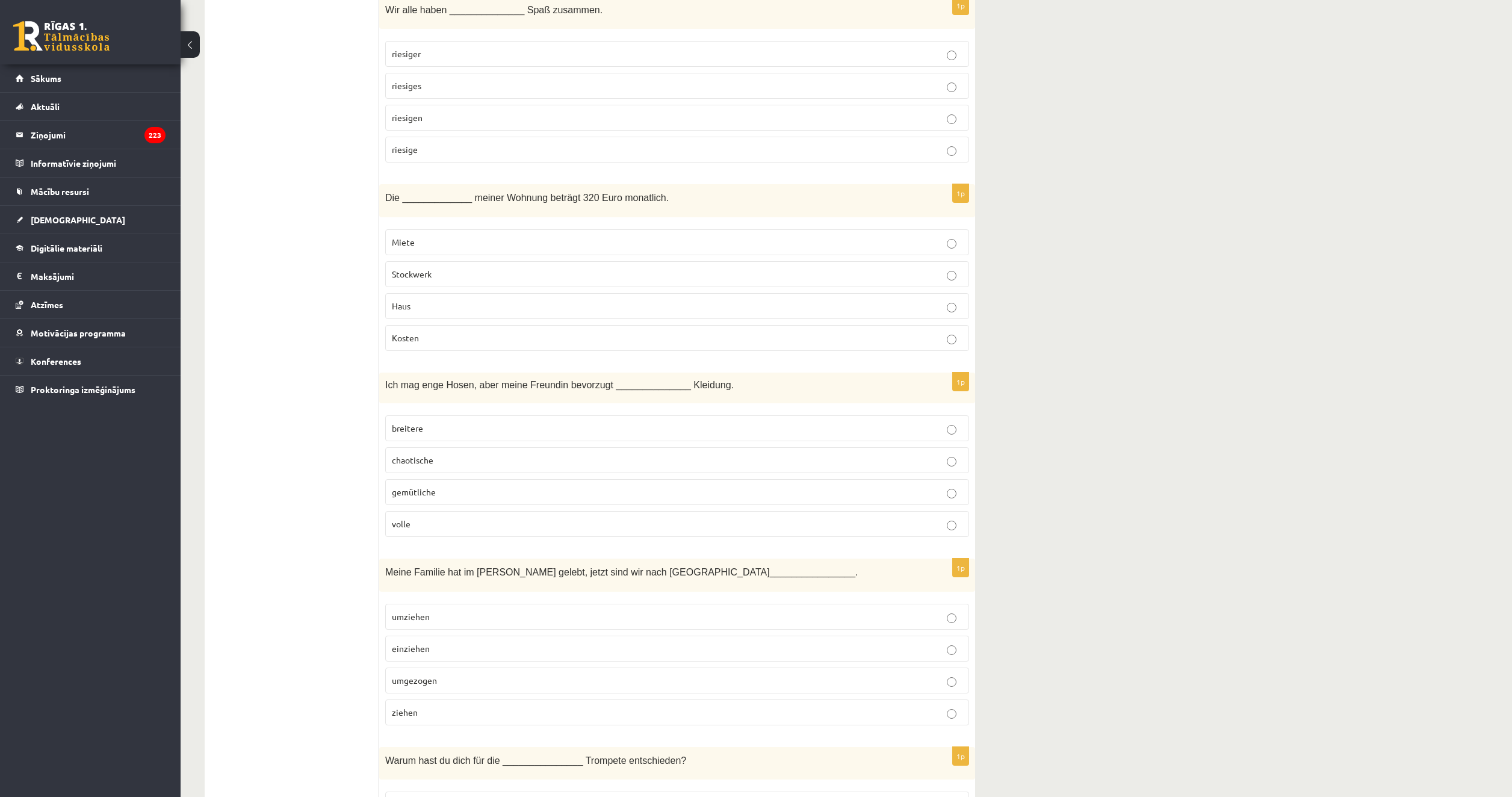
click at [466, 243] on p "Miete" at bounding box center [677, 242] width 570 height 13
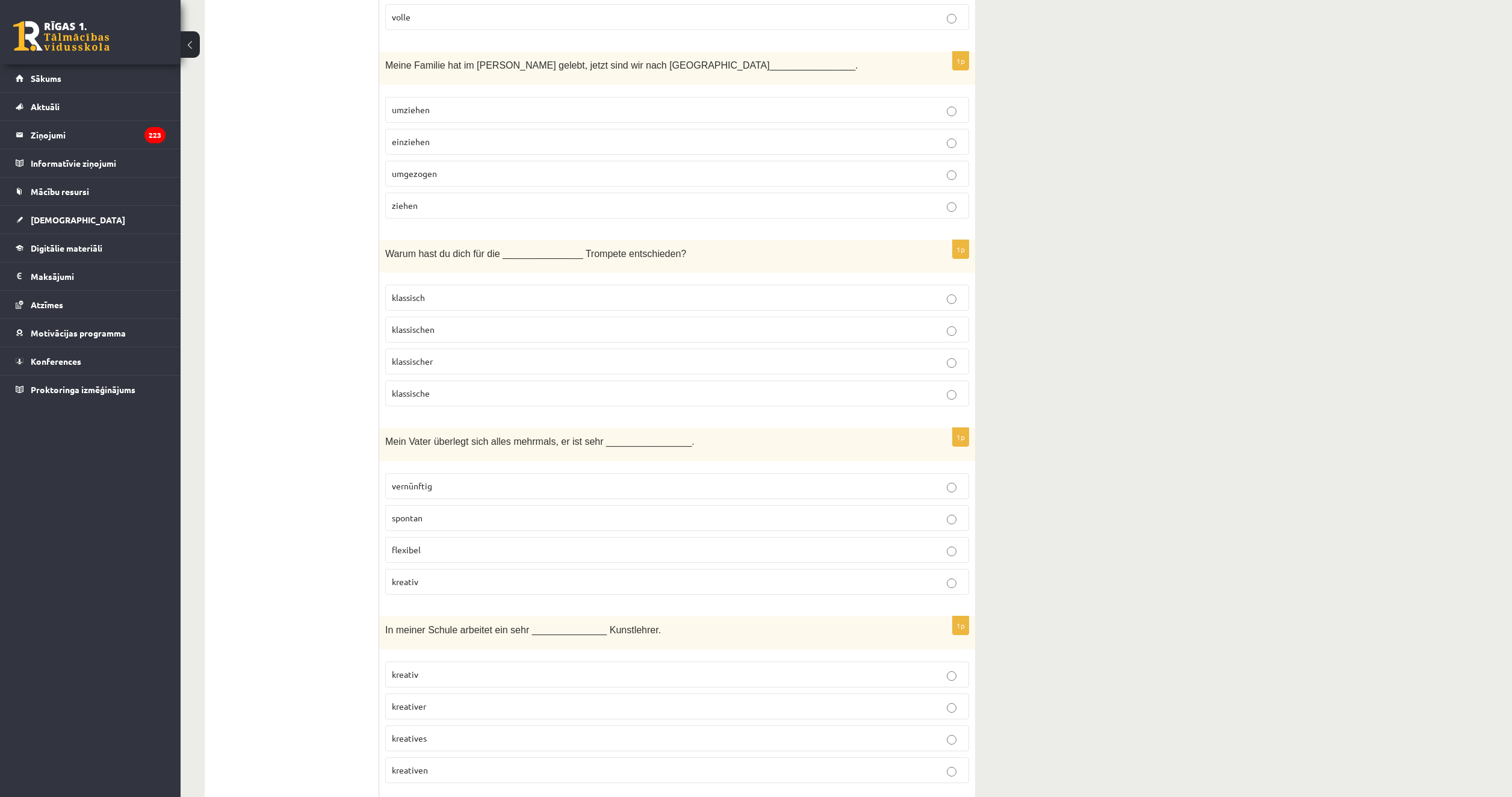
scroll to position [3612, 0]
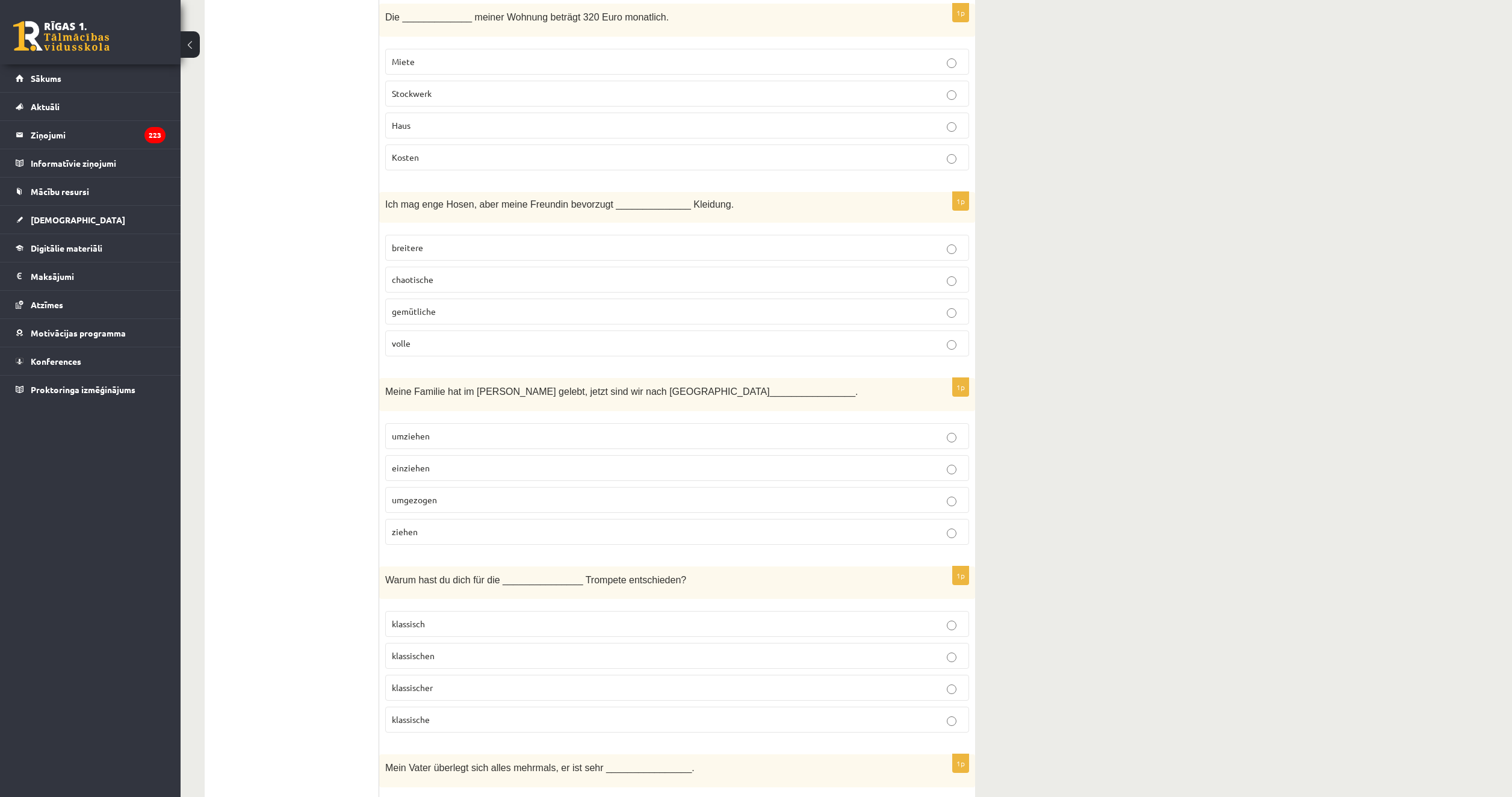
click at [441, 502] on p "umgezogen" at bounding box center [677, 500] width 570 height 13
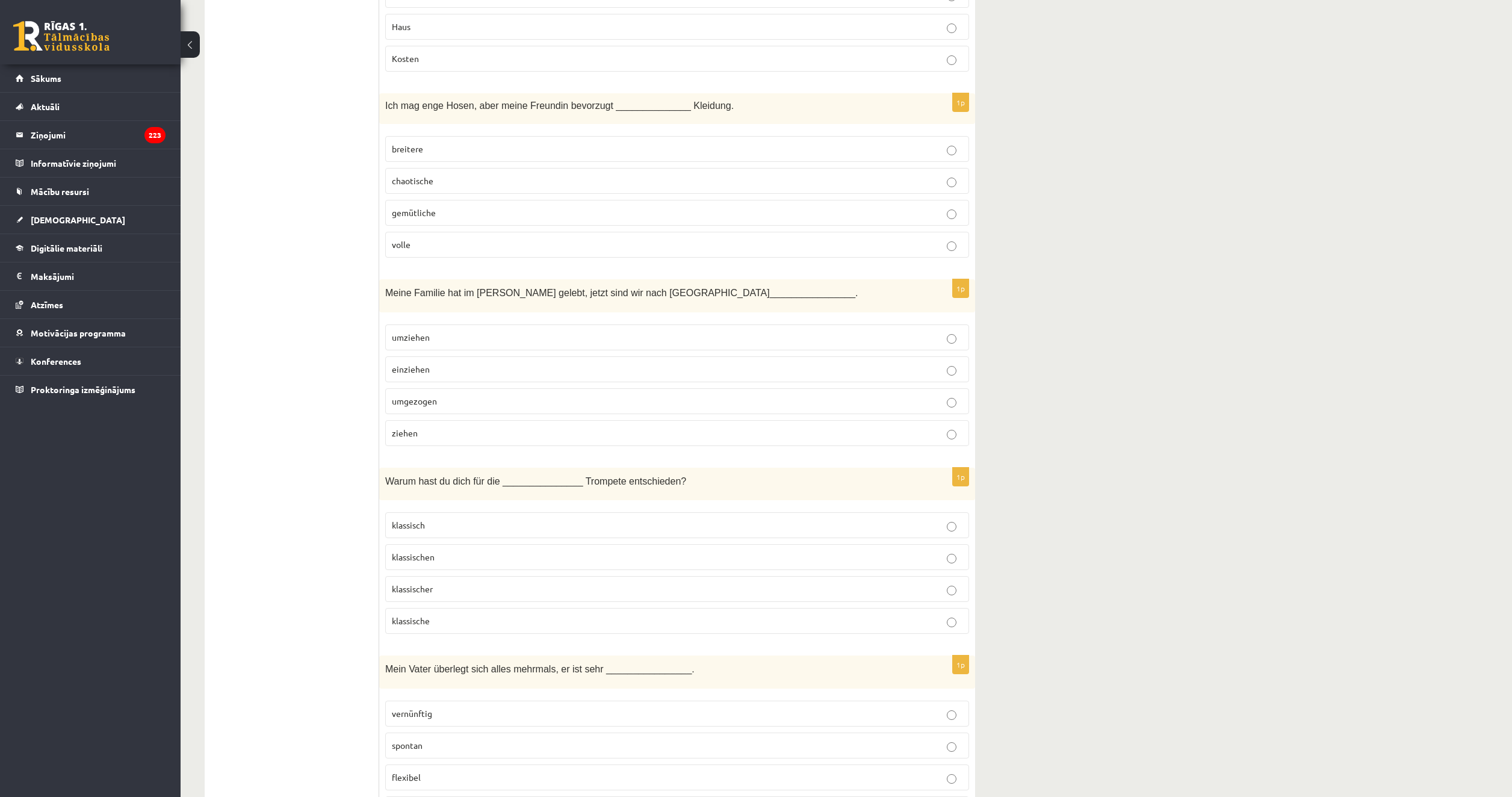
scroll to position [3733, 0]
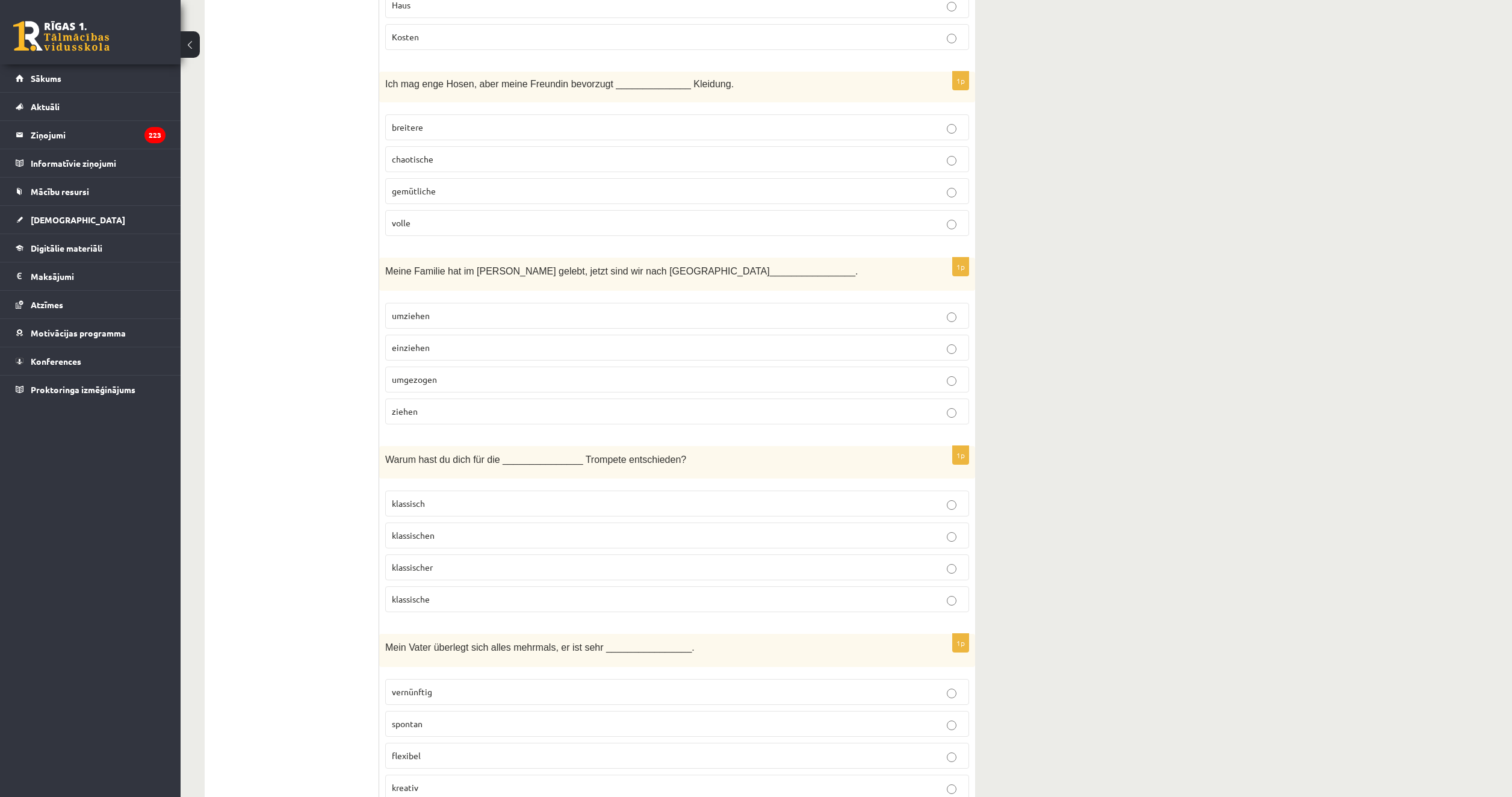
drag, startPoint x: 444, startPoint y: 560, endPoint x: 450, endPoint y: 573, distance: 14.3
click at [444, 561] on p "klassischer" at bounding box center [677, 567] width 570 height 13
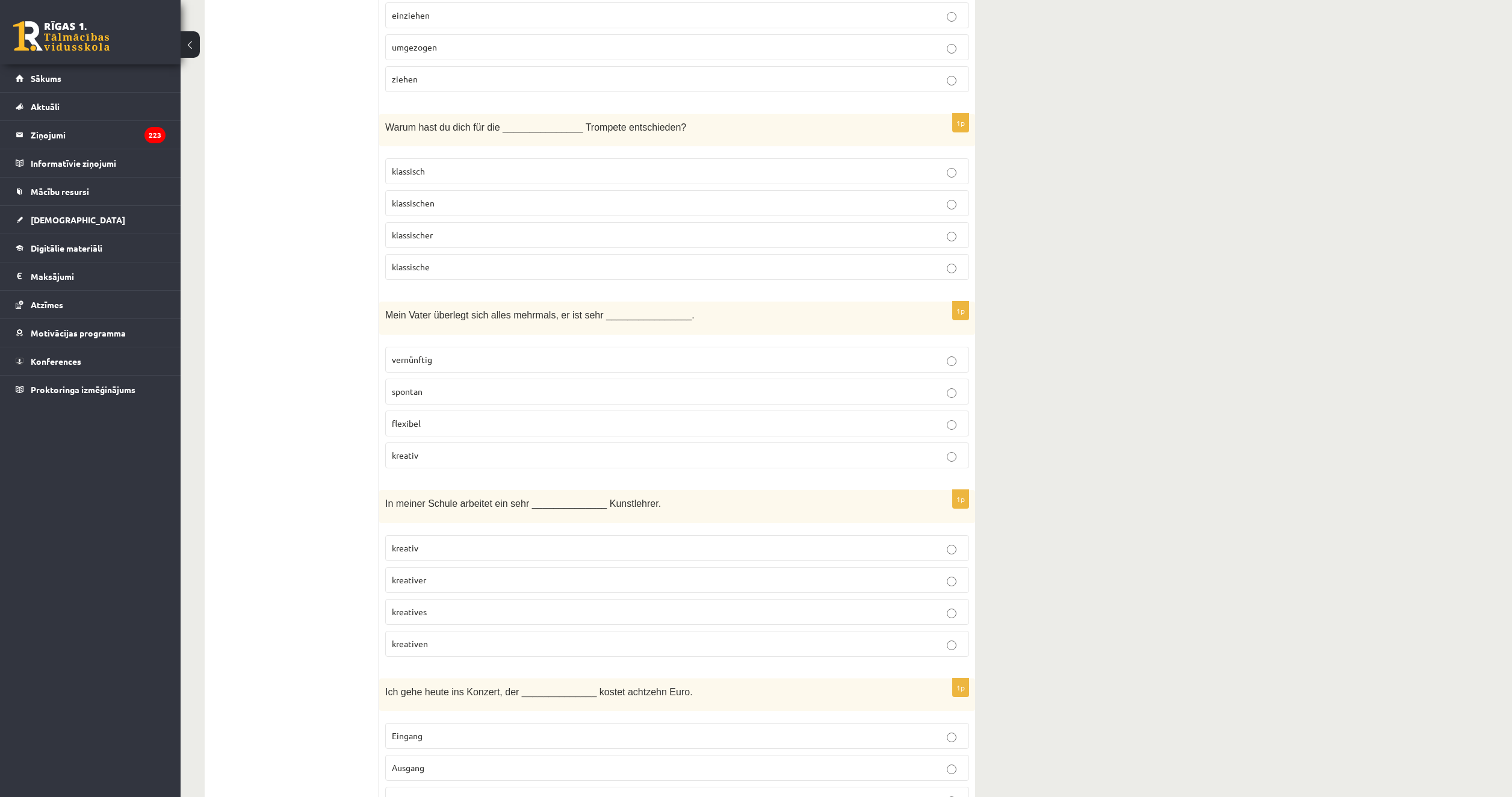
scroll to position [4094, 0]
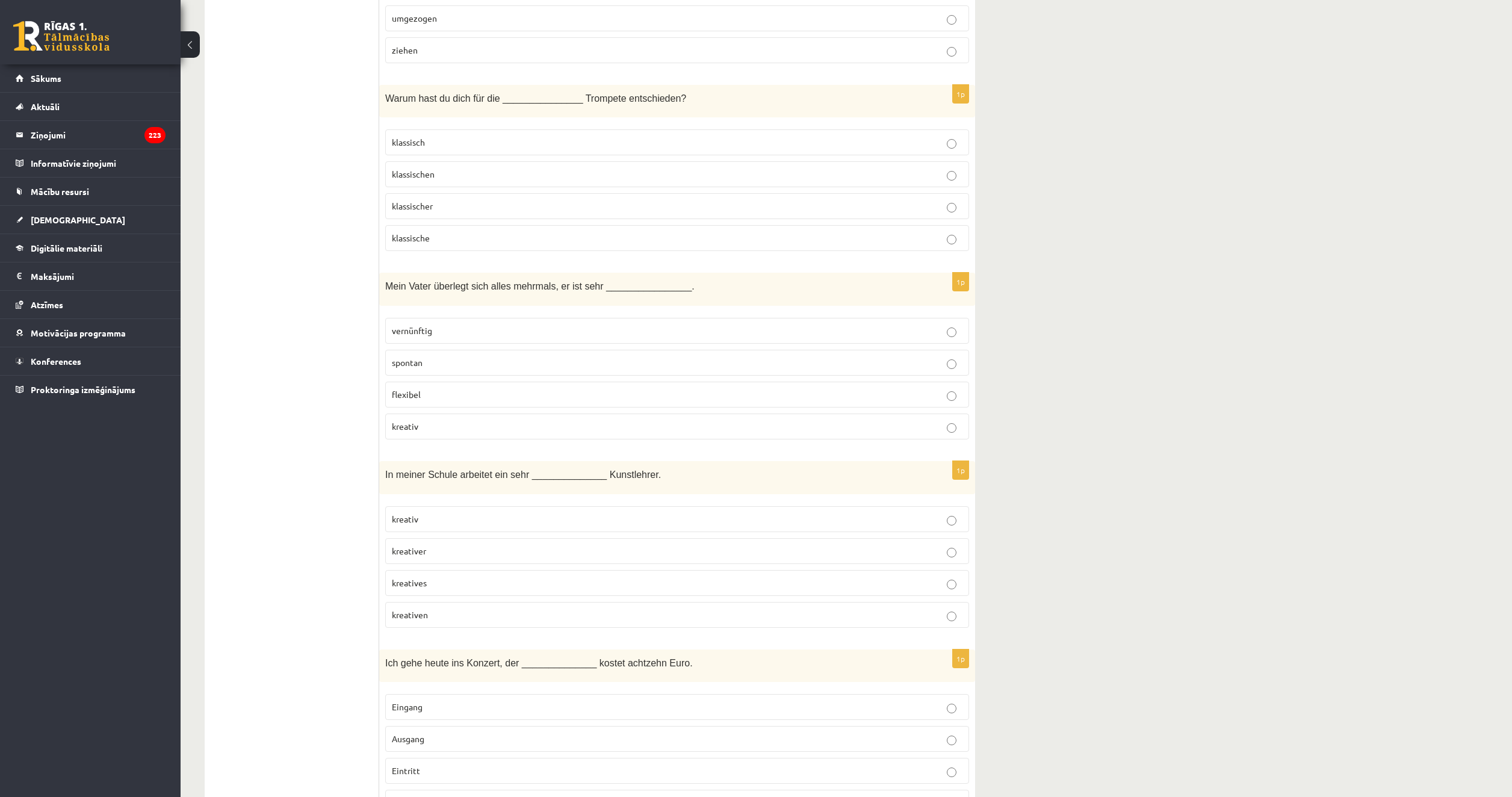
click at [414, 326] on span "vernünftig" at bounding box center [412, 330] width 41 height 11
click at [431, 545] on p "kreativer" at bounding box center [677, 551] width 570 height 13
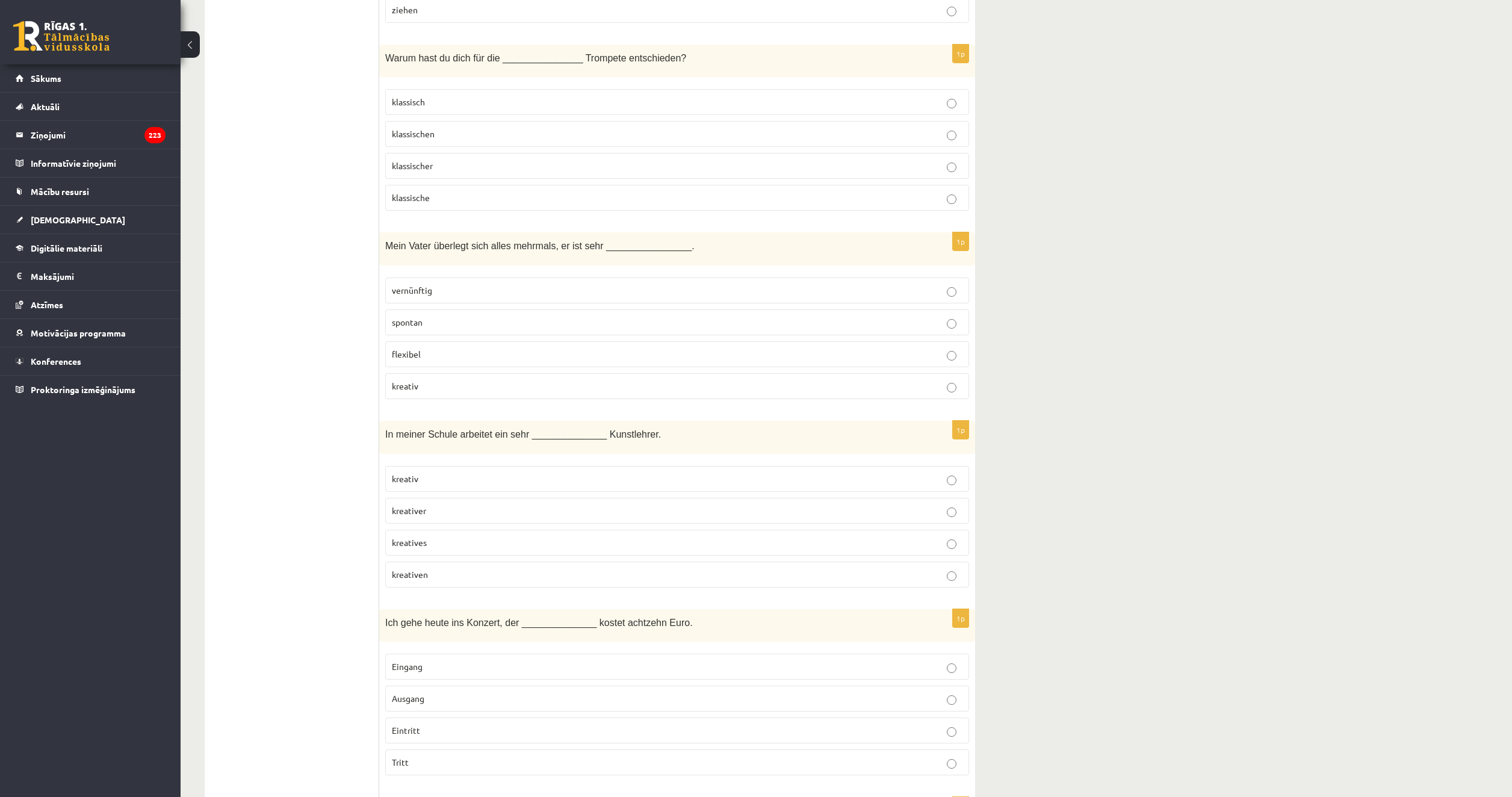
scroll to position [4335, 0]
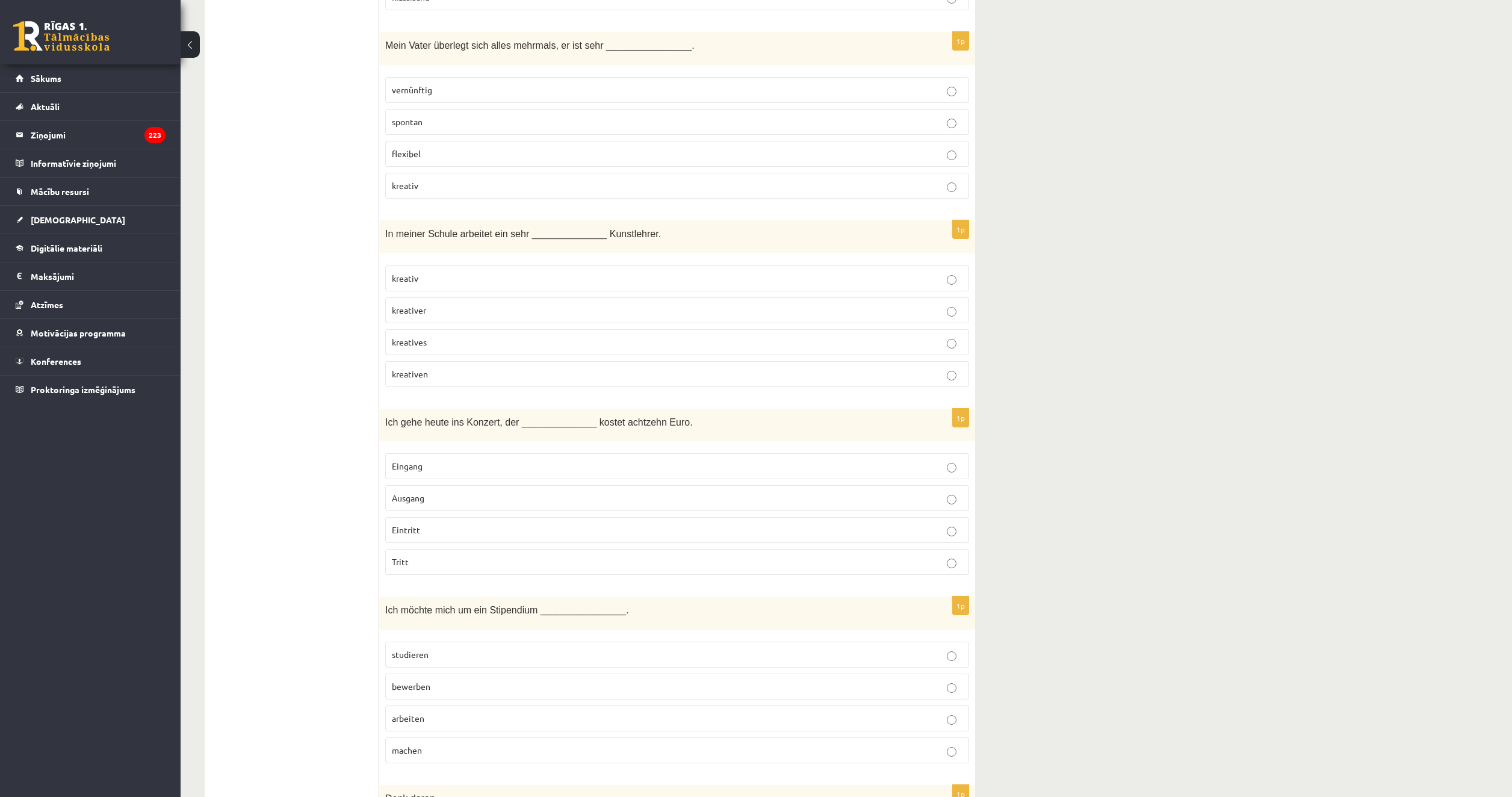
click at [493, 534] on label "Eintritt" at bounding box center [677, 530] width 584 height 26
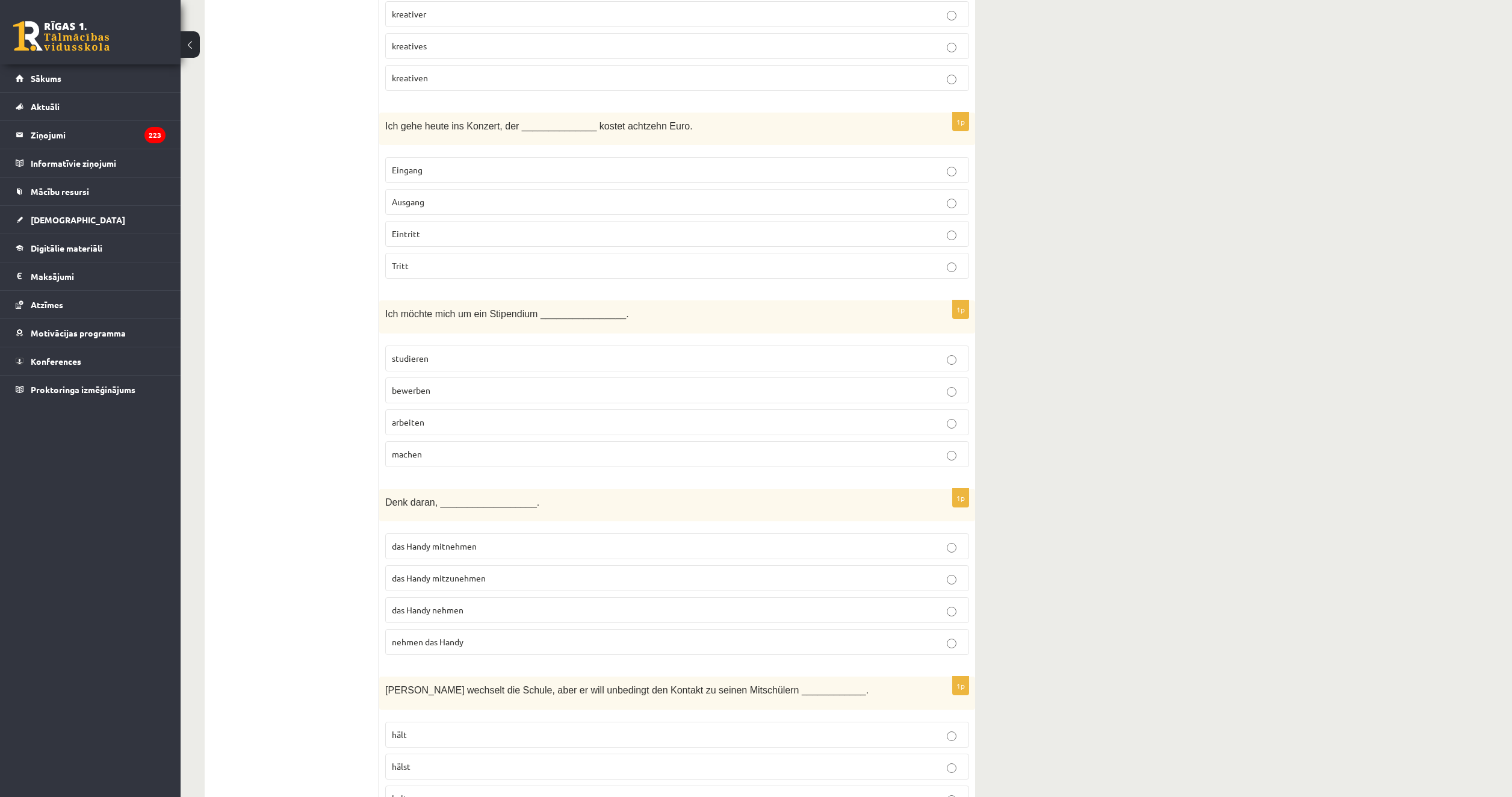
scroll to position [4635, 0]
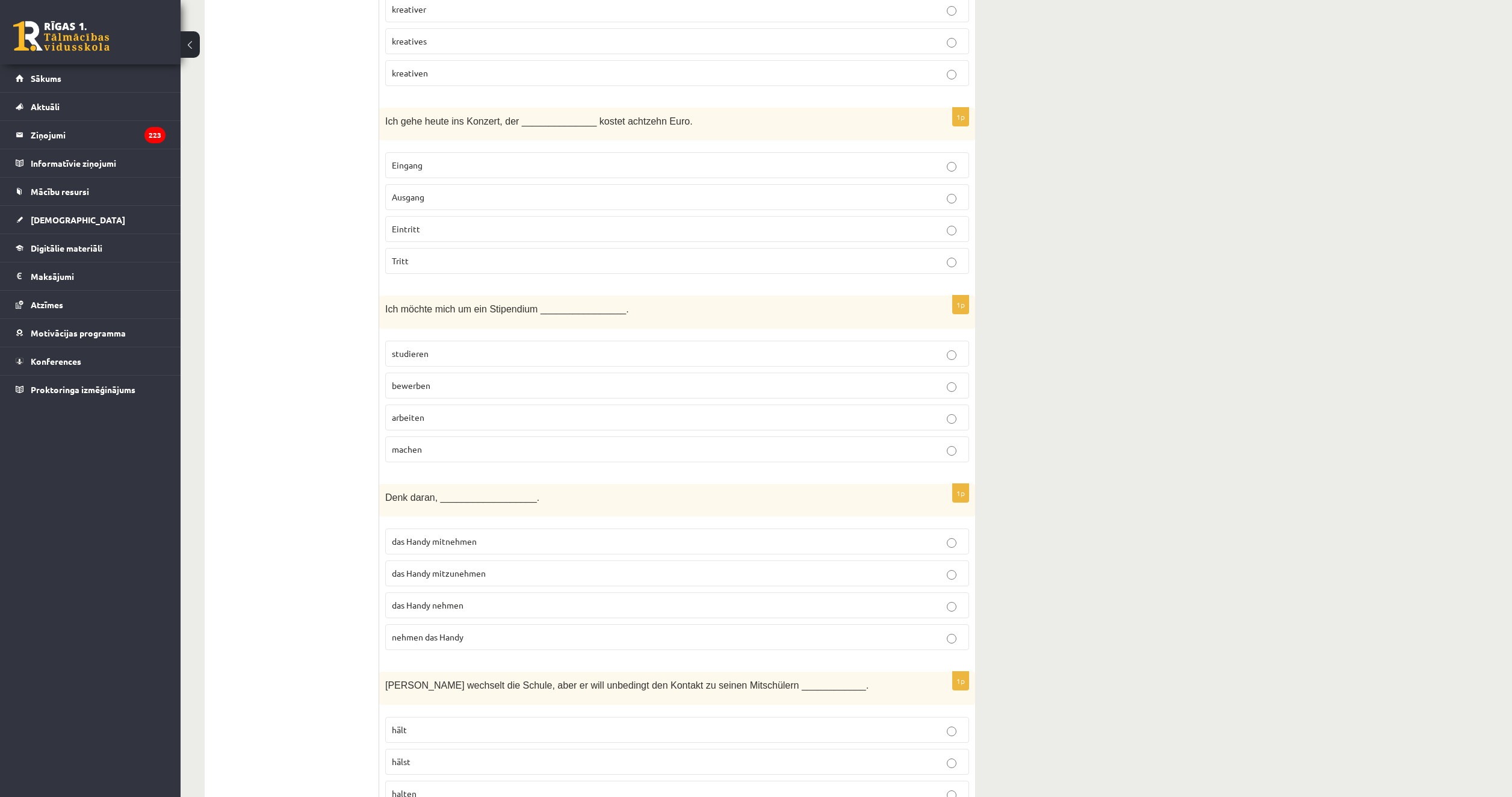
click at [452, 373] on label "bewerben" at bounding box center [677, 386] width 584 height 26
click at [452, 568] on span "das Handy mitzunehmen" at bounding box center [439, 573] width 94 height 11
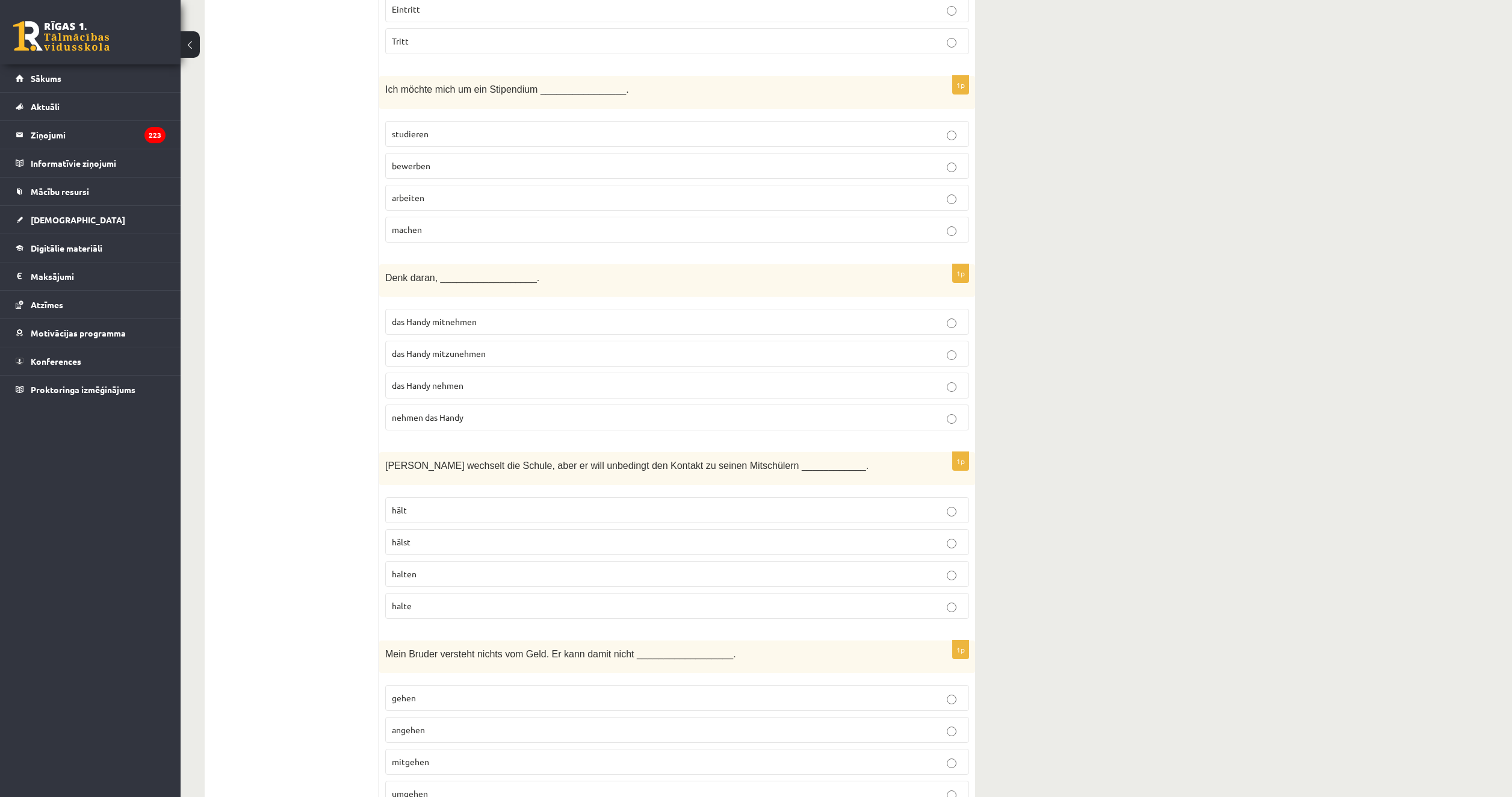
scroll to position [4907, 0]
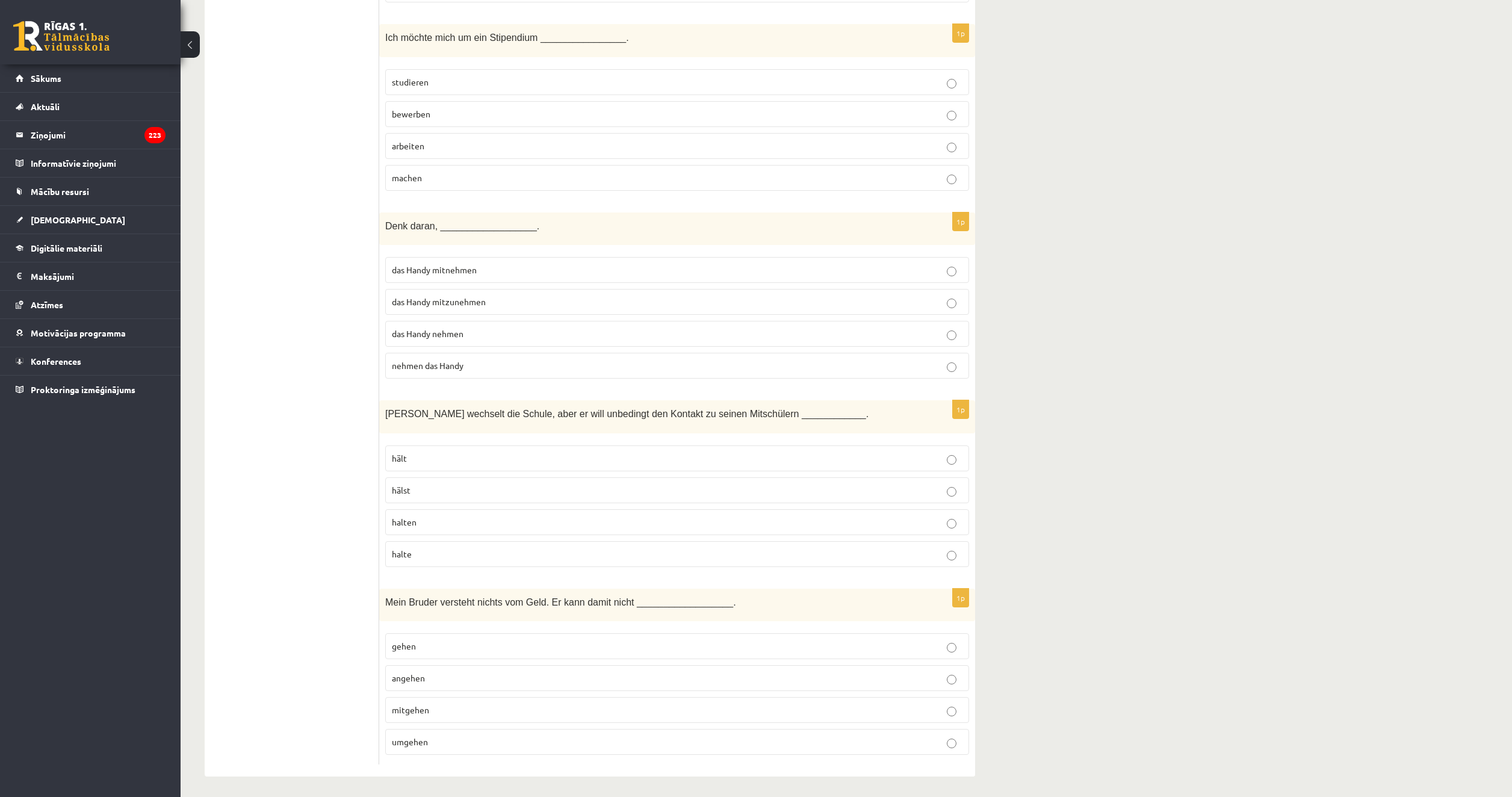
click at [428, 522] on p "halten" at bounding box center [677, 522] width 570 height 13
click at [482, 713] on label "mitgehen" at bounding box center [677, 710] width 584 height 26
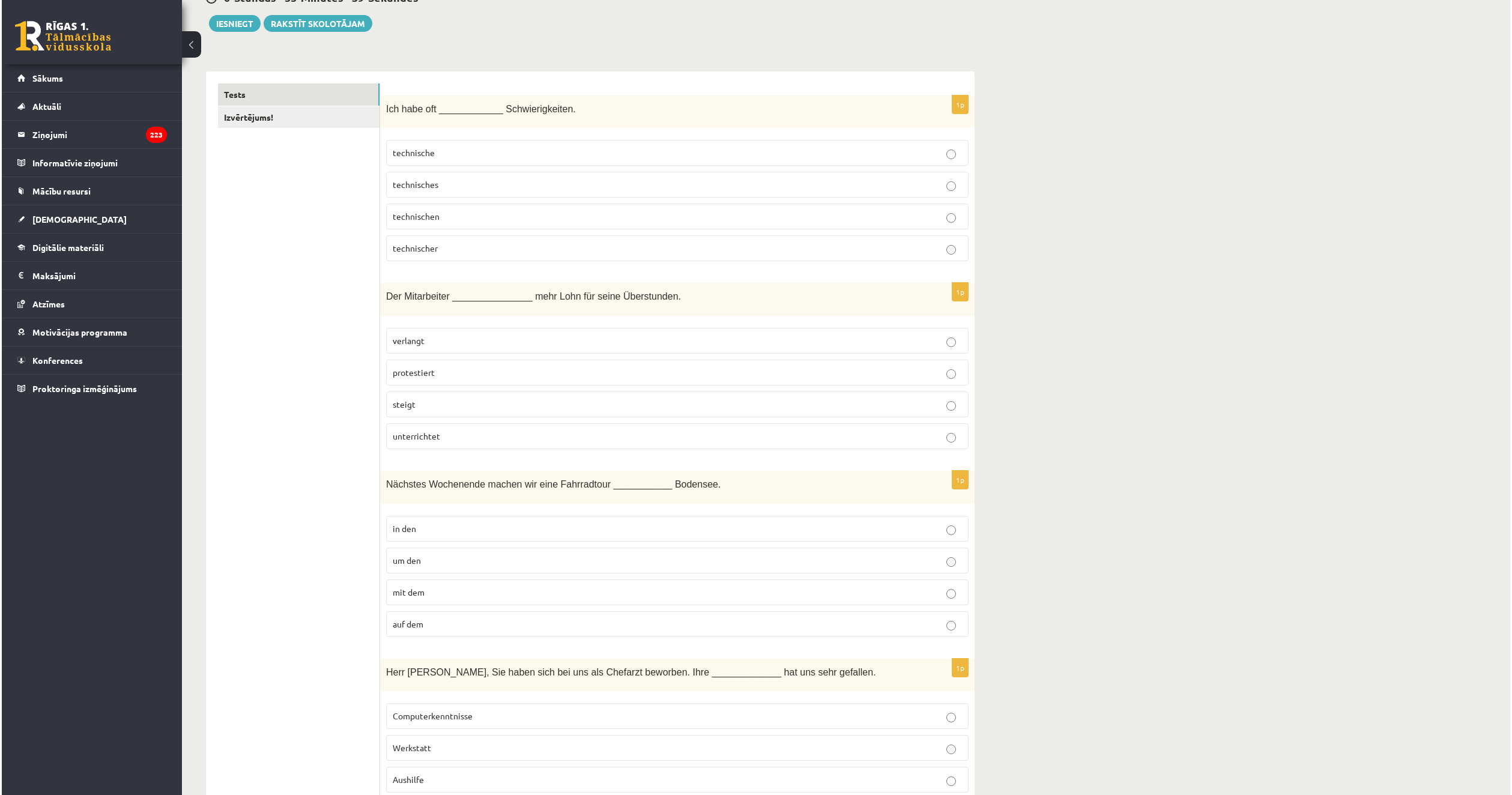
scroll to position [0, 0]
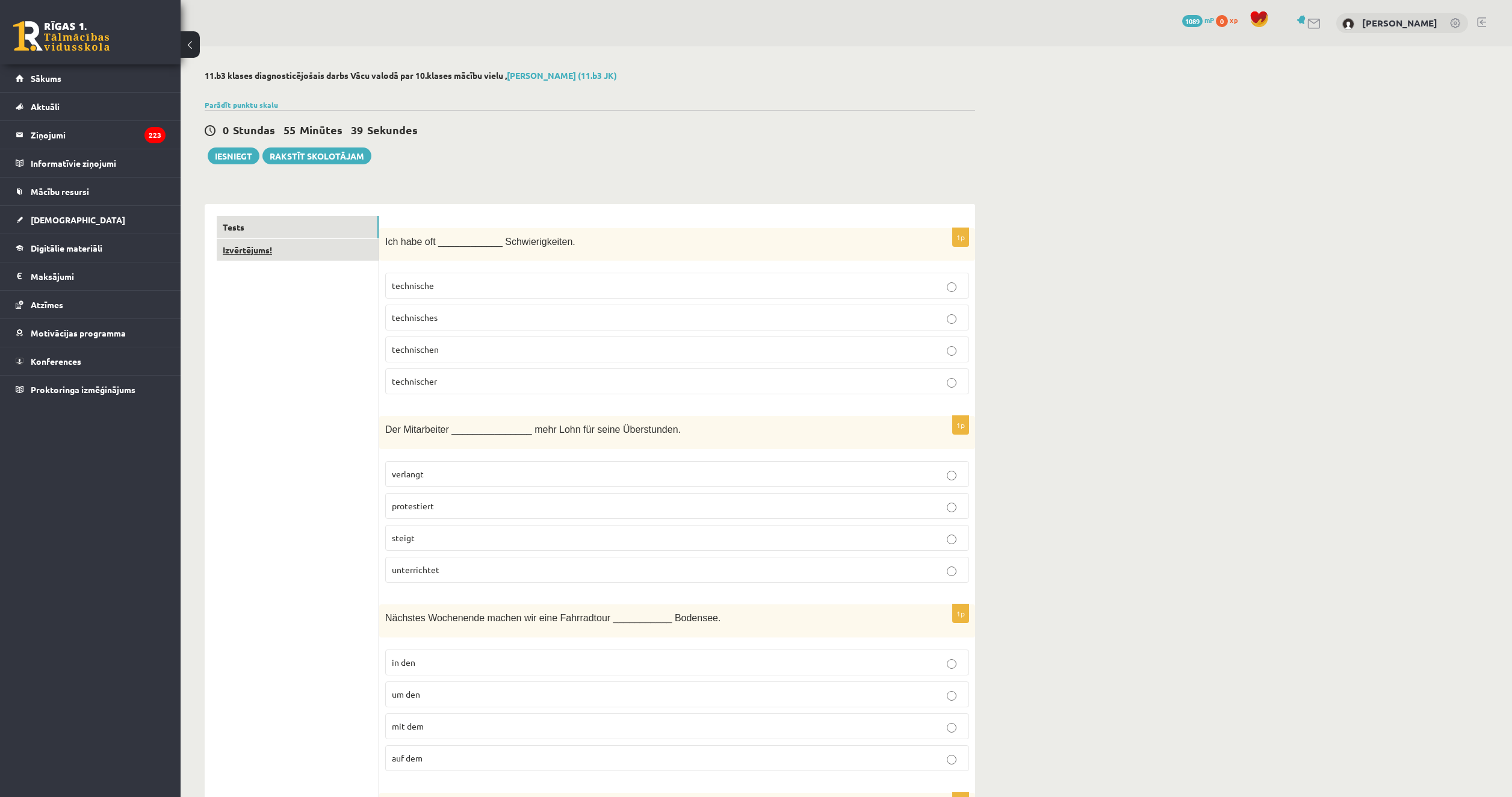
click at [300, 241] on link "Izvērtējums!" at bounding box center [297, 250] width 162 height 22
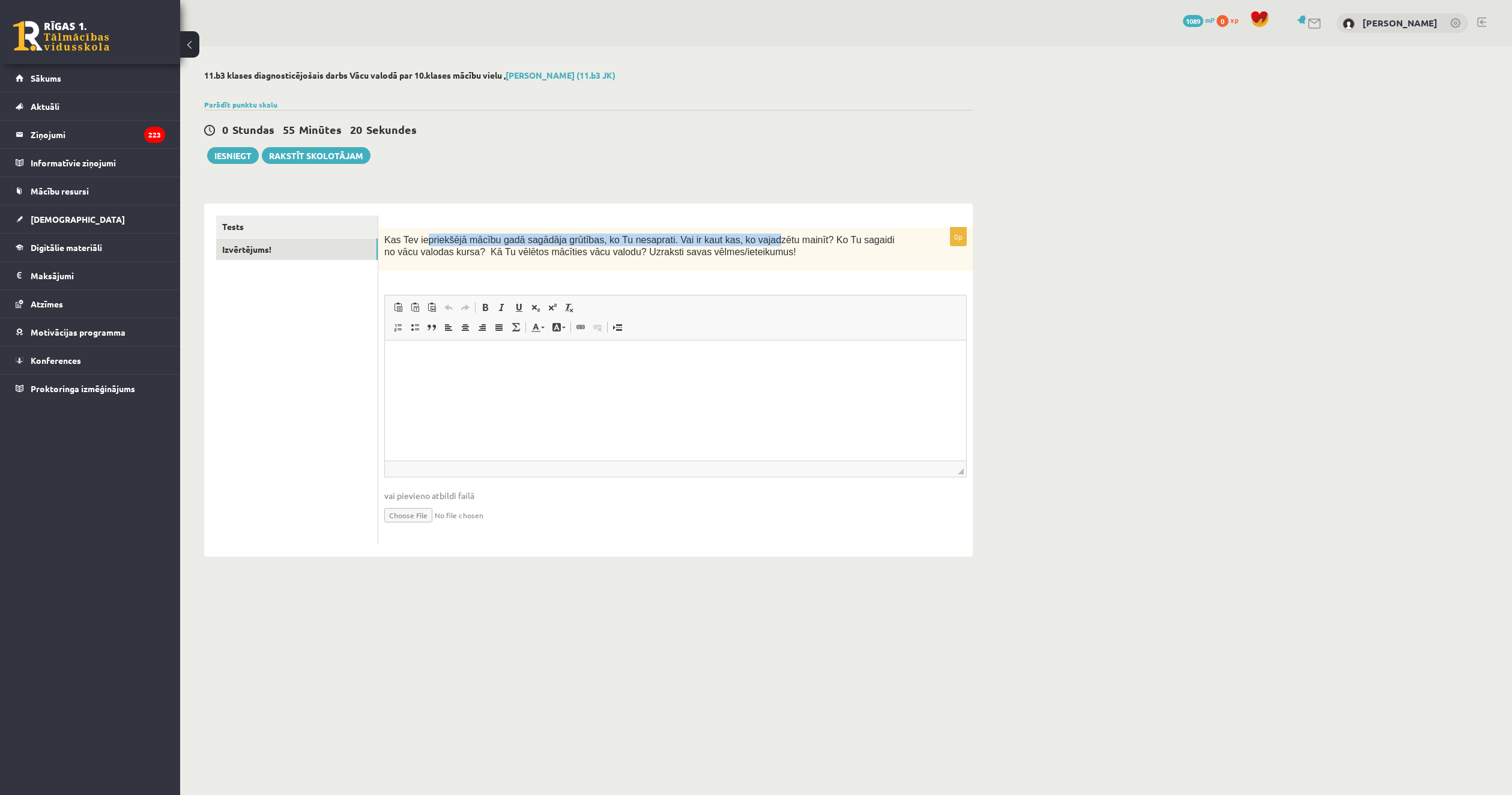
drag, startPoint x: 733, startPoint y: 245, endPoint x: 387, endPoint y: 221, distance: 346.8
click at [420, 221] on form "0p Kas Tev iepriekšējā mācību gadā sagādāja grūtības, ko Tu nesaprati. Vai ir k…" at bounding box center [675, 380] width 570 height 329
click at [387, 232] on div "Kas Tev iepriekšējā mācību gadā sagādāja grūtības, ko Tu nesaprati. Vai ir kaut…" at bounding box center [675, 249] width 594 height 44
drag, startPoint x: 384, startPoint y: 235, endPoint x: 708, endPoint y: 261, distance: 325.0
click at [708, 261] on div "Kas Tev iepriekšējā mācību gadā sagādāja grūtības, ko Tu nesaprati. Vai ir kaut…" at bounding box center [675, 249] width 594 height 44
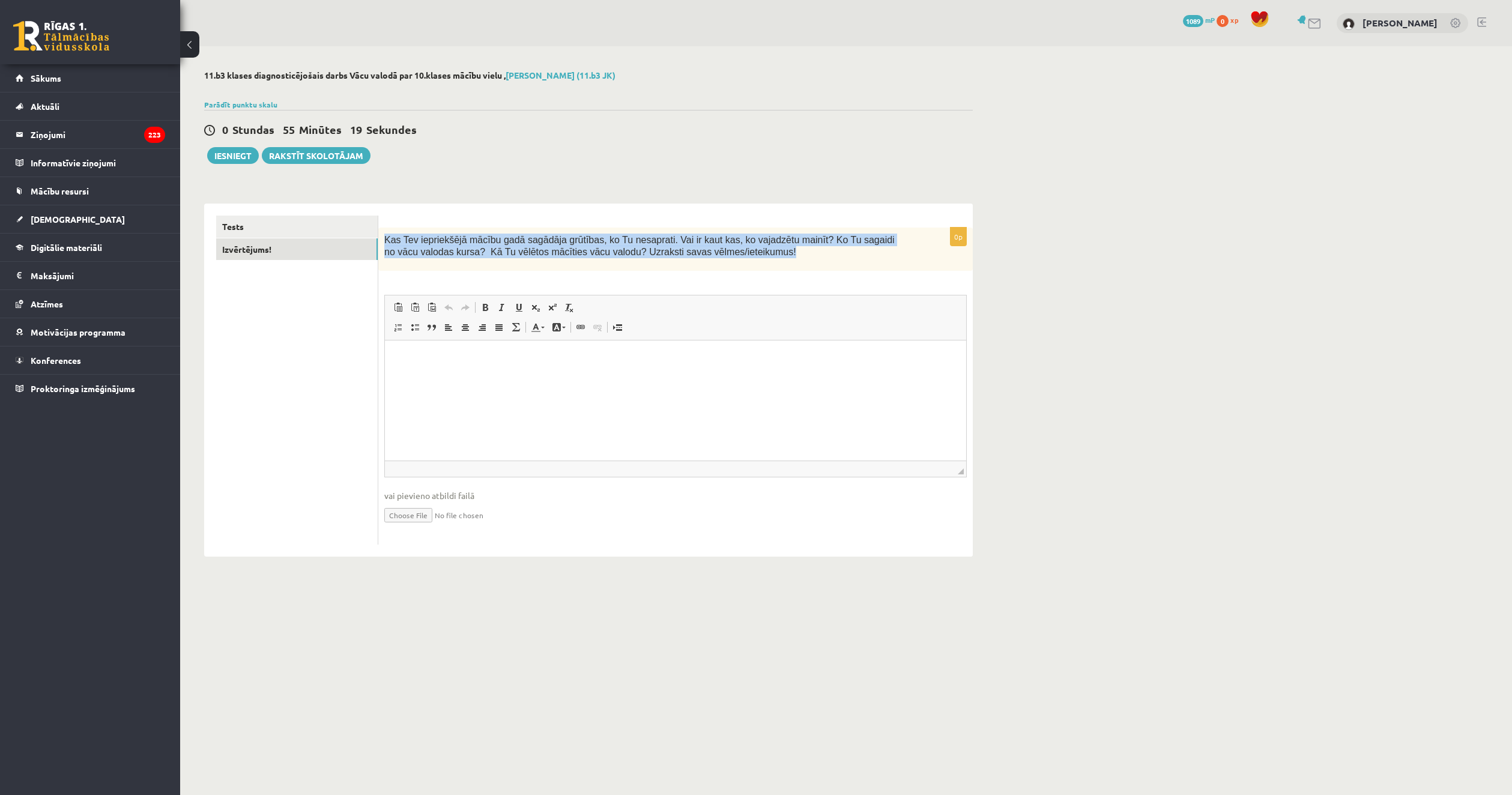
copy span "Kas Tev iepriekšējā mācību gadā sagādāja grūtības, ko Tu nesaprati. Vai ir kaut…"
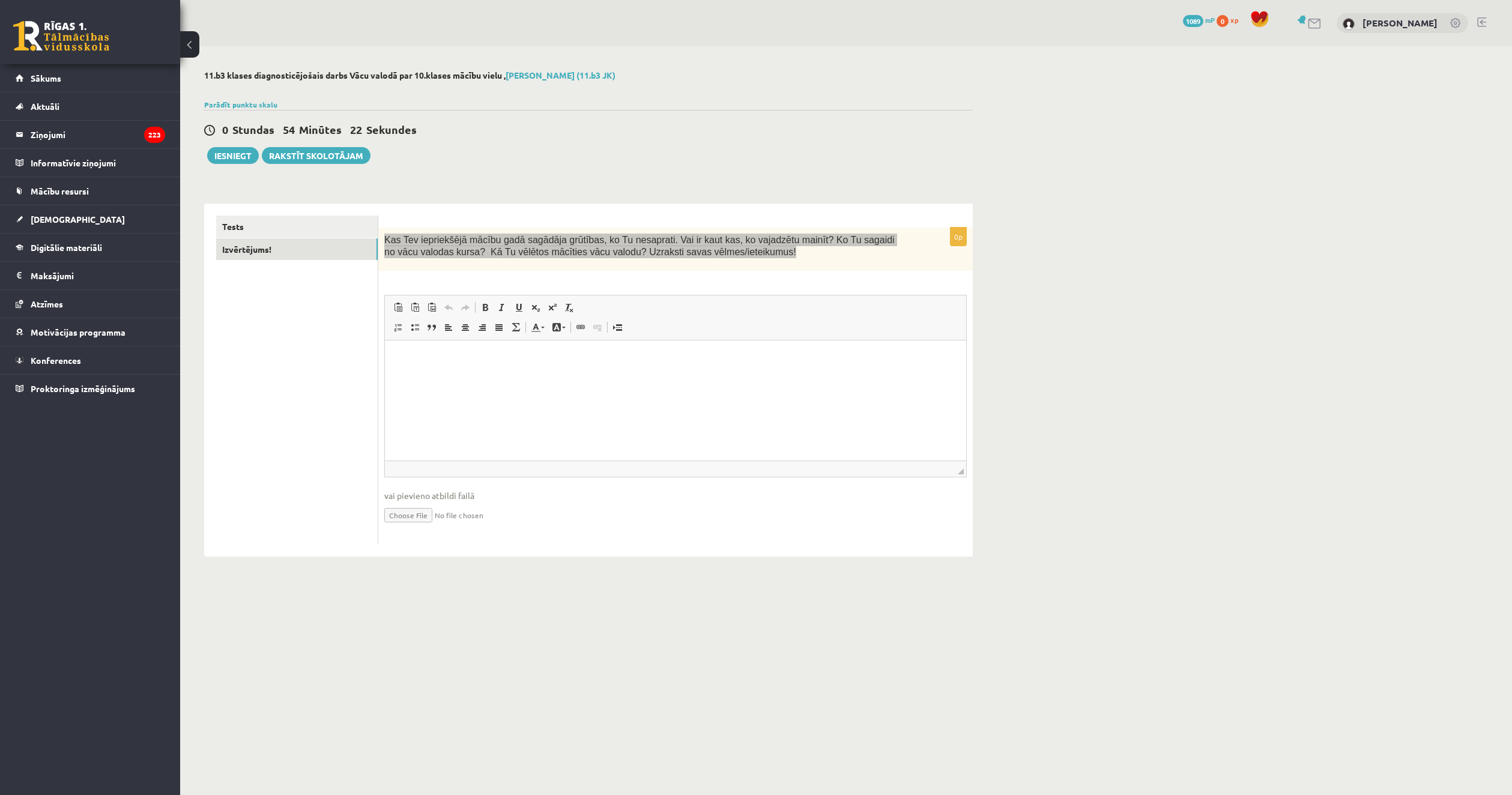
click at [616, 376] on html at bounding box center [675, 358] width 581 height 37
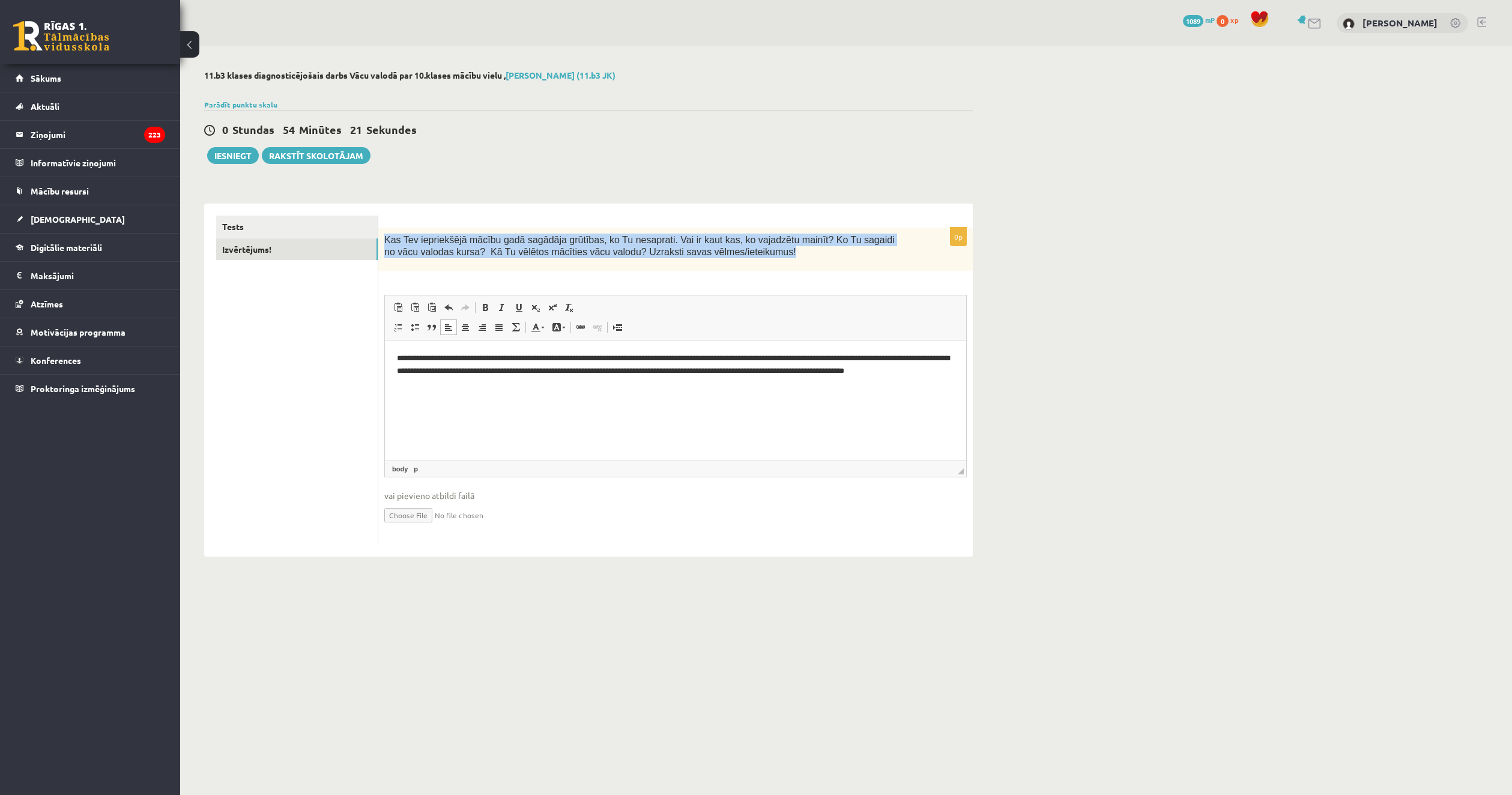
click at [626, 297] on span "Панели инструментов редактора Вставить Комбинация клавиш Ctrl+V Вставить только…" at bounding box center [675, 317] width 581 height 45
click at [626, 266] on div "Kas Tev iepriekšējā mācību gadā sagādāja grūtības, ko Tu nesaprati. Vai ir kaut…" at bounding box center [675, 249] width 594 height 44
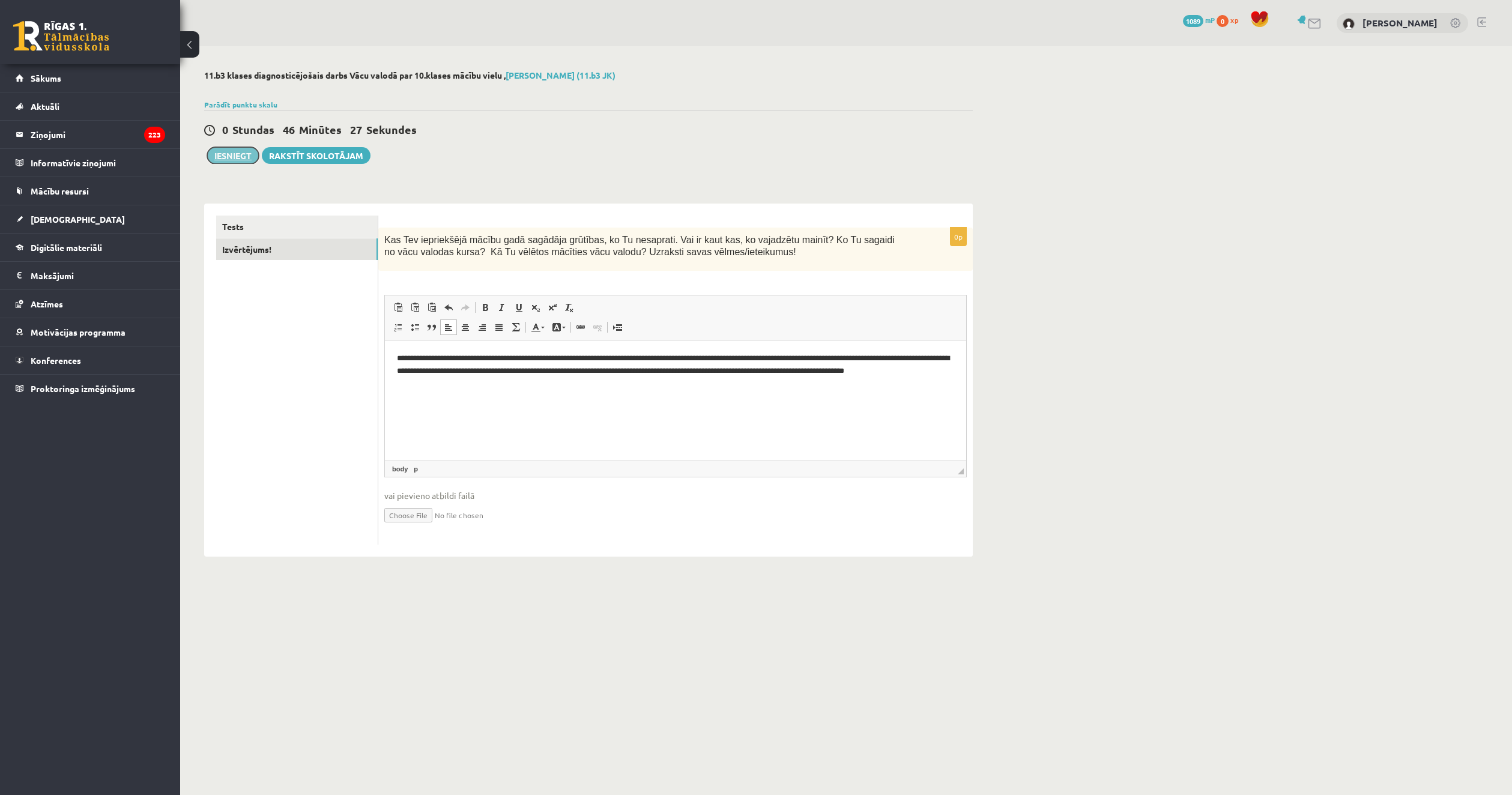
click at [239, 159] on button "Iesniegt" at bounding box center [233, 155] width 52 height 17
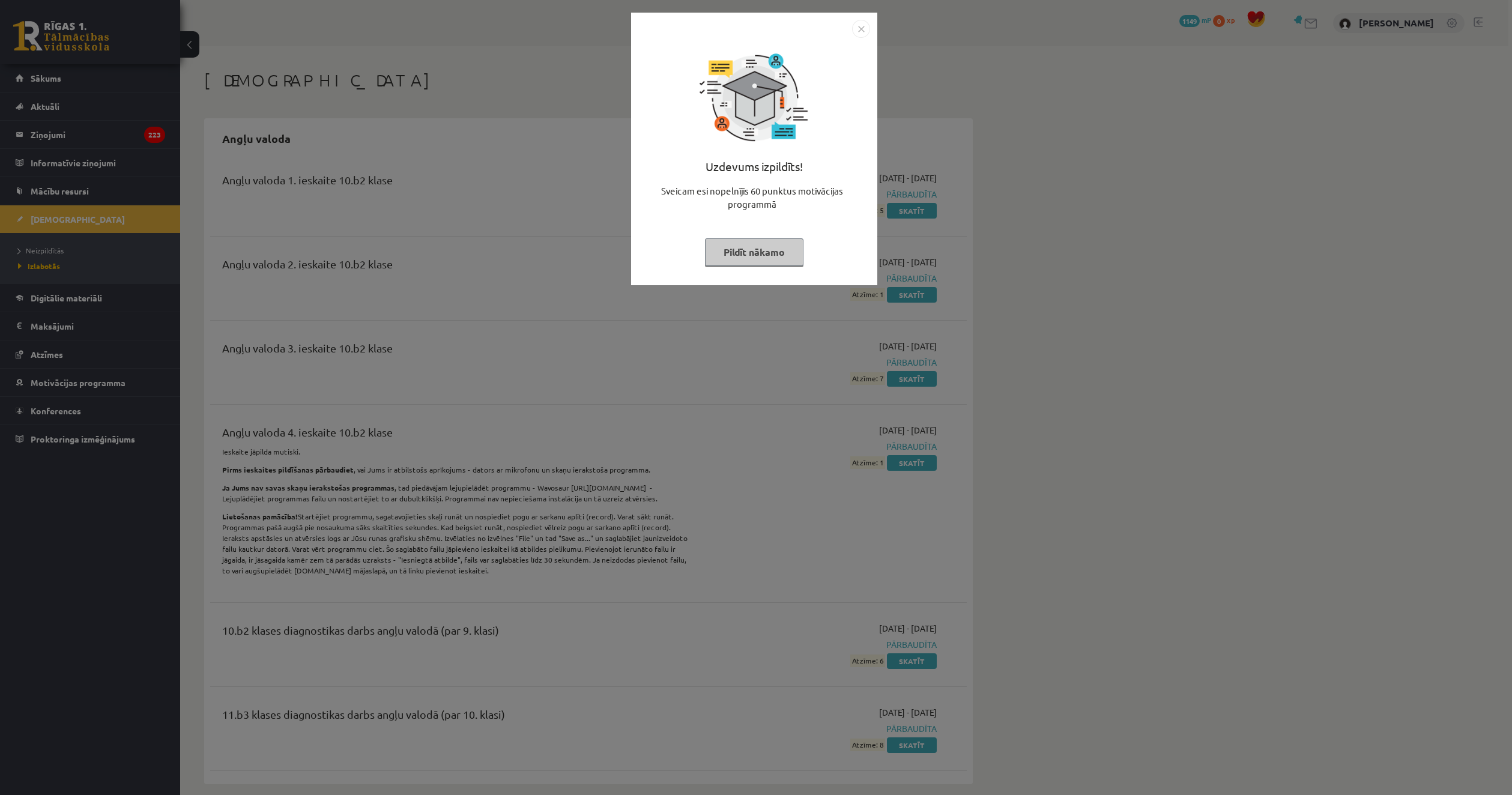
click at [781, 238] on button "Pildīt nākamo" at bounding box center [753, 252] width 98 height 27
